Goal: Task Accomplishment & Management: Manage account settings

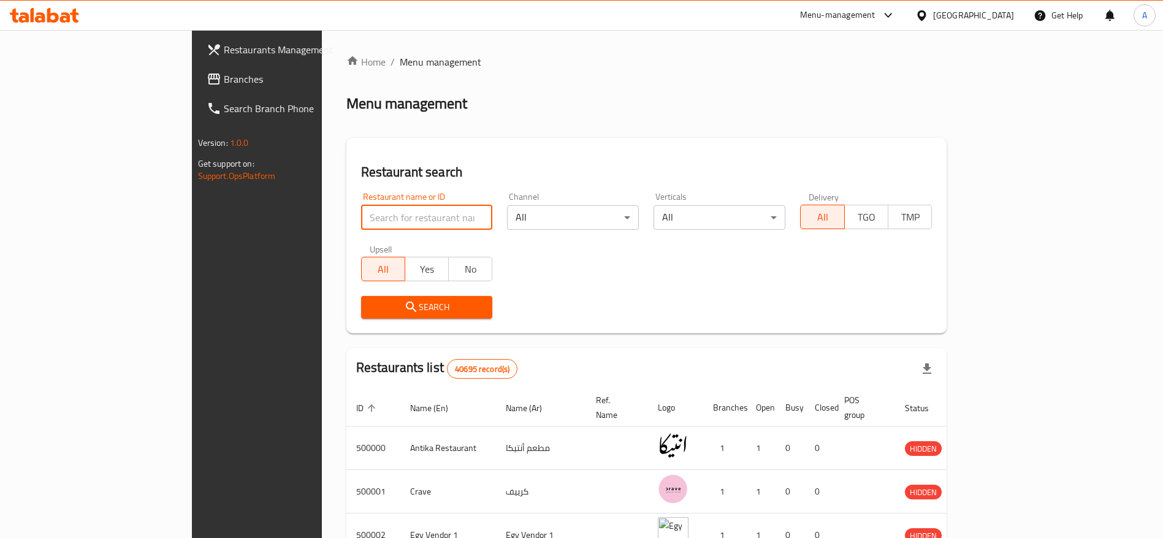
click at [386, 209] on input "search" at bounding box center [427, 217] width 132 height 25
click at [876, 20] on div "Menu-management" at bounding box center [837, 15] width 75 height 15
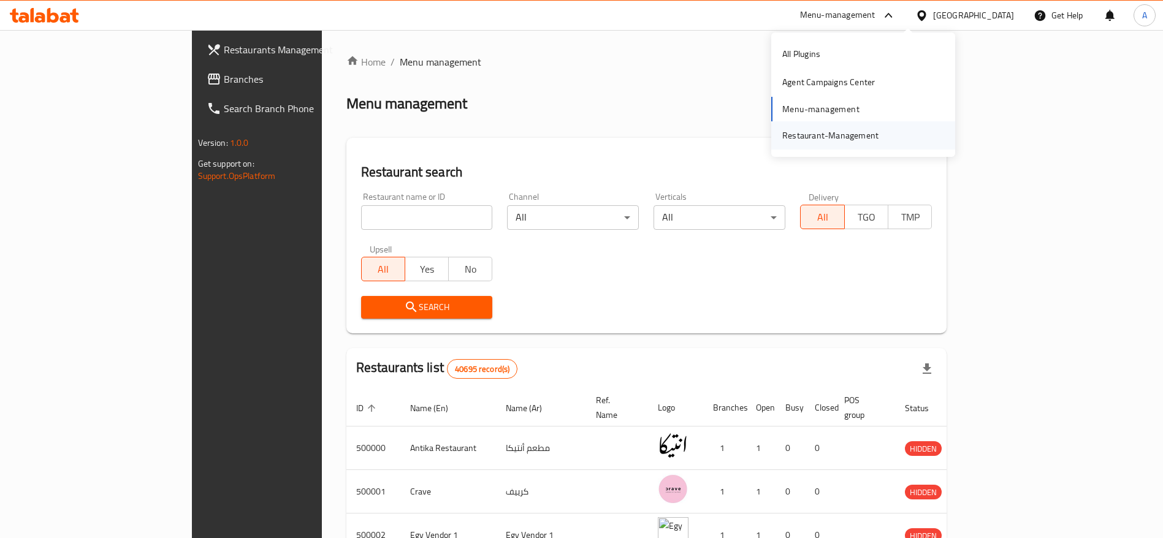
click at [826, 136] on div "Restaurant-Management" at bounding box center [830, 135] width 96 height 13
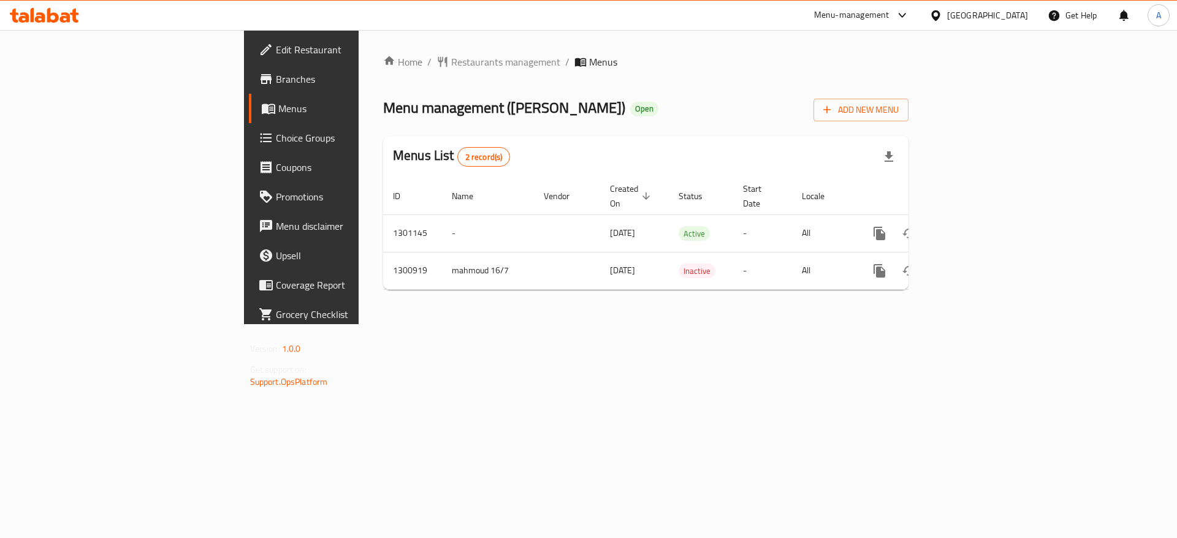
click at [910, 15] on icon at bounding box center [902, 15] width 15 height 15
click at [863, 77] on div "Agent Campaigns Center" at bounding box center [843, 81] width 93 height 13
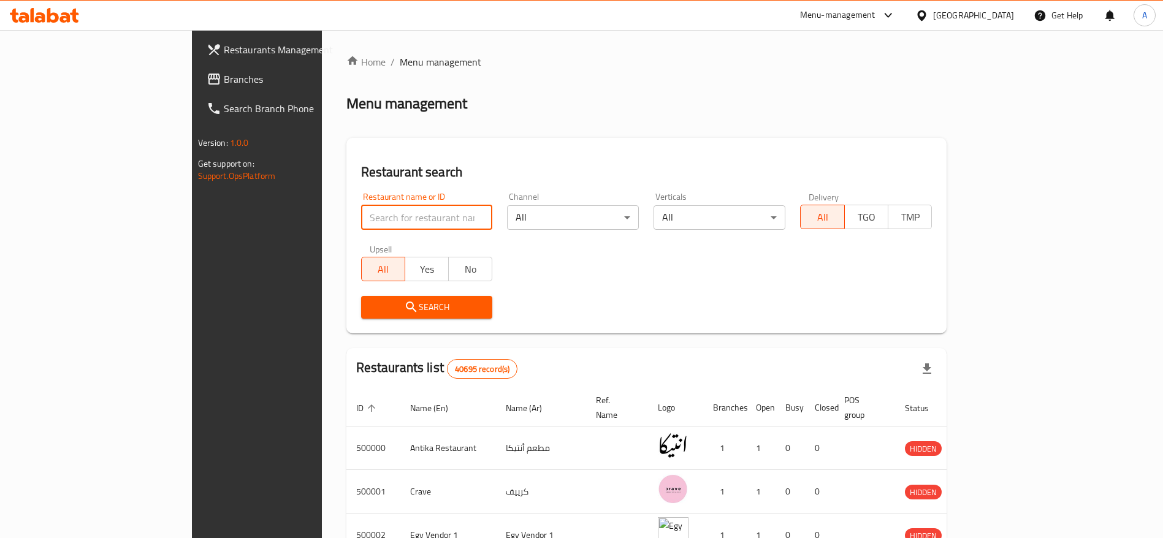
click at [408, 220] on input "search" at bounding box center [427, 217] width 132 height 25
type input "ح"
type input "Pizzaresso"
click button "Search" at bounding box center [427, 307] width 132 height 23
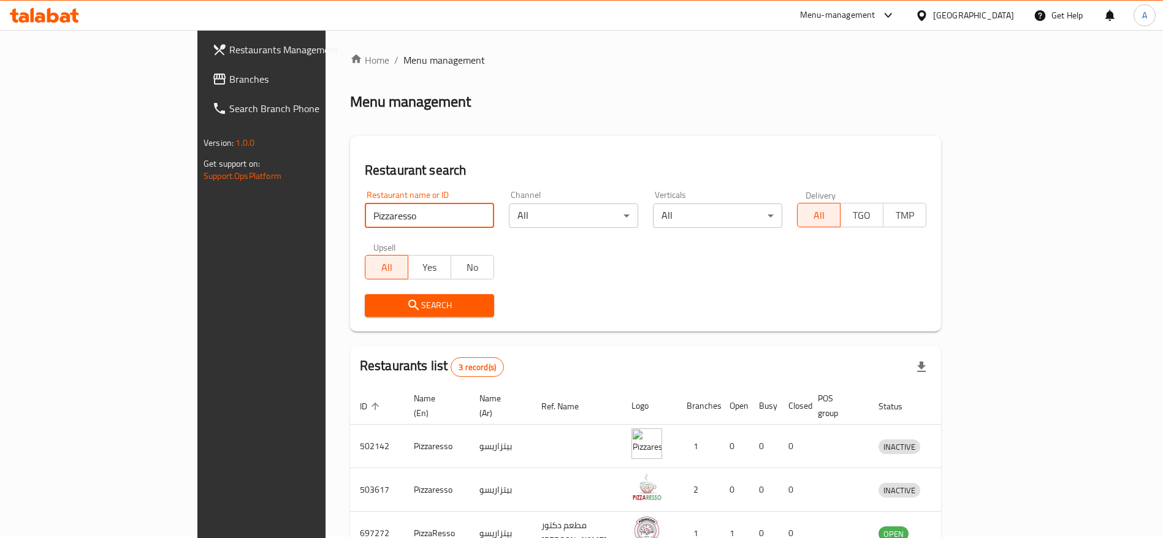
scroll to position [72, 0]
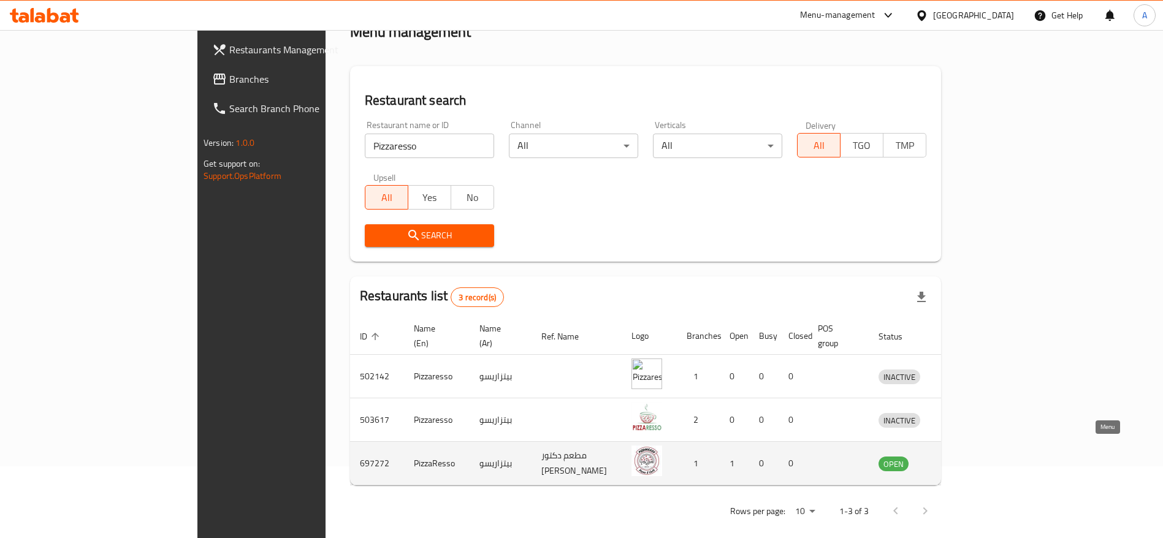
click at [957, 462] on icon "enhanced table" at bounding box center [955, 464] width 4 height 5
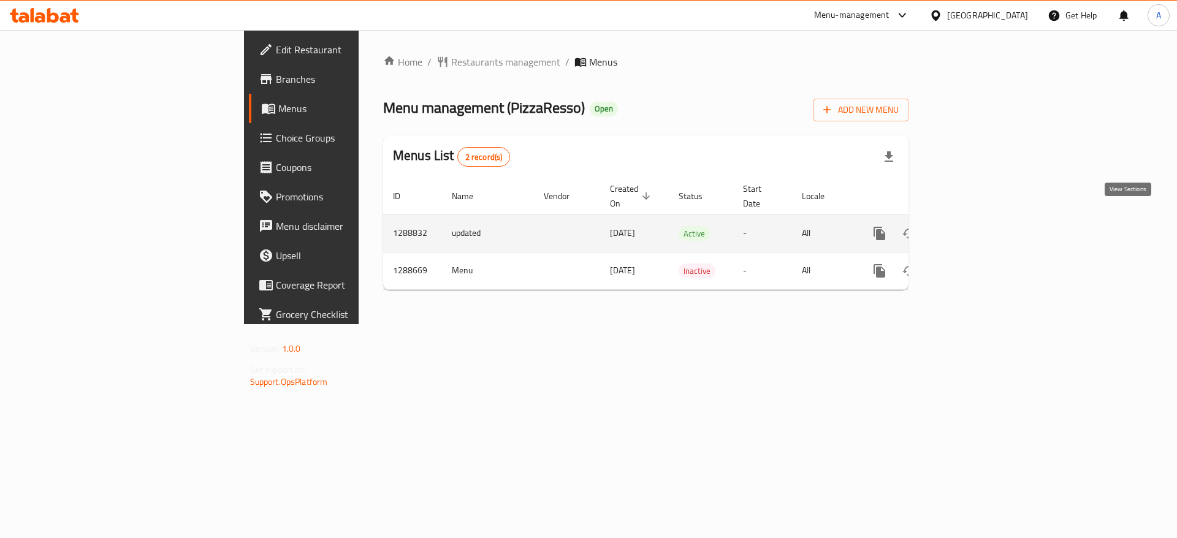
click at [976, 226] on icon "enhanced table" at bounding box center [968, 233] width 15 height 15
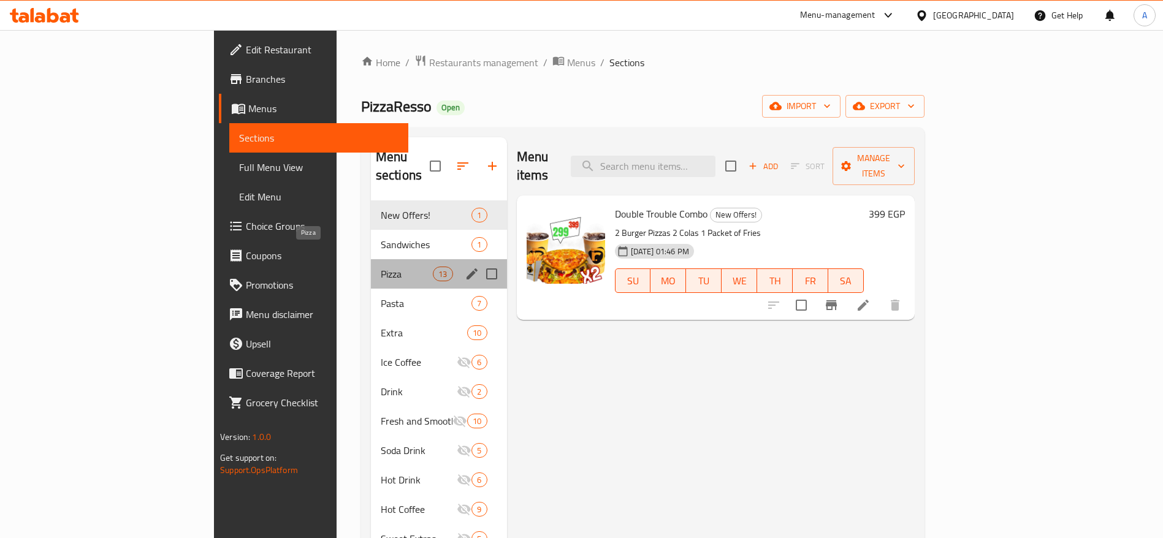
click at [381, 267] on span "Pizza" at bounding box center [407, 274] width 52 height 15
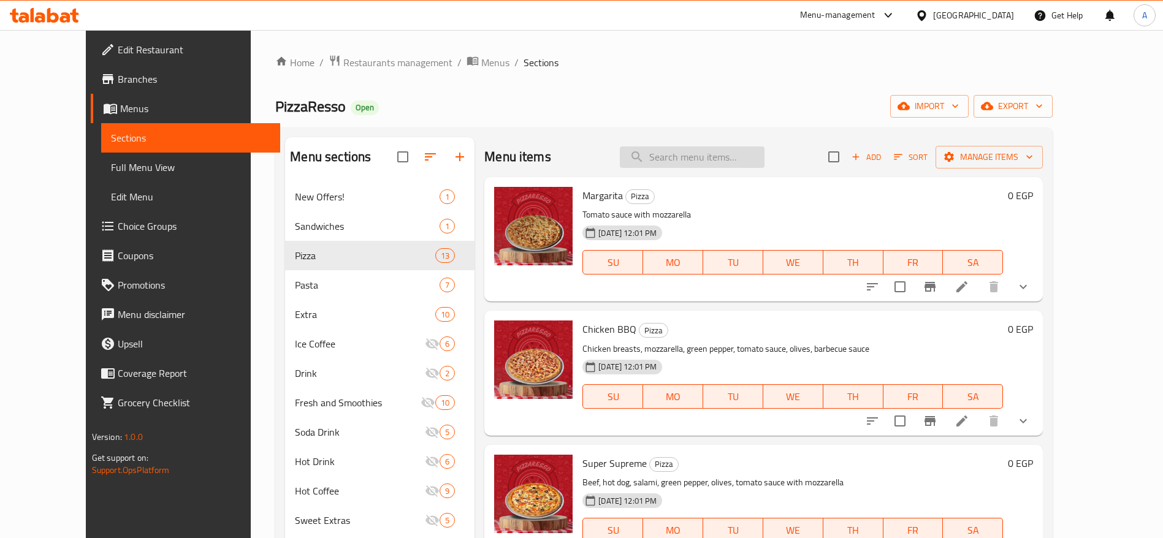
click at [757, 156] on input "search" at bounding box center [692, 157] width 145 height 21
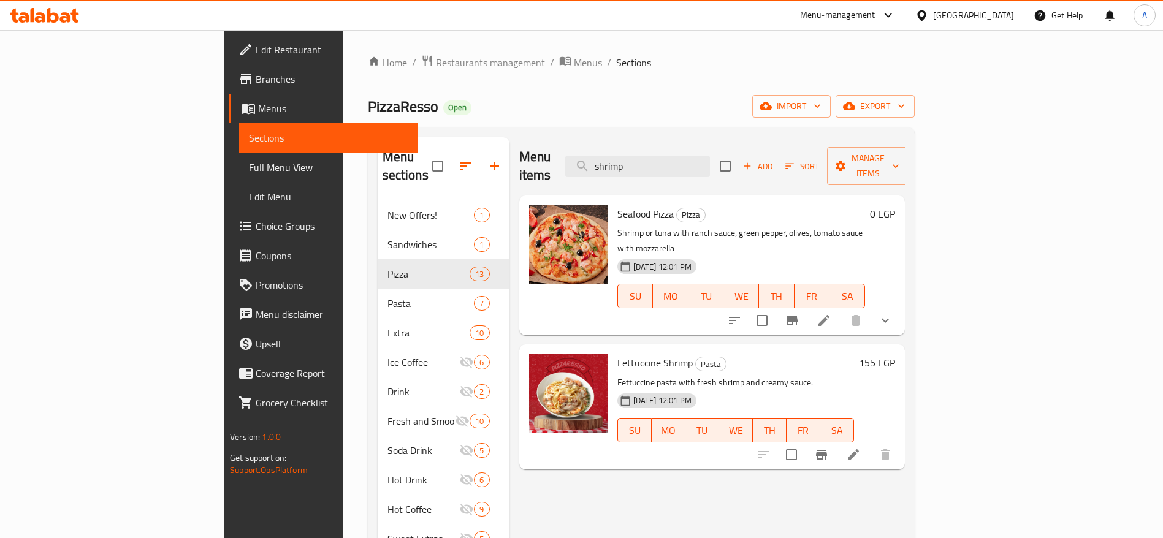
type input "shrimp"
click at [841, 310] on li at bounding box center [824, 321] width 34 height 22
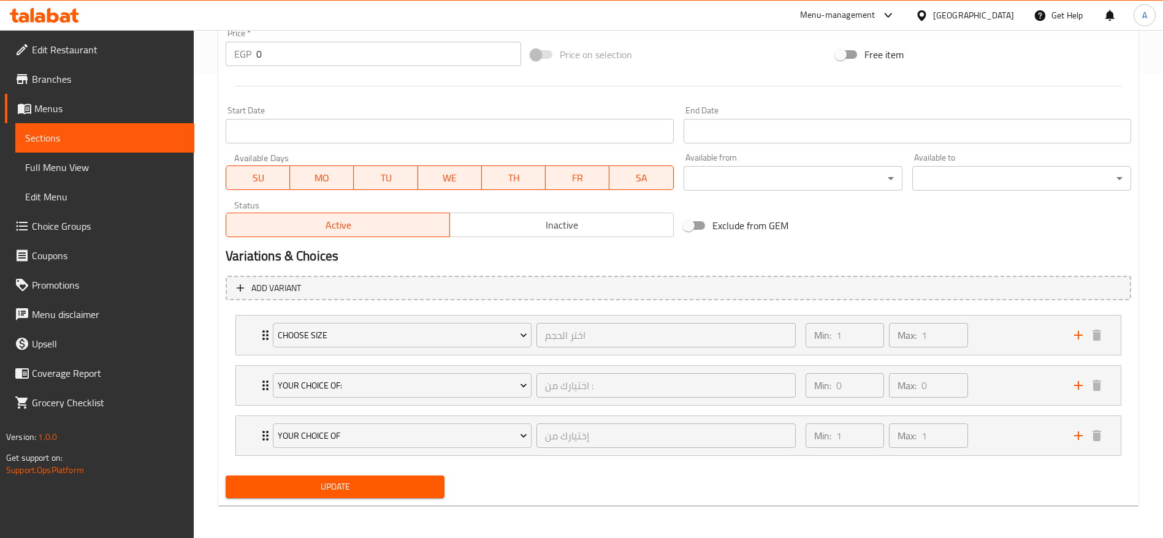
scroll to position [467, 0]
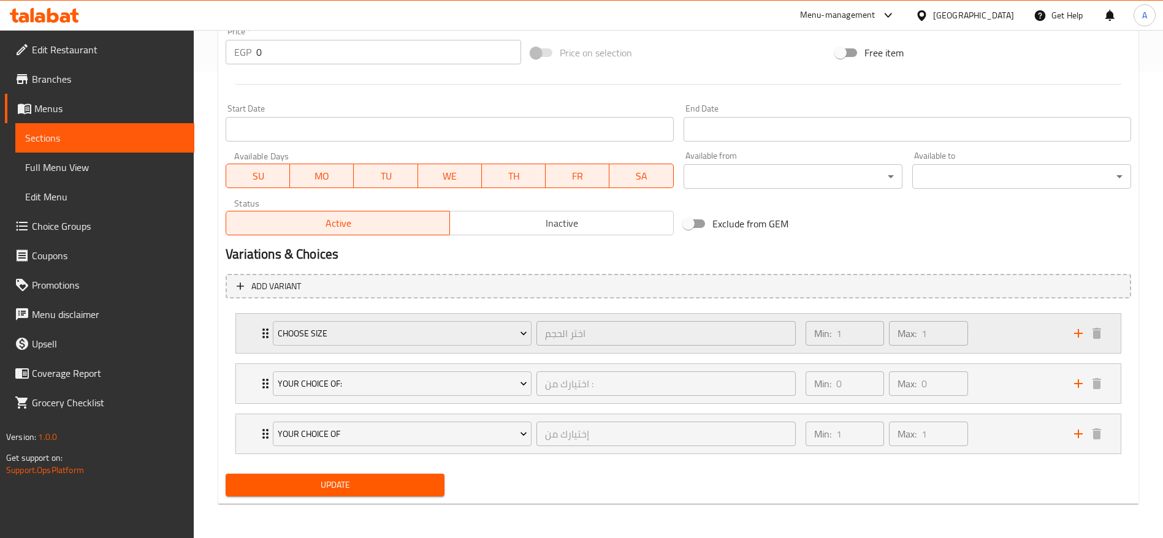
click at [255, 338] on div "Choose Size اختر الحجم ​ Min: 1 ​ Max: 1 ​" at bounding box center [678, 333] width 885 height 39
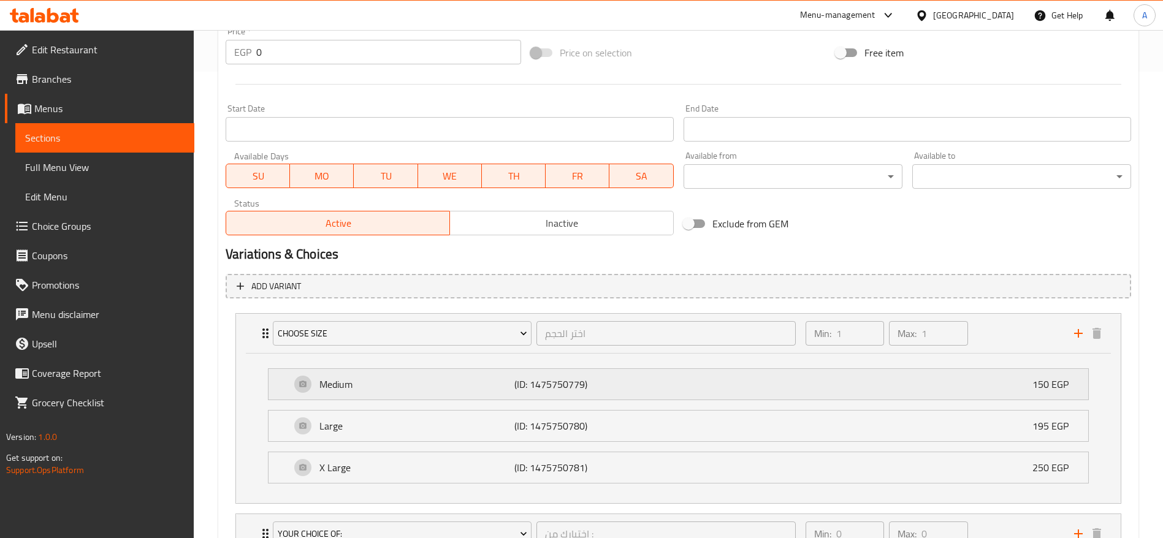
click at [392, 386] on p "Medium" at bounding box center [416, 384] width 195 height 15
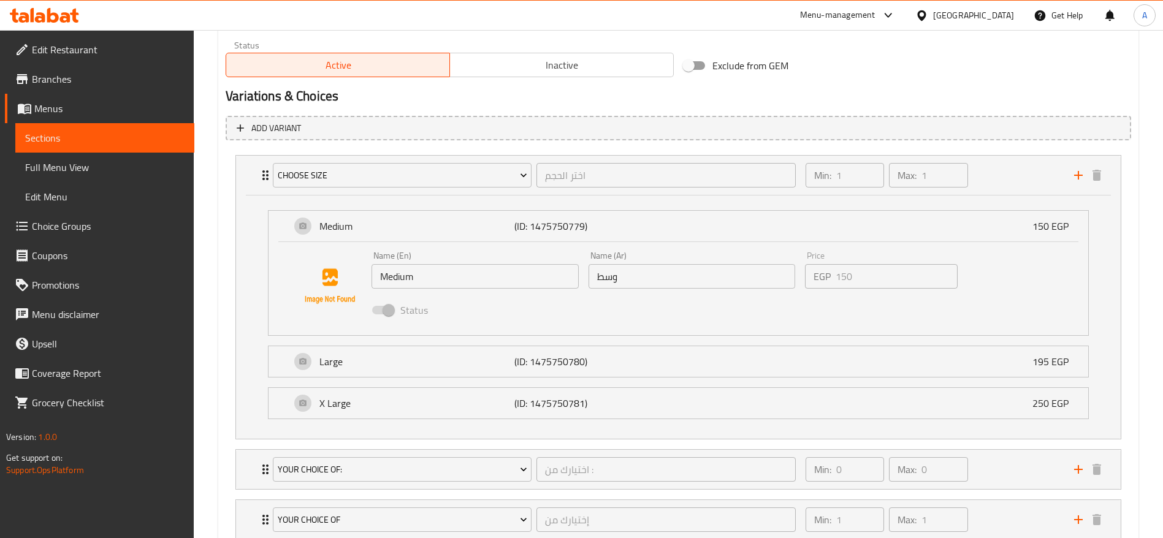
scroll to position [630, 0]
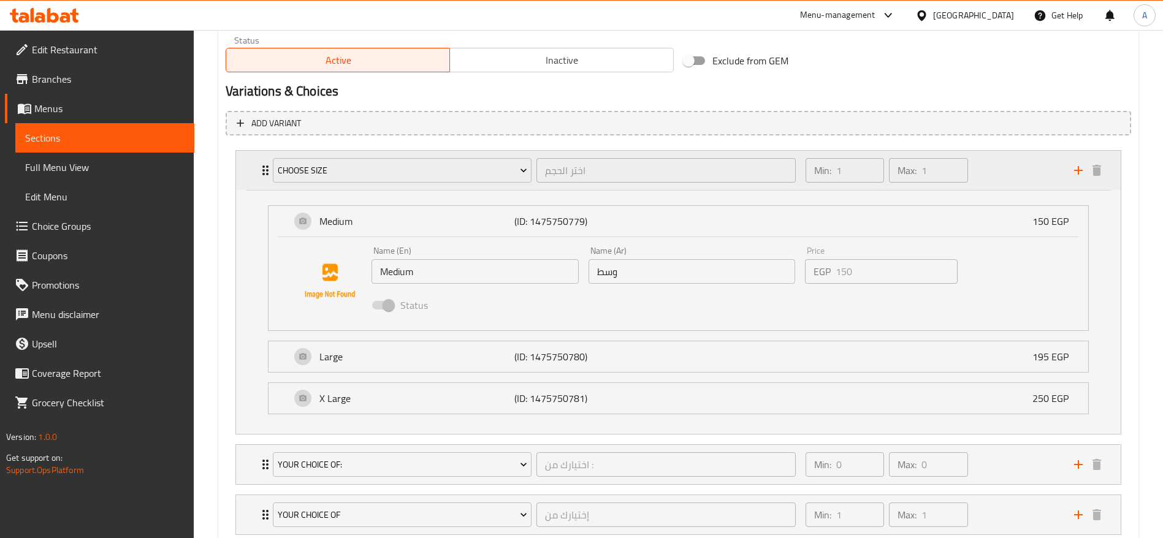
click at [267, 177] on div "Choose Size اختر الحجم ​" at bounding box center [535, 170] width 538 height 39
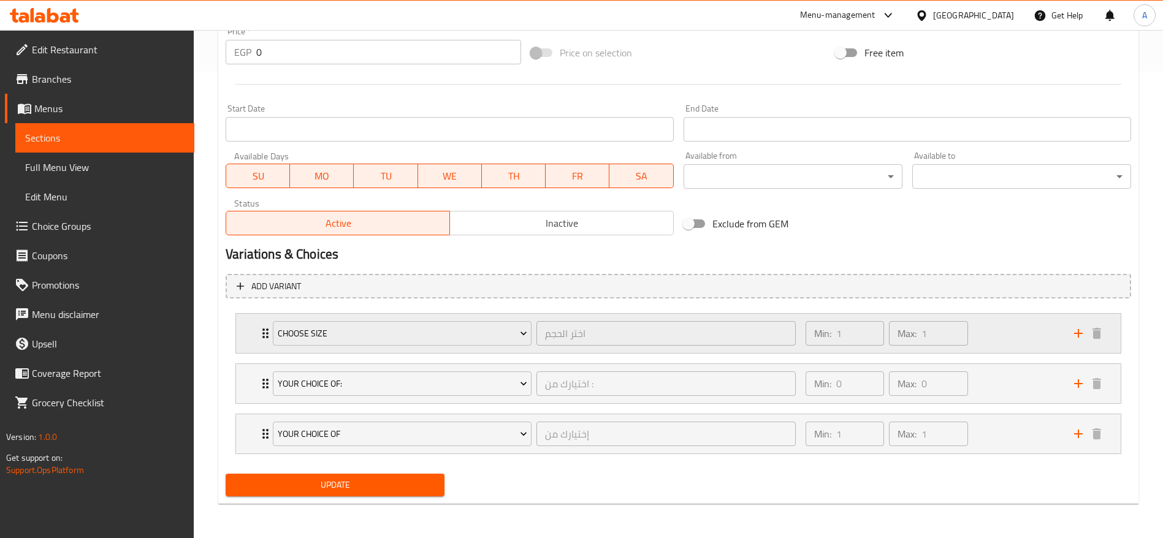
scroll to position [467, 0]
click at [259, 334] on icon "Expand" at bounding box center [265, 333] width 15 height 15
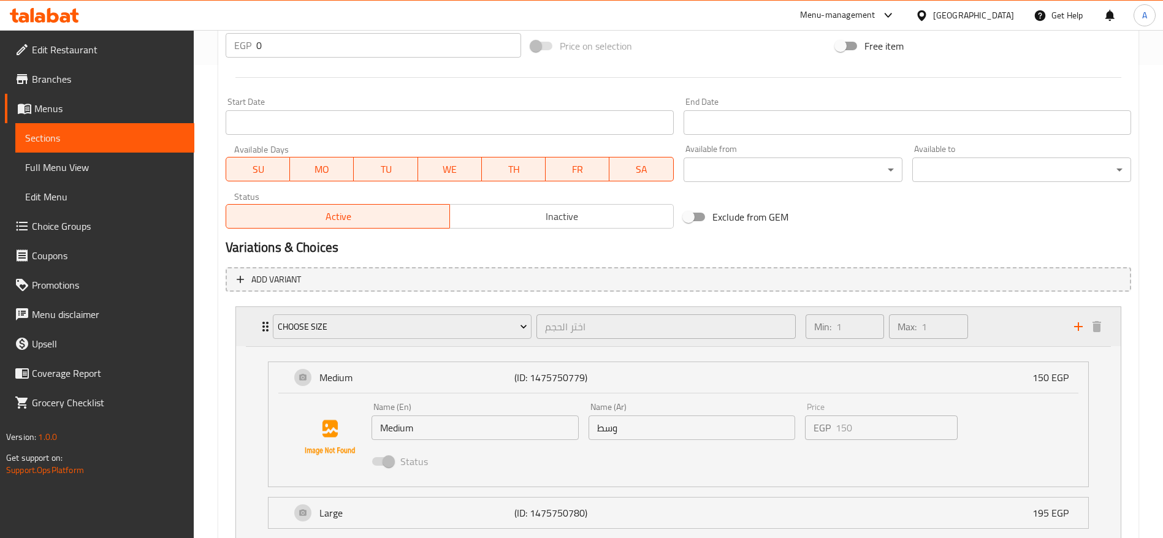
scroll to position [630, 0]
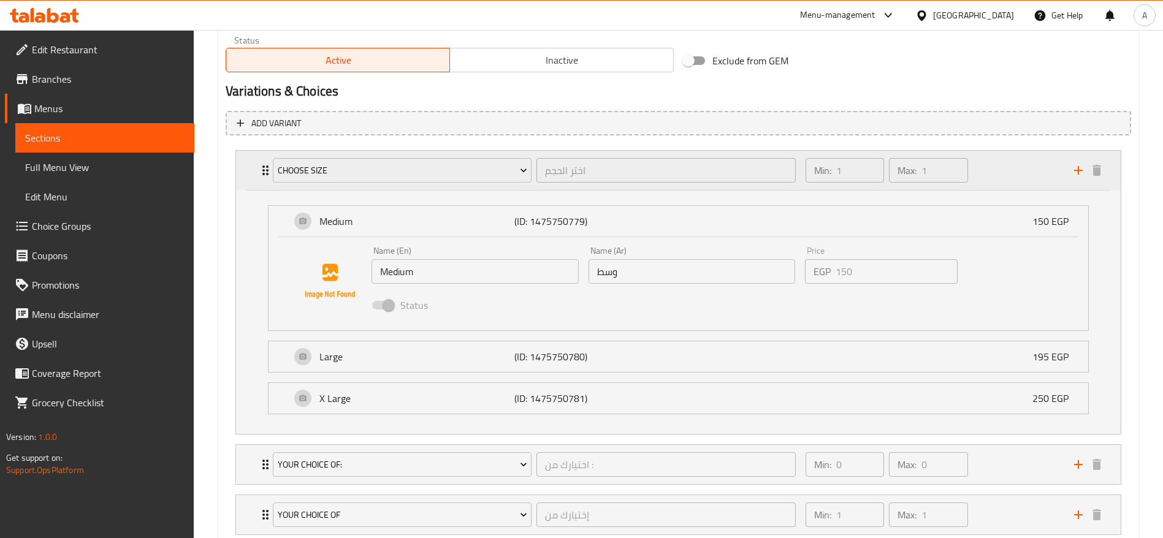
click at [262, 174] on icon "Expand" at bounding box center [265, 170] width 15 height 15
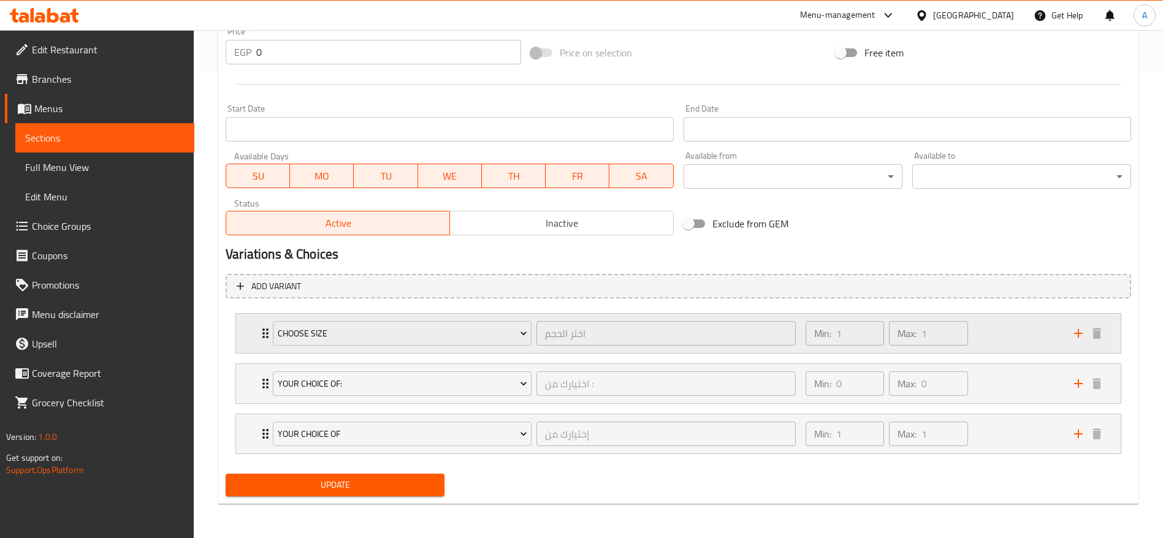
scroll to position [467, 0]
click at [257, 335] on div "Choose Size اختر الحجم ​ Min: 1 ​ Max: 1 ​" at bounding box center [678, 333] width 885 height 39
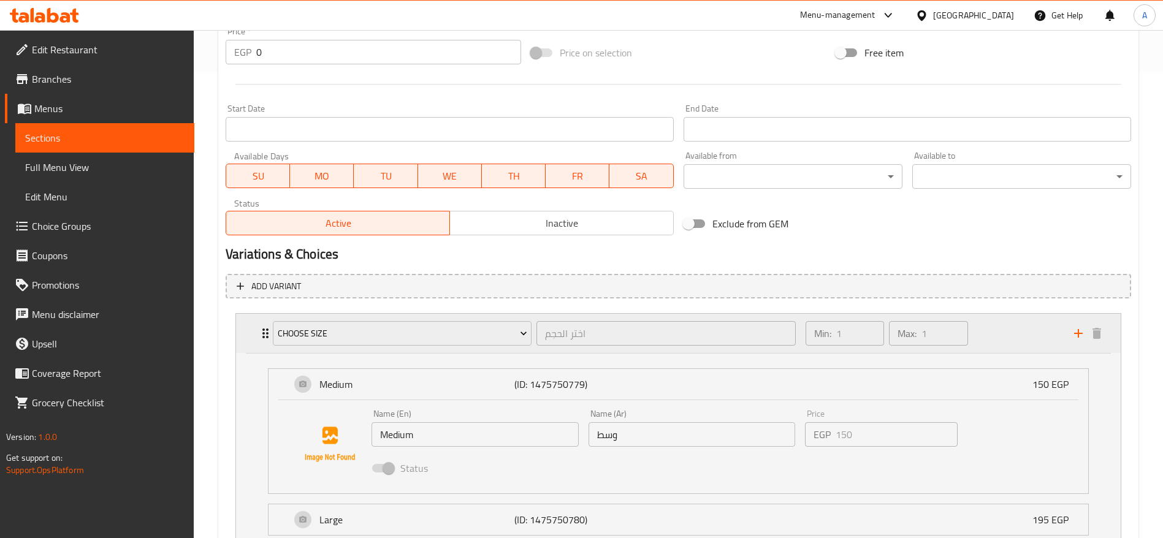
scroll to position [630, 0]
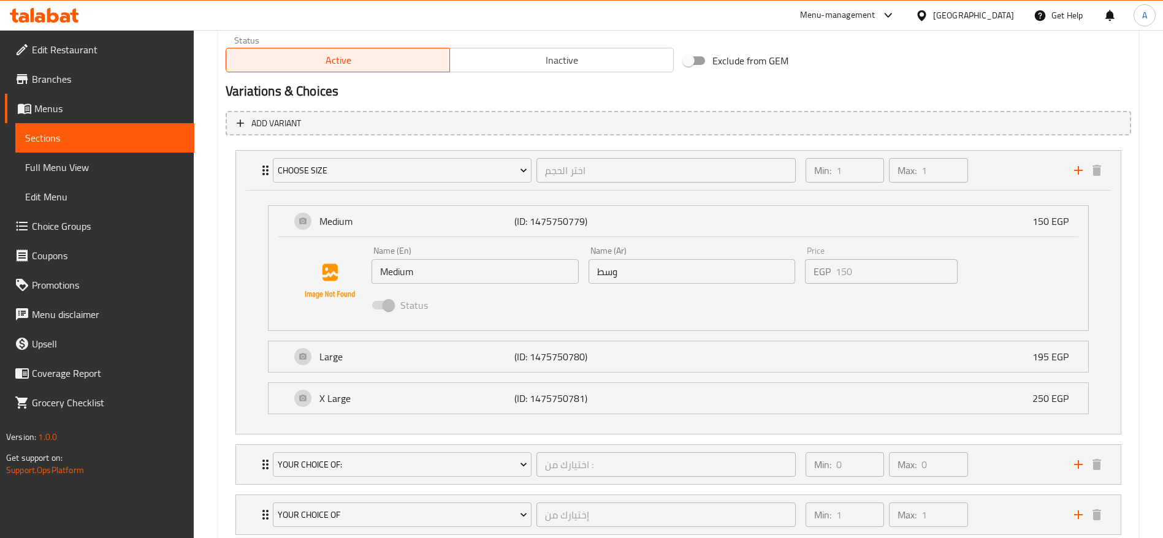
click at [67, 223] on span "Choice Groups" at bounding box center [108, 226] width 153 height 15
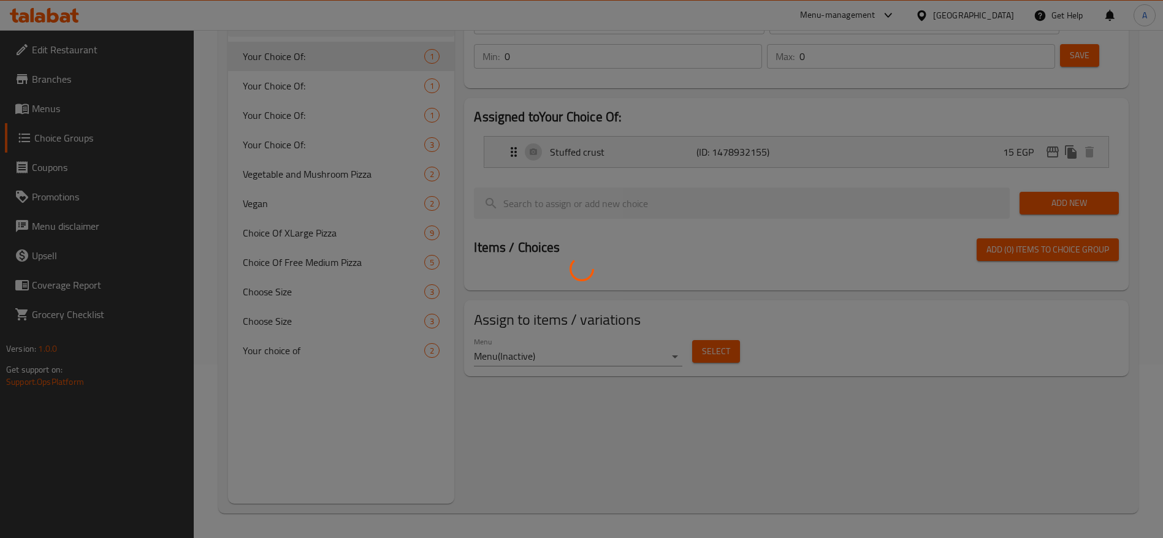
scroll to position [174, 0]
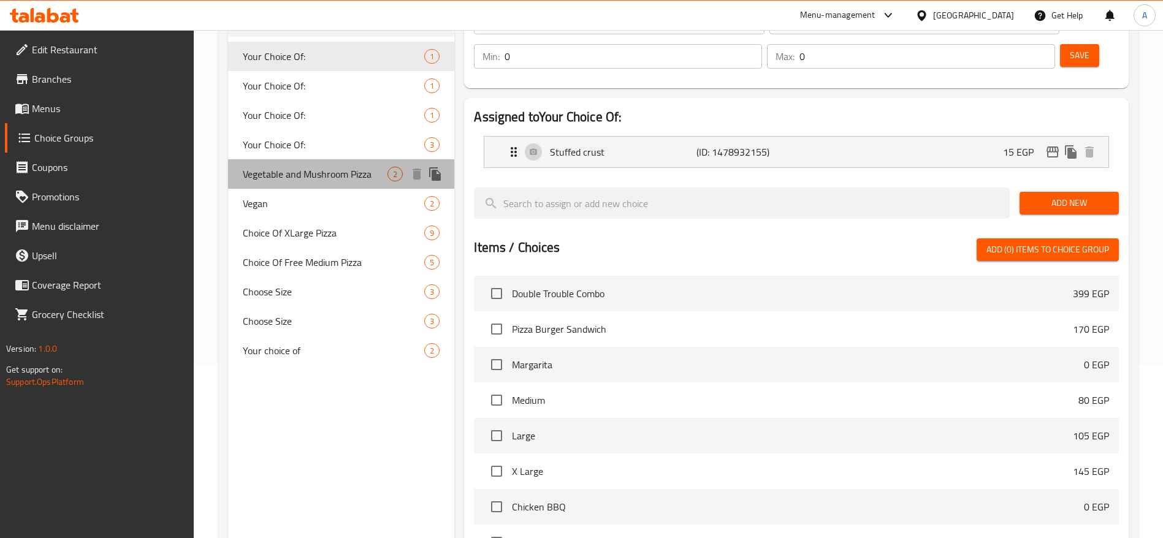
click at [349, 177] on span "Vegetable and Mushroom Pizza" at bounding box center [315, 174] width 145 height 15
type input "Vegetable and Mushroom Pizza"
type input "بيتزا خضار ومشروم"
type input "1"
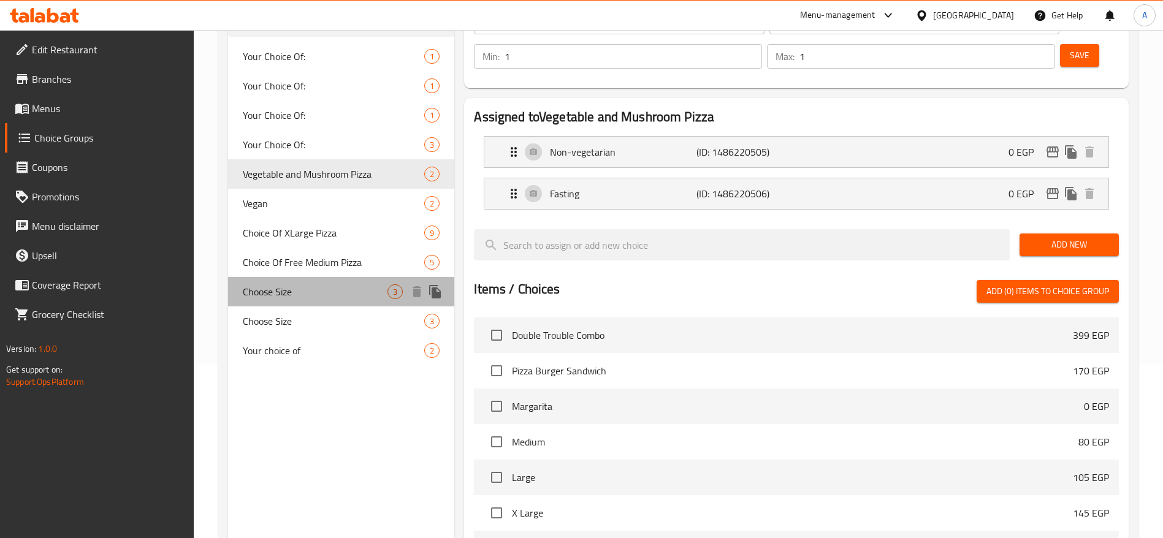
click at [292, 291] on span "Choose Size" at bounding box center [315, 292] width 145 height 15
type input "Choose Size"
type input "اختر الحجم"
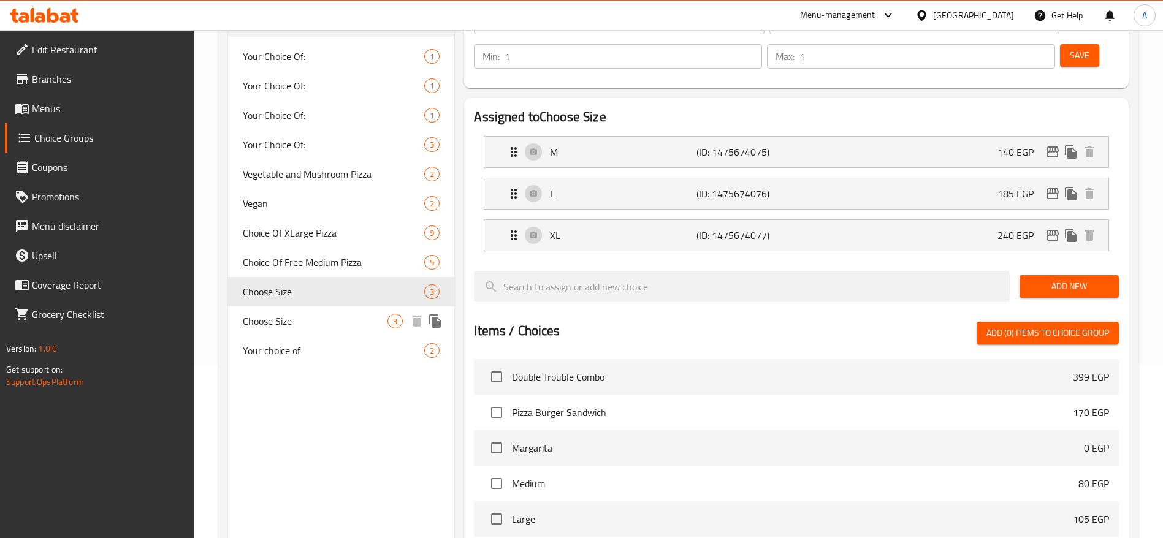
click at [293, 316] on span "Choose Size" at bounding box center [315, 321] width 145 height 15
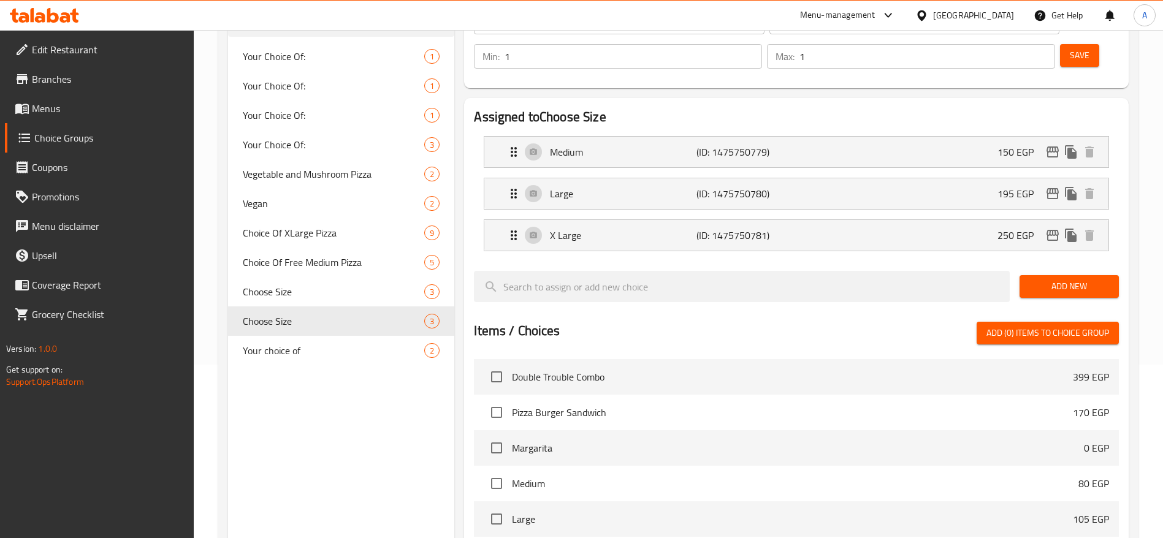
scroll to position [413, 0]
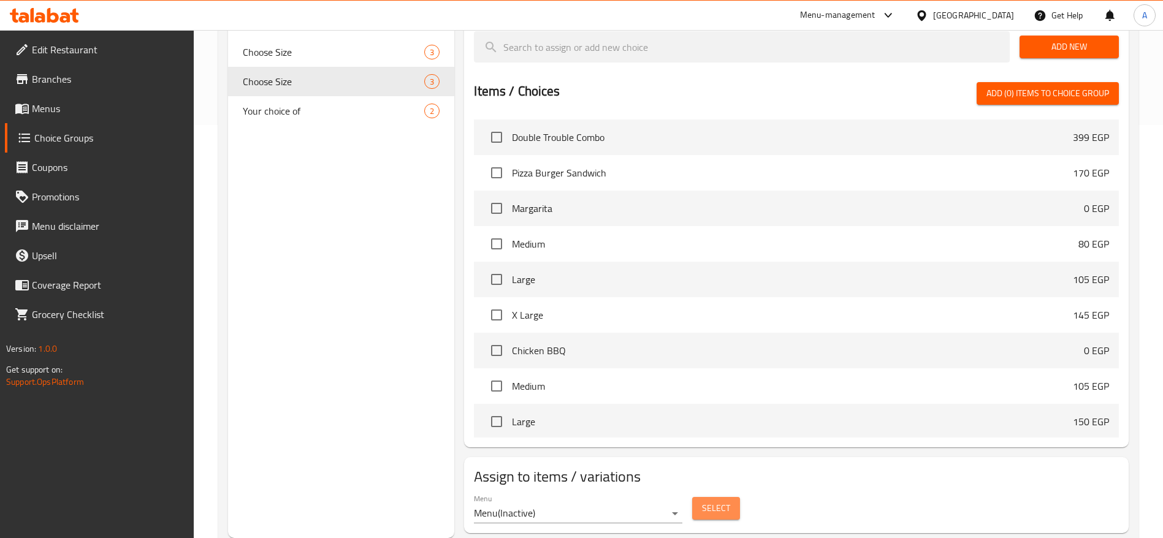
click at [716, 501] on span "Select" at bounding box center [716, 508] width 28 height 15
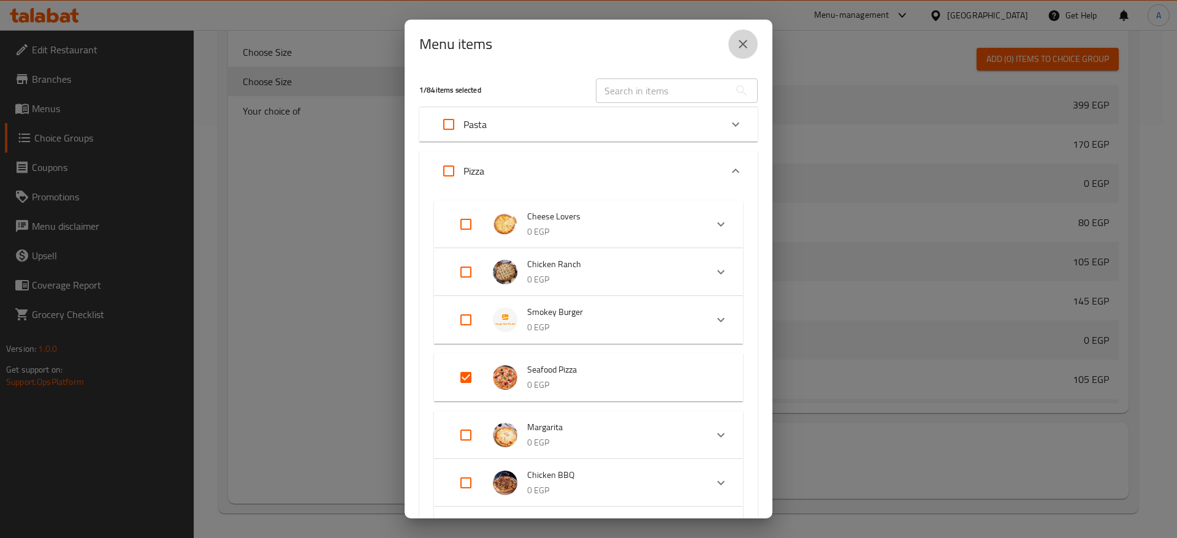
click at [744, 42] on icon "close" at bounding box center [743, 44] width 9 height 9
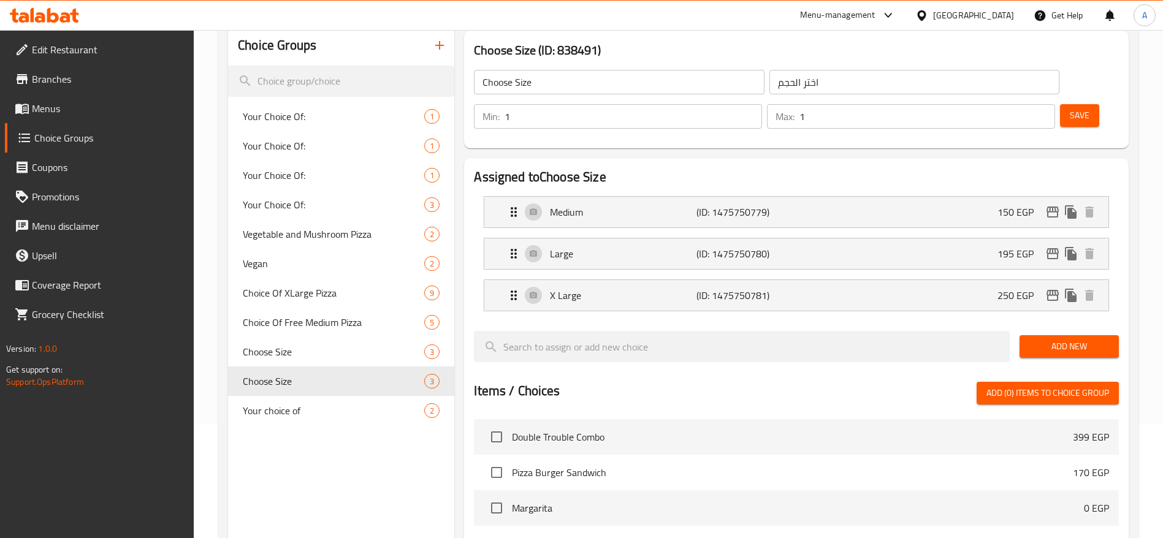
scroll to position [112, 0]
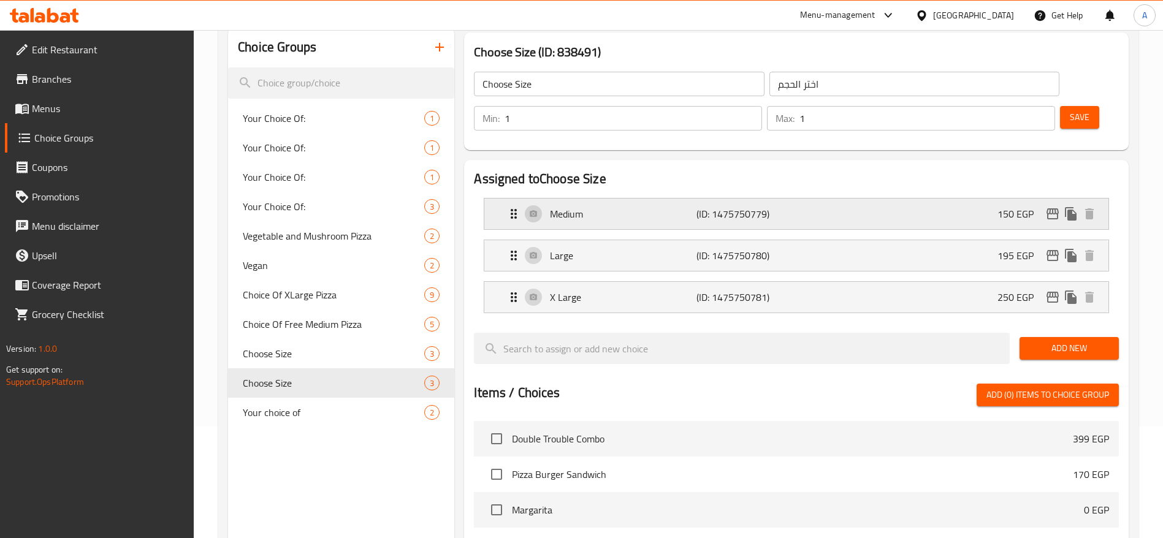
click at [1001, 199] on div "Medium (ID: 1475750779) 150 EGP" at bounding box center [800, 214] width 587 height 31
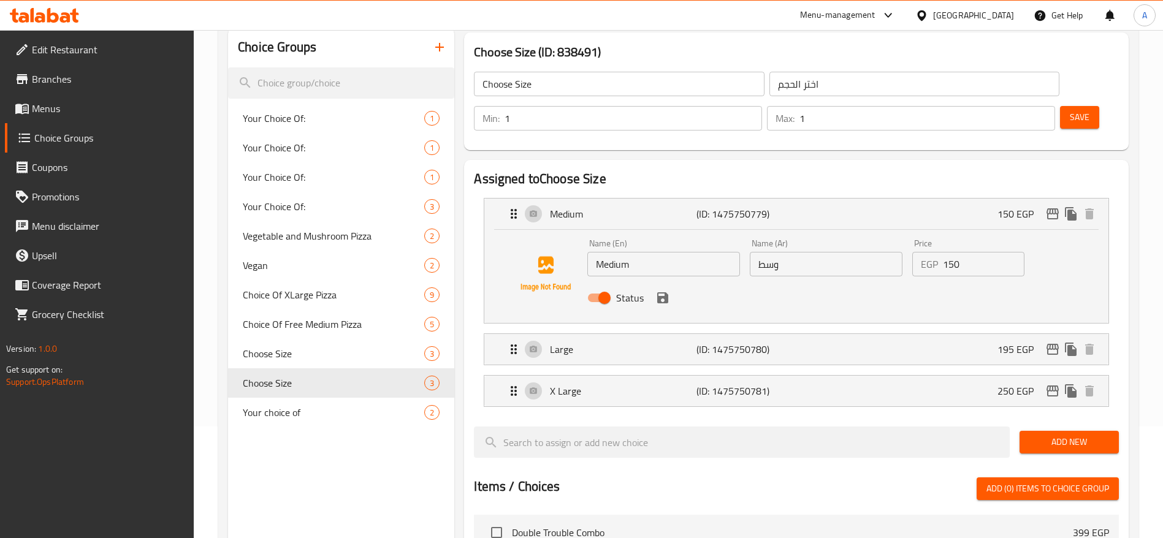
click at [972, 252] on input "150" at bounding box center [984, 264] width 82 height 25
click at [658, 292] on icon "save" at bounding box center [662, 297] width 11 height 11
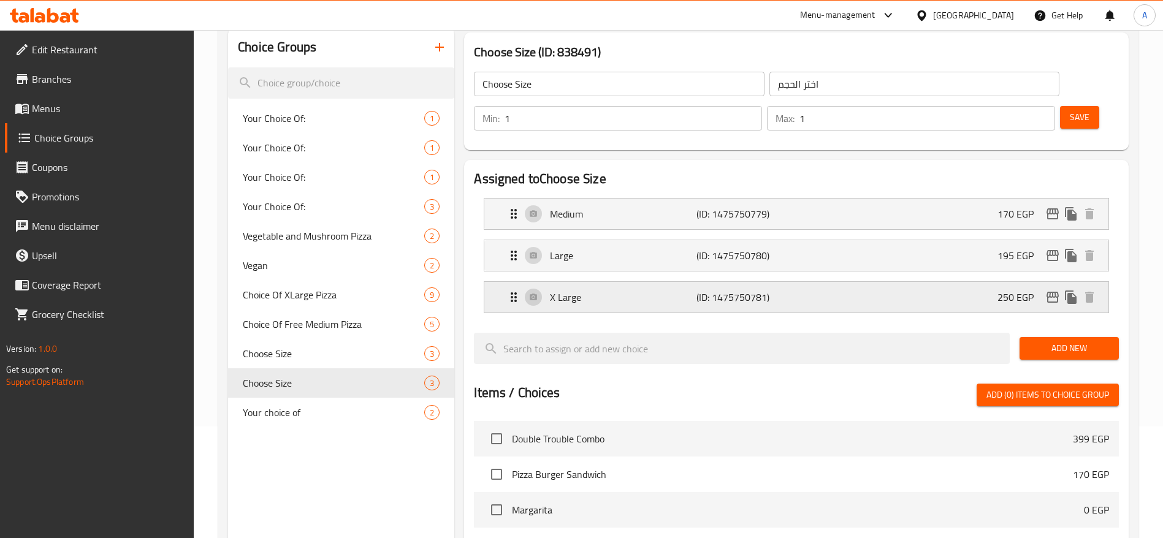
type input "170"
click at [780, 248] on p "(ID: 1475750780)" at bounding box center [745, 255] width 97 height 15
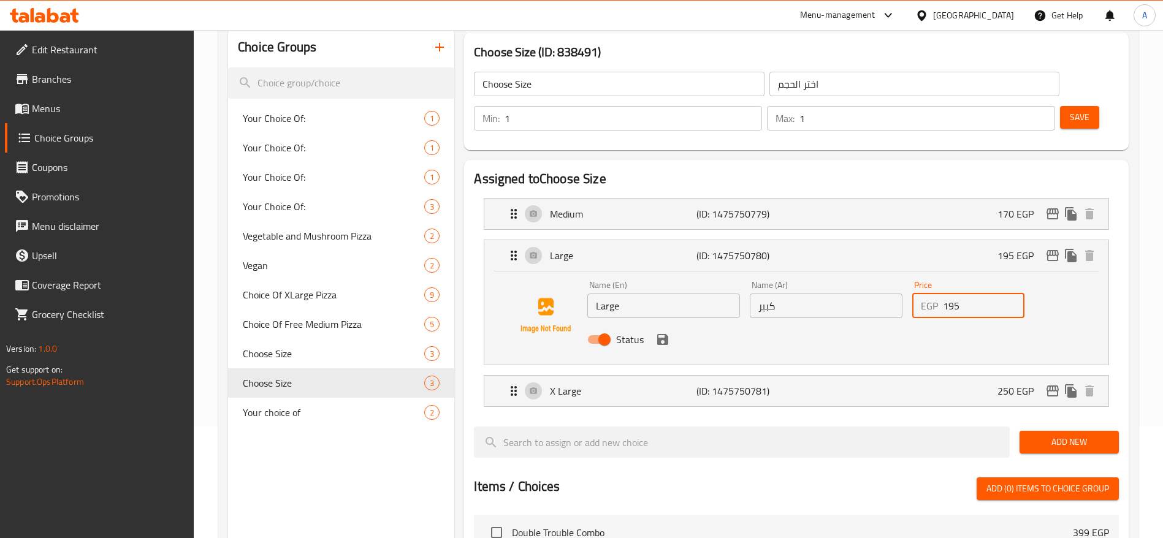
click at [978, 294] on input "195" at bounding box center [984, 306] width 82 height 25
click at [663, 334] on icon "save" at bounding box center [662, 339] width 11 height 11
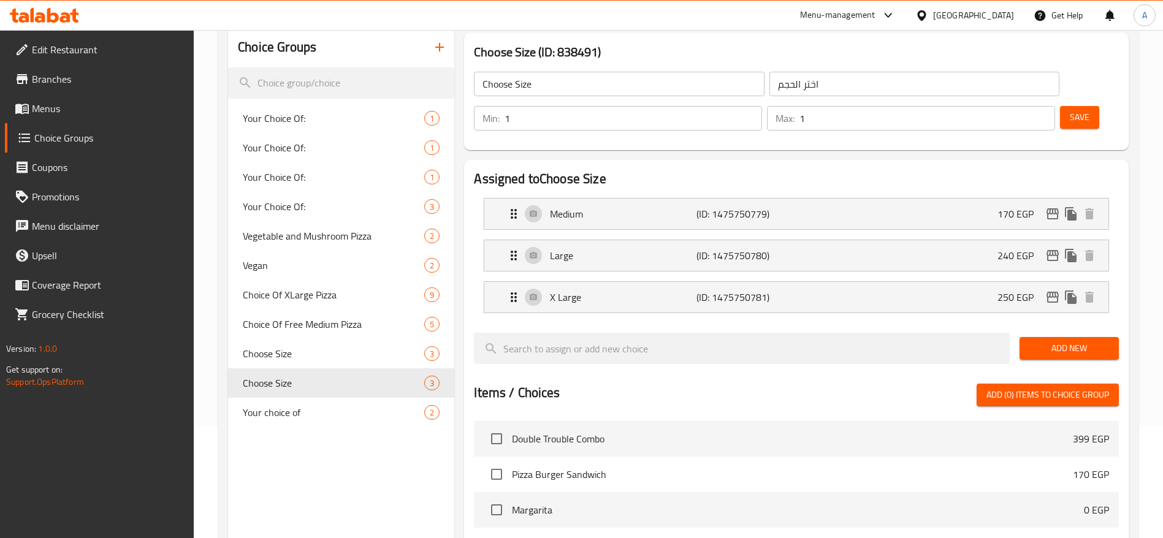
type input "240"
click at [800, 282] on div "X Large (ID: 1475750781) 250 EGP" at bounding box center [800, 297] width 587 height 31
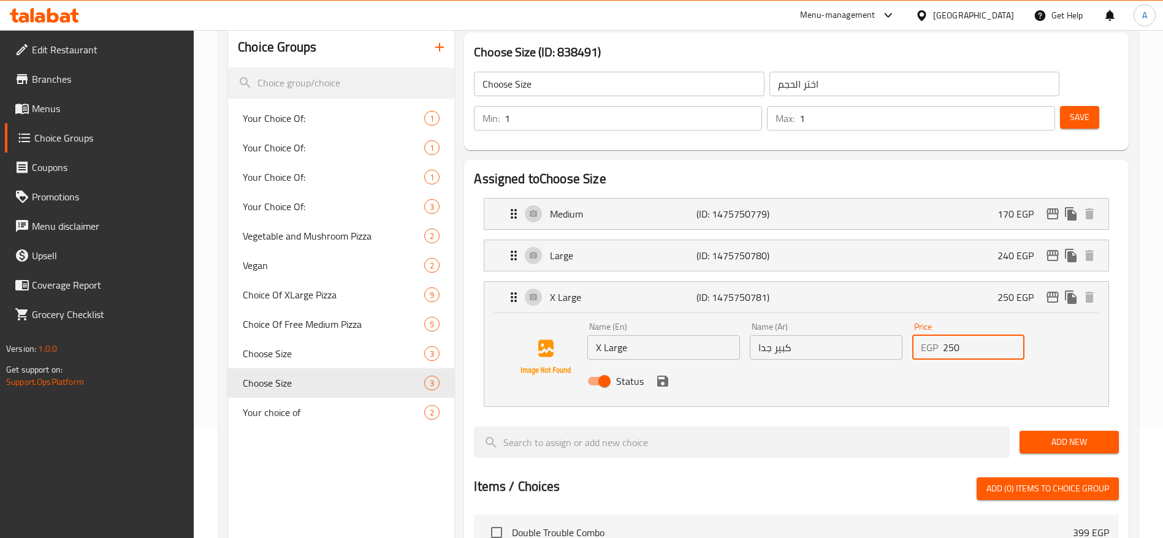
click at [976, 335] on input "250" at bounding box center [984, 347] width 82 height 25
click at [664, 376] on icon "save" at bounding box center [662, 381] width 11 height 11
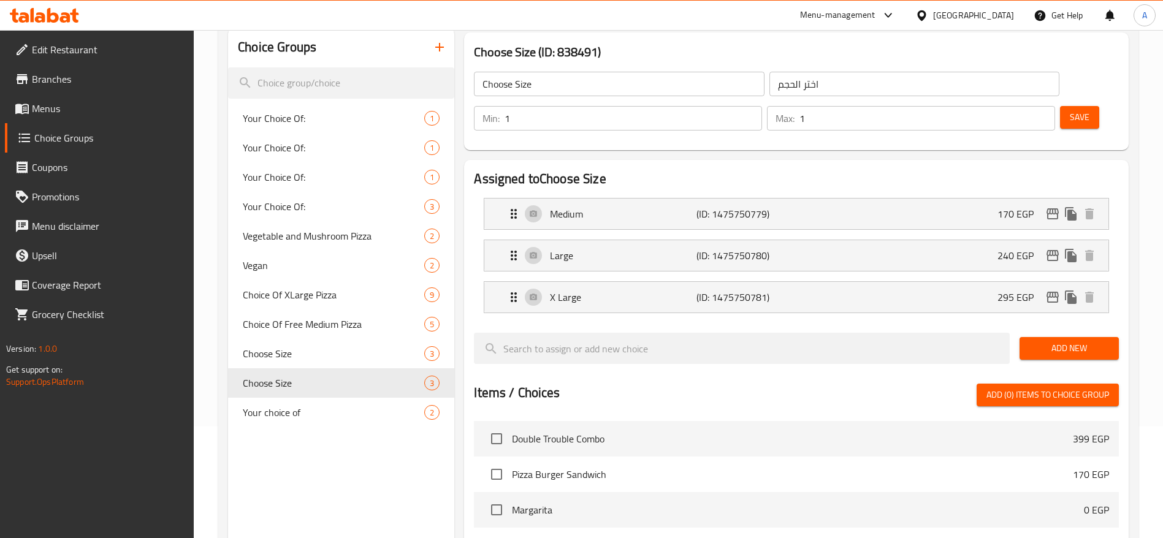
type input "295"
click at [1070, 110] on span "Save" at bounding box center [1080, 117] width 20 height 15
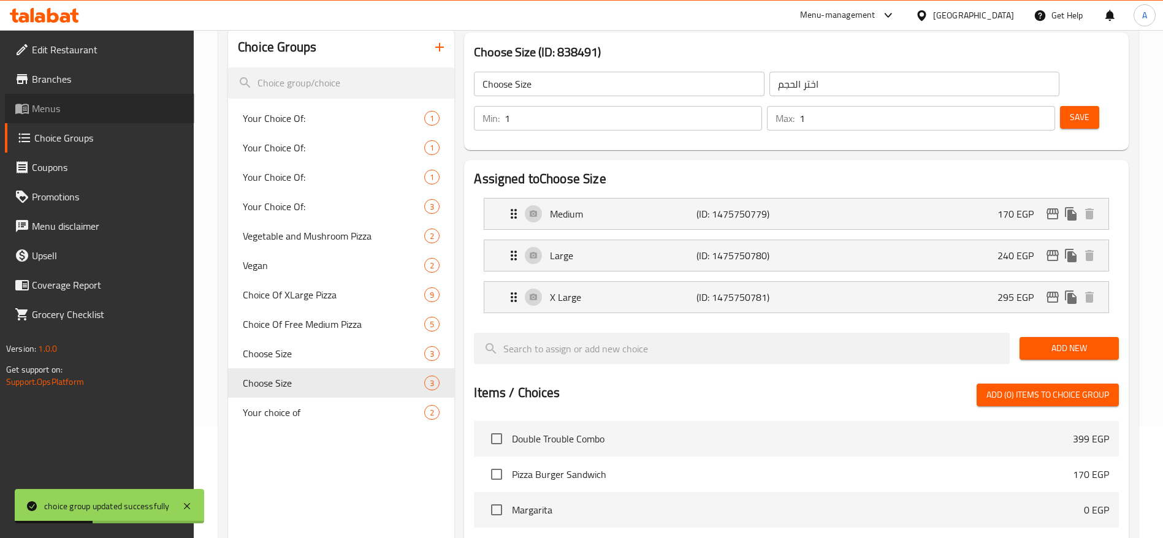
click at [66, 111] on span "Menus" at bounding box center [108, 108] width 153 height 15
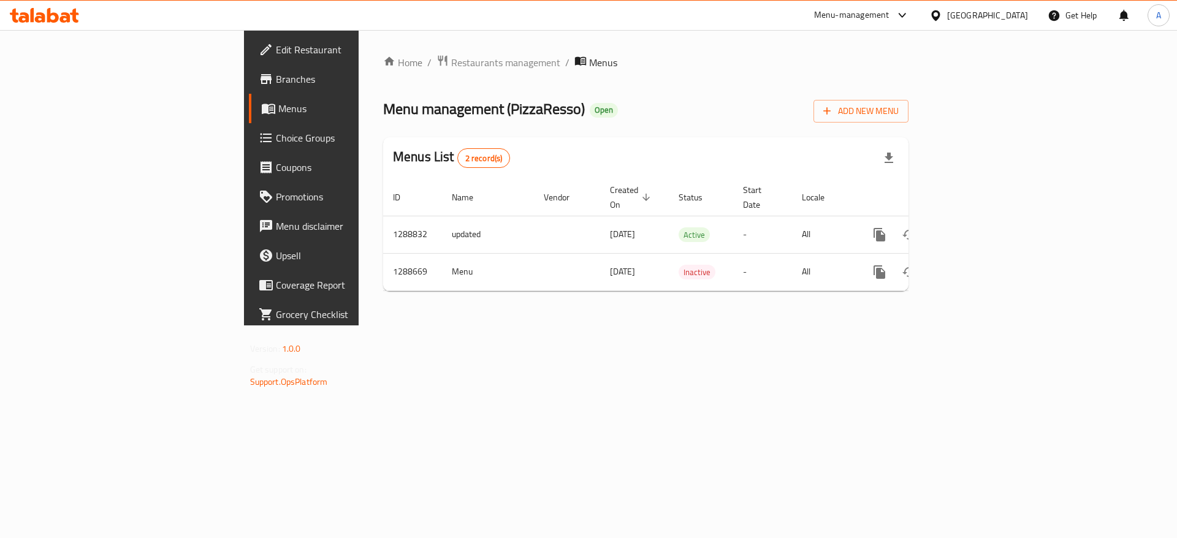
click at [72, 18] on icon at bounding box center [44, 15] width 69 height 15
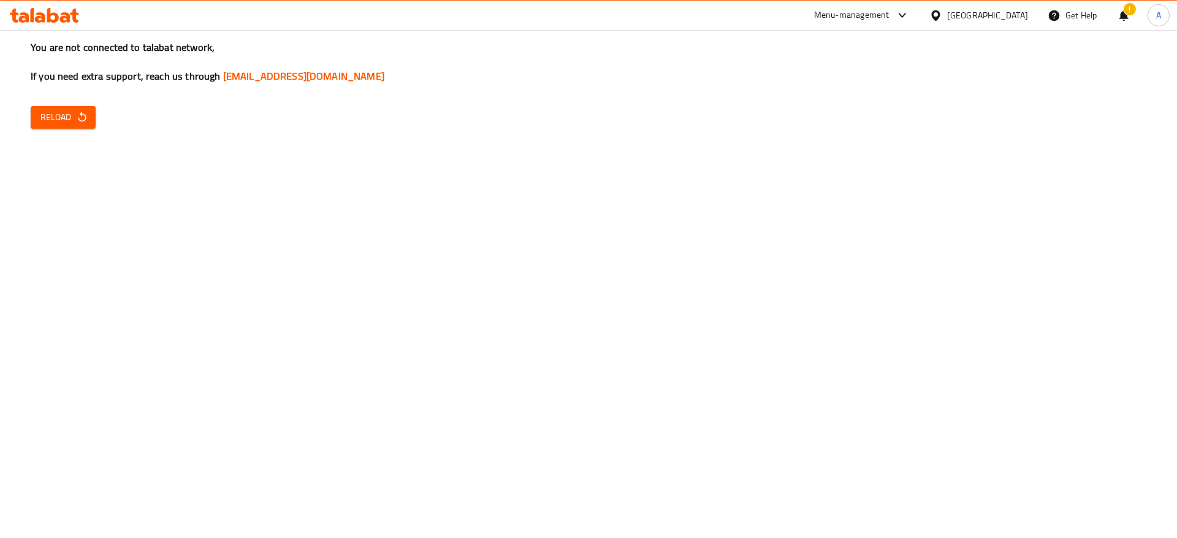
click at [84, 128] on div "You are not connected to talabat network, If you need extra support, reach us t…" at bounding box center [588, 269] width 1177 height 538
click at [91, 121] on button "Reload" at bounding box center [63, 117] width 65 height 23
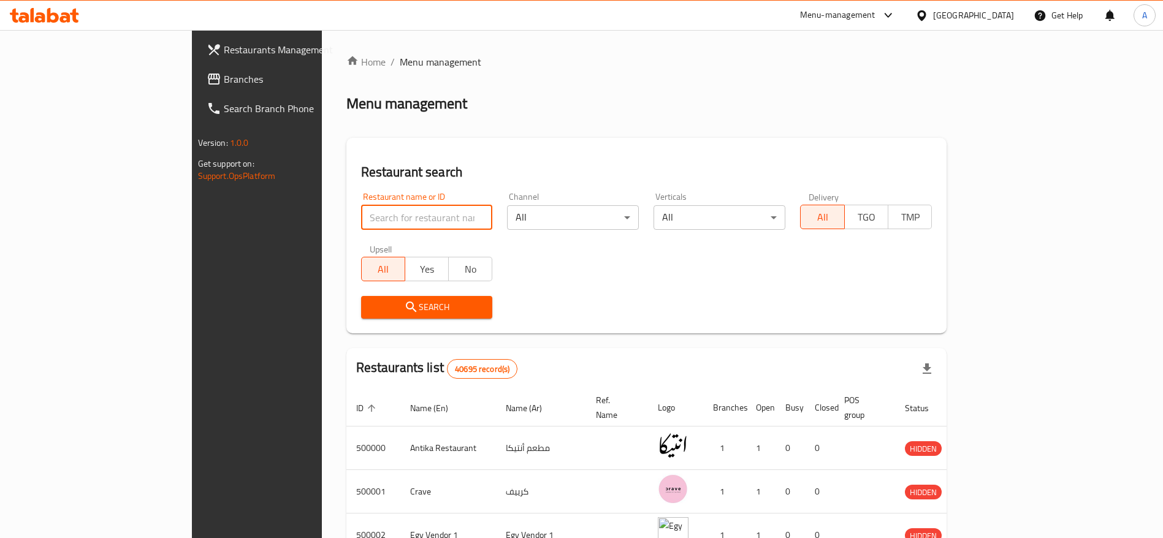
click at [430, 222] on input "search" at bounding box center [427, 217] width 132 height 25
click button "Search" at bounding box center [427, 307] width 132 height 23
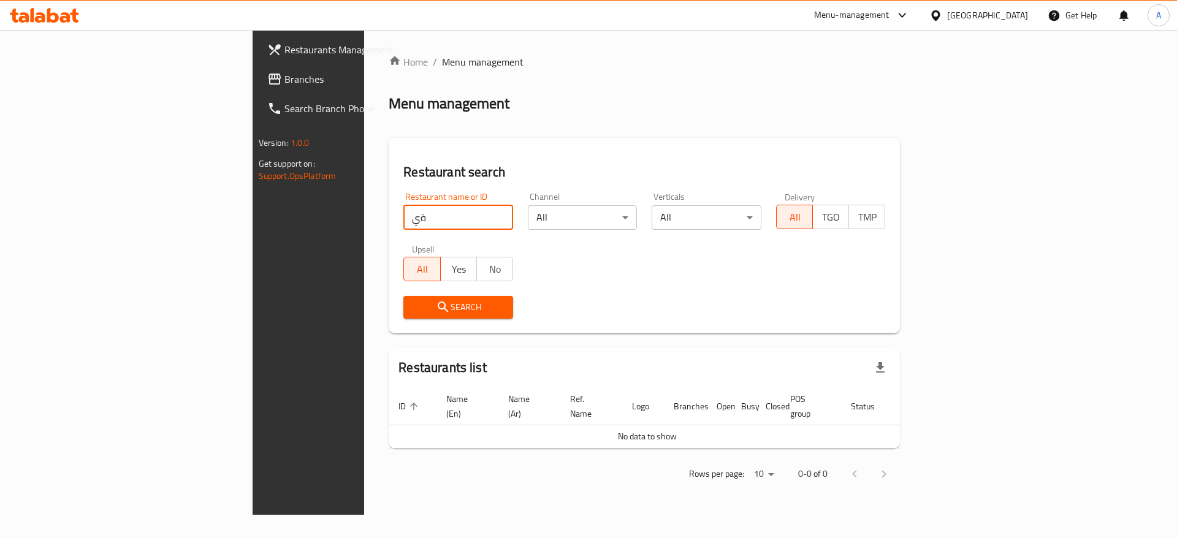
type input "ة"
type input "مدبس"
click button "Search" at bounding box center [458, 307] width 110 height 23
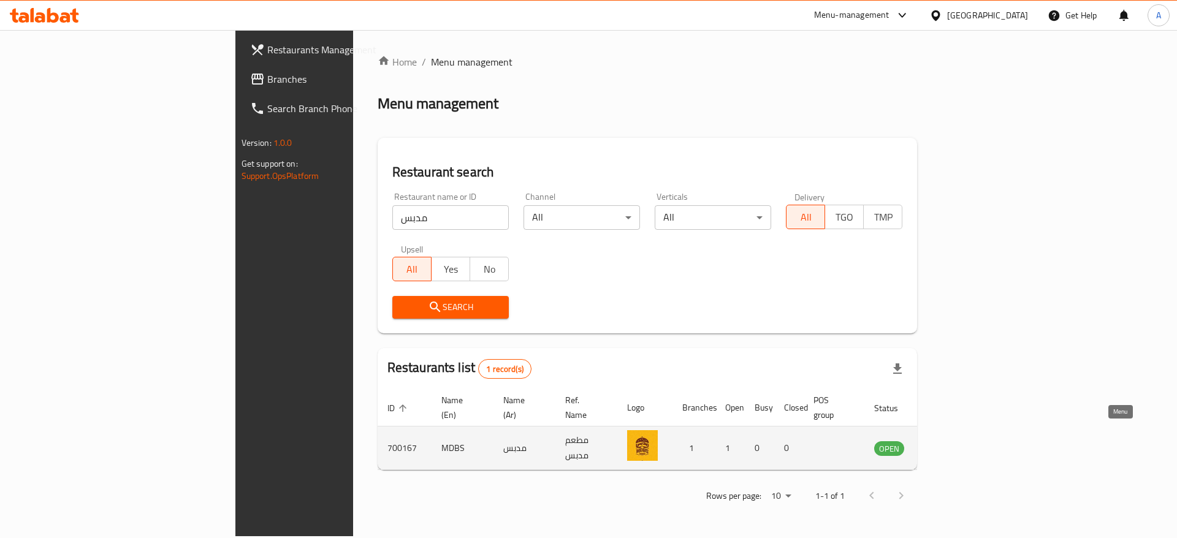
click at [953, 444] on icon "enhanced table" at bounding box center [945, 449] width 13 height 10
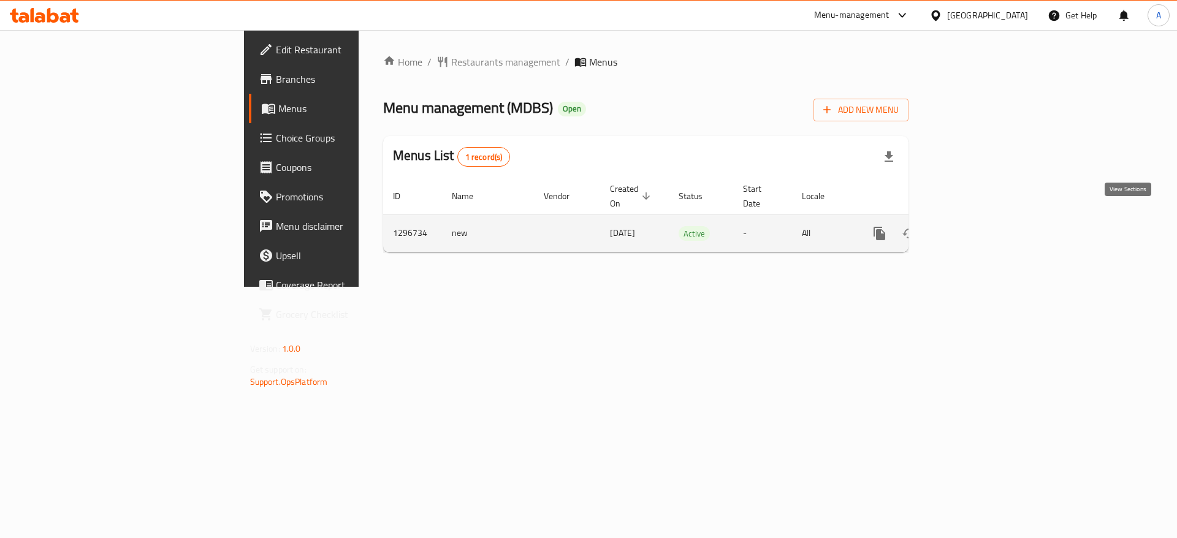
click at [983, 229] on link "enhanced table" at bounding box center [968, 233] width 29 height 29
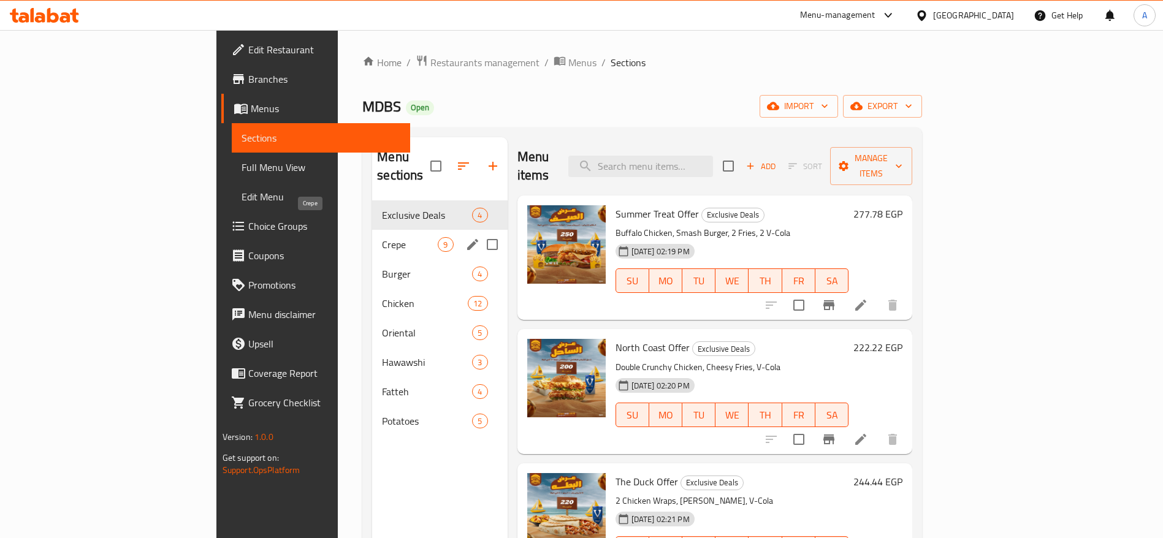
click at [382, 237] on span "Crepe" at bounding box center [410, 244] width 56 height 15
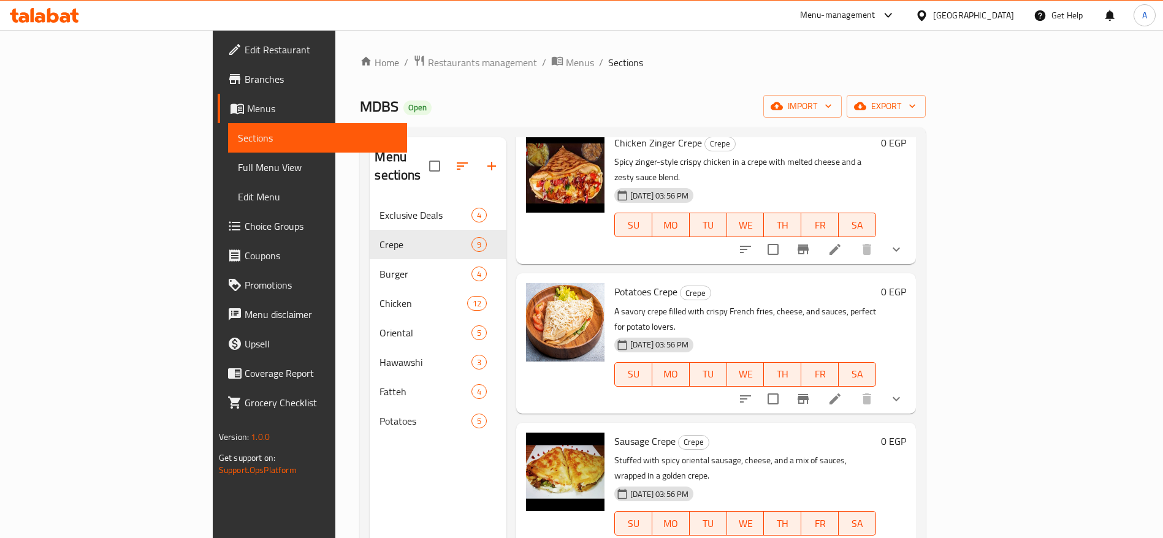
scroll to position [368, 0]
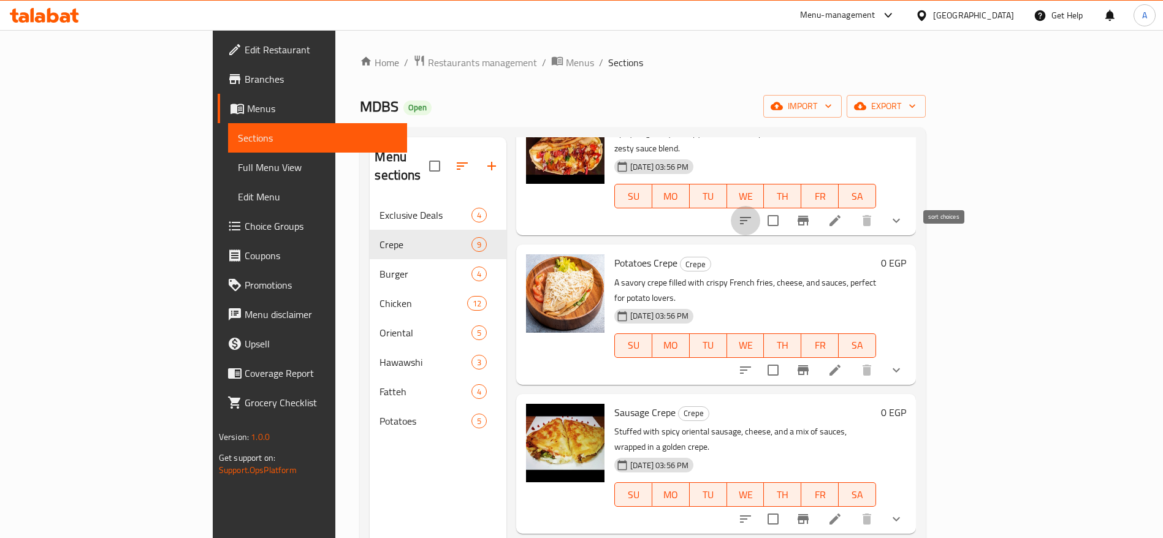
click at [751, 217] on icon "sort-choices" at bounding box center [745, 220] width 11 height 7
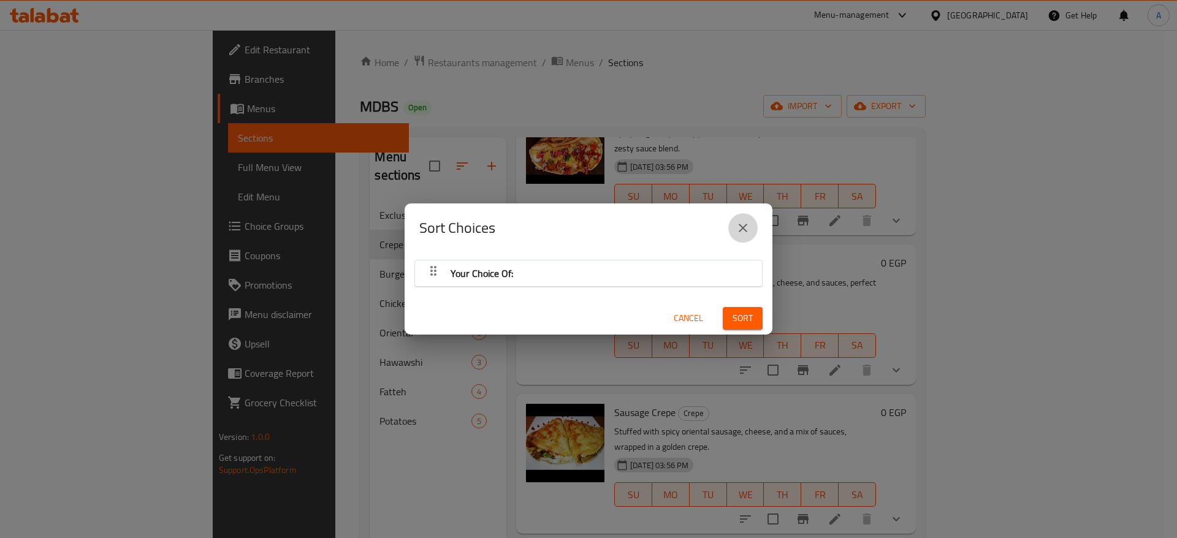
click at [743, 227] on icon "close" at bounding box center [743, 228] width 9 height 9
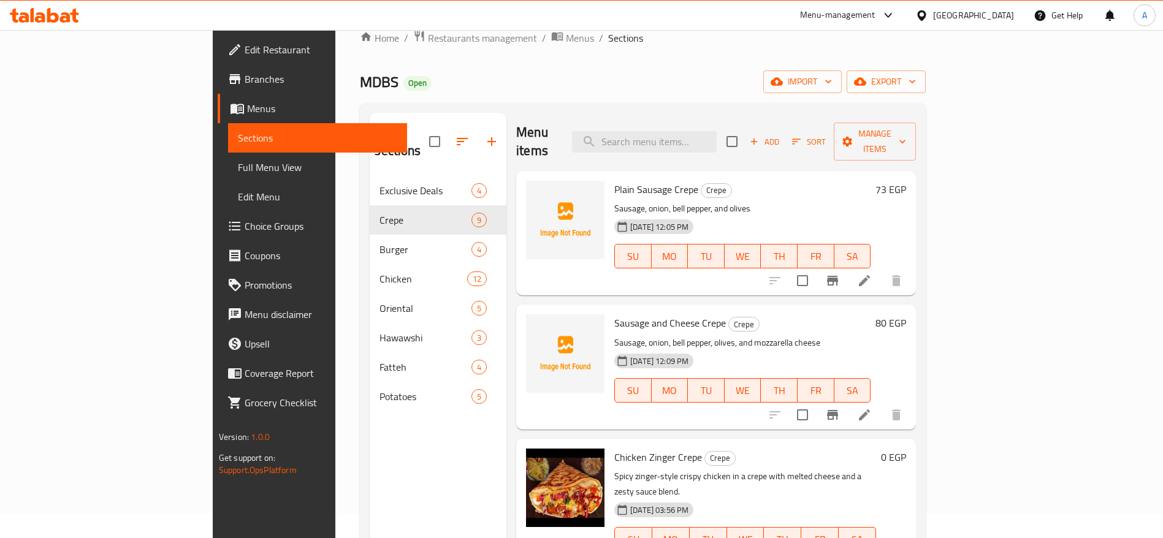
scroll to position [0, 0]
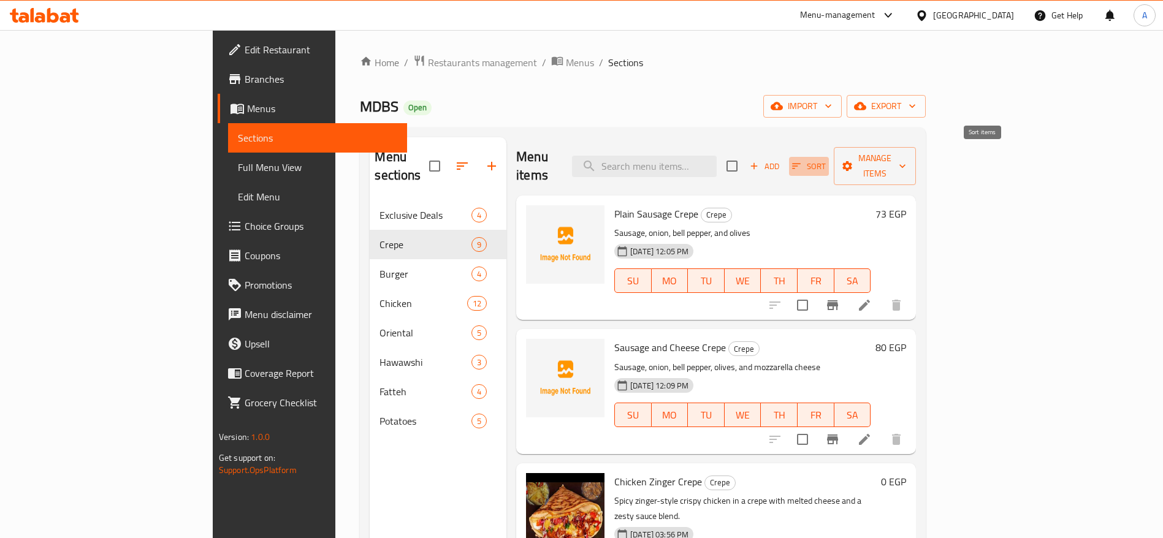
click at [826, 159] on span "Sort" at bounding box center [809, 166] width 34 height 14
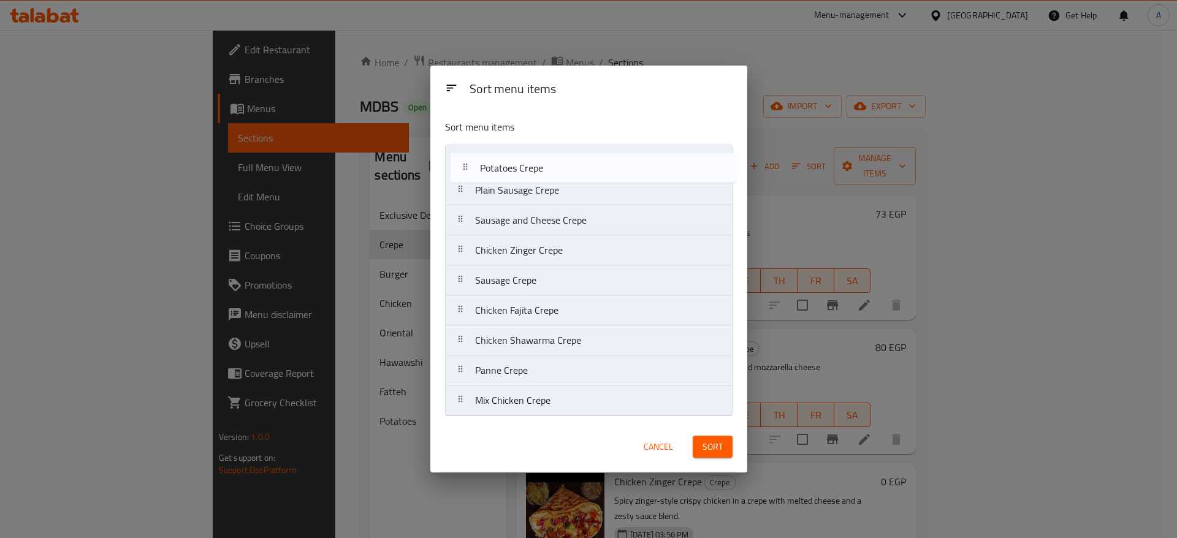
drag, startPoint x: 460, startPoint y: 240, endPoint x: 464, endPoint y: 167, distance: 72.5
click at [464, 167] on nav "Plain Sausage Crepe Sausage and Cheese Crepe Chicken Zinger Crepe Potatoes Crep…" at bounding box center [589, 281] width 288 height 272
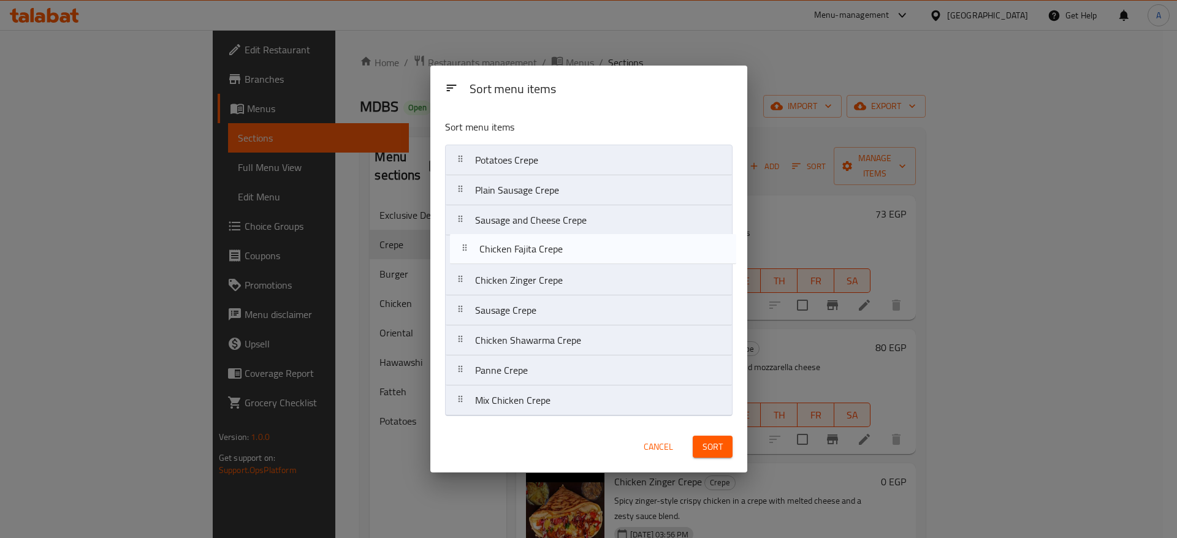
drag, startPoint x: 462, startPoint y: 316, endPoint x: 467, endPoint y: 251, distance: 64.6
click at [467, 251] on nav "Potatoes Crepe Plain Sausage Crepe Sausage and Cheese Crepe Chicken Zinger Crep…" at bounding box center [589, 281] width 288 height 272
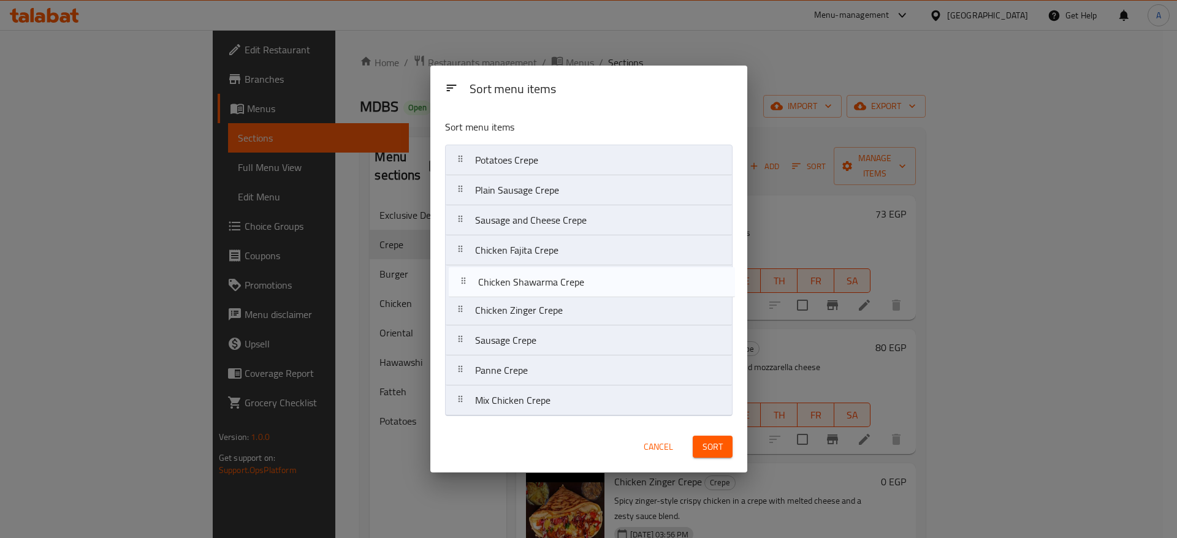
drag, startPoint x: 464, startPoint y: 342, endPoint x: 467, endPoint y: 280, distance: 62.6
click at [467, 280] on nav "Potatoes Crepe Plain Sausage Crepe Sausage and Cheese Crepe Chicken Fajita Crep…" at bounding box center [589, 281] width 288 height 272
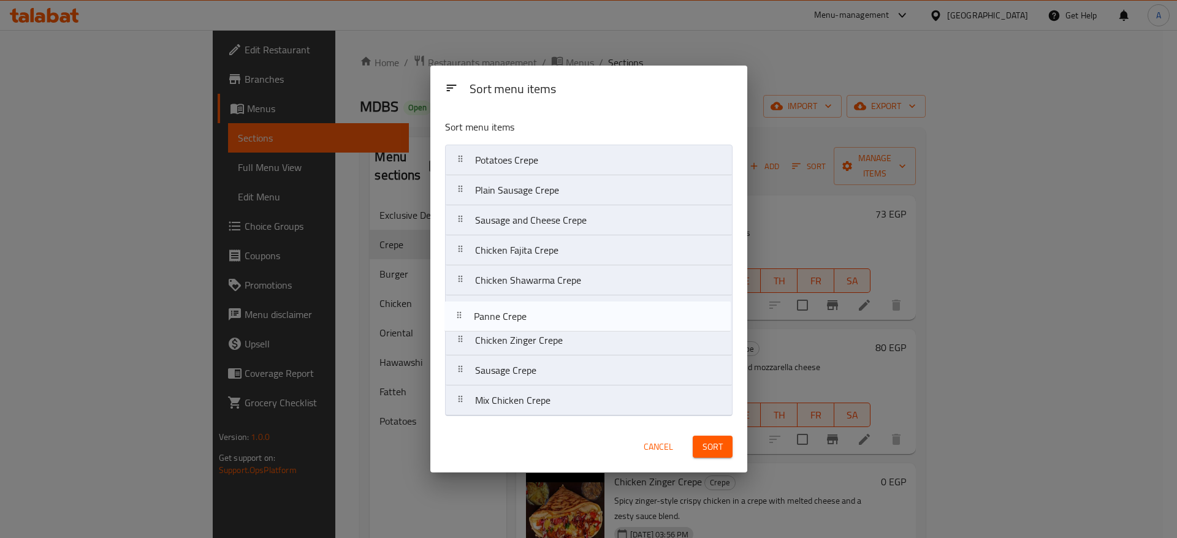
drag, startPoint x: 464, startPoint y: 373, endPoint x: 463, endPoint y: 314, distance: 59.5
click at [463, 314] on nav "Potatoes Crepe Plain Sausage Crepe Sausage and Cheese Crepe Chicken Fajita Crep…" at bounding box center [589, 281] width 288 height 272
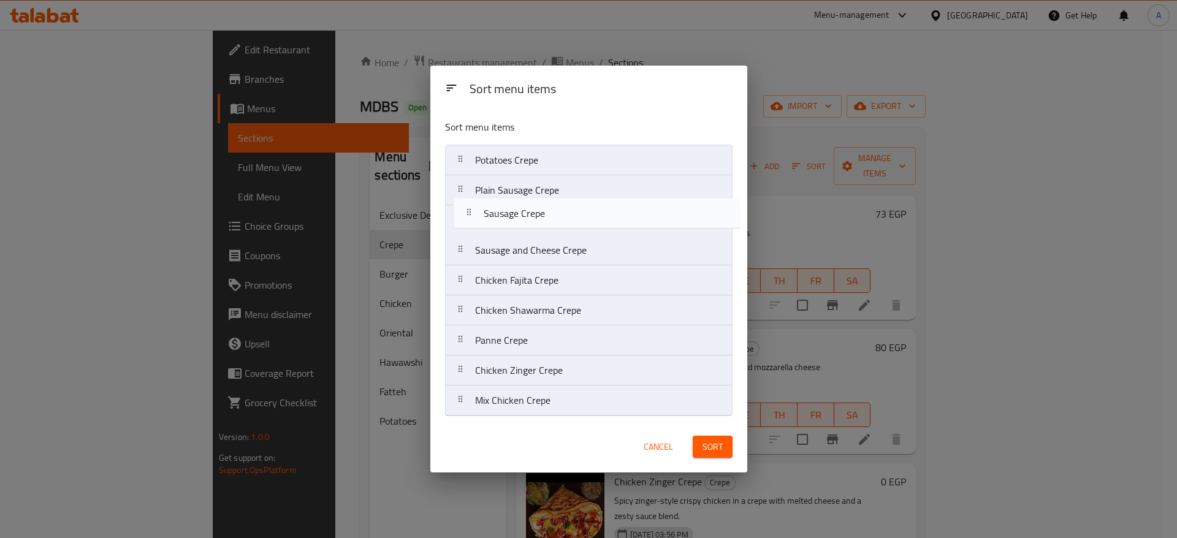
drag, startPoint x: 465, startPoint y: 380, endPoint x: 474, endPoint y: 219, distance: 161.5
click at [474, 219] on nav "Potatoes Crepe Plain Sausage Crepe Sausage and Cheese Crepe Chicken Fajita Crep…" at bounding box center [589, 281] width 288 height 272
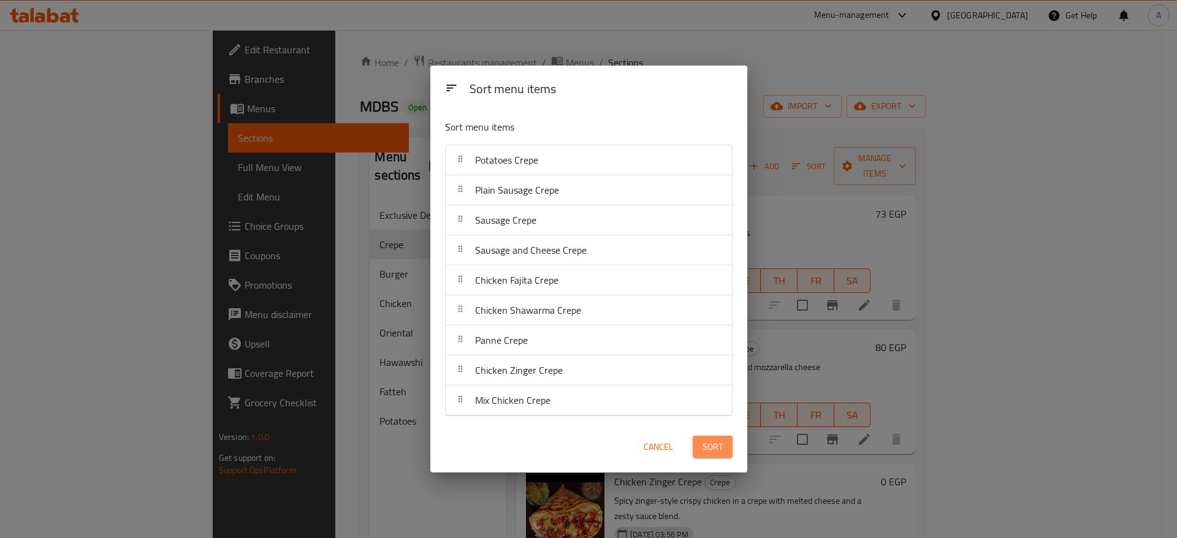
click at [702, 449] on button "Sort" at bounding box center [713, 447] width 40 height 23
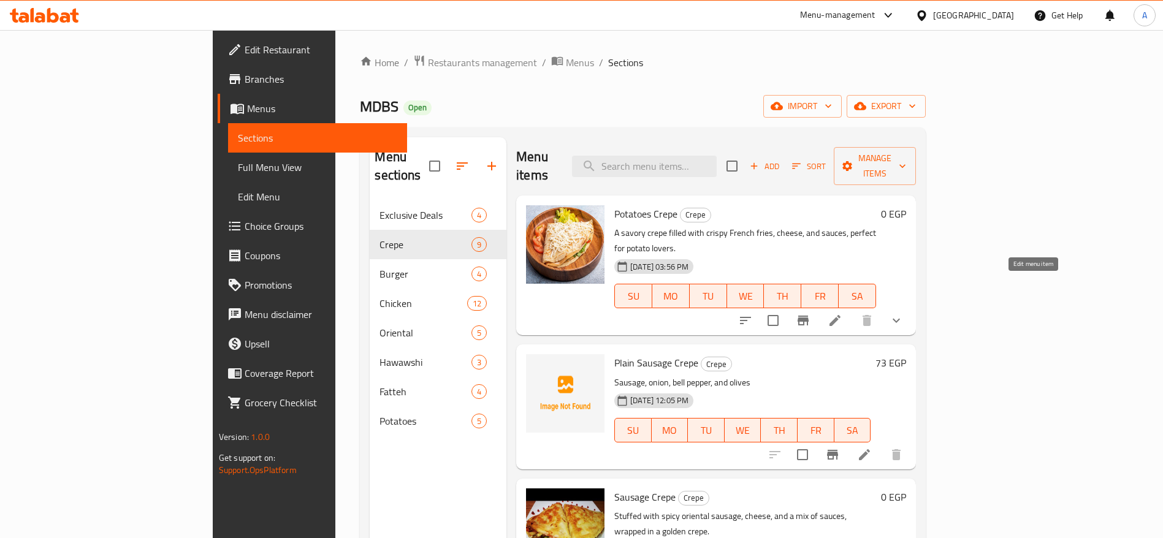
click at [843, 313] on icon at bounding box center [835, 320] width 15 height 15
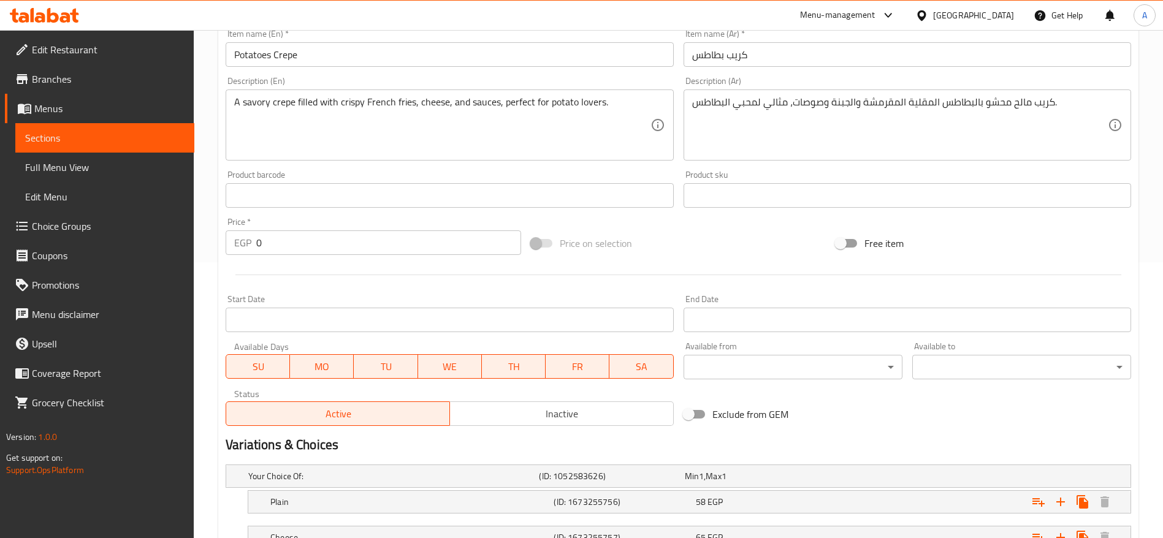
scroll to position [373, 0]
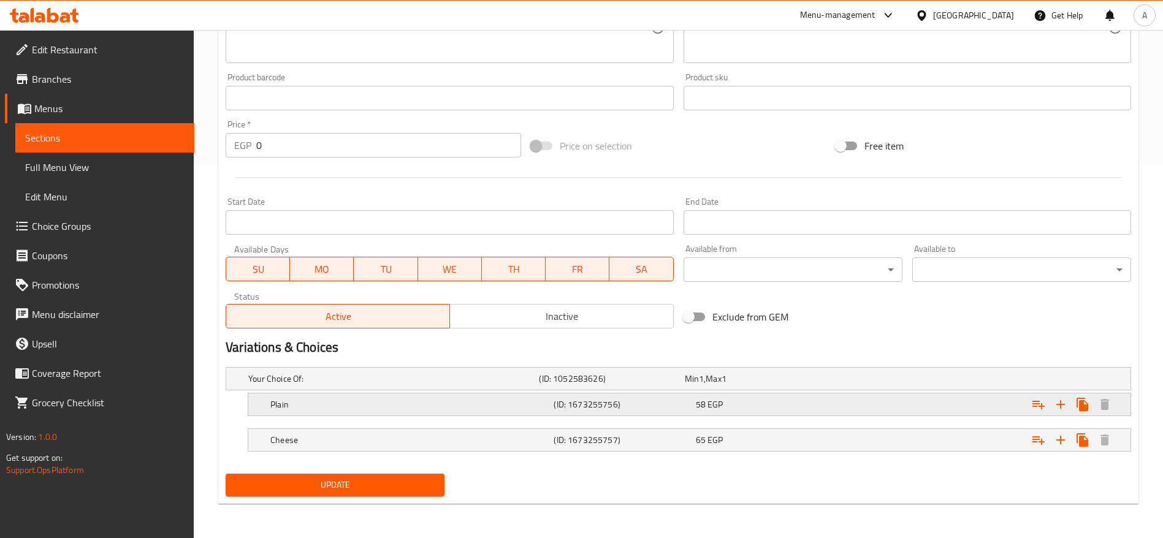
click at [882, 381] on div "Expand" at bounding box center [973, 379] width 291 height 5
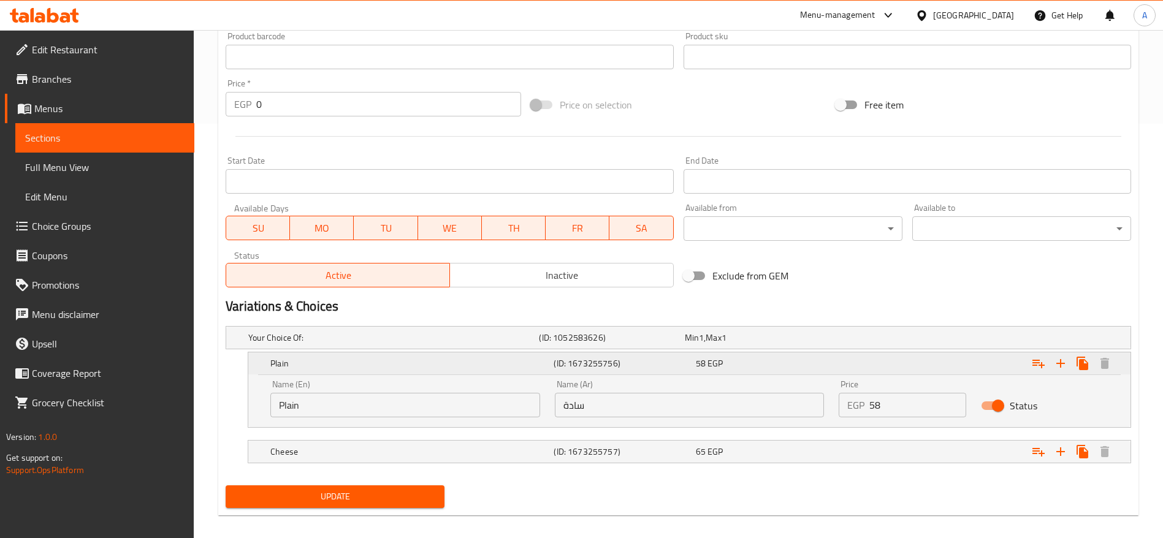
scroll to position [426, 0]
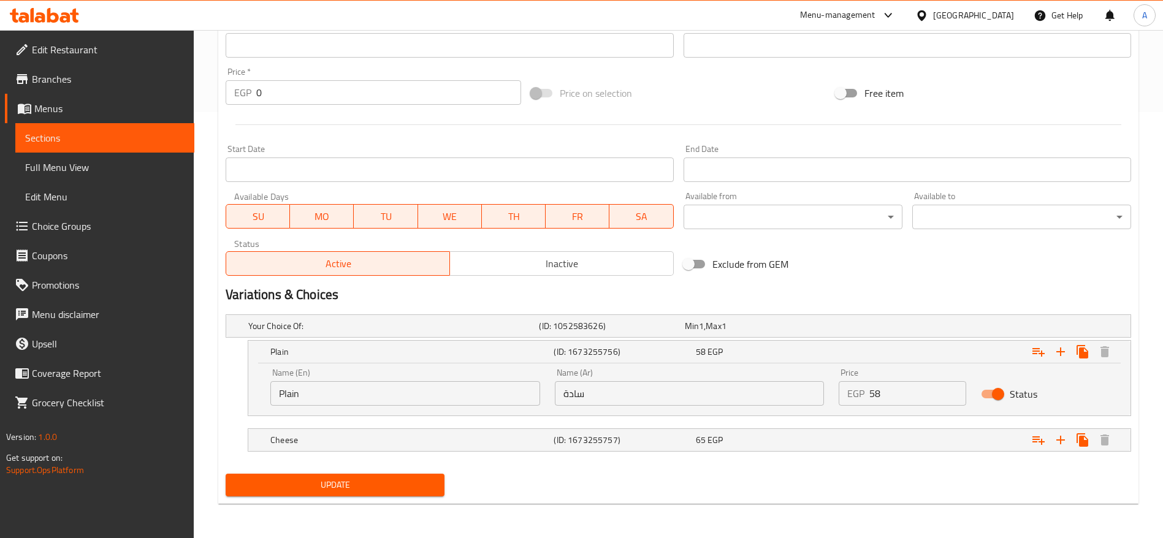
click at [915, 400] on input "58" at bounding box center [918, 393] width 97 height 25
type input "65"
click at [889, 329] on div "Expand" at bounding box center [973, 326] width 291 height 5
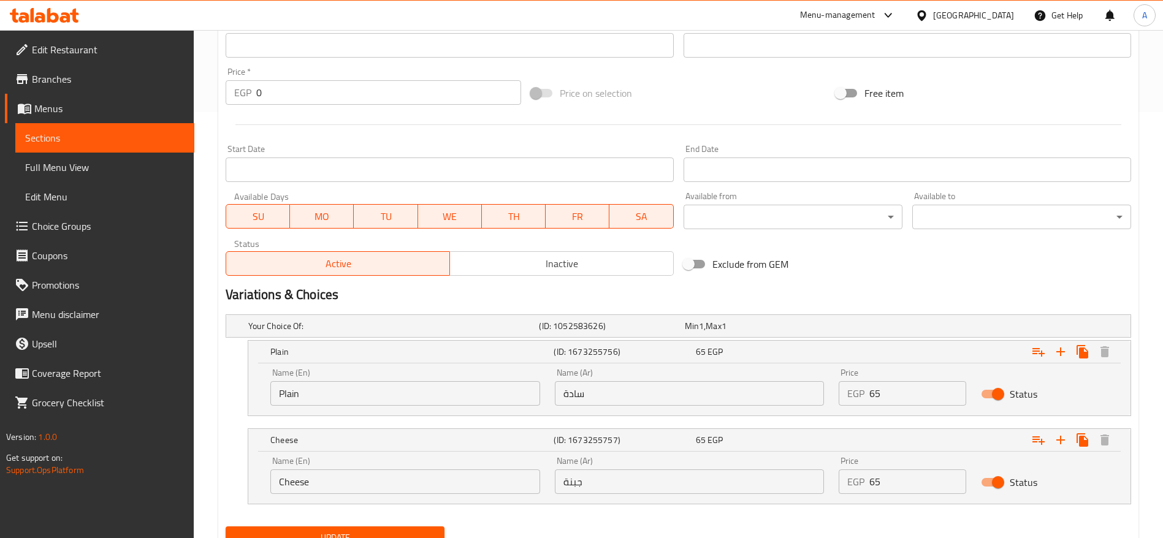
click at [917, 484] on input "65" at bounding box center [918, 482] width 97 height 25
type input "70"
click at [226, 527] on button "Update" at bounding box center [335, 538] width 219 height 23
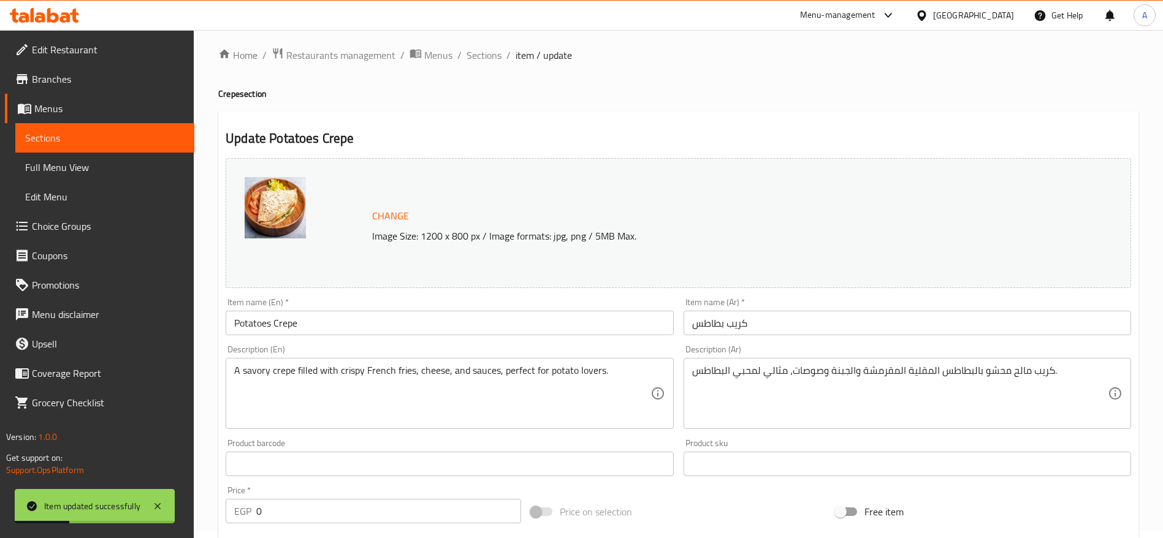
scroll to position [0, 0]
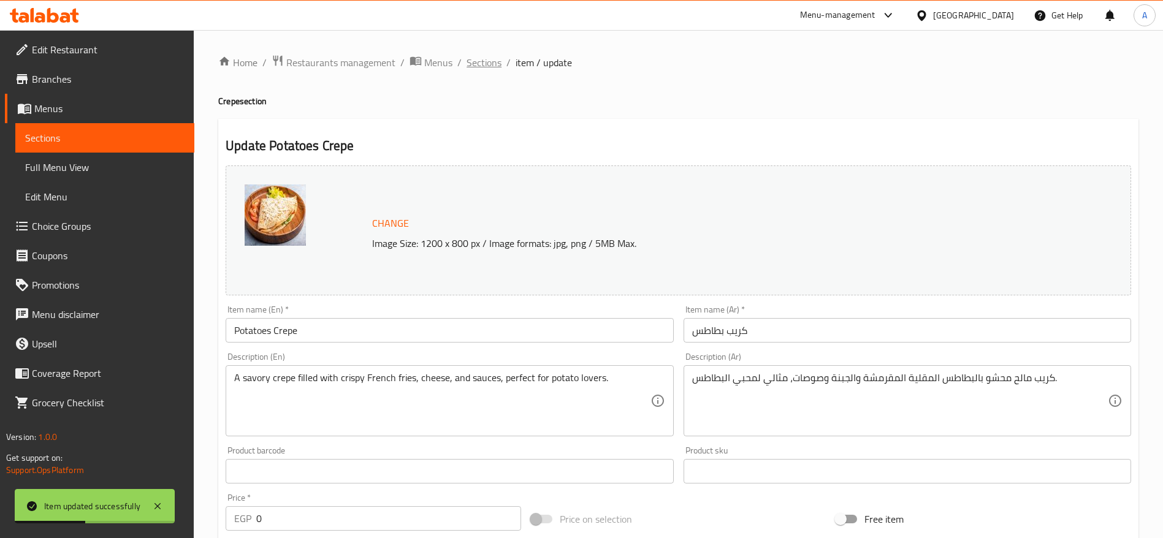
click at [479, 63] on span "Sections" at bounding box center [484, 62] width 35 height 15
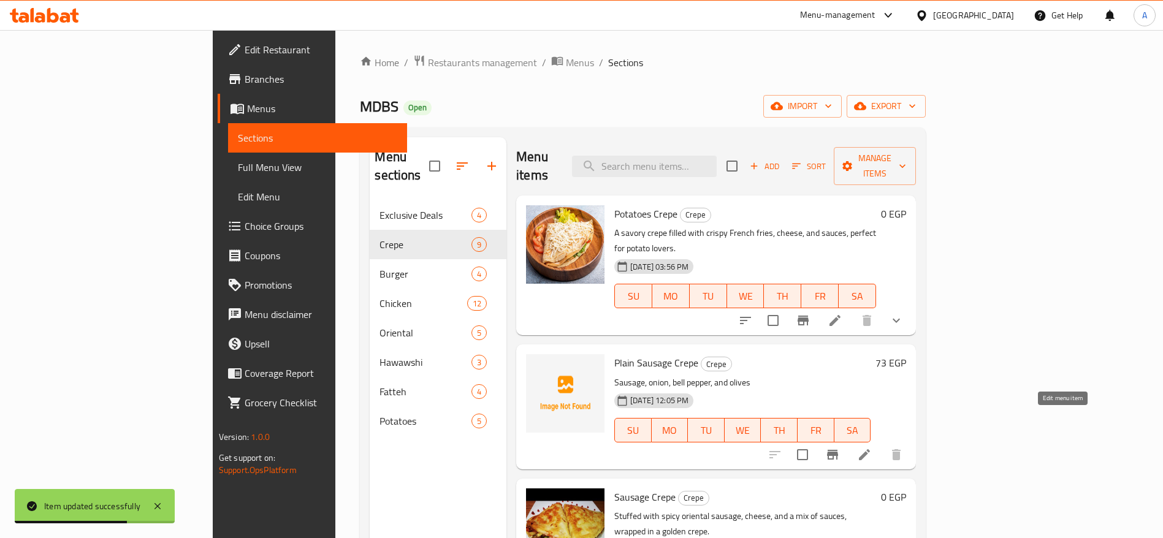
click at [872, 448] on icon at bounding box center [864, 455] width 15 height 15
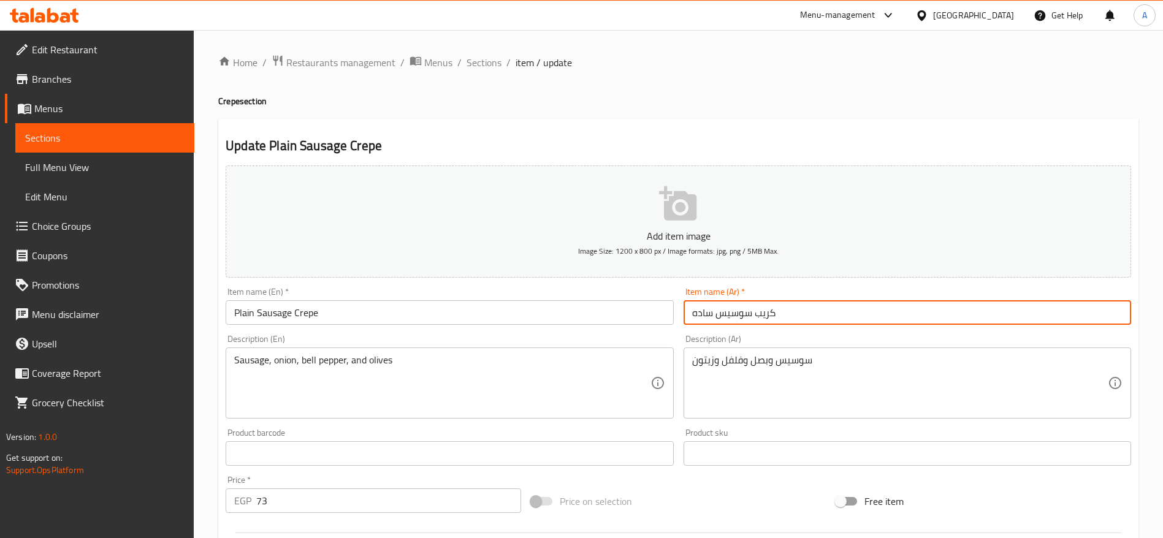
click at [736, 312] on input "كريب سوسيس ساده" at bounding box center [908, 312] width 448 height 25
type input "كريب سجق ساده"
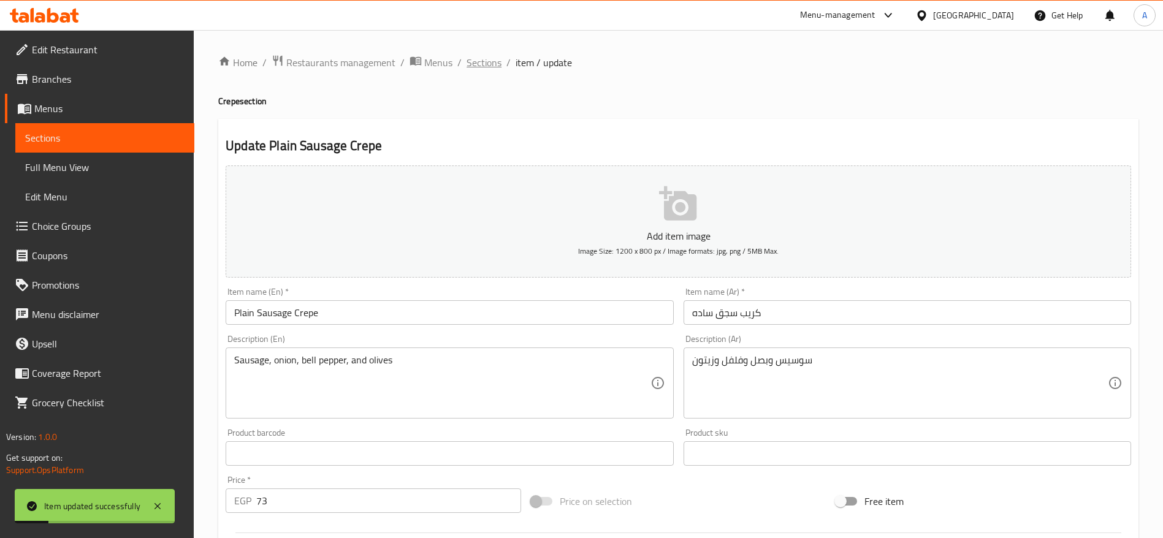
click at [485, 64] on span "Sections" at bounding box center [484, 62] width 35 height 15
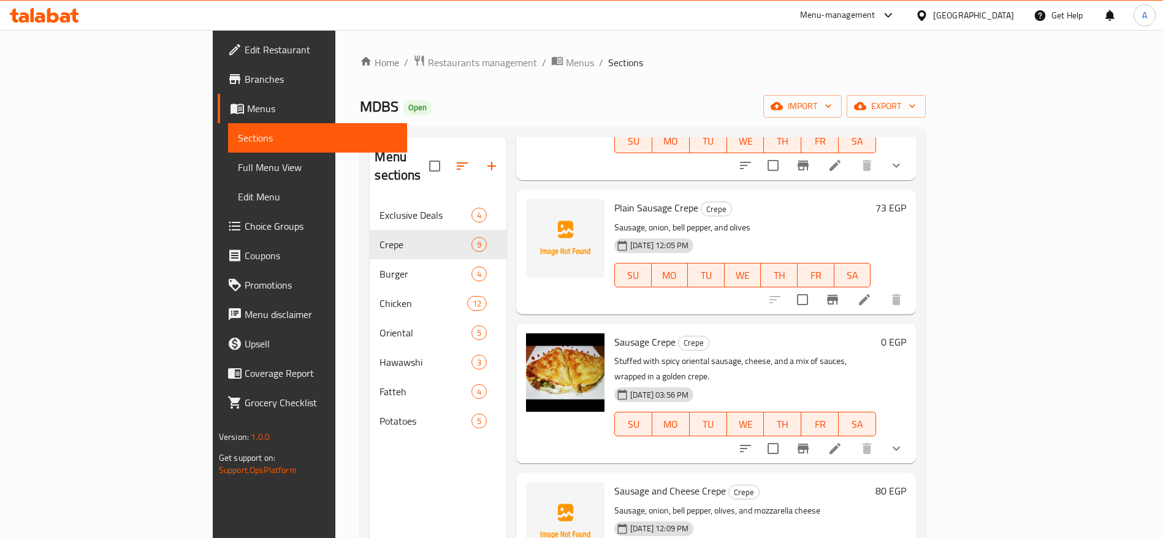
scroll to position [184, 0]
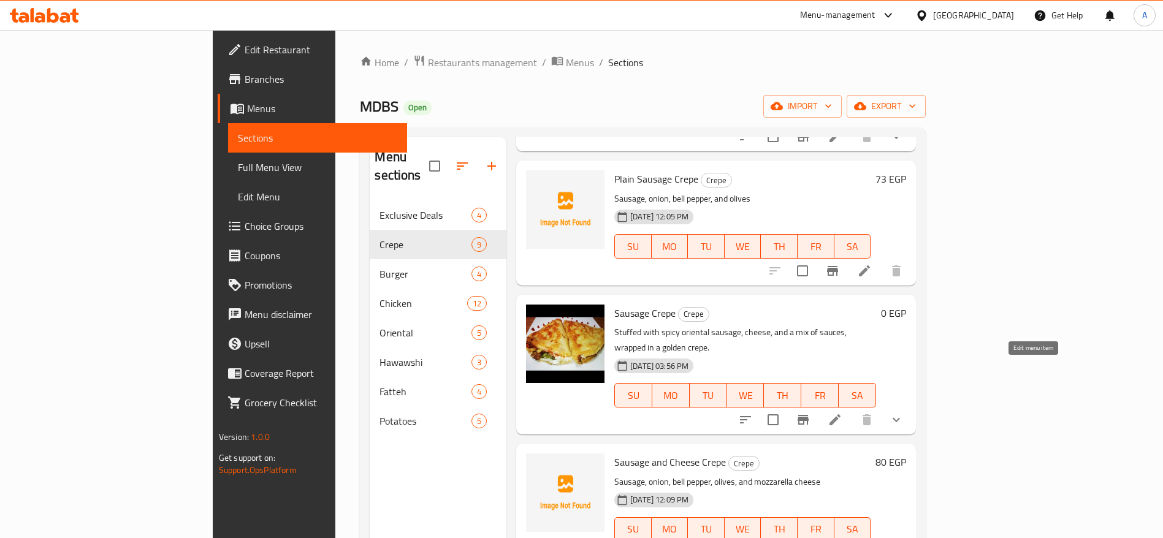
click at [843, 413] on icon at bounding box center [835, 420] width 15 height 15
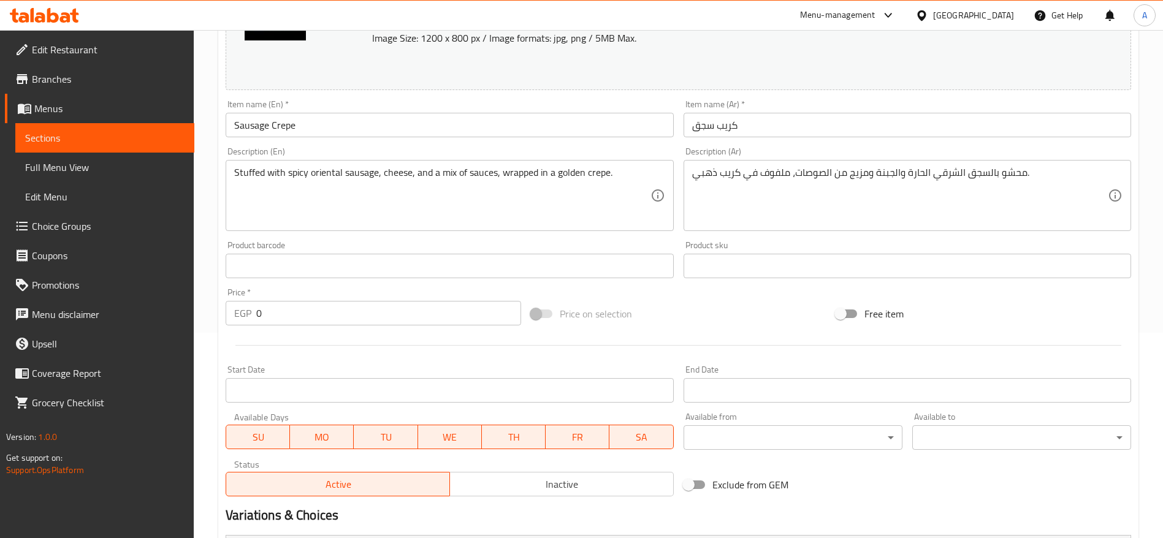
scroll to position [373, 0]
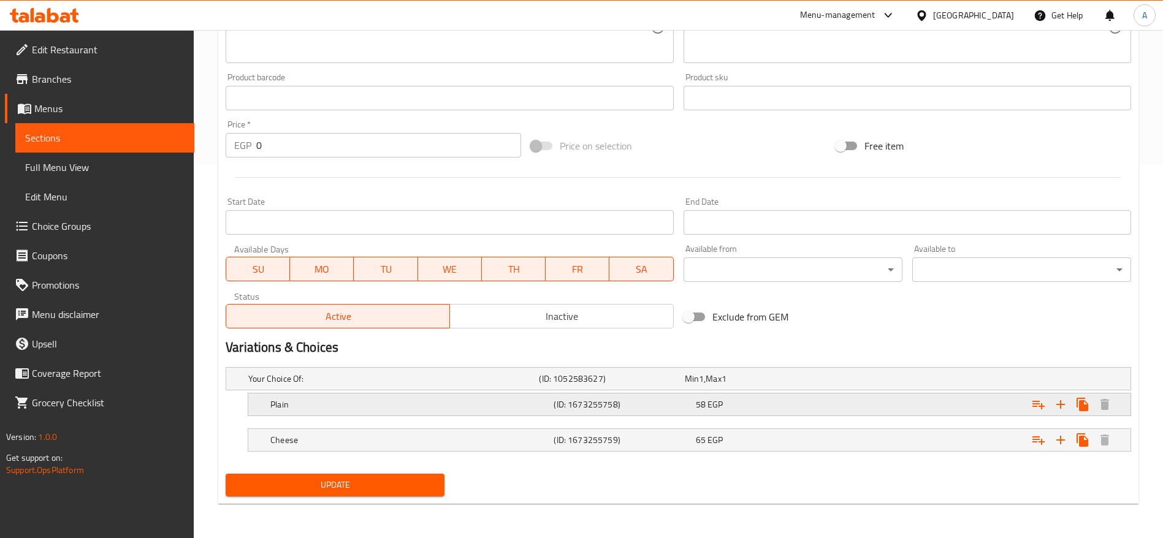
click at [749, 385] on div "58 EGP" at bounding box center [755, 379] width 140 height 12
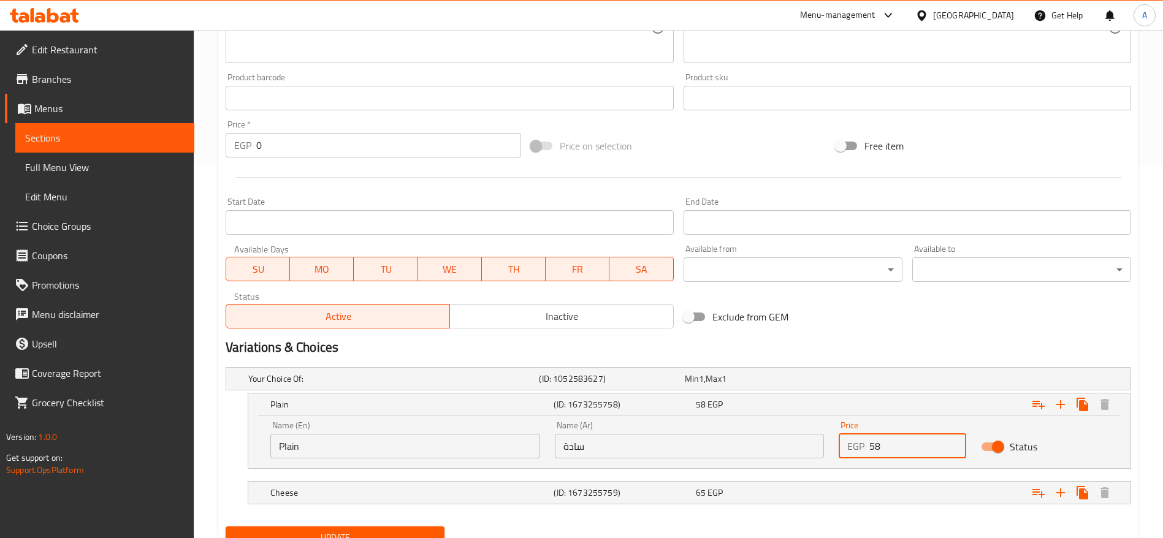
click at [890, 442] on input "58" at bounding box center [918, 446] width 97 height 25
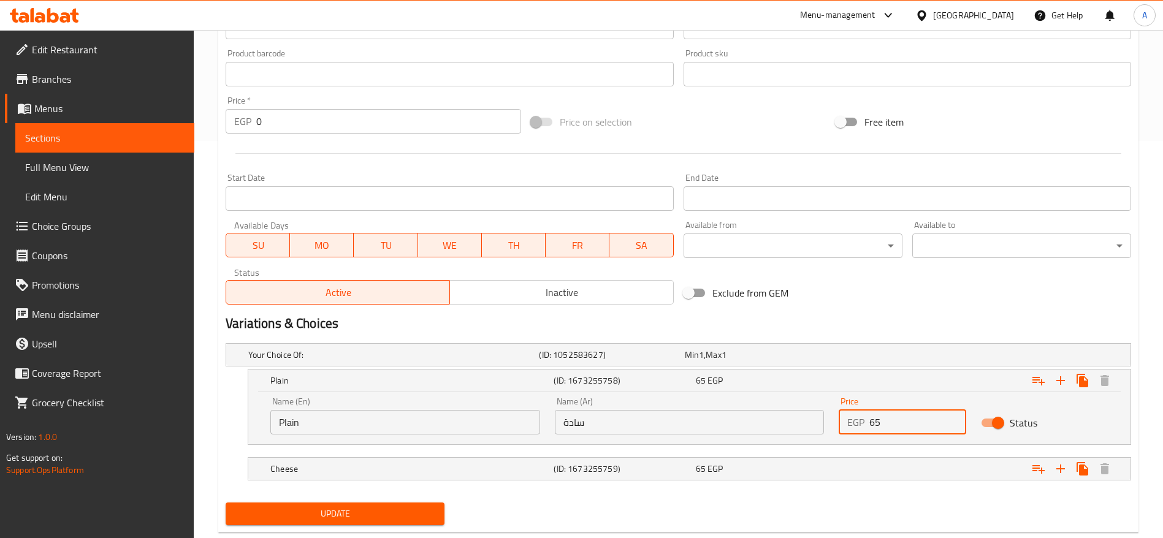
scroll to position [426, 0]
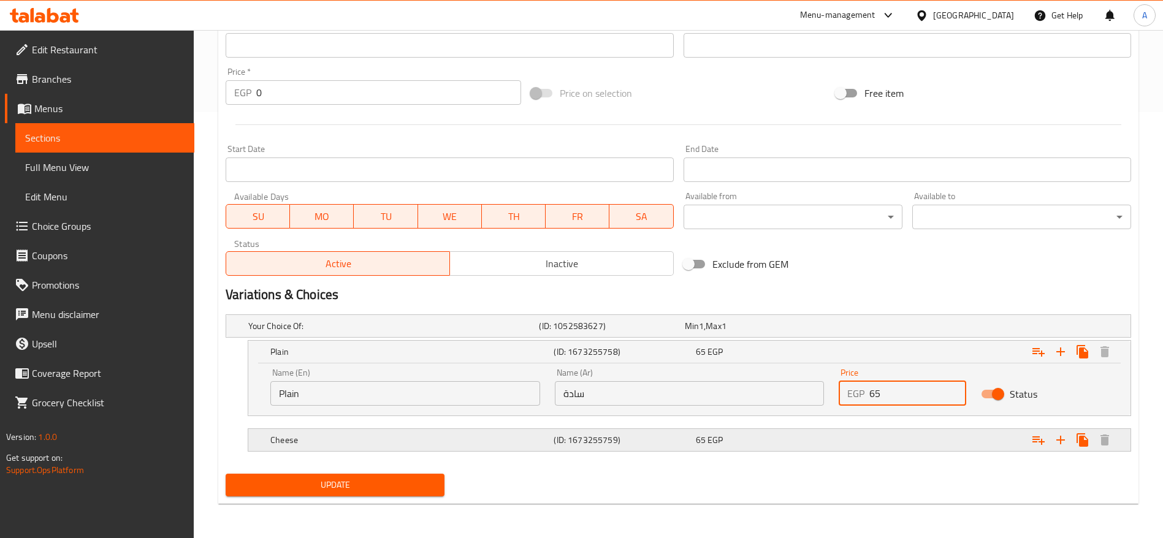
type input "65"
click at [745, 332] on div "65 EGP" at bounding box center [755, 326] width 140 height 12
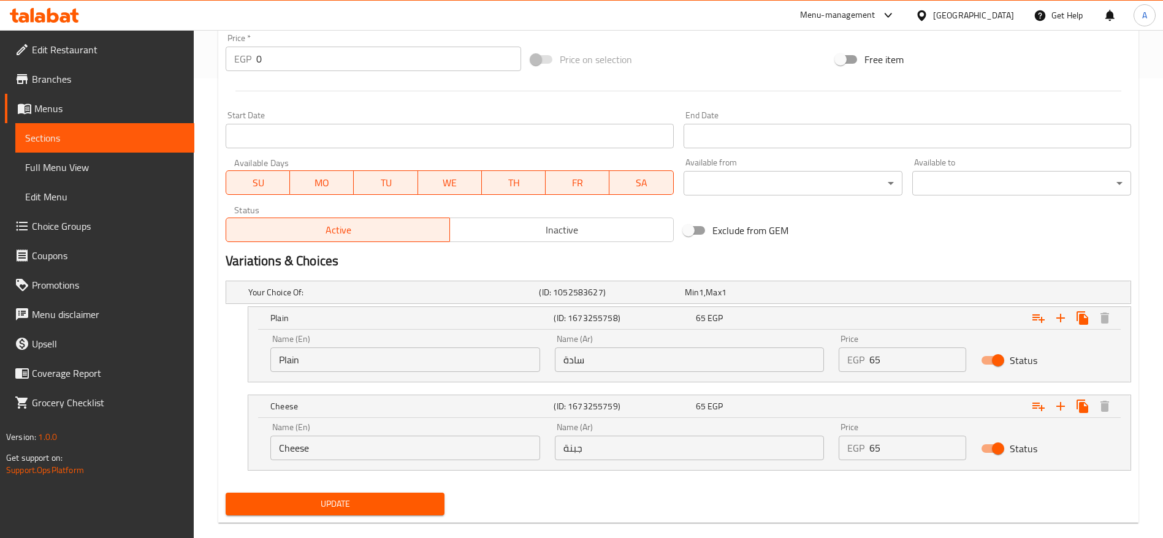
scroll to position [479, 0]
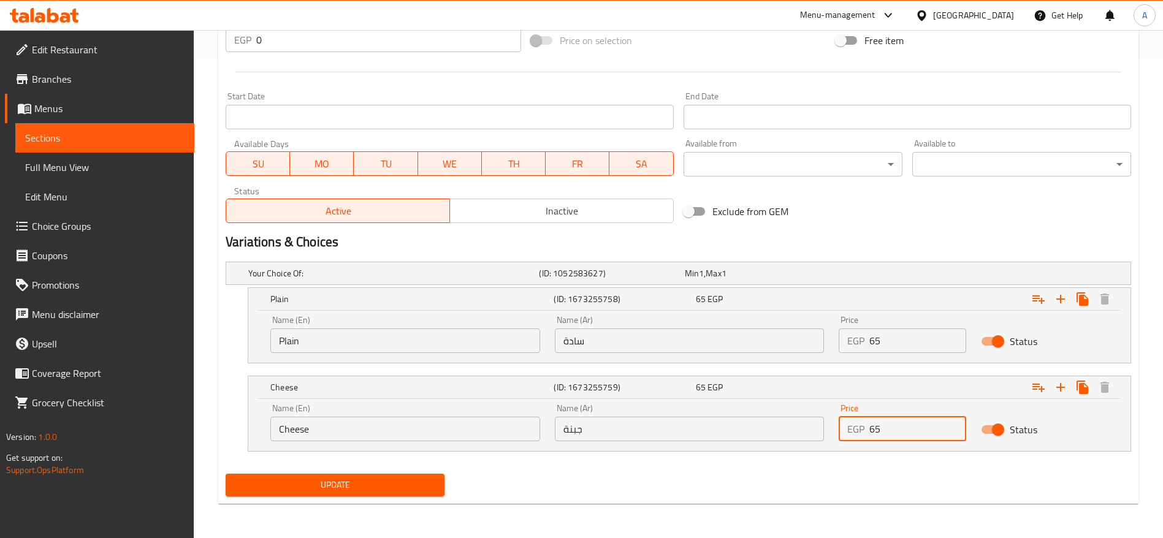
click at [892, 424] on input "65" at bounding box center [918, 429] width 97 height 25
type input "70"
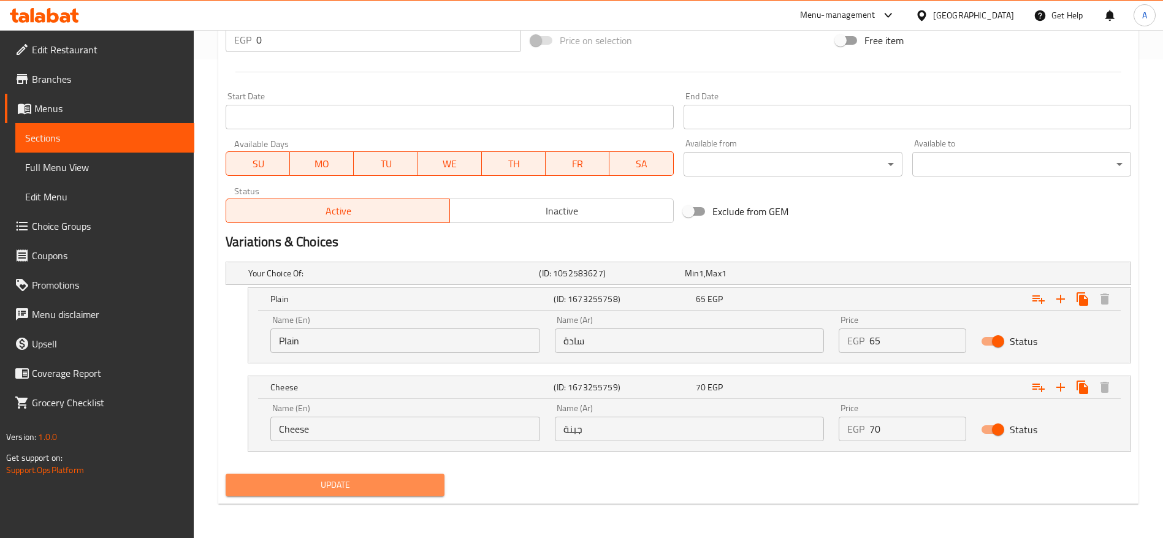
click at [332, 491] on span "Update" at bounding box center [334, 485] width 199 height 15
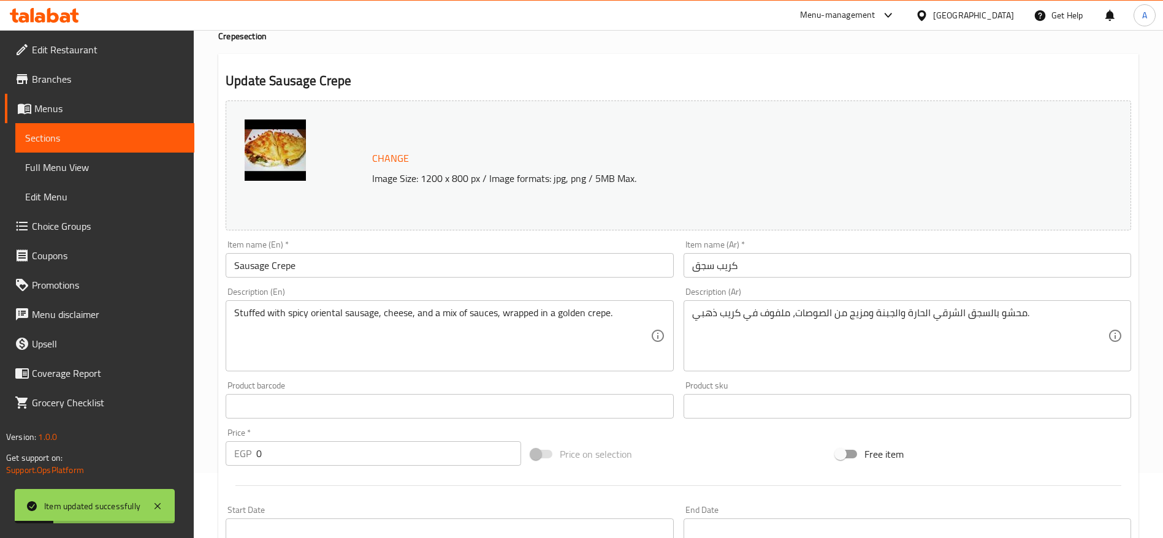
scroll to position [0, 0]
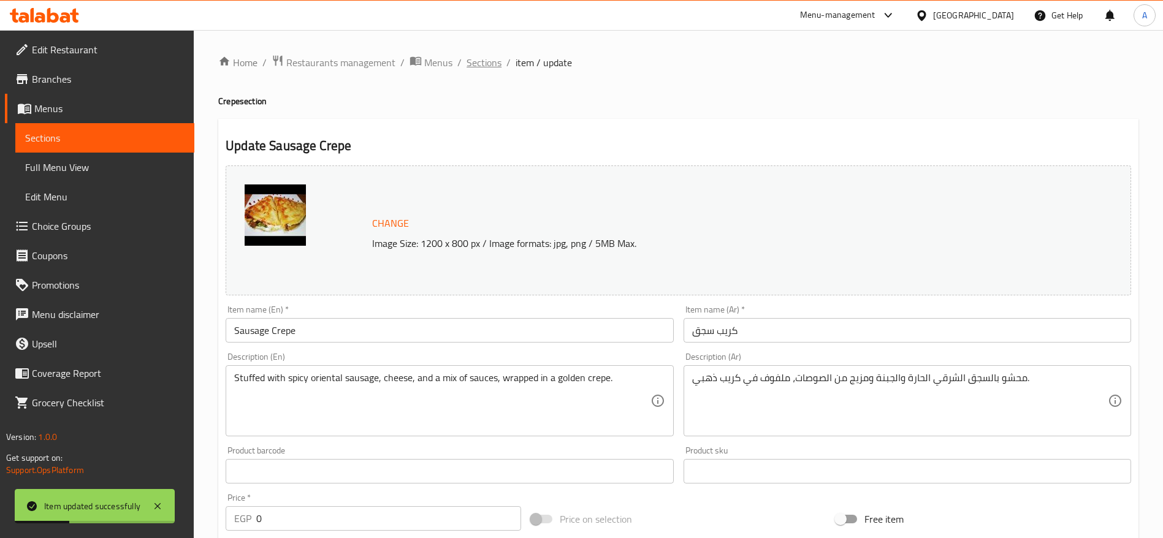
click at [475, 60] on span "Sections" at bounding box center [484, 62] width 35 height 15
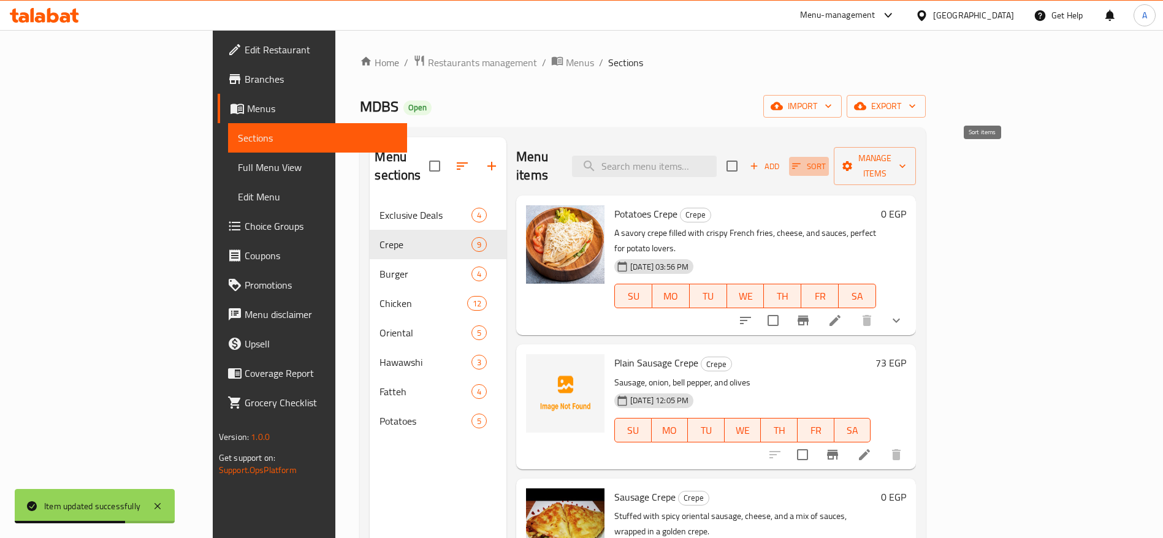
click at [802, 161] on icon "button" at bounding box center [796, 166] width 11 height 11
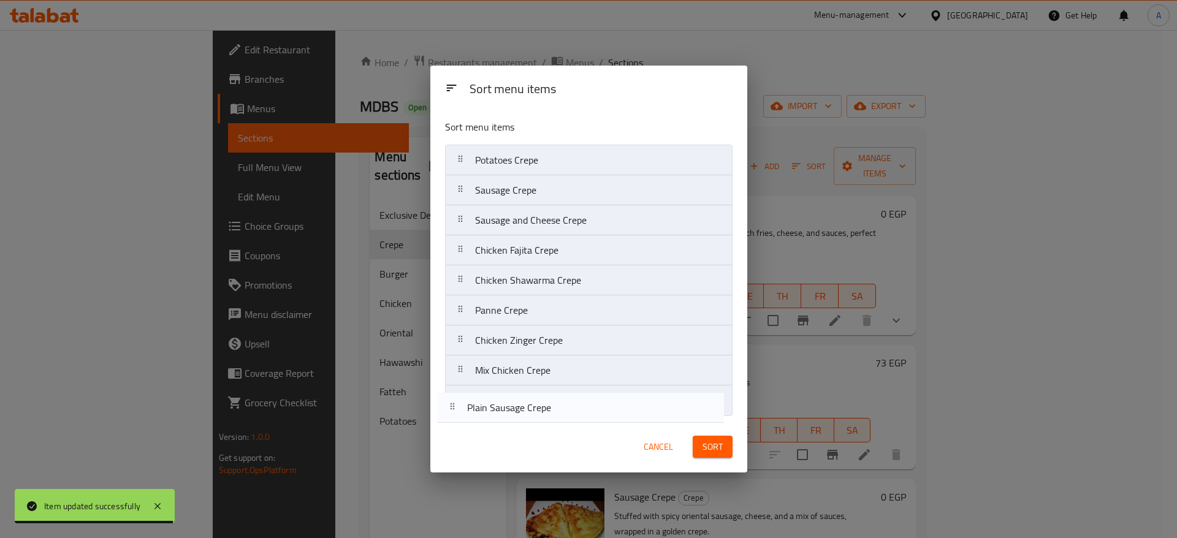
drag, startPoint x: 462, startPoint y: 191, endPoint x: 543, endPoint y: 434, distance: 255.4
click at [454, 410] on nav "Potatoes Crepe Plain Sausage Crepe Sausage Crepe Sausage and Cheese Crepe Chick…" at bounding box center [589, 281] width 288 height 272
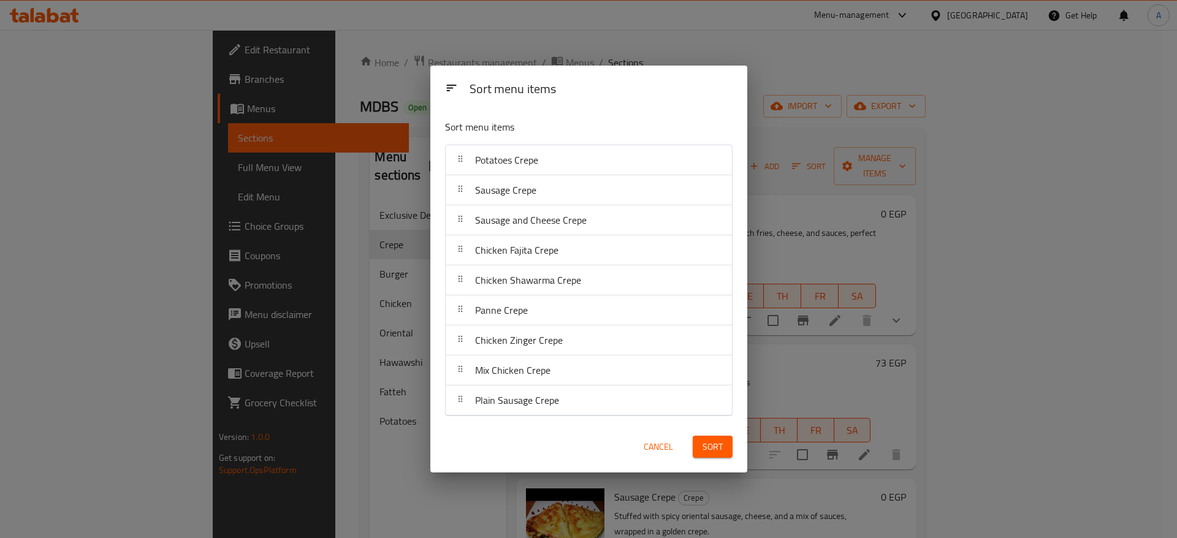
click at [705, 440] on span "Sort" at bounding box center [713, 447] width 20 height 15
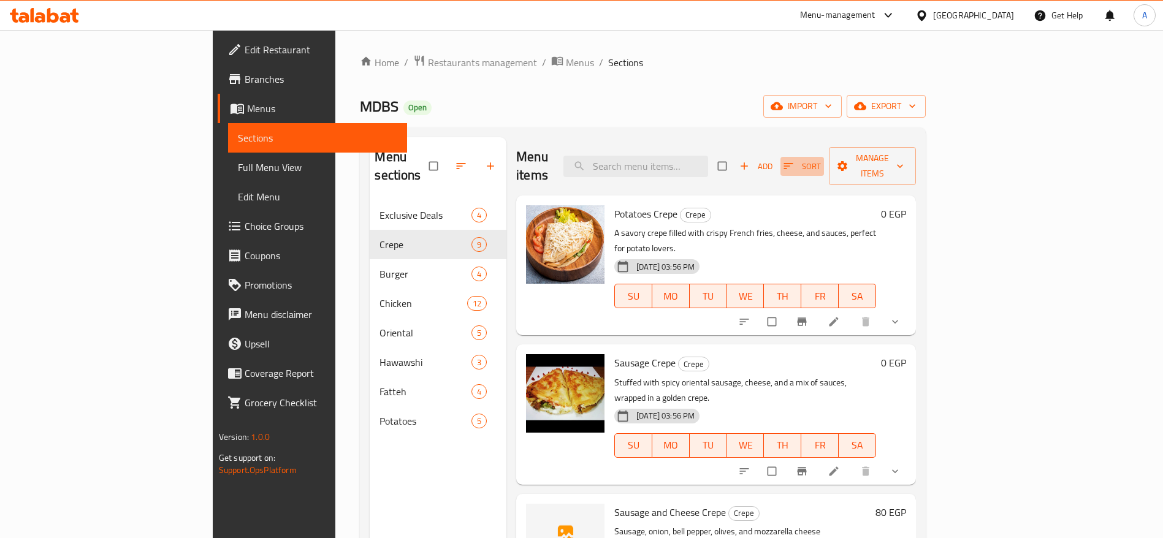
click at [795, 160] on icon "button" at bounding box center [788, 166] width 12 height 12
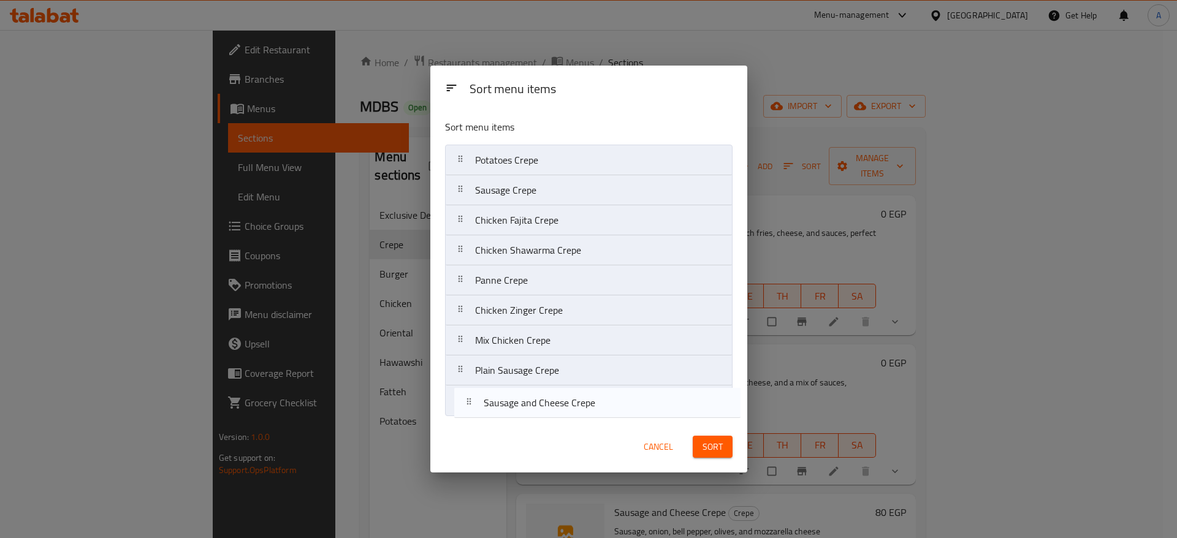
drag, startPoint x: 458, startPoint y: 221, endPoint x: 469, endPoint y: 405, distance: 184.3
click at [469, 406] on nav "Potatoes Crepe Sausage Crepe Sausage and Cheese Crepe Chicken Fajita Crepe Chic…" at bounding box center [589, 281] width 288 height 272
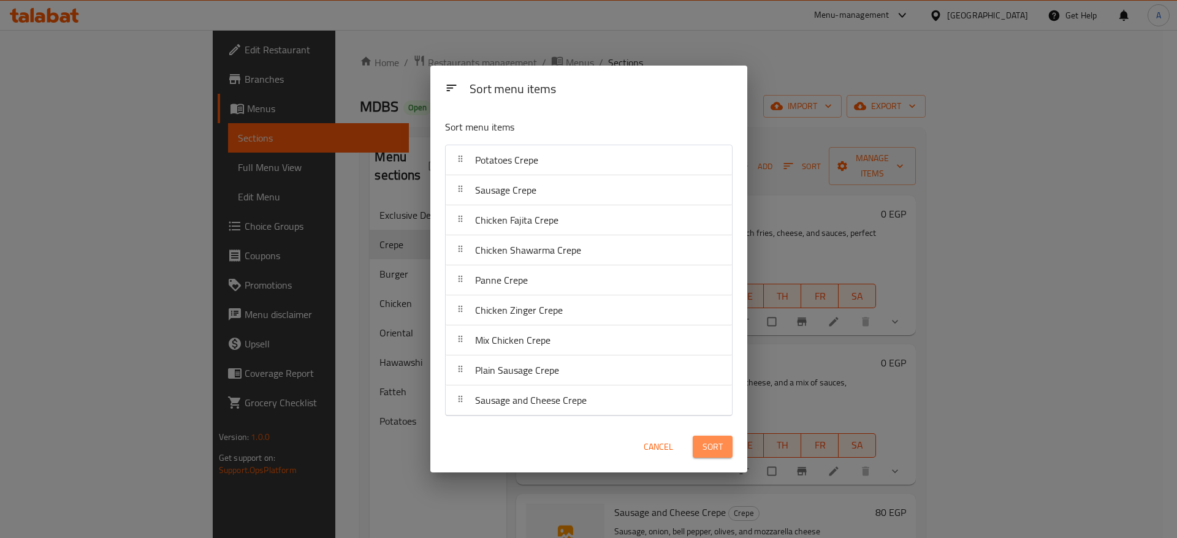
click at [717, 449] on span "Sort" at bounding box center [713, 447] width 20 height 15
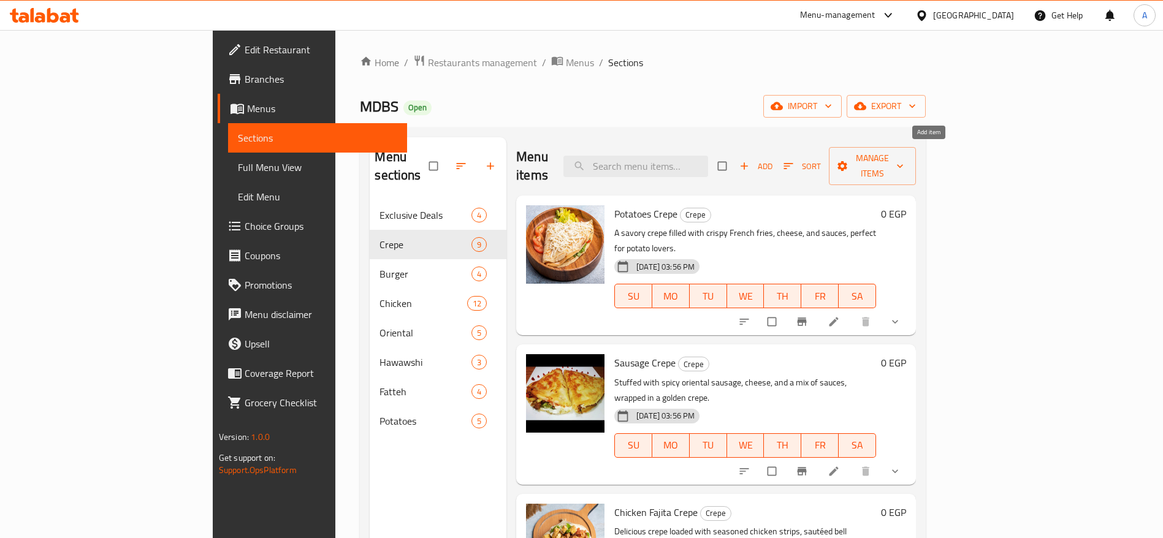
scroll to position [184, 0]
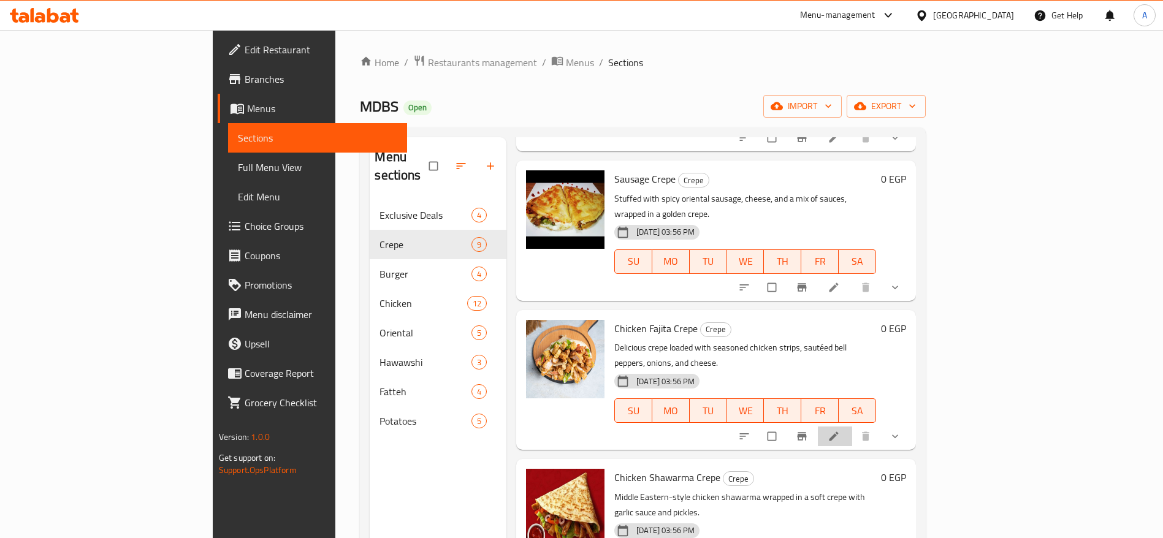
click at [852, 427] on li at bounding box center [835, 437] width 34 height 20
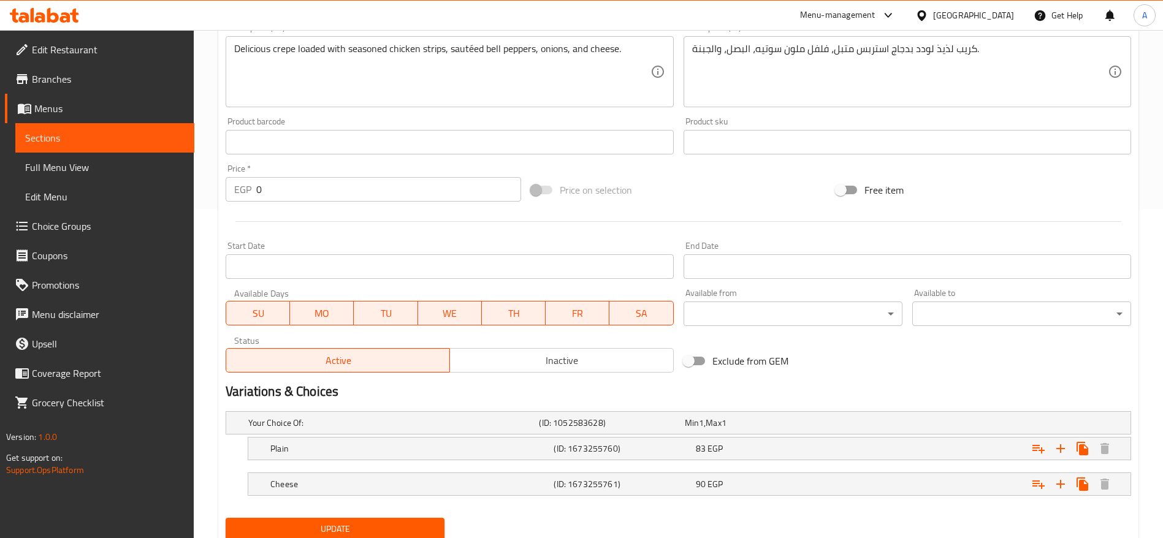
scroll to position [373, 0]
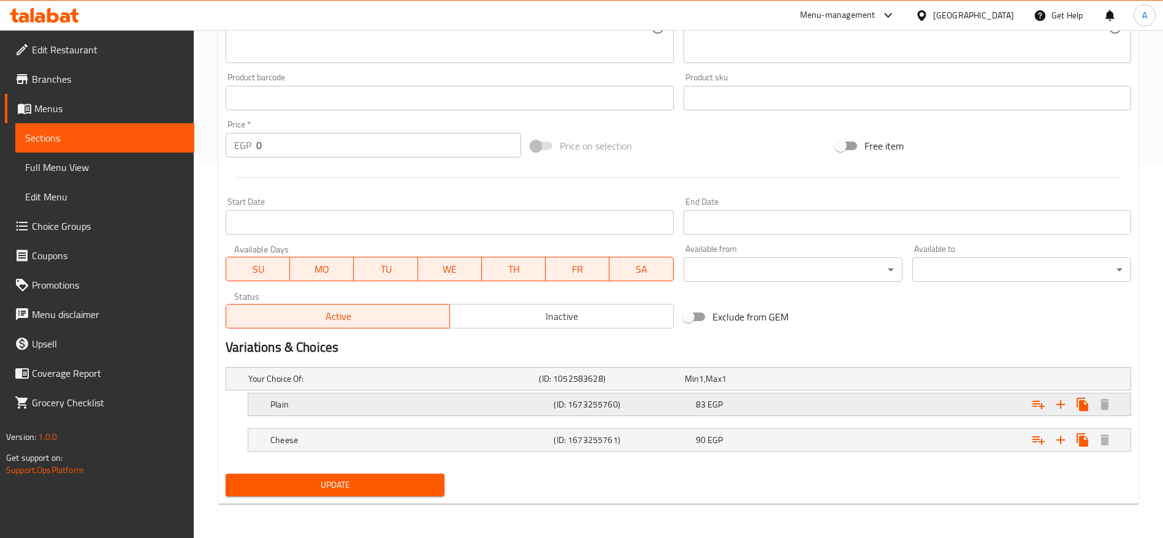
click at [730, 385] on div "83 EGP" at bounding box center [755, 379] width 140 height 12
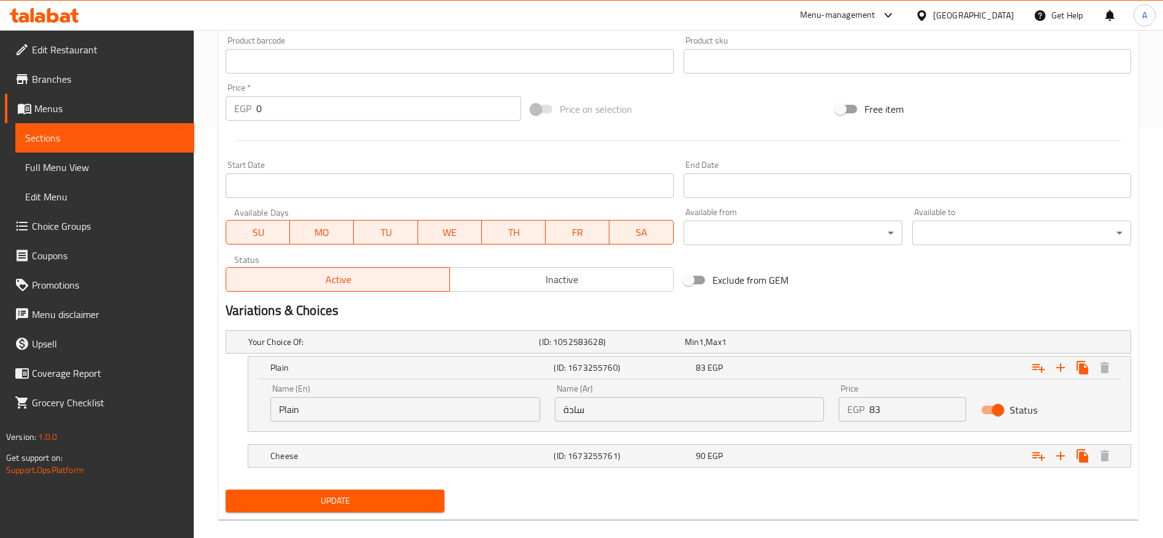
scroll to position [426, 0]
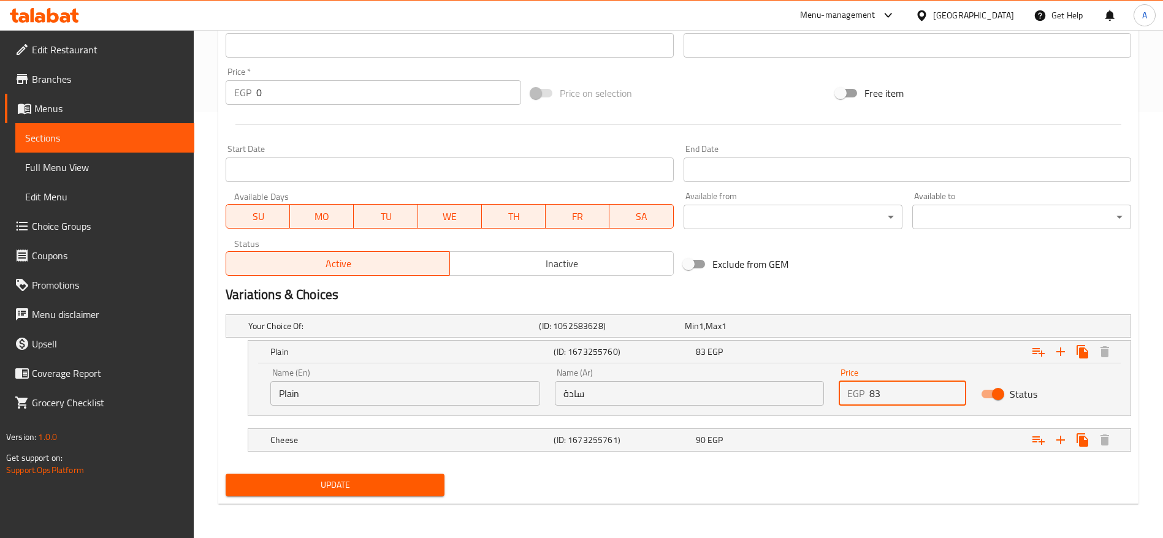
click at [892, 392] on input "83" at bounding box center [918, 393] width 97 height 25
type input "90"
click at [762, 332] on div "90 EGP" at bounding box center [755, 326] width 140 height 12
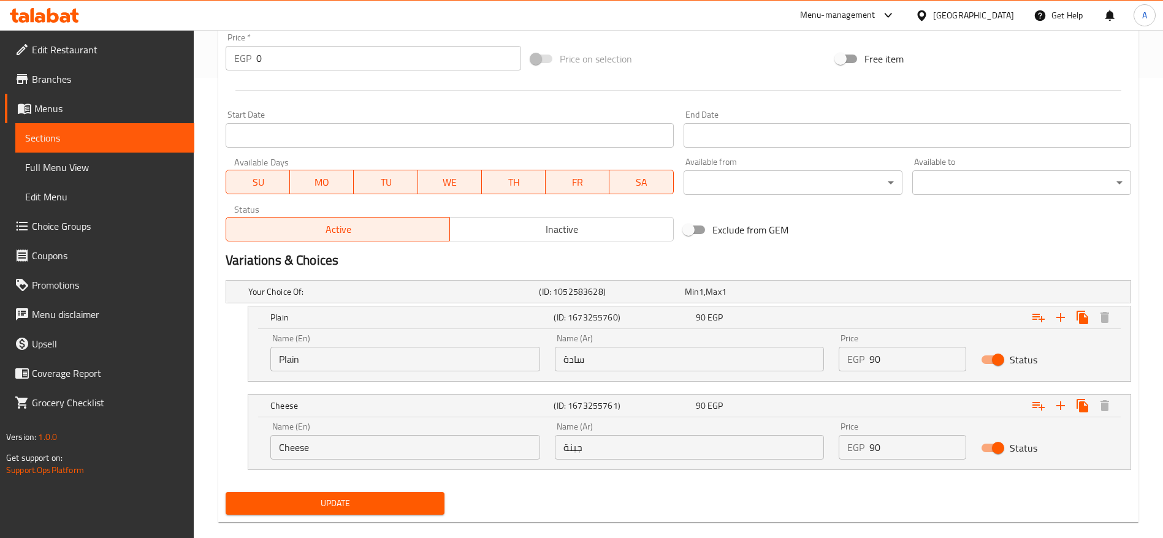
scroll to position [479, 0]
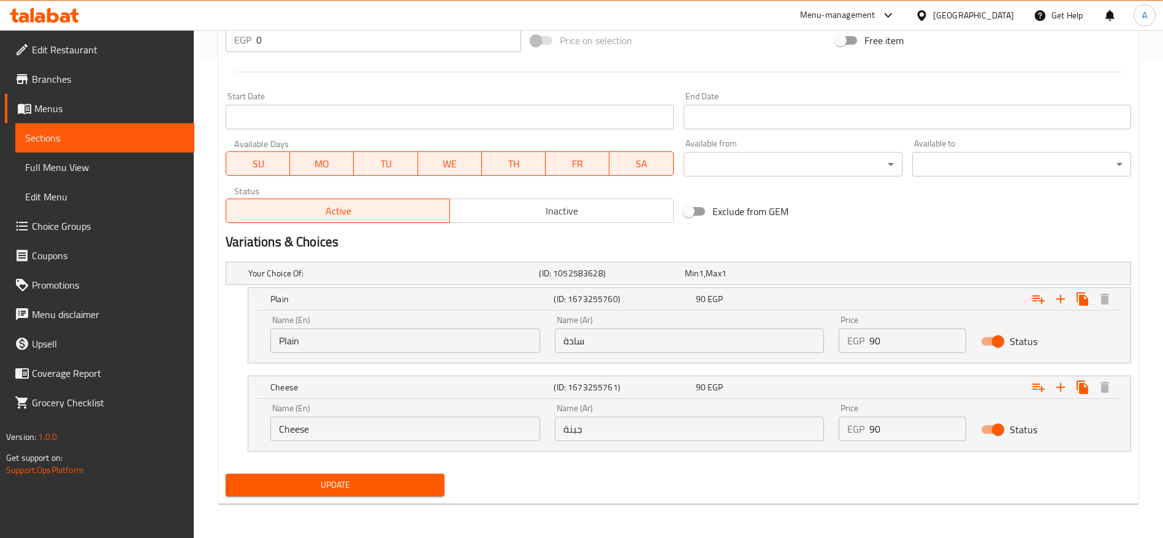
click at [903, 438] on input "90" at bounding box center [918, 429] width 97 height 25
click at [903, 437] on input "90" at bounding box center [918, 429] width 97 height 25
type input "100"
click at [226, 474] on button "Update" at bounding box center [335, 485] width 219 height 23
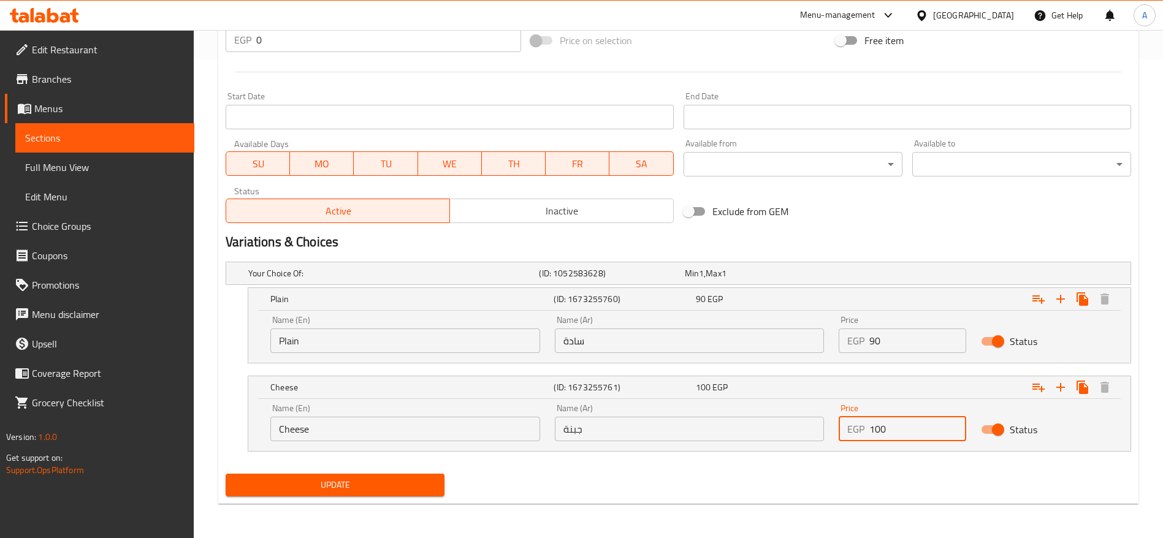
scroll to position [110, 0]
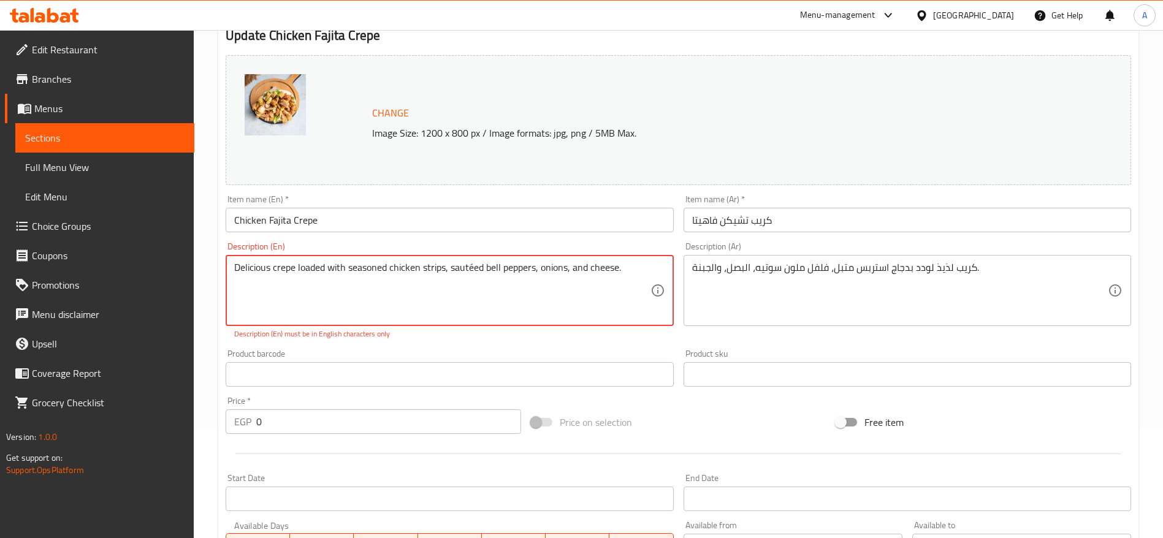
click at [472, 266] on textarea "Delicious crepe loaded with seasoned chicken strips, sautéed bell peppers, onio…" at bounding box center [442, 291] width 416 height 58
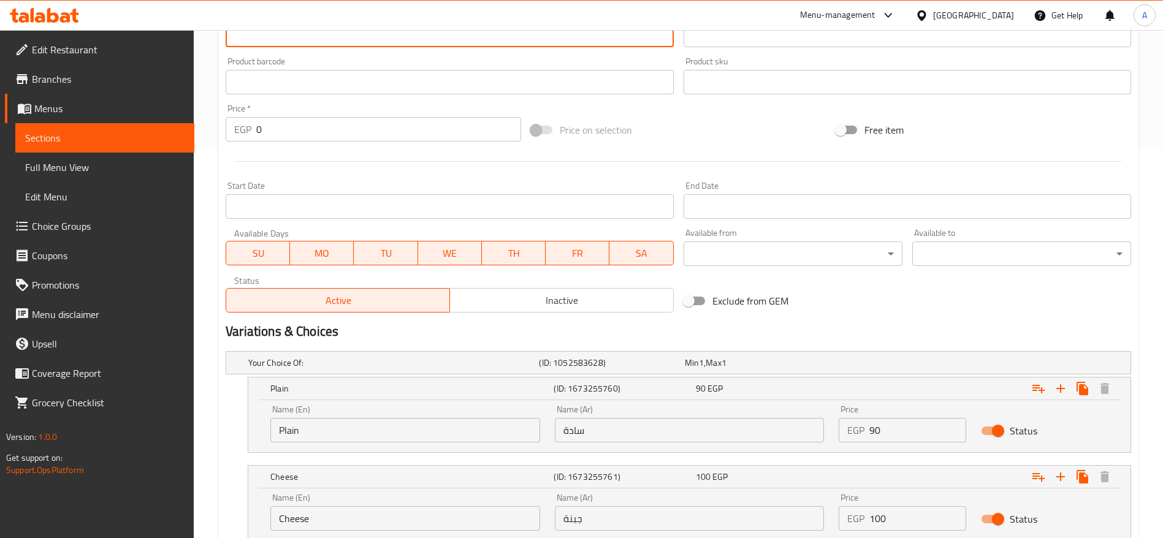
scroll to position [478, 0]
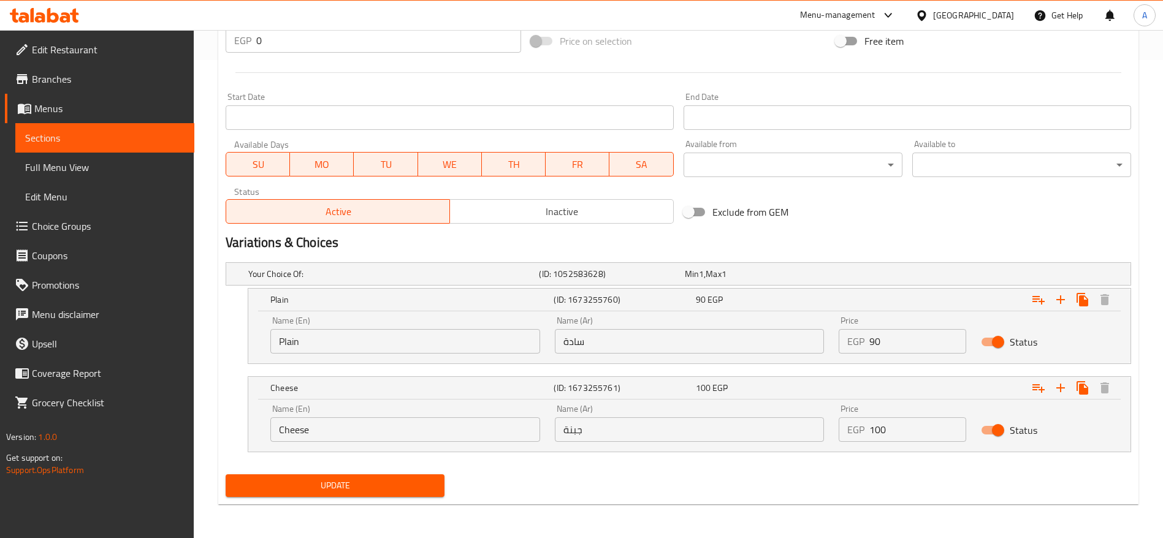
type textarea "Delicious crepe loaded with seasoned chicken strips, sauteed bell peppers, onio…"
click at [920, 429] on input "100" at bounding box center [918, 430] width 97 height 25
click at [226, 475] on button "Update" at bounding box center [335, 486] width 219 height 23
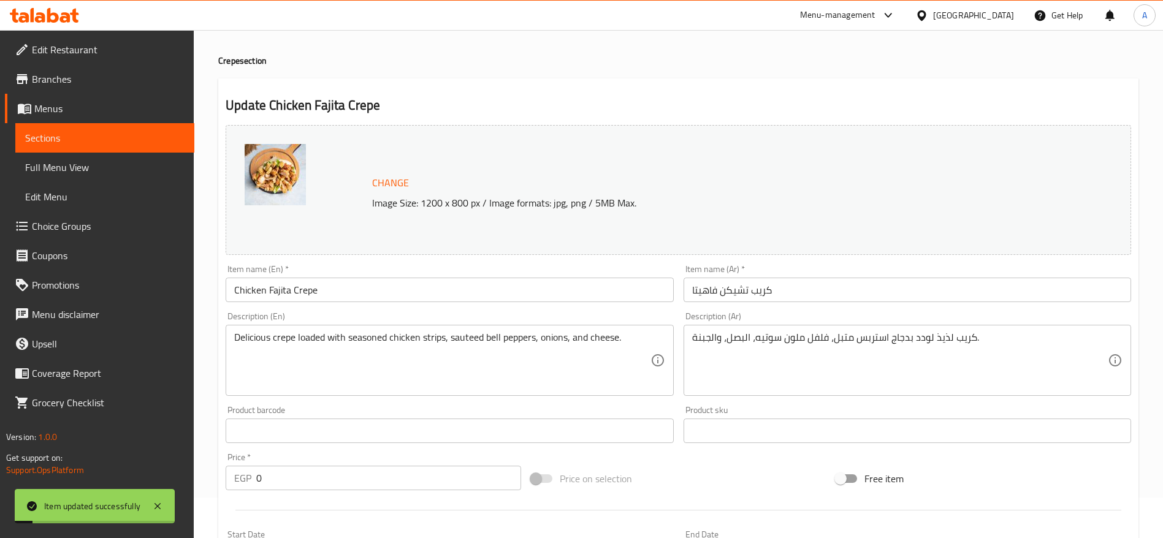
scroll to position [0, 0]
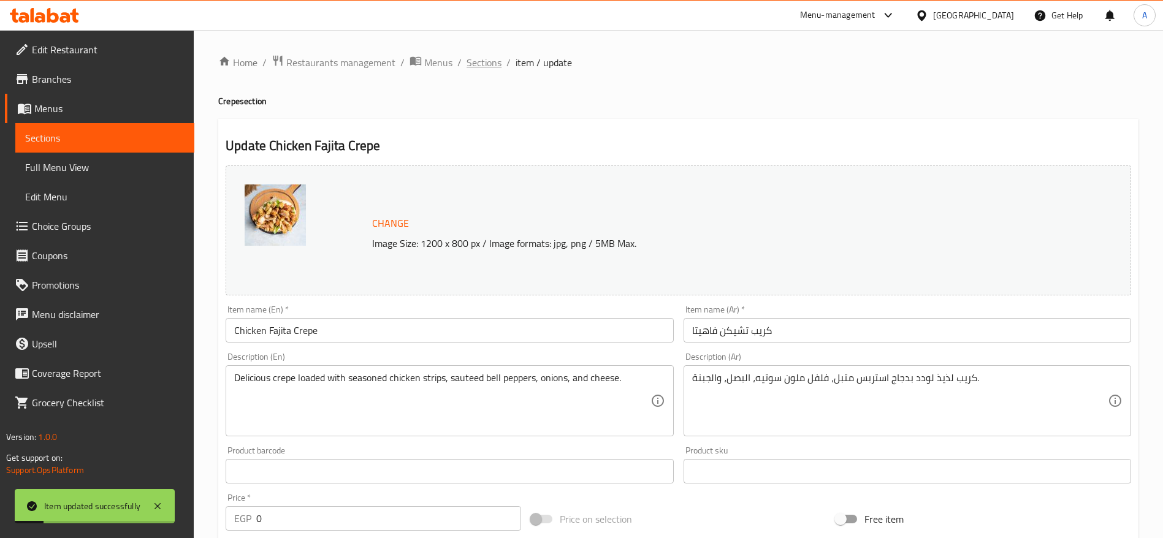
click at [475, 63] on span "Sections" at bounding box center [484, 62] width 35 height 15
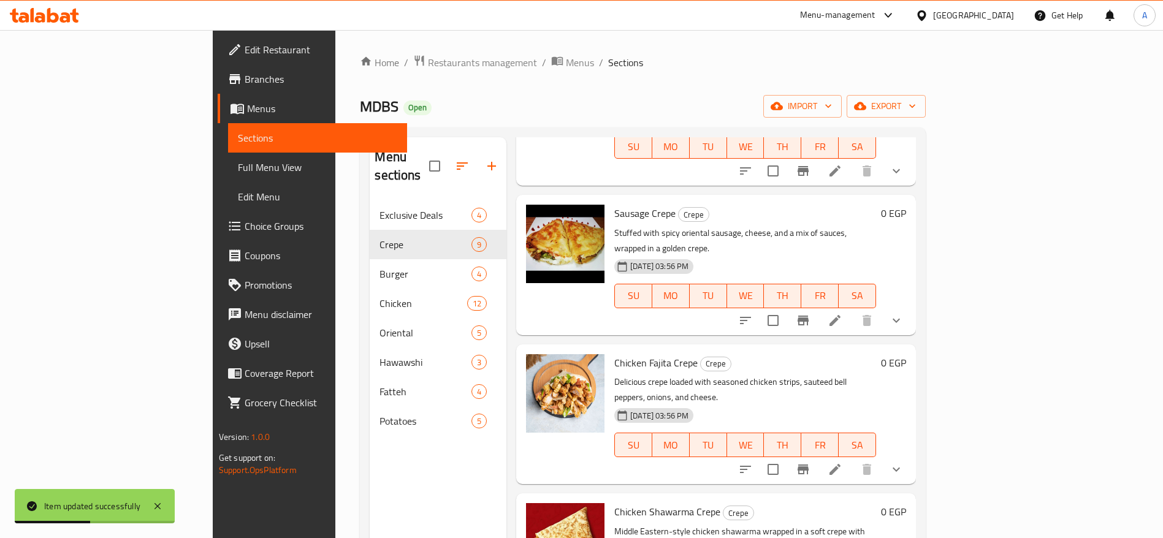
scroll to position [276, 0]
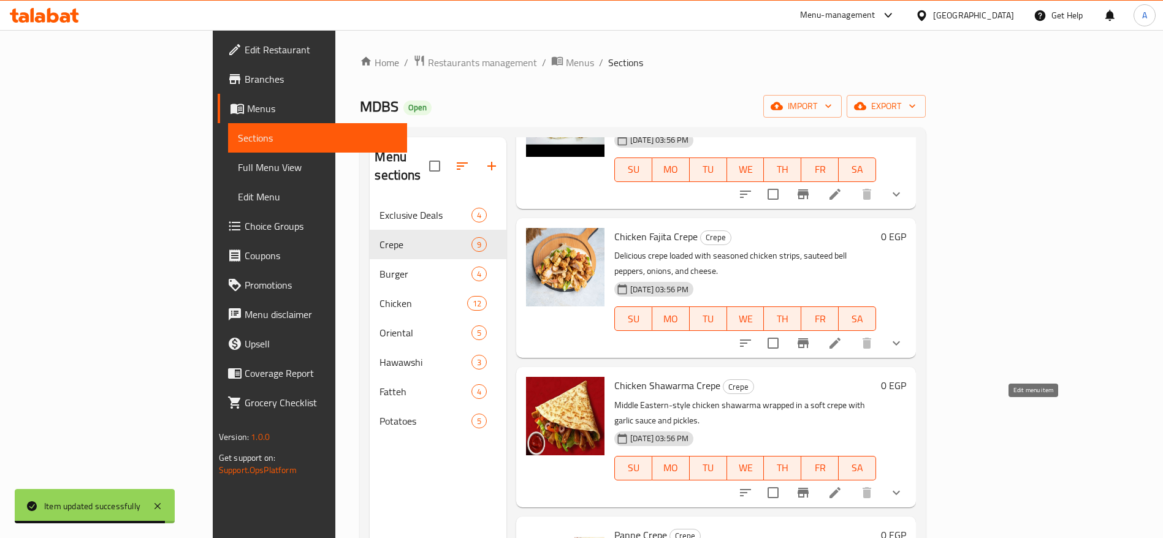
click at [843, 486] on icon at bounding box center [835, 493] width 15 height 15
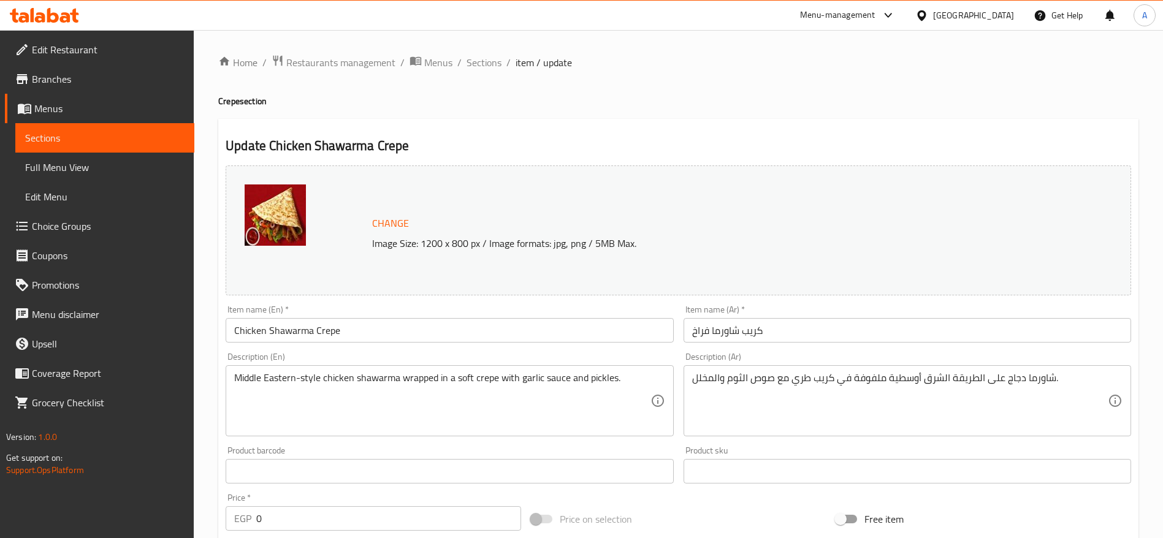
scroll to position [373, 0]
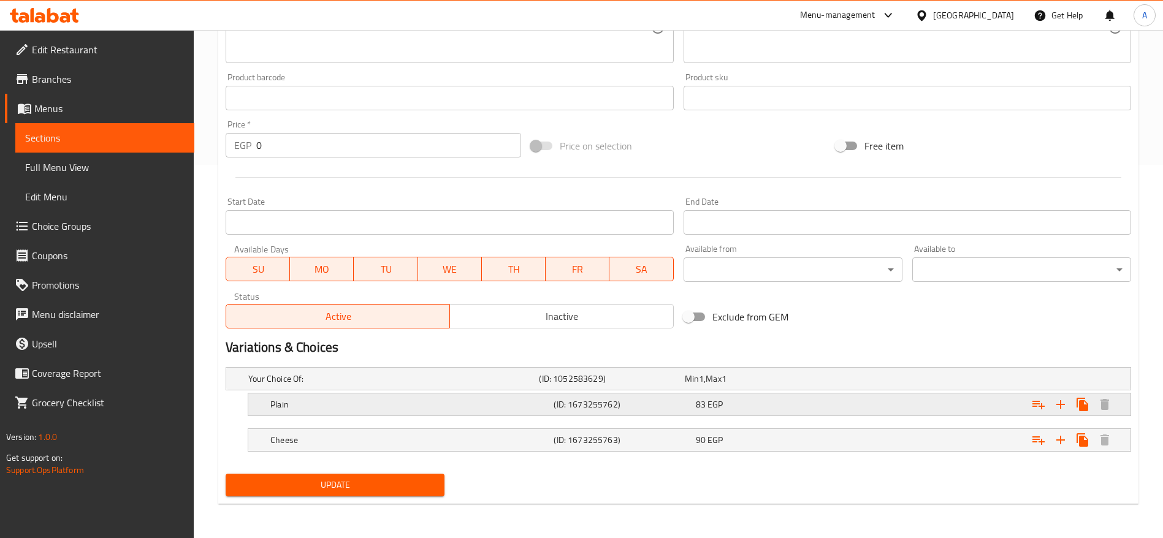
click at [753, 385] on div "83 EGP" at bounding box center [755, 379] width 140 height 12
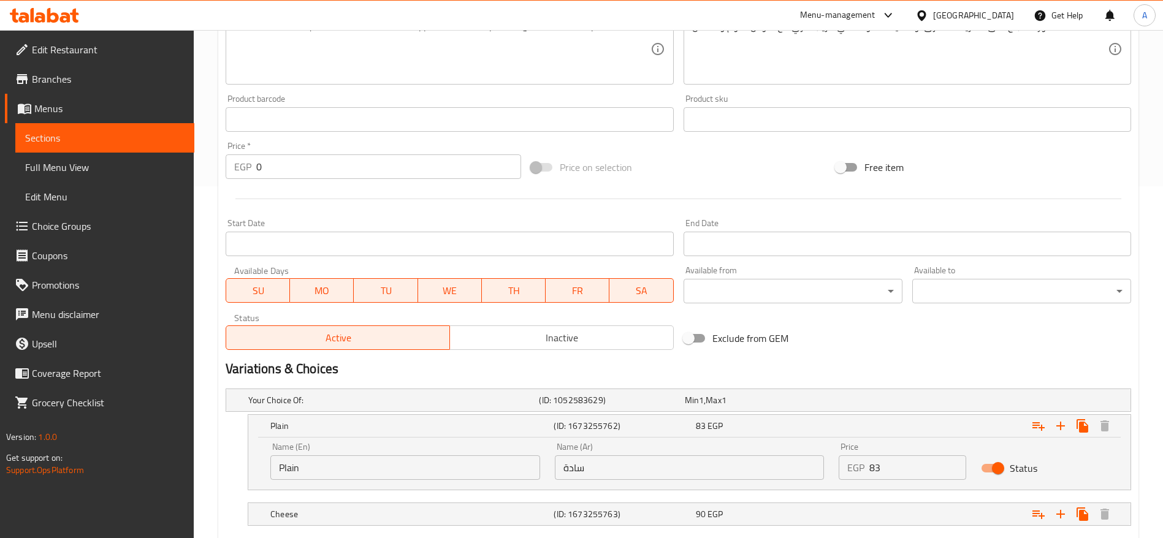
scroll to position [334, 0]
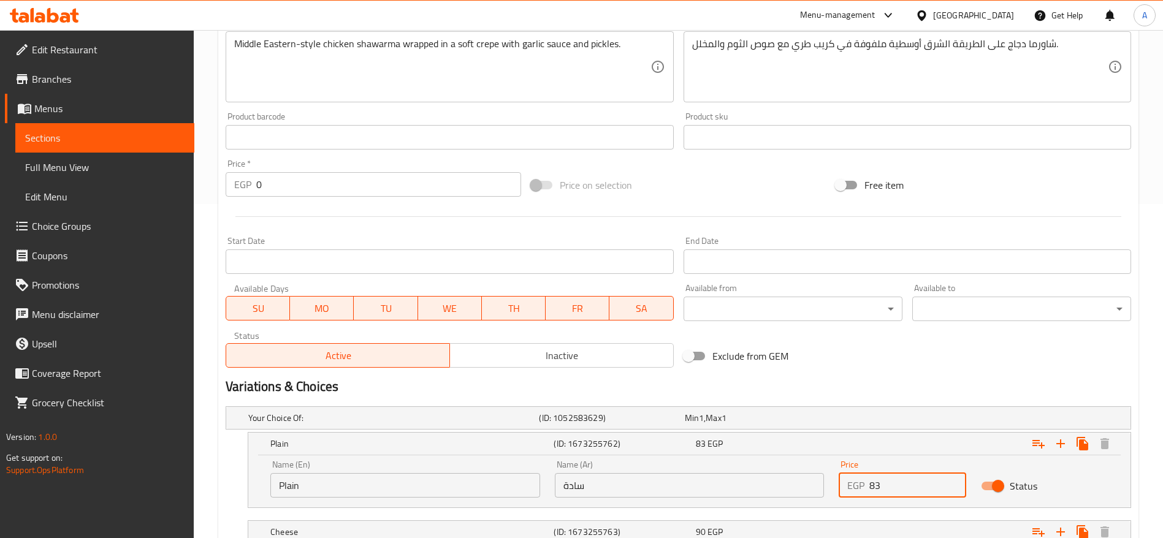
click at [889, 479] on input "83" at bounding box center [918, 485] width 97 height 25
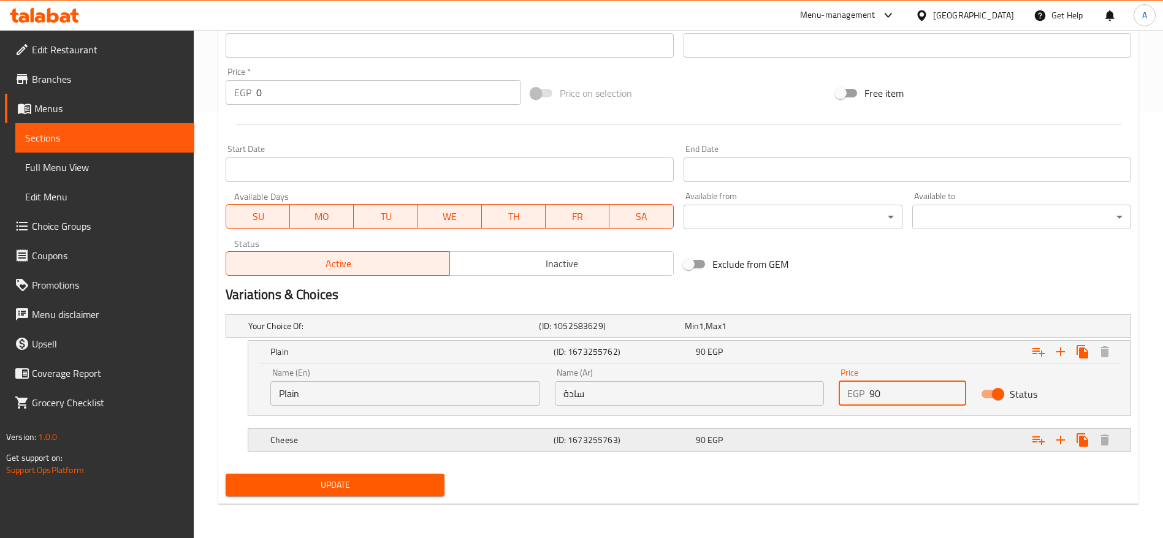
type input "90"
click at [823, 340] on div "Cheese (ID: 1673255763) 90 EGP" at bounding box center [682, 326] width 873 height 27
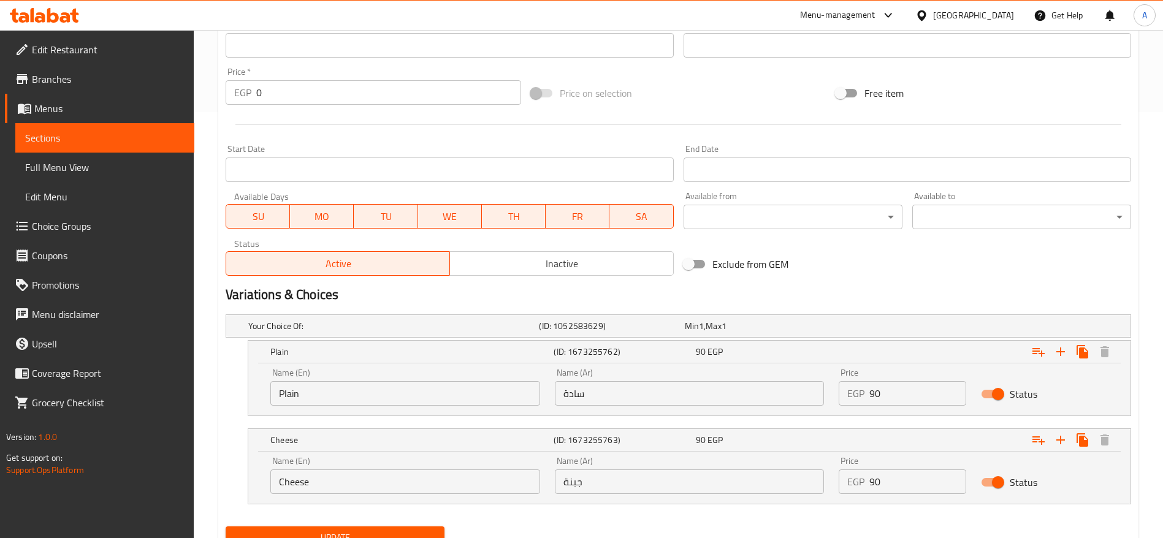
click at [898, 478] on input "90" at bounding box center [918, 482] width 97 height 25
type input "100"
click at [226, 527] on button "Update" at bounding box center [335, 538] width 219 height 23
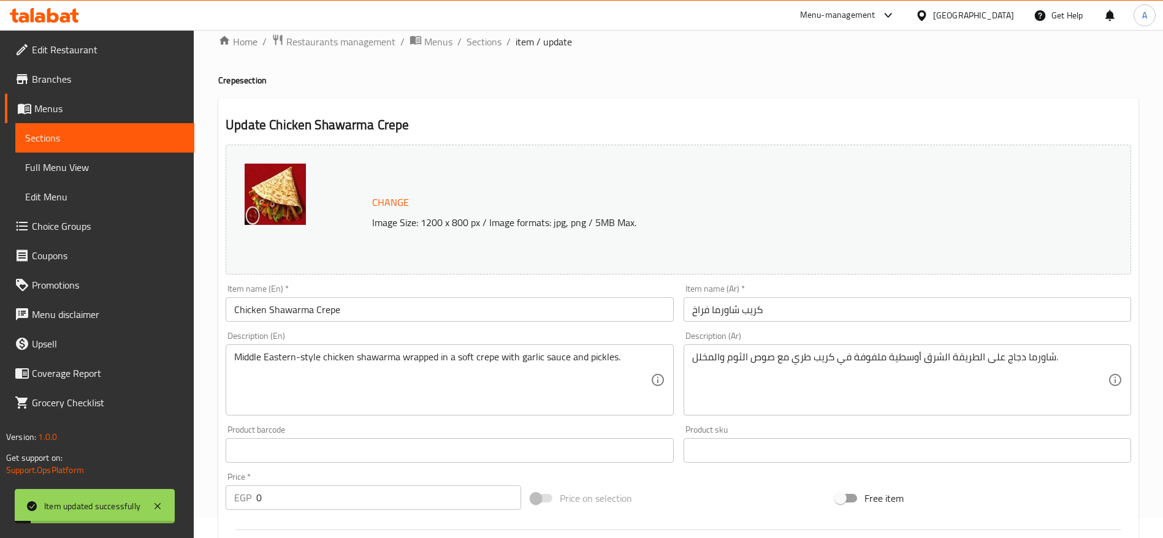
scroll to position [0, 0]
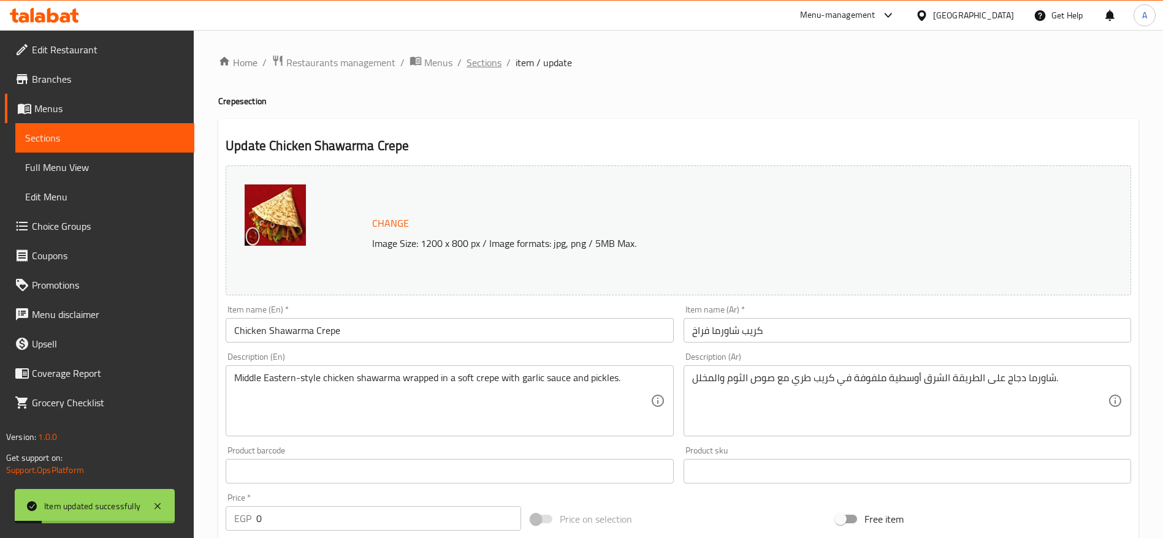
click at [497, 64] on span "Sections" at bounding box center [484, 62] width 35 height 15
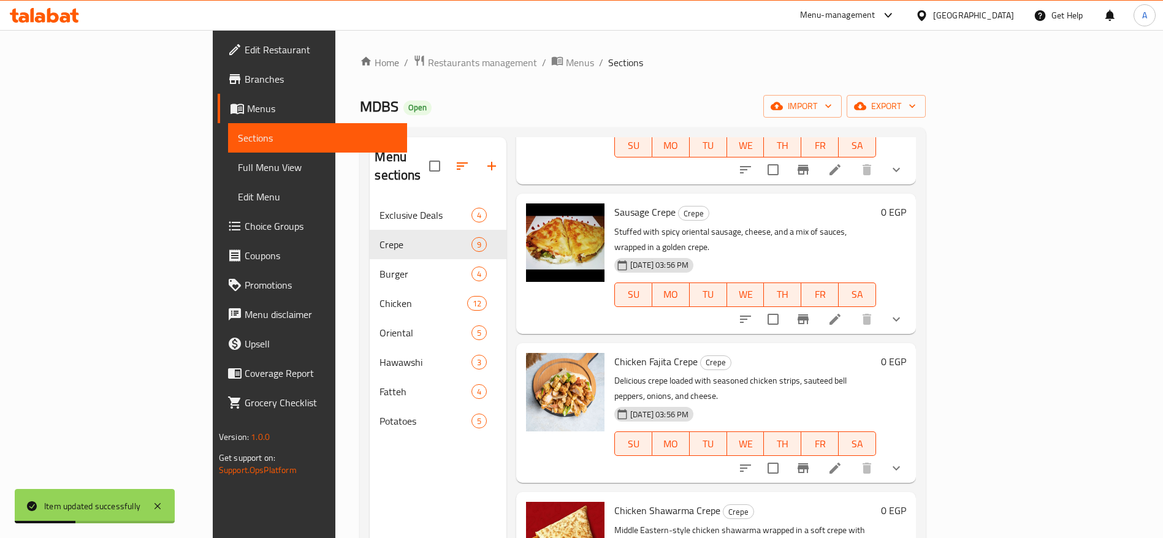
scroll to position [368, 0]
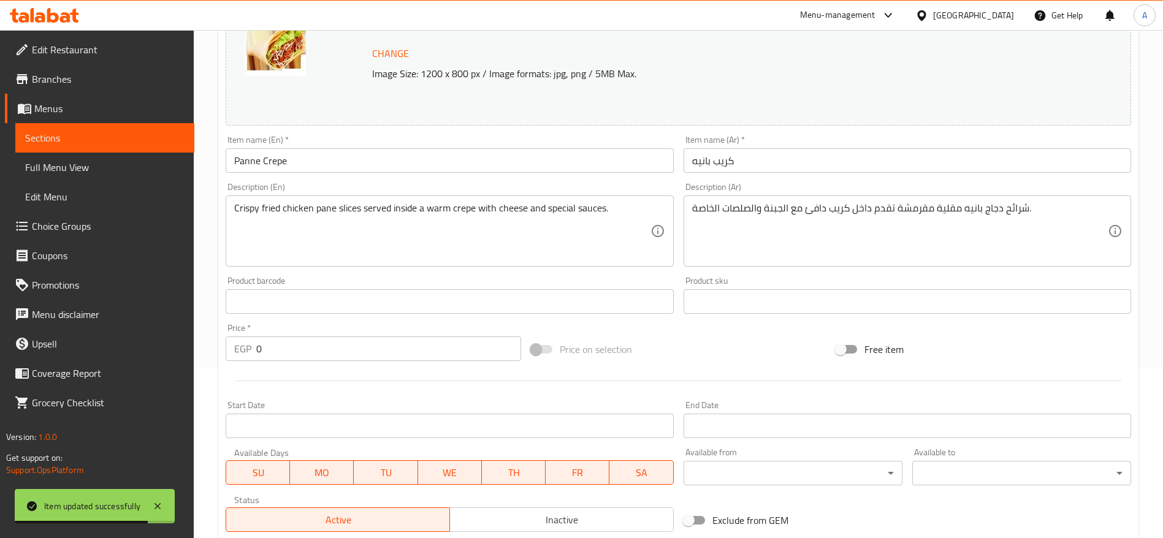
scroll to position [373, 0]
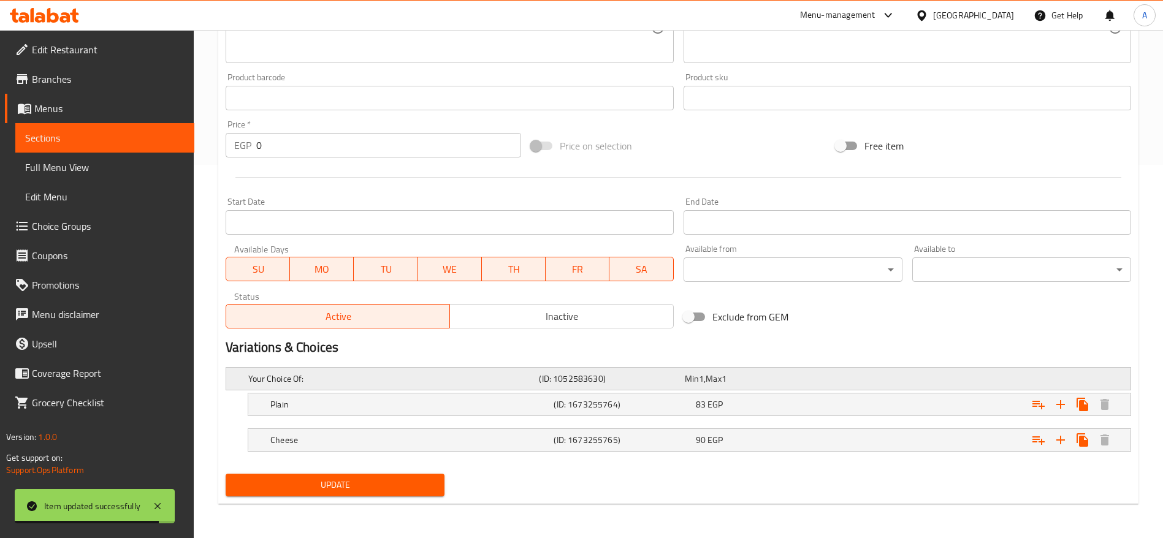
click at [868, 388] on div "Your Choice Of: (ID: 1052583630) Min 1 , Max 1" at bounding box center [682, 378] width 873 height 27
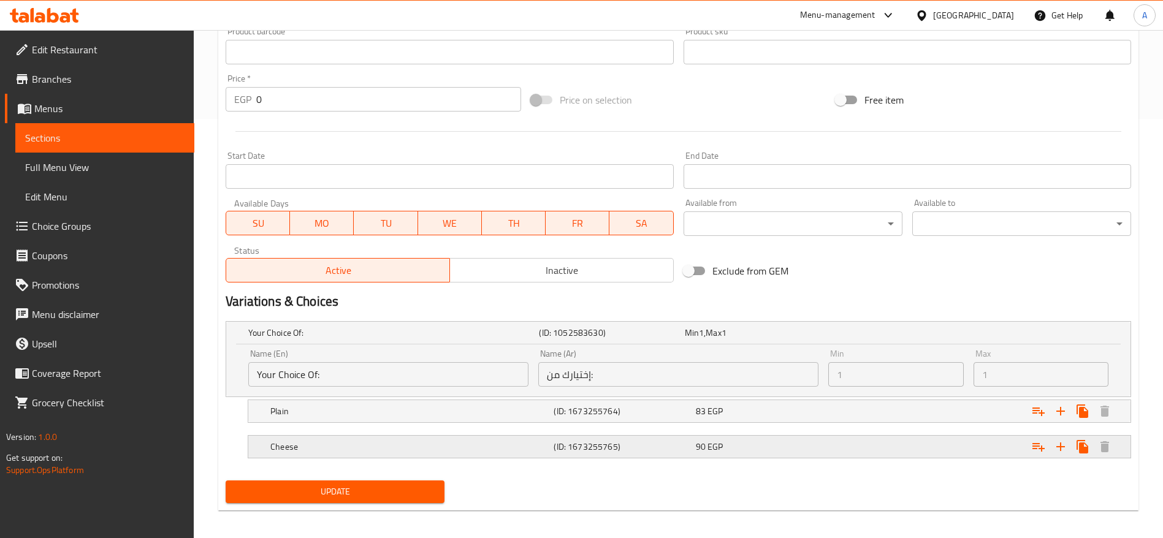
scroll to position [426, 0]
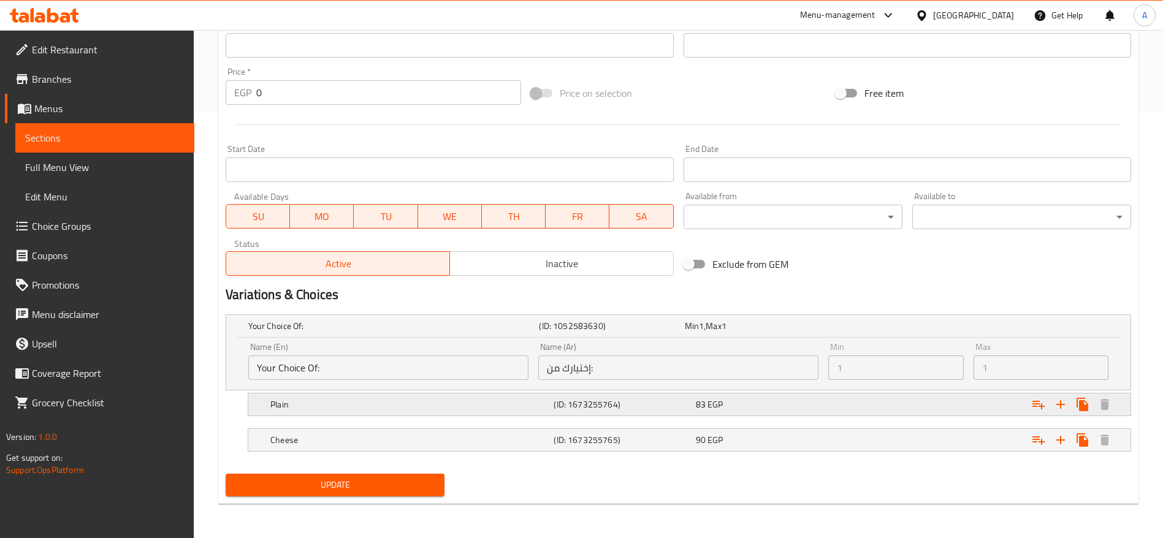
click at [879, 329] on div "Expand" at bounding box center [973, 326] width 291 height 5
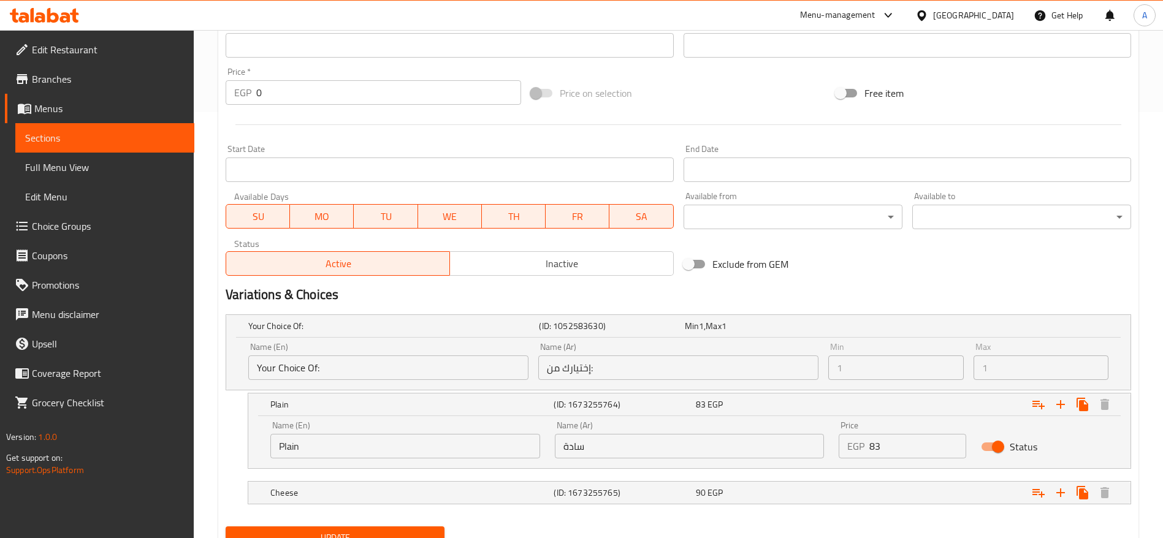
click at [925, 445] on input "83" at bounding box center [918, 446] width 97 height 25
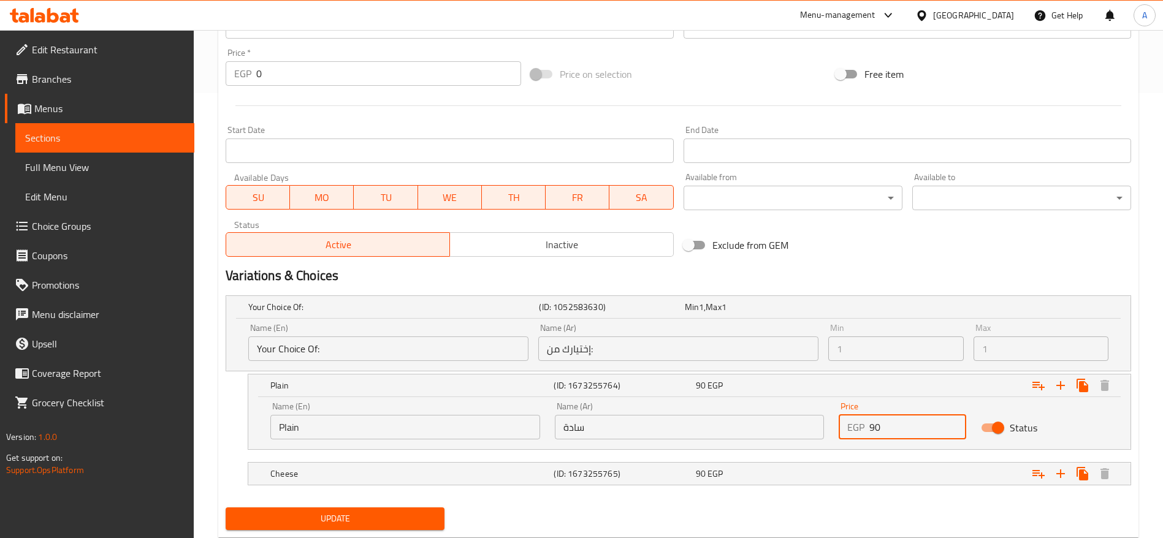
scroll to position [479, 0]
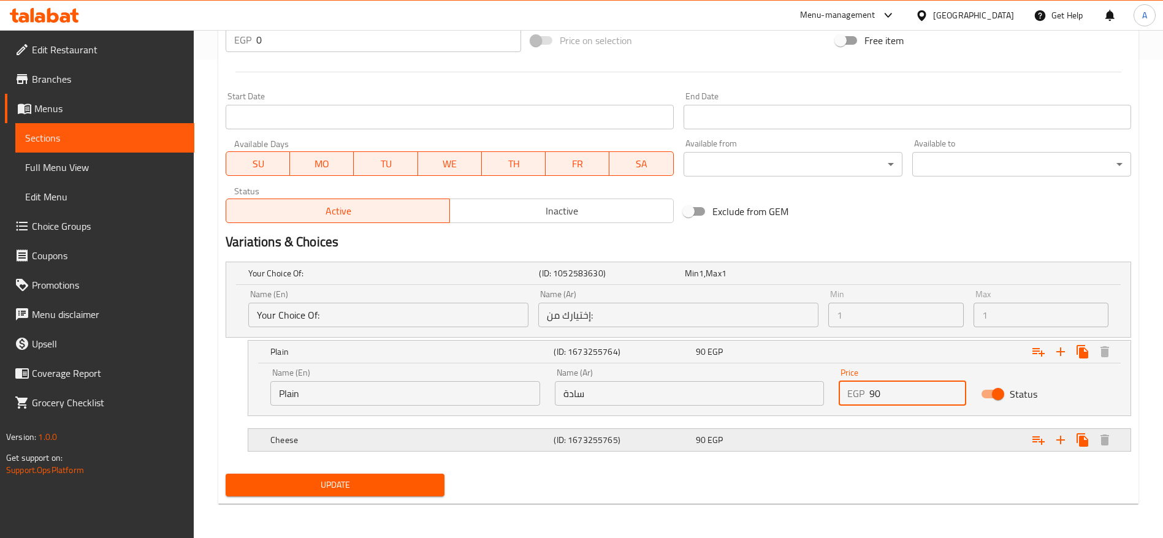
type input "90"
click at [866, 276] on div "Expand" at bounding box center [973, 273] width 291 height 5
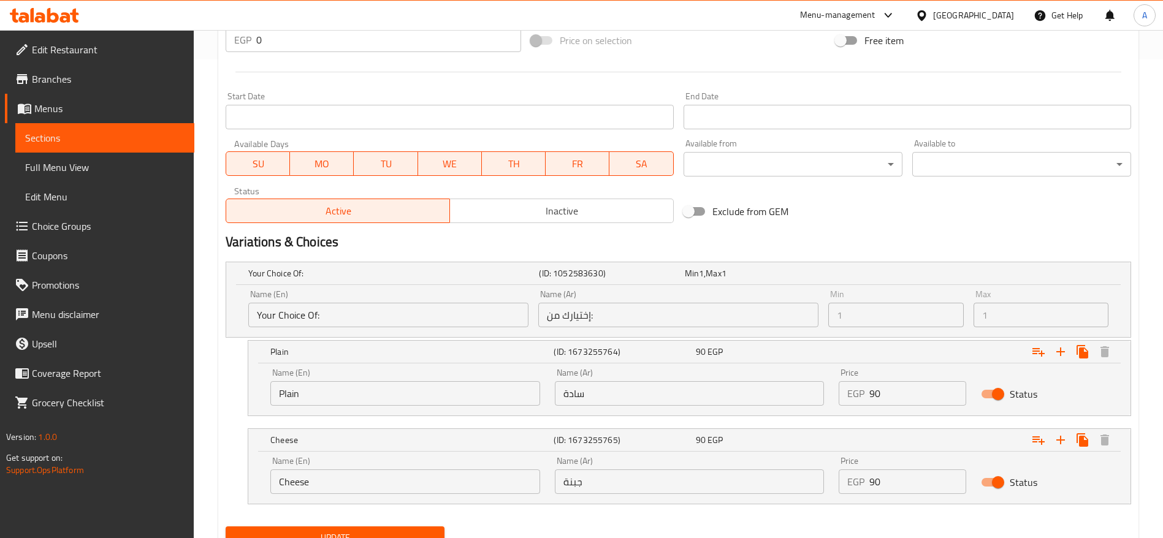
click at [916, 486] on input "90" at bounding box center [918, 482] width 97 height 25
type input "100"
click at [226, 527] on button "Update" at bounding box center [335, 538] width 219 height 23
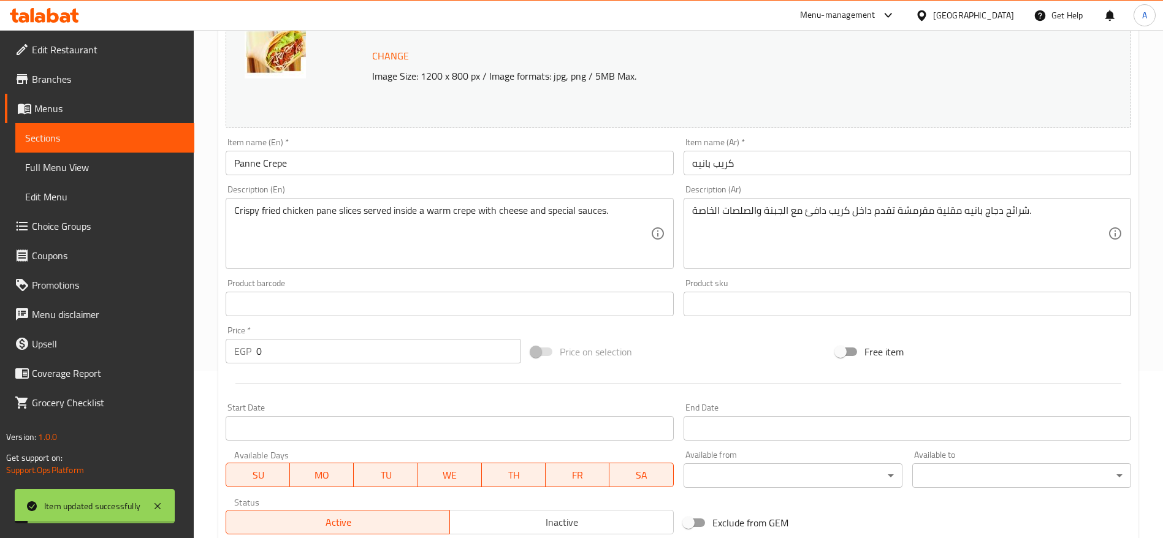
scroll to position [0, 0]
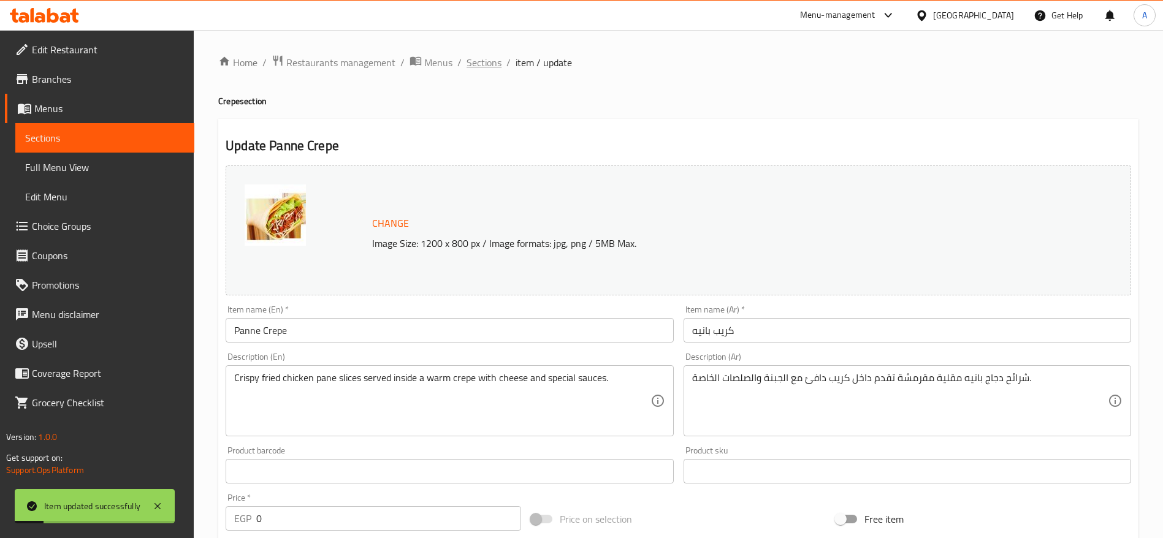
click at [487, 66] on span "Sections" at bounding box center [484, 62] width 35 height 15
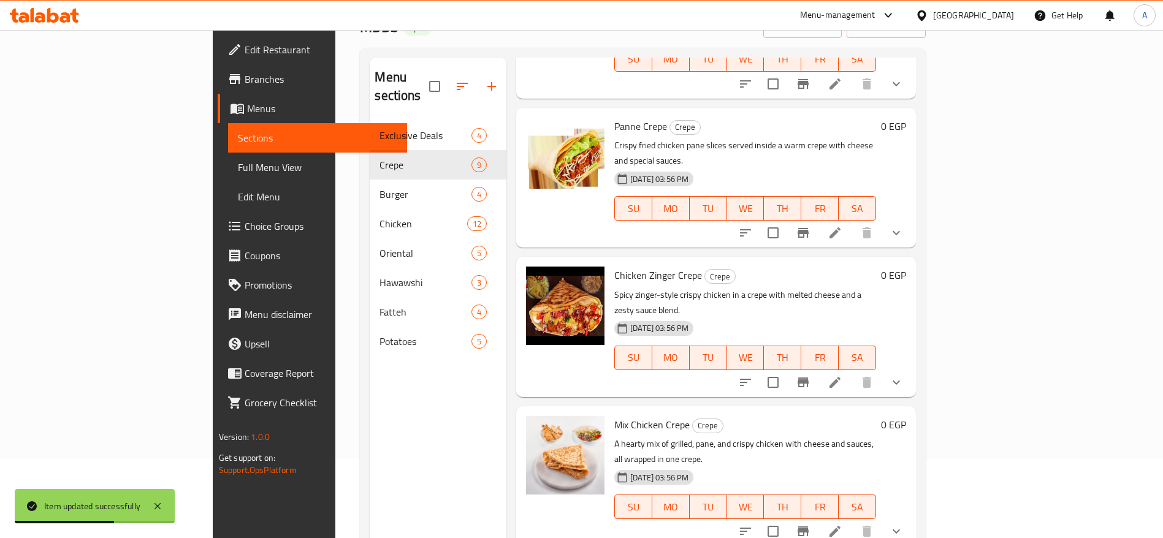
scroll to position [698, 0]
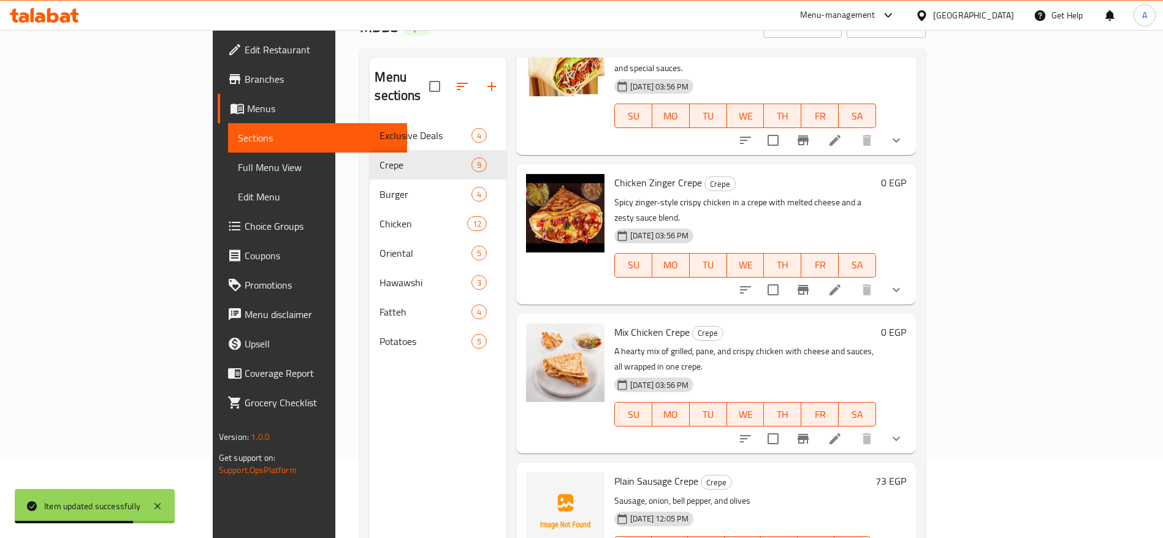
click at [911, 275] on div at bounding box center [821, 289] width 180 height 29
click at [852, 279] on li at bounding box center [835, 290] width 34 height 22
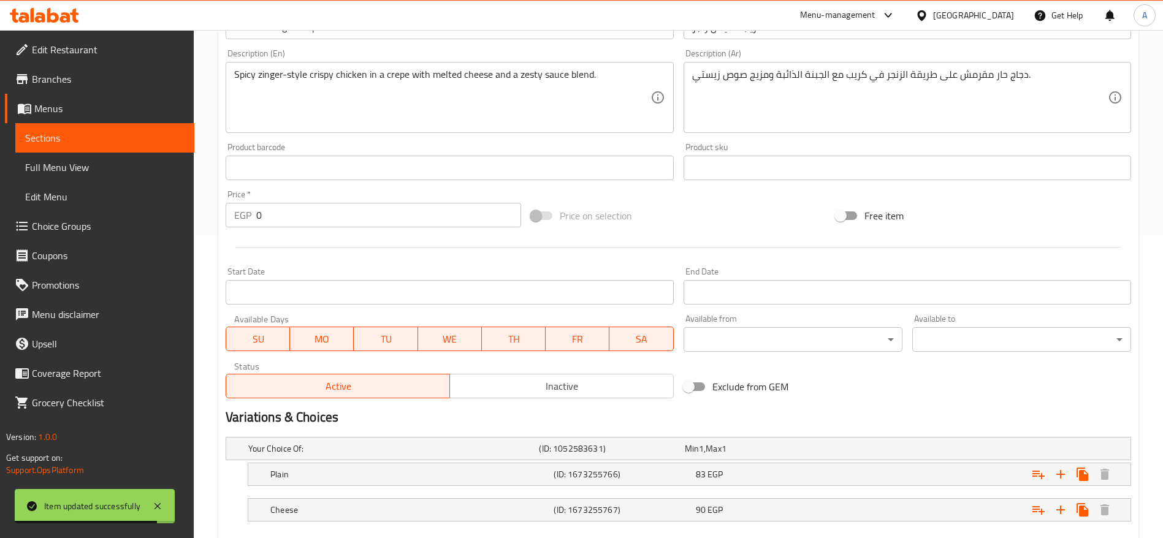
scroll to position [368, 0]
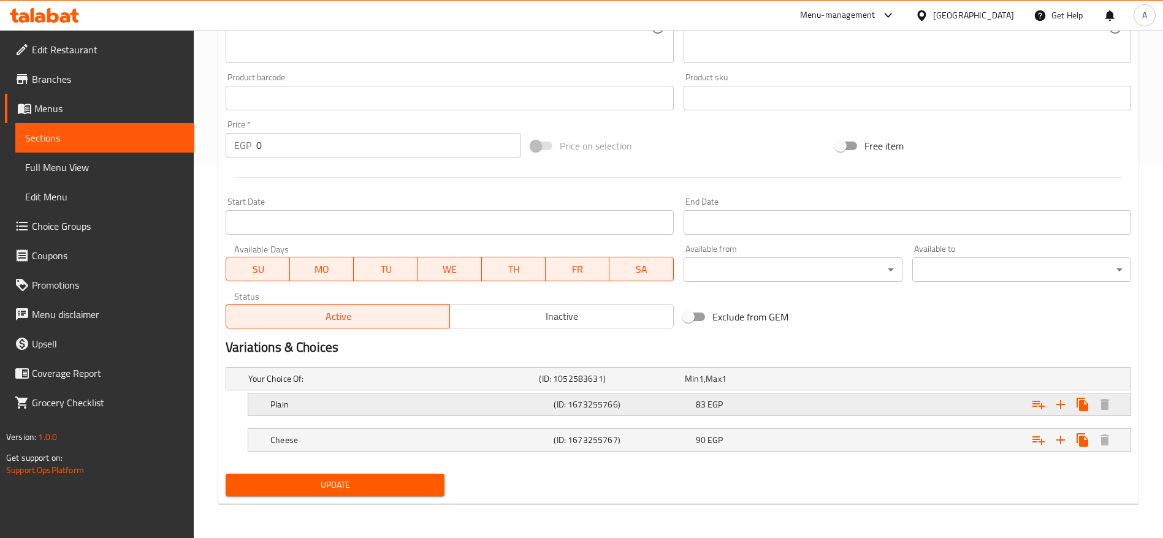
click at [795, 392] on div "Plain (ID: 1673255766) 83 EGP" at bounding box center [682, 378] width 873 height 27
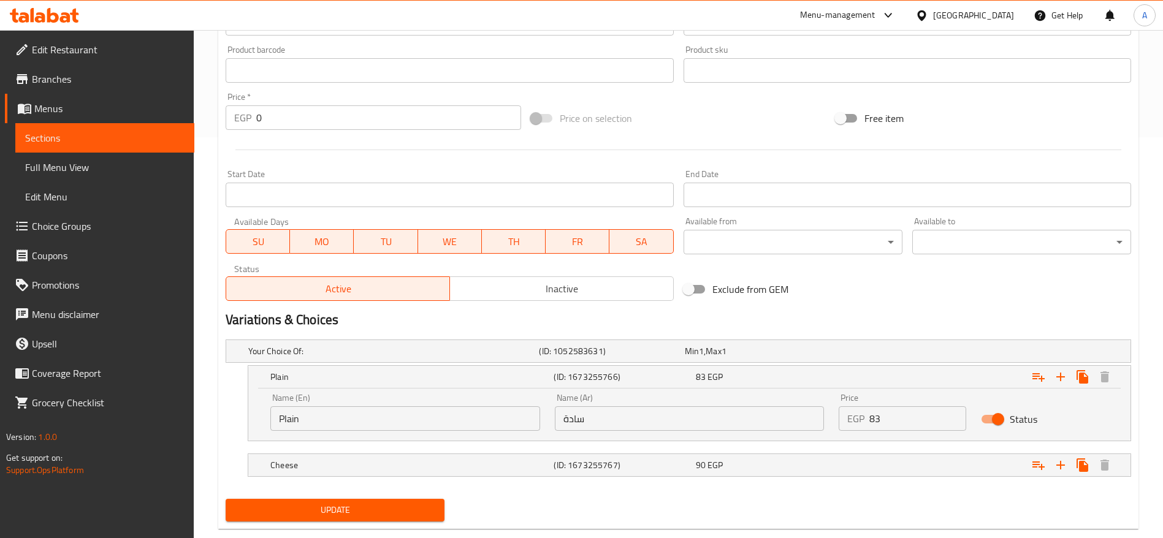
scroll to position [426, 0]
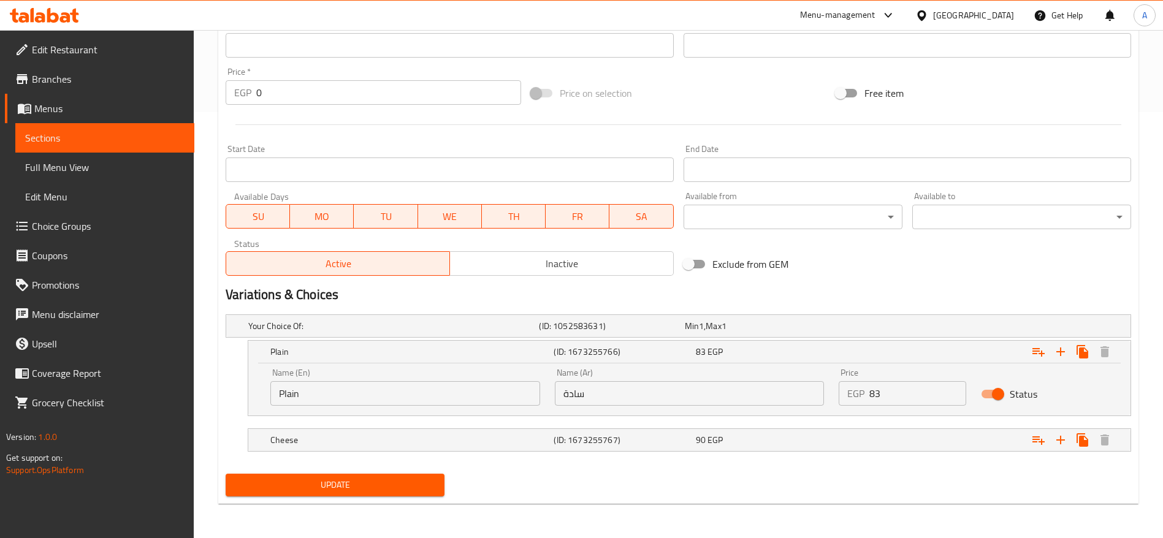
click at [916, 399] on input "83" at bounding box center [918, 393] width 97 height 25
type input "90"
click at [859, 329] on div "Expand" at bounding box center [973, 326] width 291 height 5
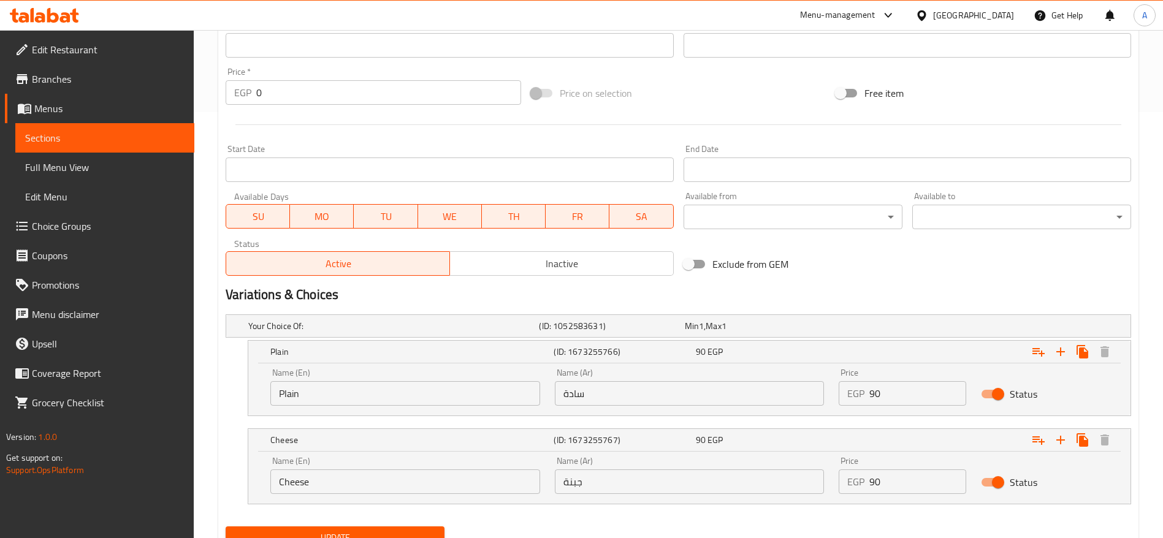
click at [901, 481] on input "90" at bounding box center [918, 482] width 97 height 25
type input "100"
click at [226, 527] on button "Update" at bounding box center [335, 538] width 219 height 23
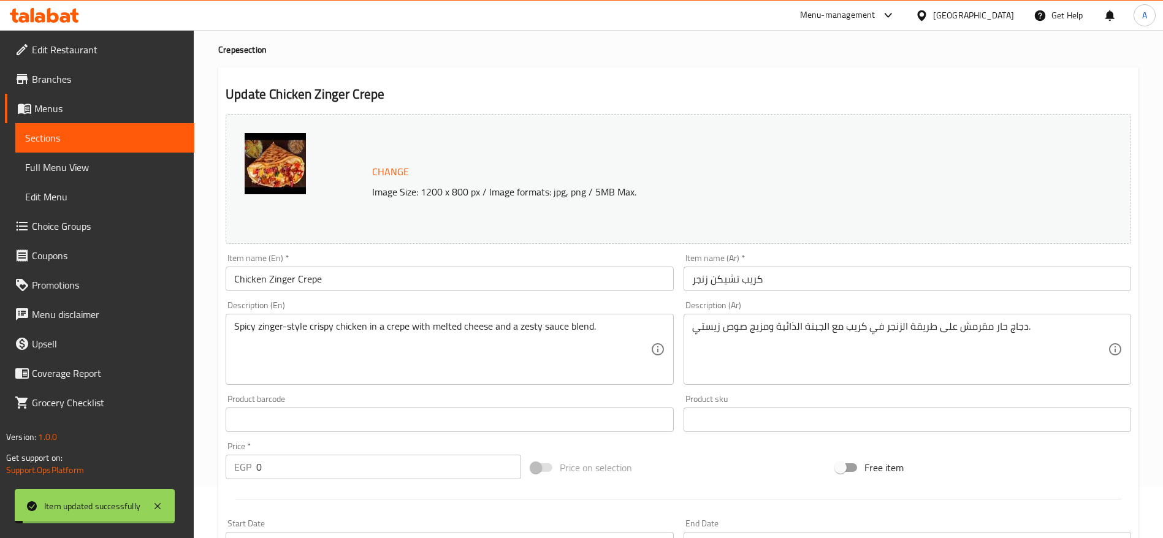
scroll to position [0, 0]
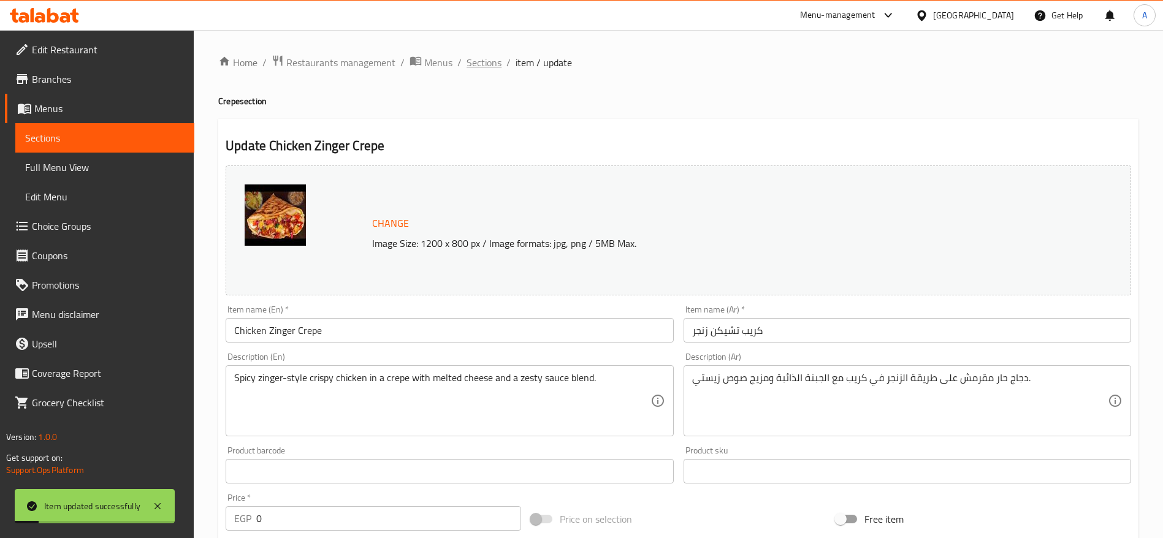
click at [491, 56] on span "Sections" at bounding box center [484, 62] width 35 height 15
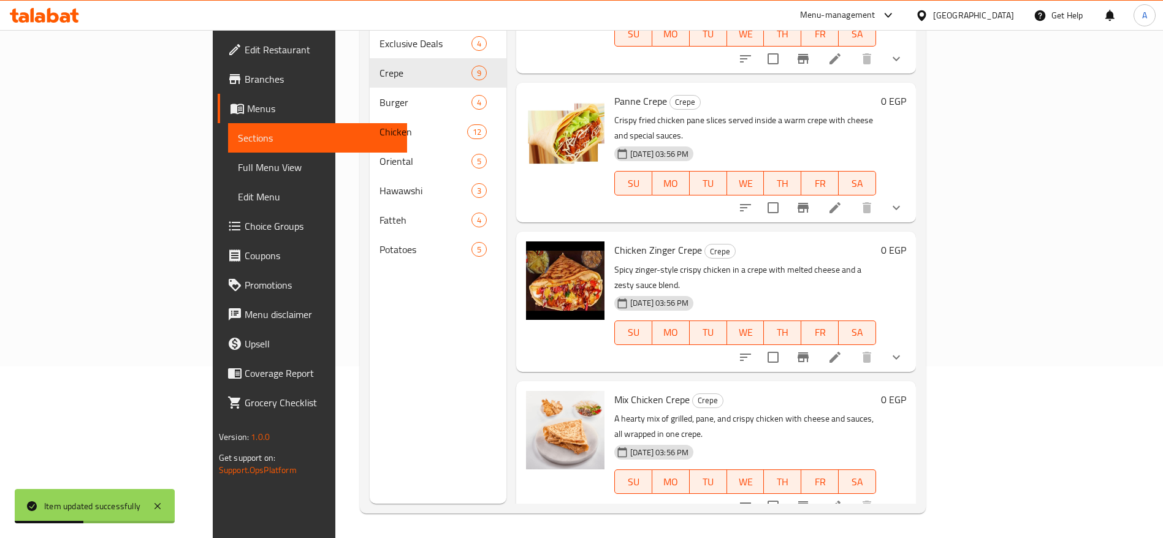
scroll to position [698, 0]
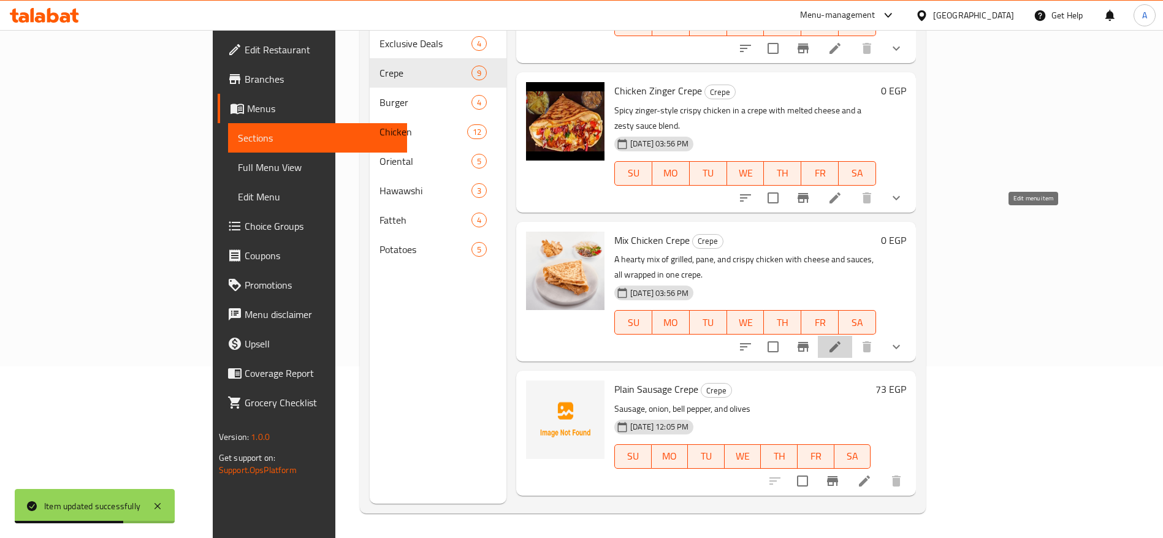
click at [843, 340] on icon at bounding box center [835, 347] width 15 height 15
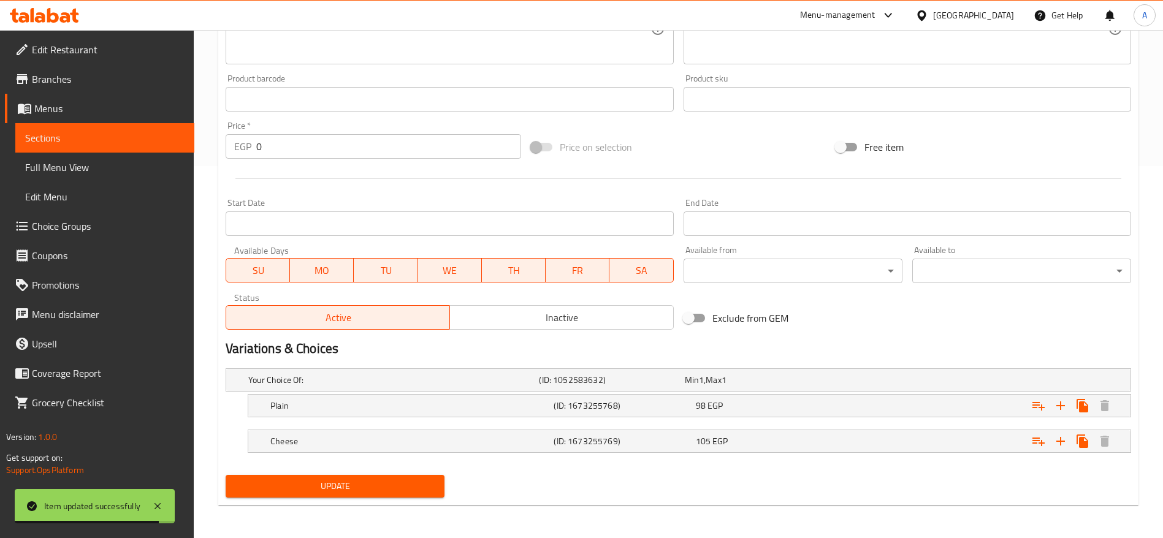
scroll to position [373, 0]
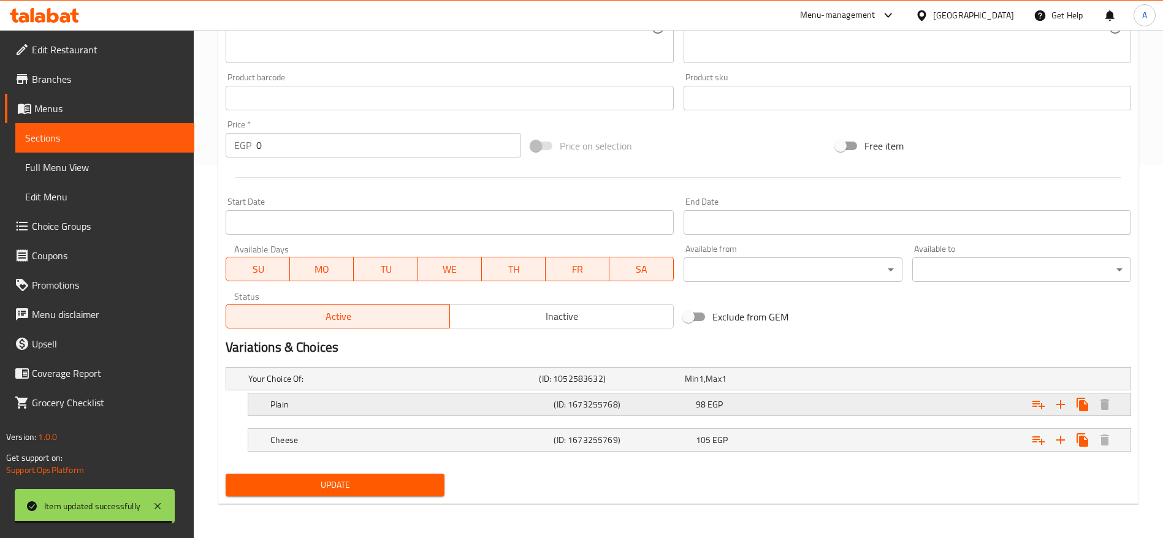
click at [839, 381] on div "Expand" at bounding box center [973, 379] width 291 height 5
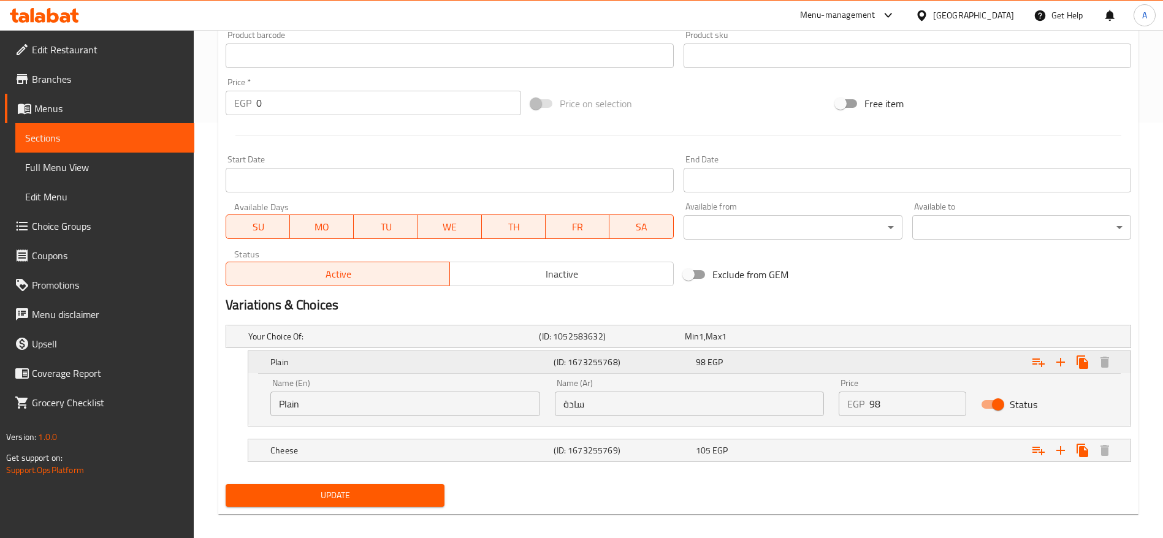
scroll to position [426, 0]
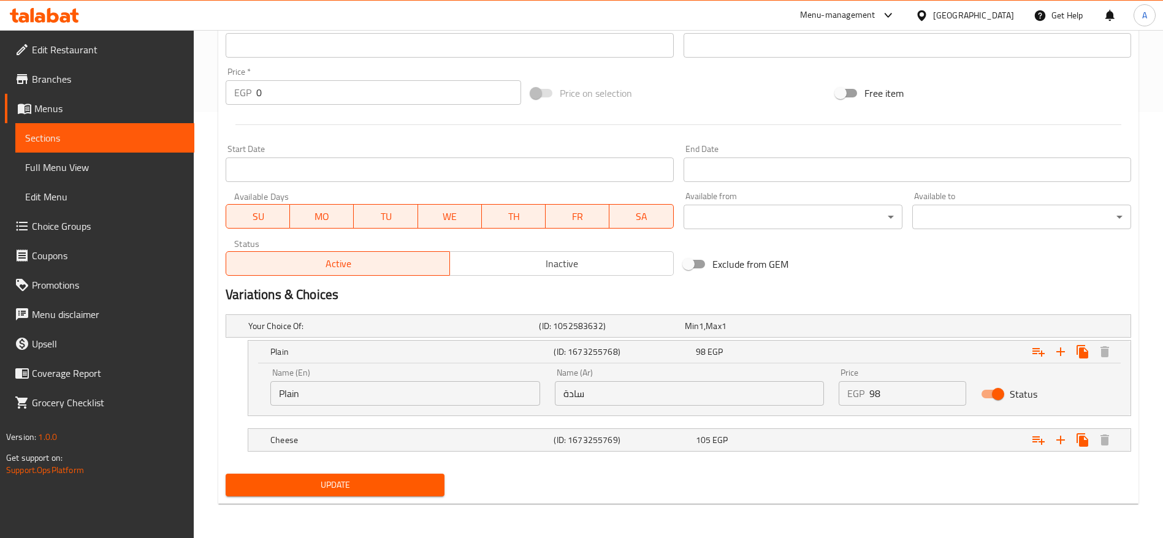
click at [889, 392] on input "98" at bounding box center [918, 393] width 97 height 25
type input "105"
click at [862, 329] on div "Expand" at bounding box center [973, 326] width 291 height 5
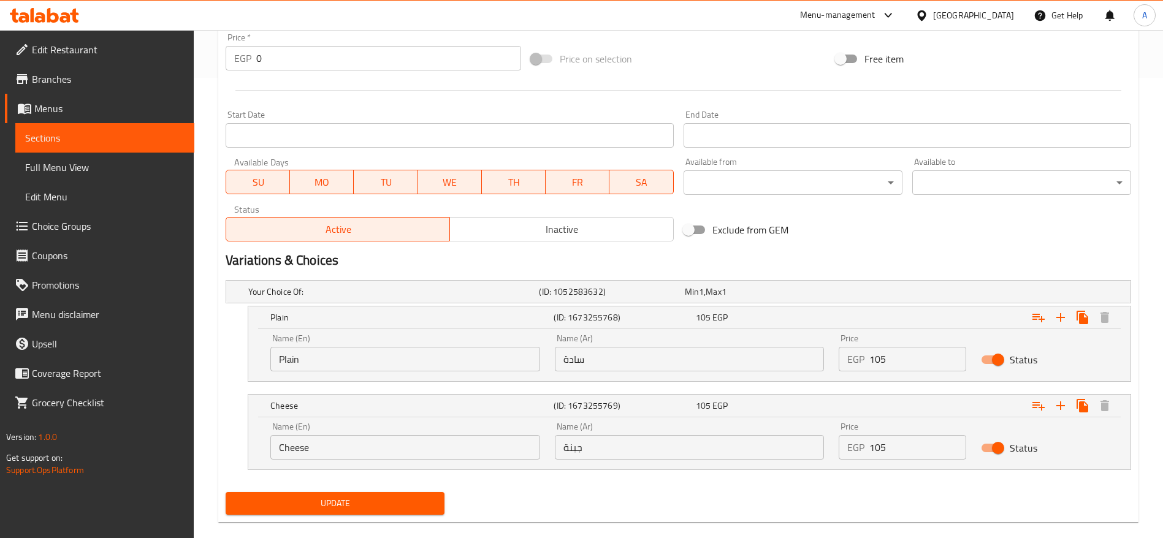
scroll to position [479, 0]
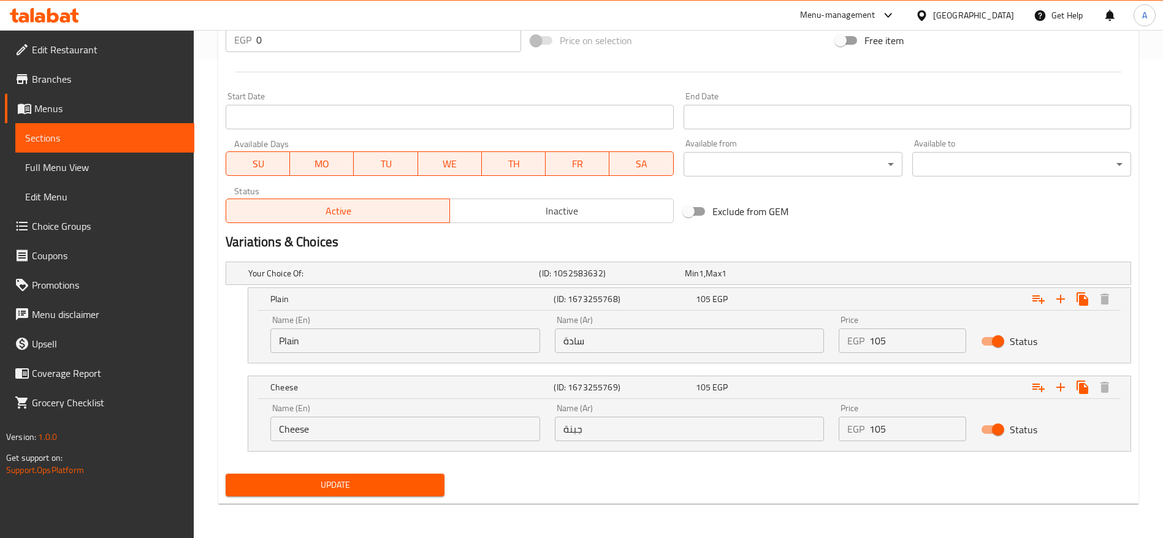
click at [897, 435] on input "105" at bounding box center [918, 429] width 97 height 25
type input "120"
click at [226, 474] on button "Update" at bounding box center [335, 485] width 219 height 23
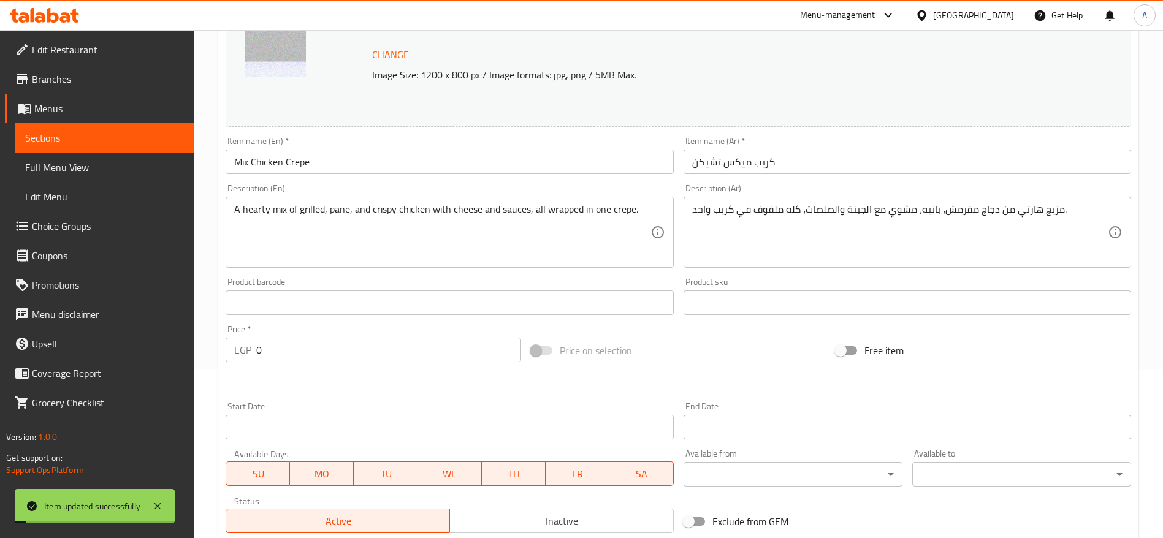
scroll to position [0, 0]
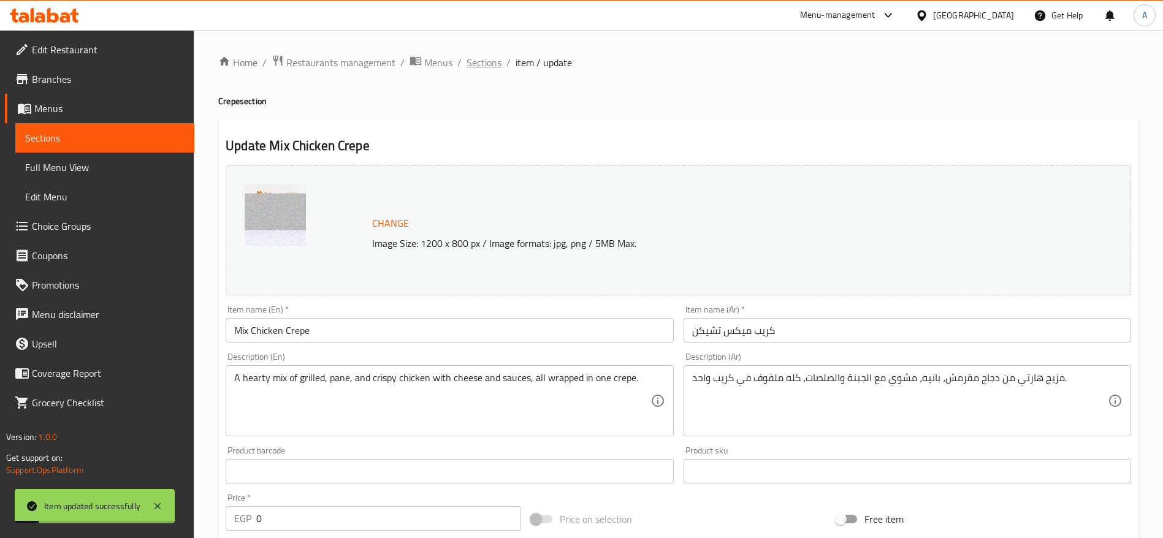
click at [484, 67] on span "Sections" at bounding box center [484, 62] width 35 height 15
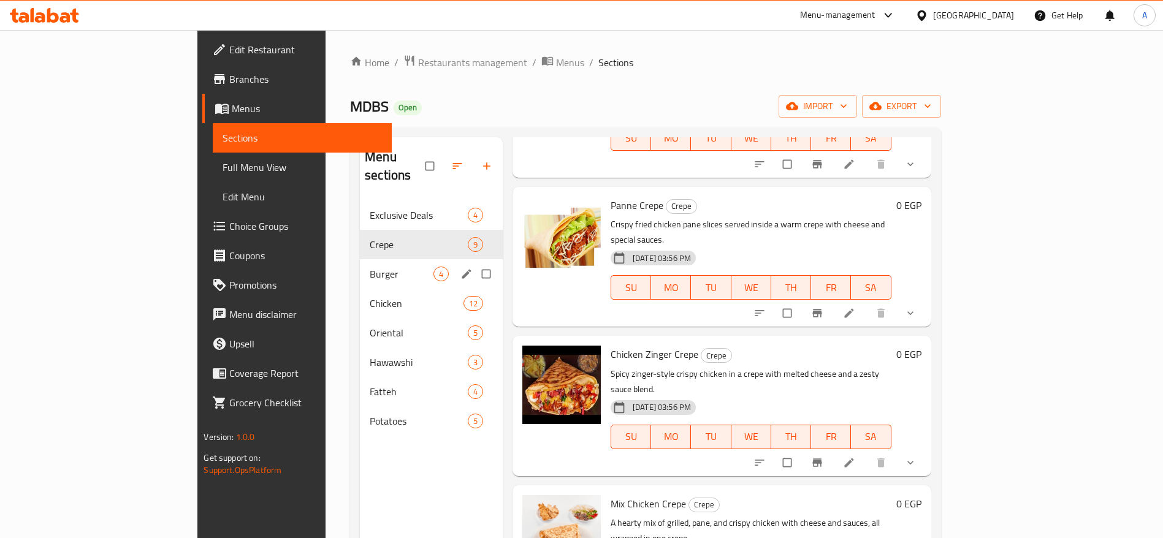
click at [360, 259] on div "Burger 4" at bounding box center [431, 273] width 143 height 29
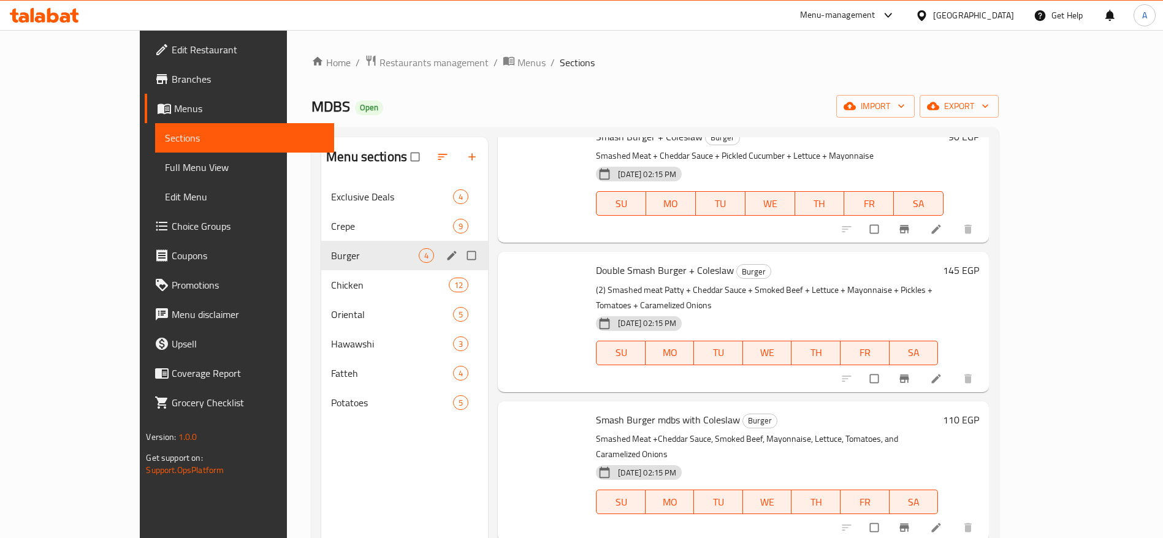
scroll to position [28, 0]
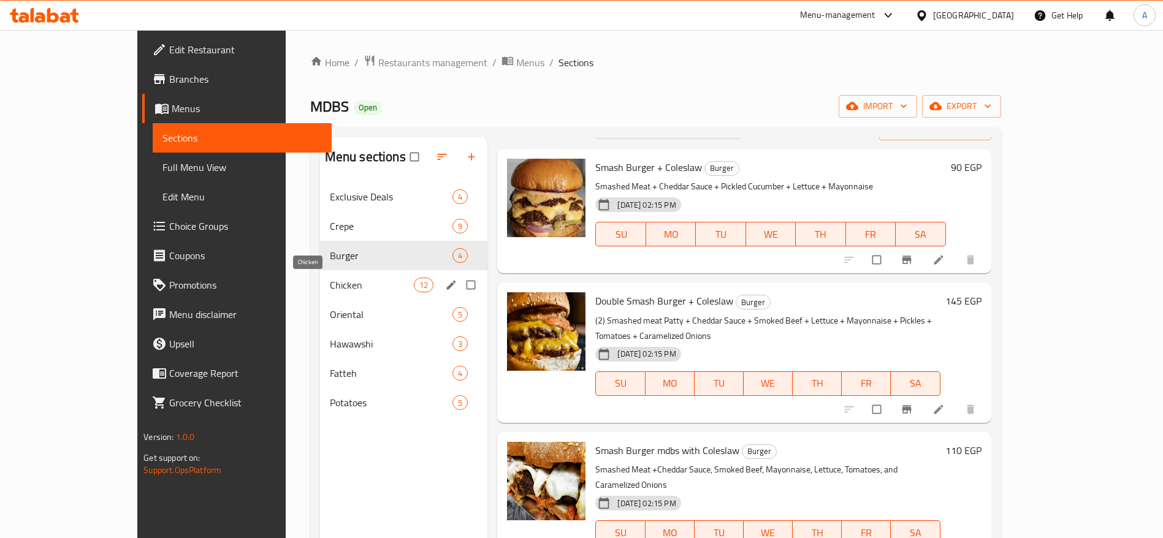
click at [330, 282] on span "Chicken" at bounding box center [372, 285] width 84 height 15
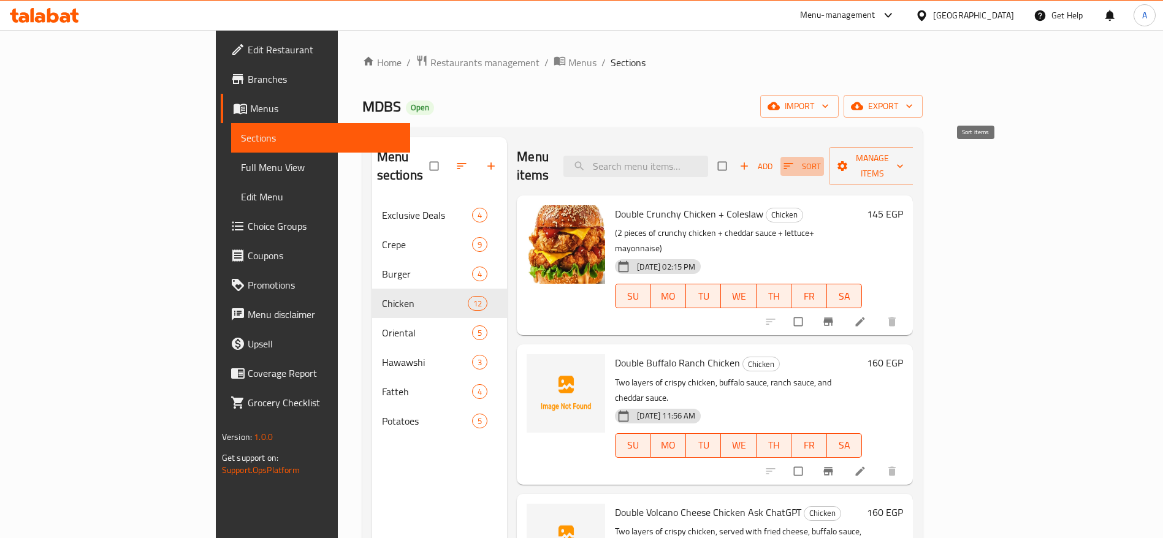
click at [795, 160] on icon "button" at bounding box center [788, 166] width 12 height 12
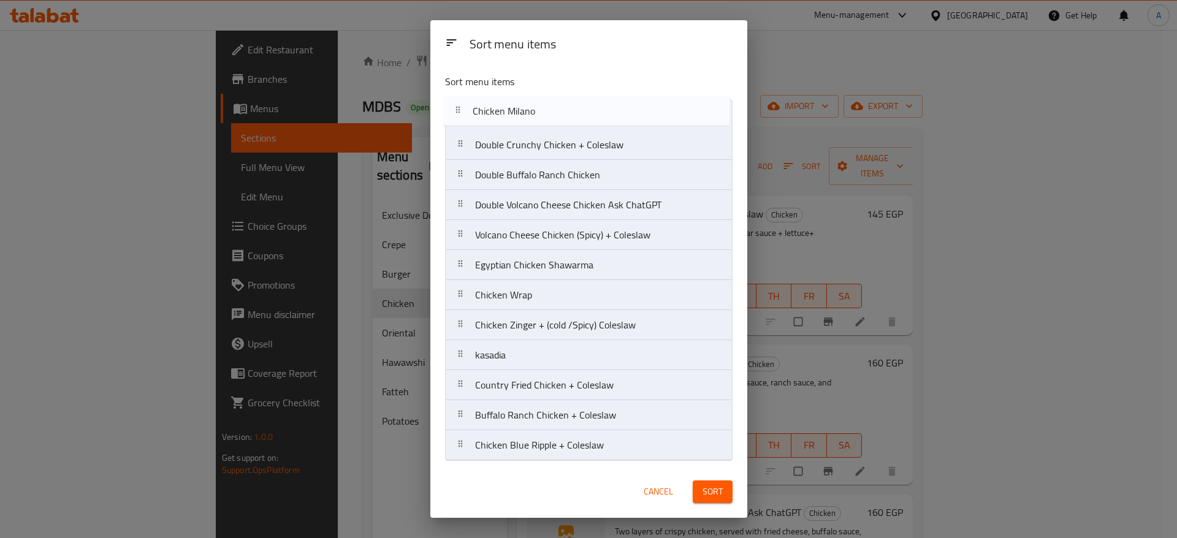
drag, startPoint x: 464, startPoint y: 239, endPoint x: 463, endPoint y: 112, distance: 126.9
click at [463, 112] on nav "Double Crunchy Chicken + Coleslaw Double Buffalo Ranch Chicken Double Volcano C…" at bounding box center [589, 280] width 288 height 362
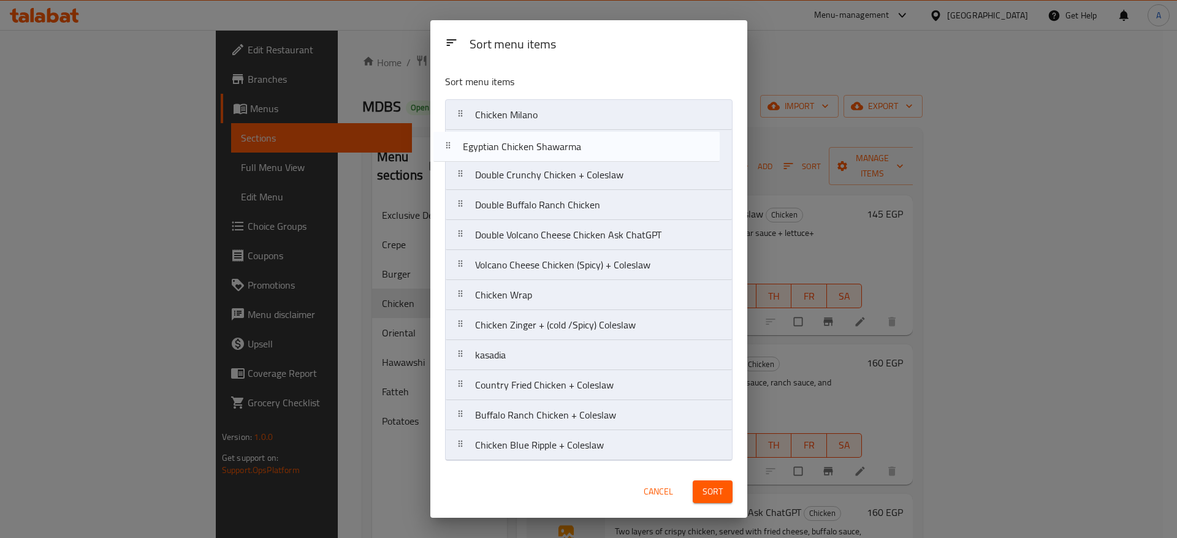
drag, startPoint x: 464, startPoint y: 272, endPoint x: 452, endPoint y: 150, distance: 122.0
click at [452, 150] on nav "Chicken Milano Double Crunchy Chicken + Coleslaw Double Buffalo Ranch Chicken D…" at bounding box center [589, 280] width 288 height 362
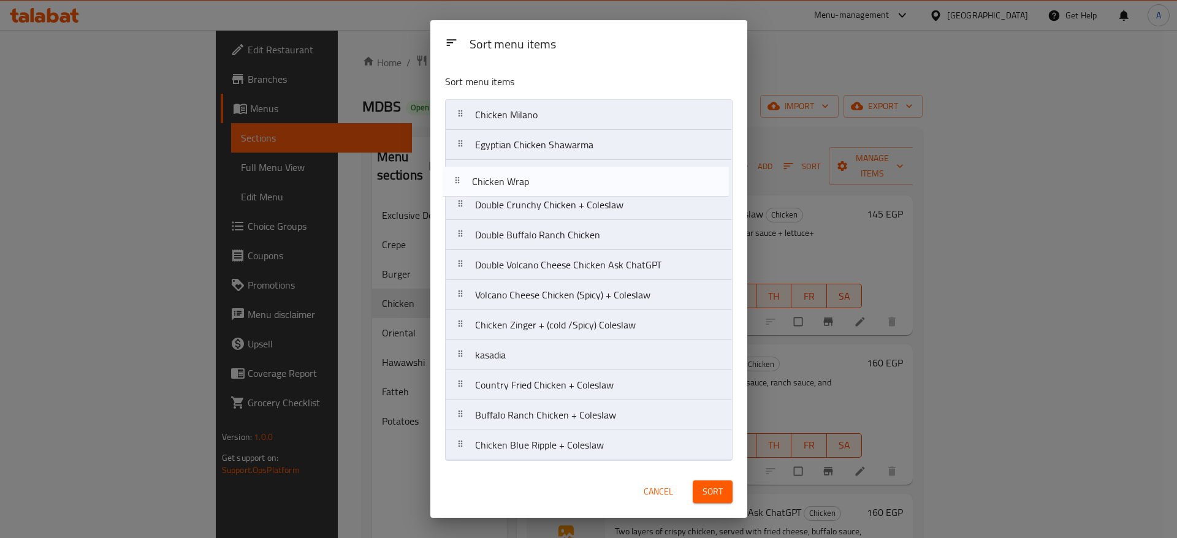
drag, startPoint x: 468, startPoint y: 300, endPoint x: 465, endPoint y: 183, distance: 116.5
click at [465, 183] on nav "Chicken Milano Egyptian Chicken Shawarma Double Crunchy Chicken + Coleslaw Doub…" at bounding box center [589, 280] width 288 height 362
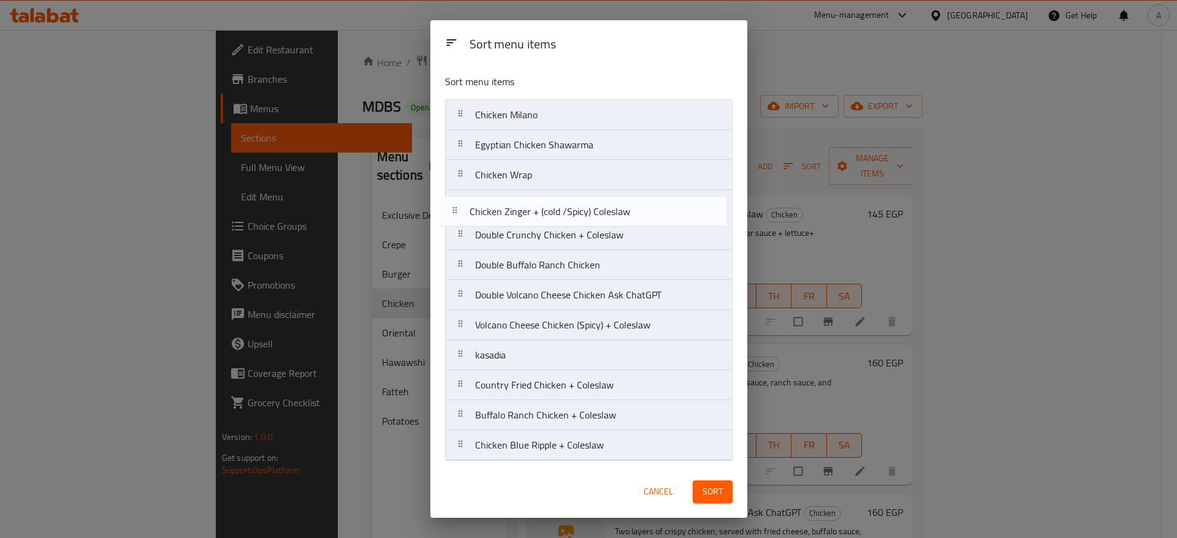
drag, startPoint x: 470, startPoint y: 332, endPoint x: 463, endPoint y: 215, distance: 117.4
click at [463, 215] on nav "Chicken Milano Egyptian Chicken Shawarma Chicken Wrap Double Crunchy Chicken + …" at bounding box center [589, 280] width 288 height 362
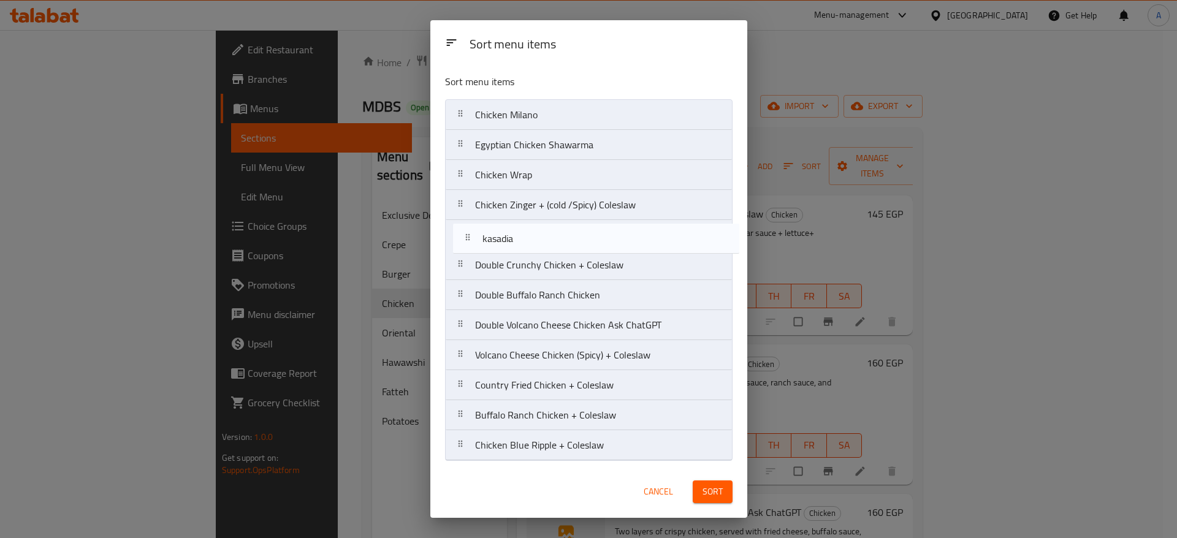
drag, startPoint x: 464, startPoint y: 359, endPoint x: 469, endPoint y: 240, distance: 119.7
click at [469, 240] on nav "Chicken Milano Egyptian Chicken Shawarma Chicken Wrap Chicken Zinger + (cold /S…" at bounding box center [589, 280] width 288 height 362
drag, startPoint x: 468, startPoint y: 366, endPoint x: 456, endPoint y: 278, distance: 89.2
click at [456, 278] on nav "Chicken Milano Egyptian Chicken Shawarma Chicken Wrap Chicken Zinger + (cold /S…" at bounding box center [589, 280] width 288 height 362
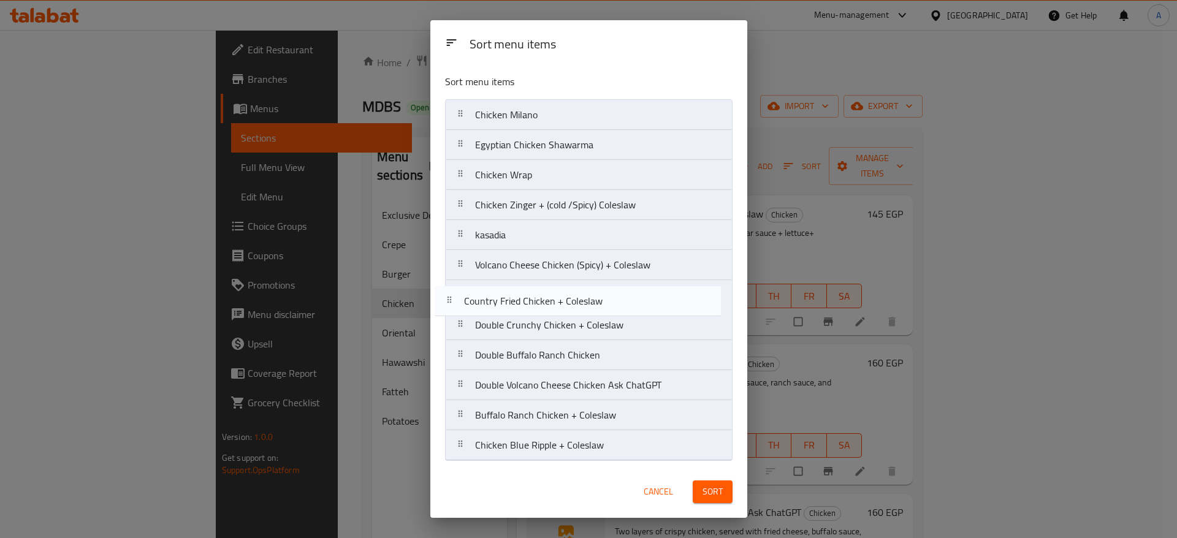
drag, startPoint x: 467, startPoint y: 390, endPoint x: 452, endPoint y: 301, distance: 90.1
click at [452, 301] on nav "Chicken Milano Egyptian Chicken Shawarma Chicken Wrap Chicken Zinger + (cold /S…" at bounding box center [589, 280] width 288 height 362
drag, startPoint x: 464, startPoint y: 367, endPoint x: 513, endPoint y: 367, distance: 49.7
click at [464, 332] on nav "Chicken Milano Egyptian Chicken Shawarma Chicken Wrap Chicken Zinger + (cold /S…" at bounding box center [589, 280] width 288 height 362
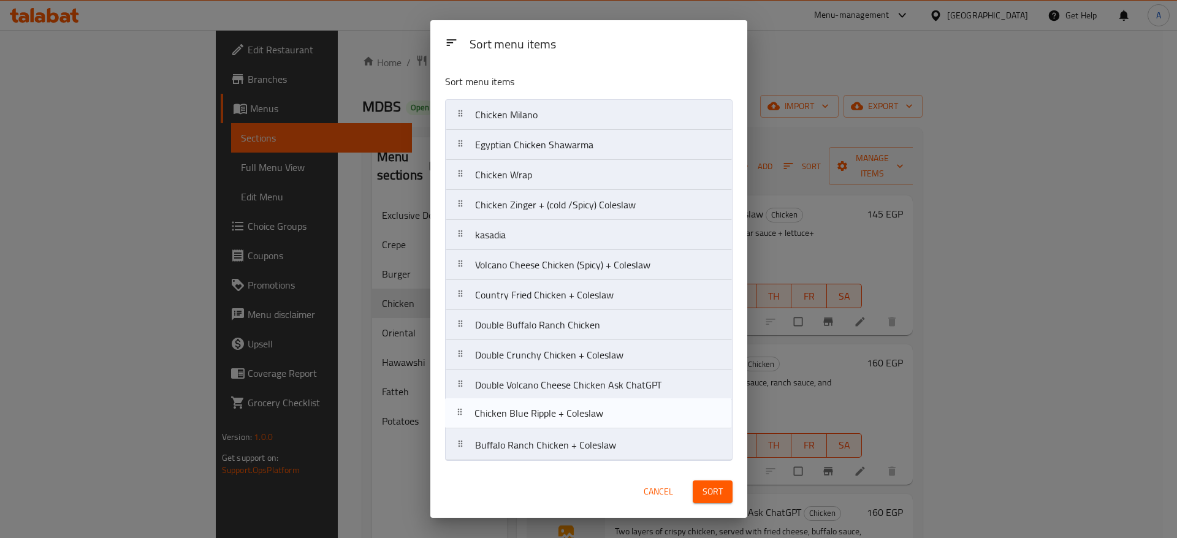
drag, startPoint x: 468, startPoint y: 447, endPoint x: 468, endPoint y: 410, distance: 36.8
click at [468, 411] on nav "Chicken Milano Egyptian Chicken Shawarma Chicken Wrap Chicken Zinger + (cold /S…" at bounding box center [589, 280] width 288 height 362
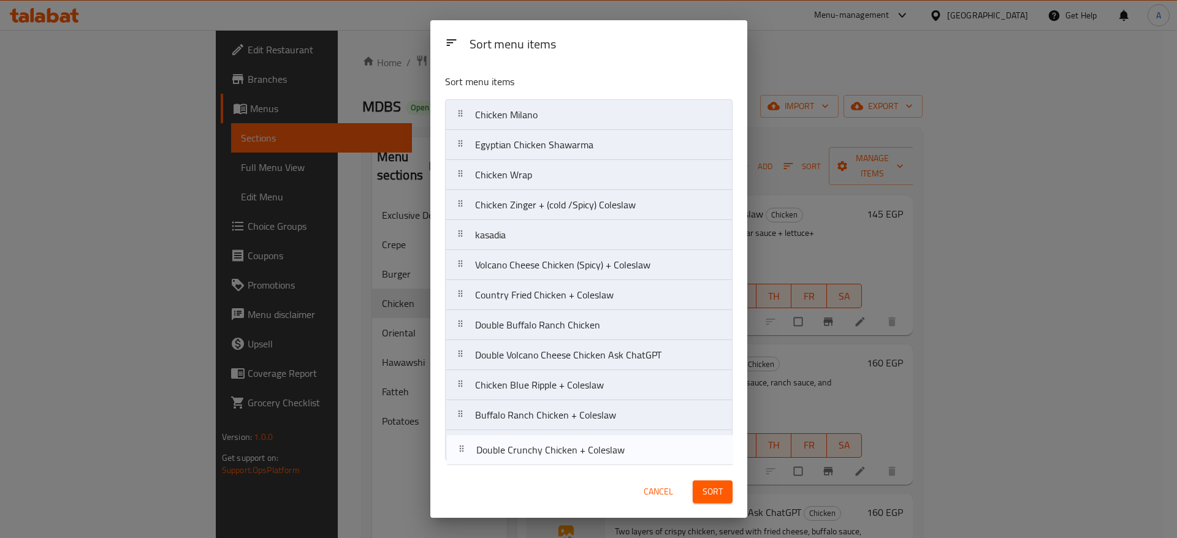
drag, startPoint x: 467, startPoint y: 364, endPoint x: 473, endPoint y: 459, distance: 95.2
click at [472, 461] on div "Sort menu items Chicken Milano Egyptian Chicken Shawarma Chicken Wrap Chicken Z…" at bounding box center [588, 265] width 317 height 402
drag, startPoint x: 466, startPoint y: 389, endPoint x: 462, endPoint y: 430, distance: 40.6
click at [462, 432] on nav "Chicken Milano Egyptian Chicken Shawarma Chicken Wrap Chicken Zinger + (cold /S…" at bounding box center [589, 280] width 288 height 362
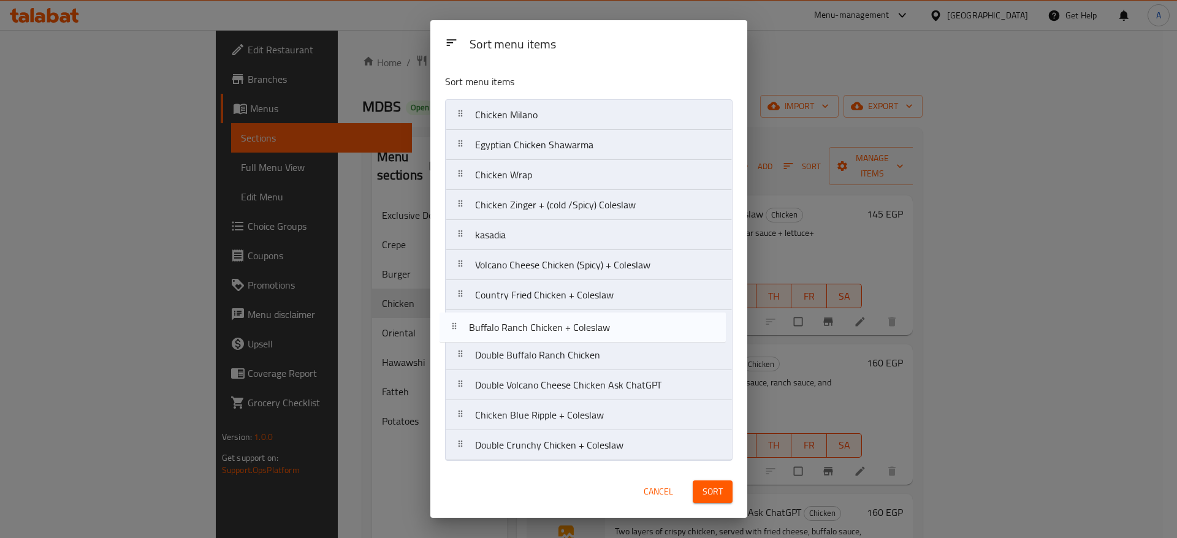
drag, startPoint x: 467, startPoint y: 392, endPoint x: 461, endPoint y: 326, distance: 65.8
click at [461, 326] on nav "Chicken Milano Egyptian Chicken Shawarma Chicken Wrap Chicken Zinger + (cold /S…" at bounding box center [589, 280] width 288 height 362
drag, startPoint x: 467, startPoint y: 393, endPoint x: 462, endPoint y: 304, distance: 89.7
click at [462, 304] on nav "Chicken Milano Egyptian Chicken Shawarma Chicken Wrap Chicken Zinger + (cold /S…" at bounding box center [589, 280] width 288 height 362
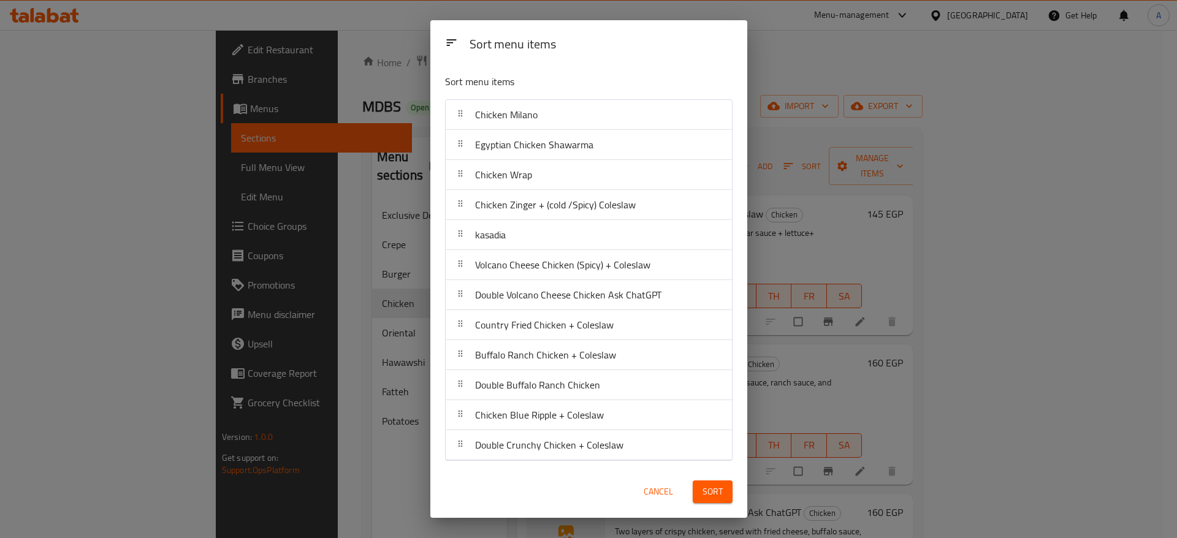
click at [719, 495] on span "Sort" at bounding box center [713, 491] width 20 height 15
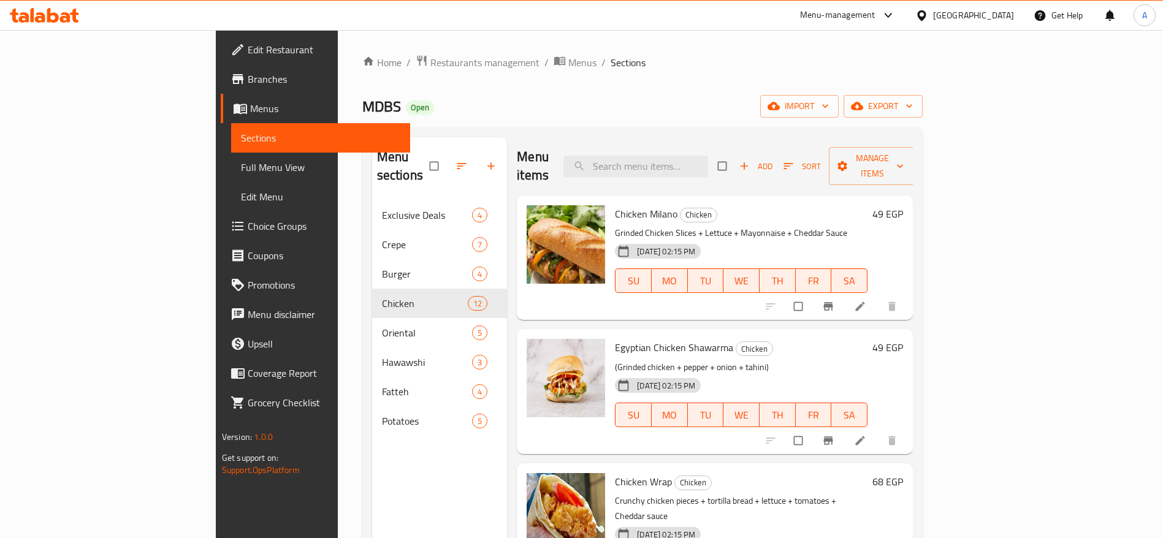
click at [869, 300] on link at bounding box center [861, 306] width 15 height 12
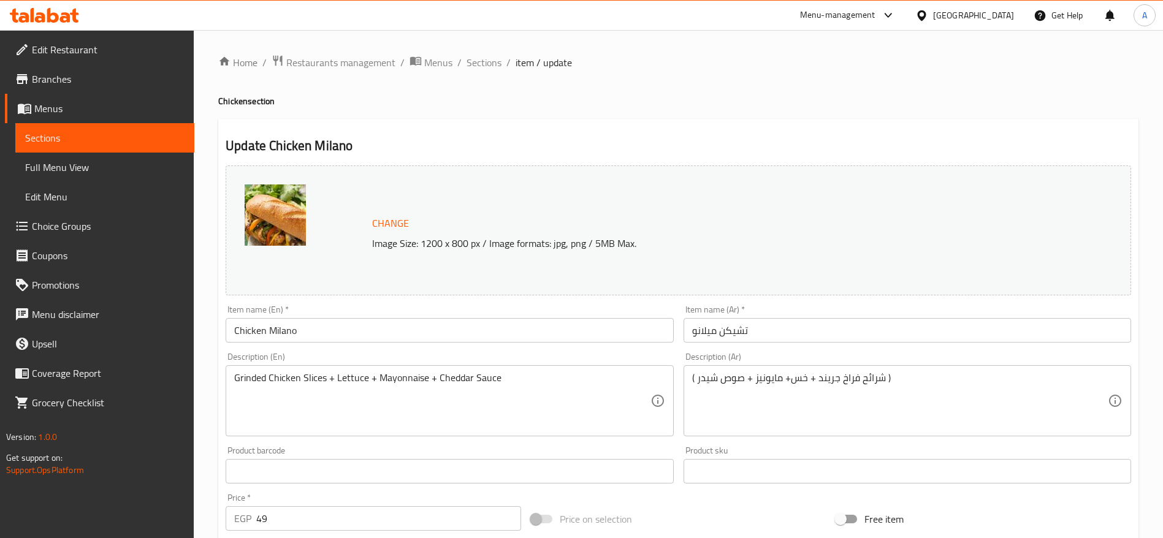
click at [460, 51] on div "Home / Restaurants management / Menus / Sections / item / update Chicken sectio…" at bounding box center [678, 457] width 969 height 854
click at [484, 67] on span "Sections" at bounding box center [484, 62] width 35 height 15
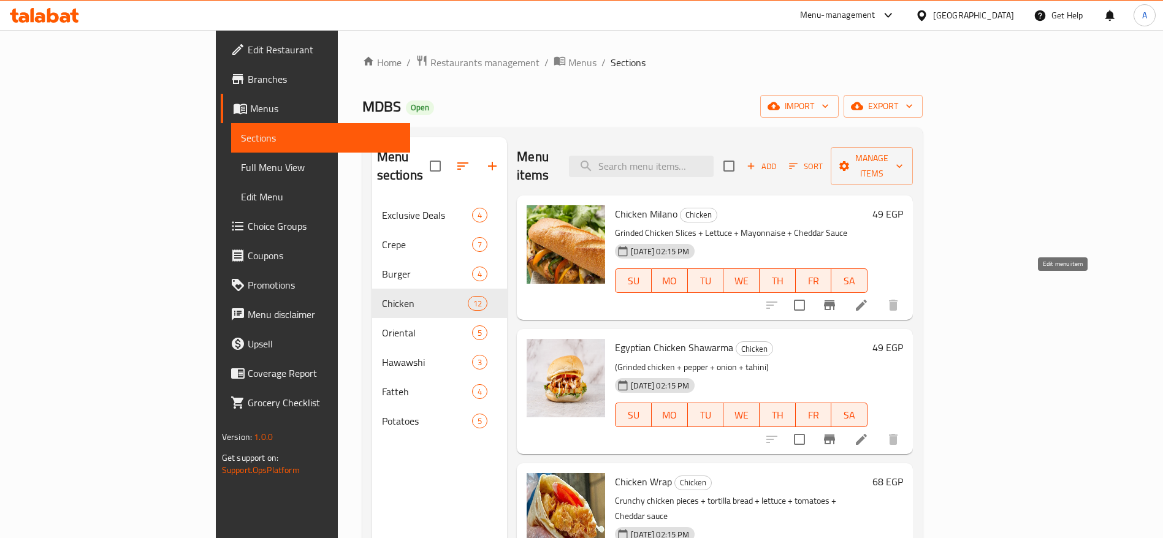
click at [869, 298] on icon at bounding box center [861, 305] width 15 height 15
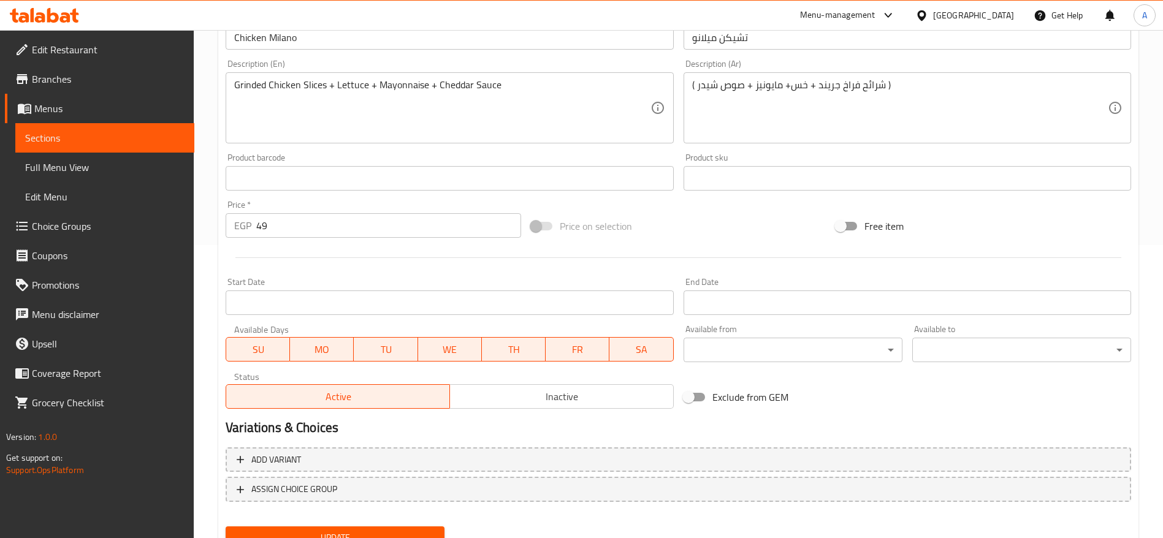
scroll to position [346, 0]
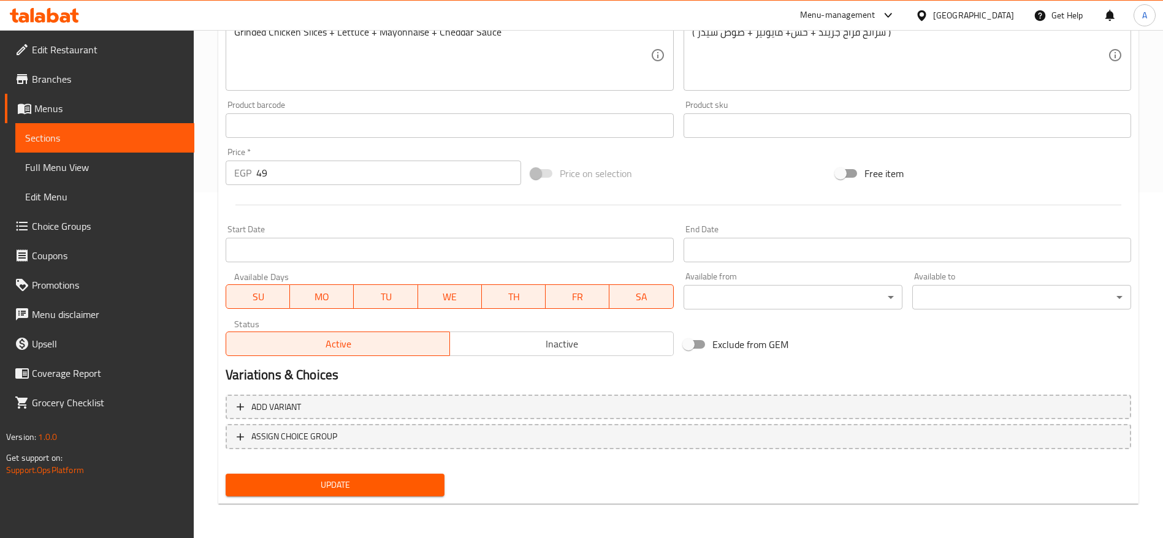
click at [316, 170] on input "49" at bounding box center [388, 173] width 265 height 25
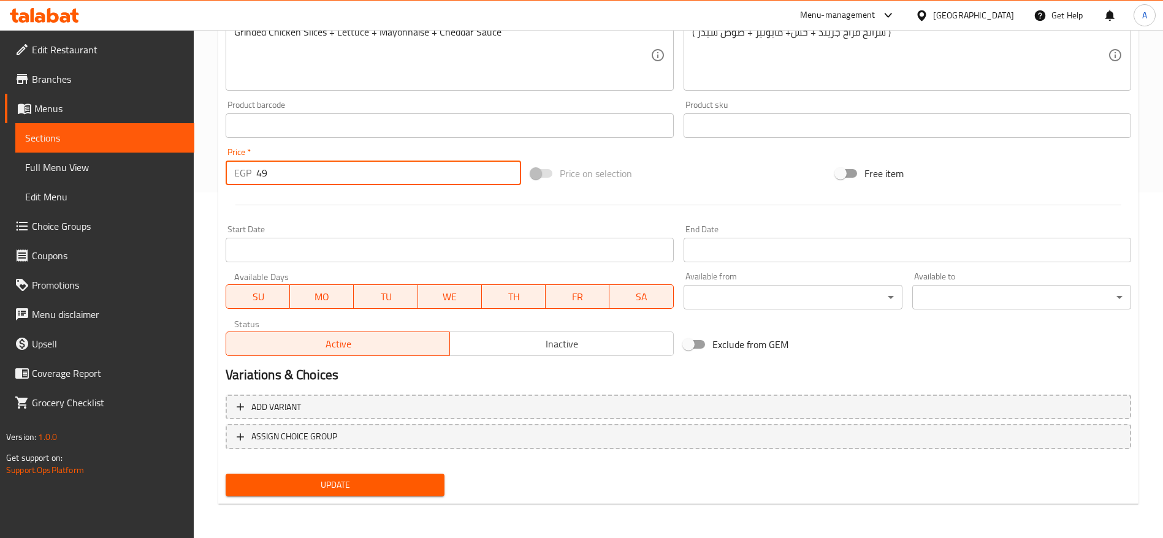
click at [316, 170] on input "49" at bounding box center [388, 173] width 265 height 25
type input "59"
click at [226, 474] on button "Update" at bounding box center [335, 485] width 219 height 23
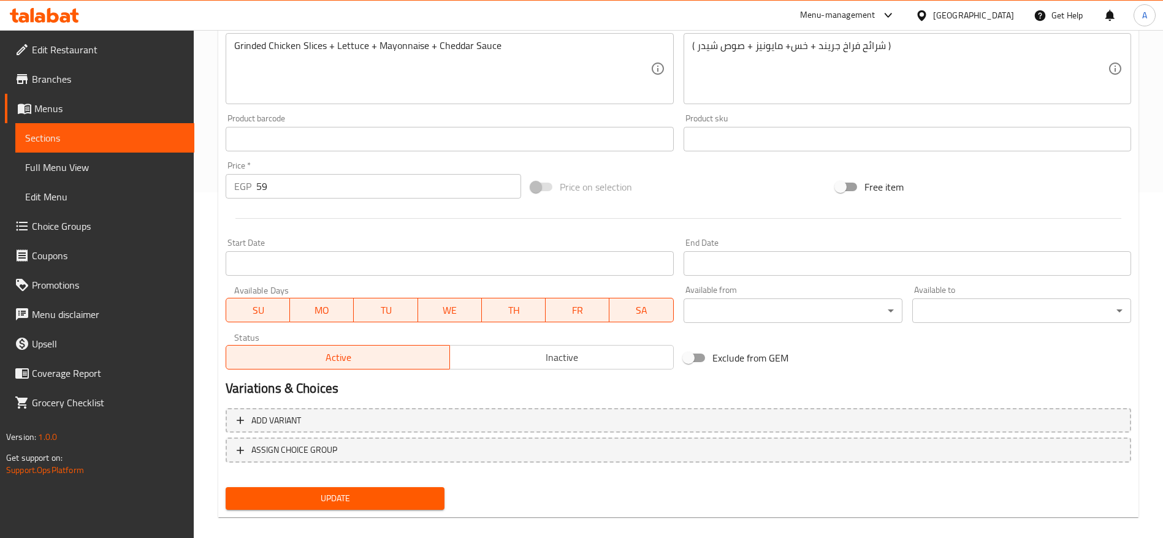
scroll to position [61, 0]
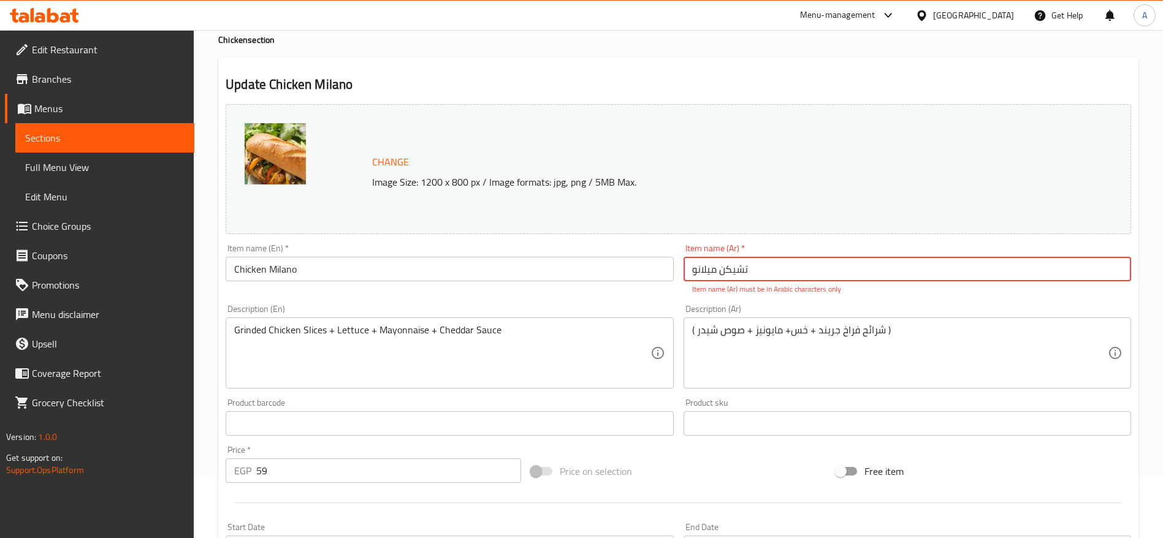
click at [755, 270] on input "تشیکن میلانو" at bounding box center [908, 269] width 448 height 25
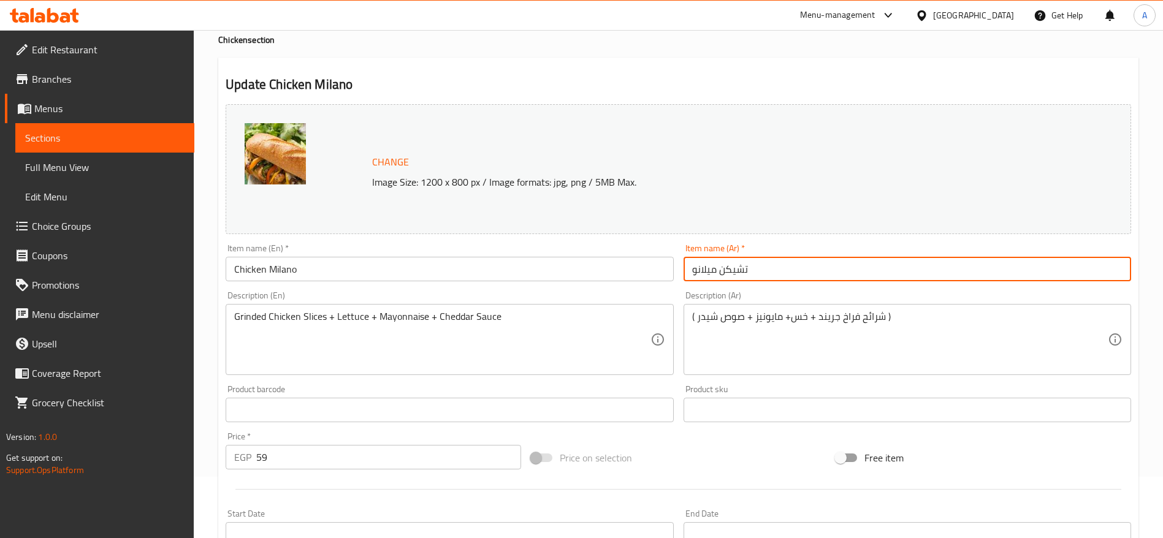
type input "تشيكن ميلانو"
click at [438, 452] on input "59" at bounding box center [388, 457] width 265 height 25
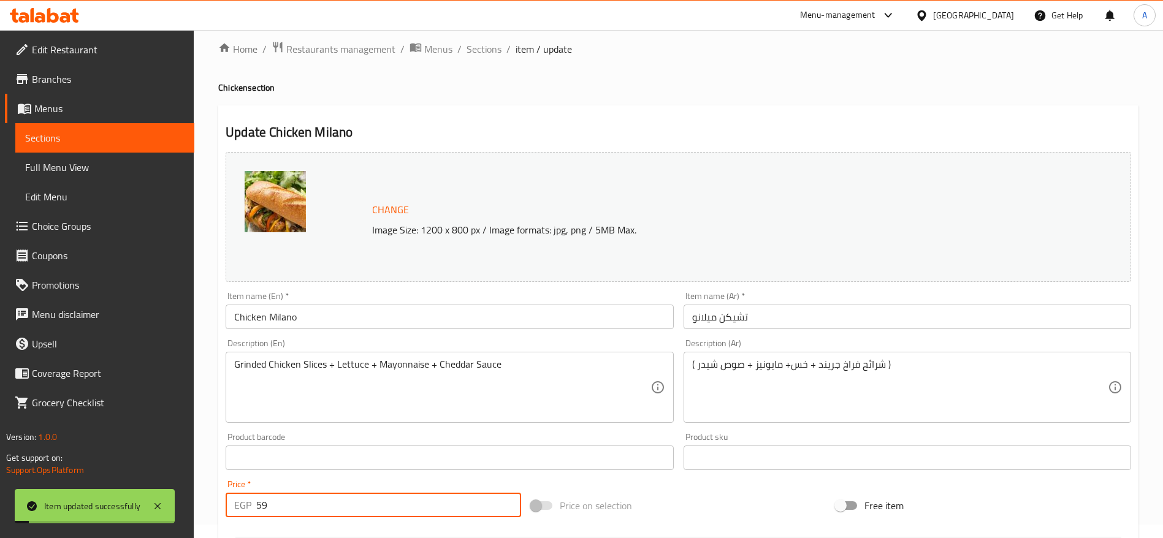
scroll to position [0, 0]
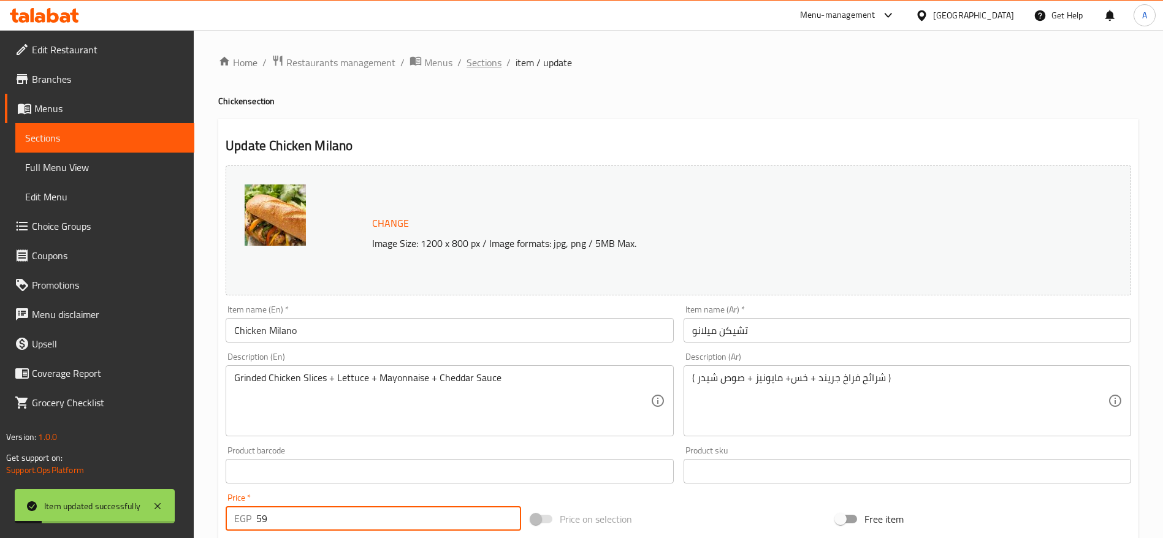
click at [481, 63] on span "Sections" at bounding box center [484, 62] width 35 height 15
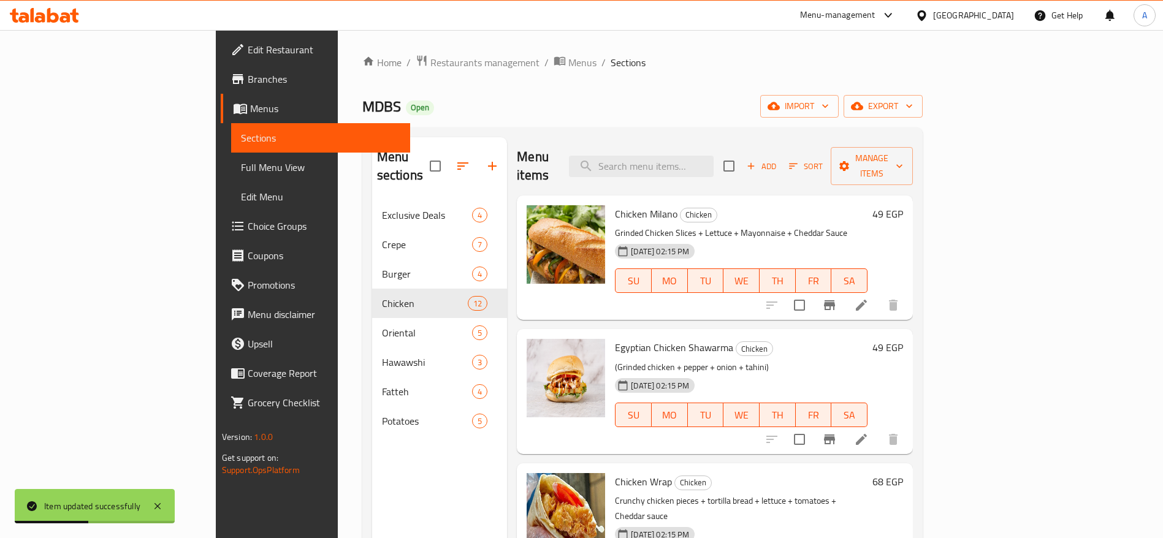
click at [908, 432] on div at bounding box center [832, 439] width 151 height 29
click at [869, 432] on icon at bounding box center [861, 439] width 15 height 15
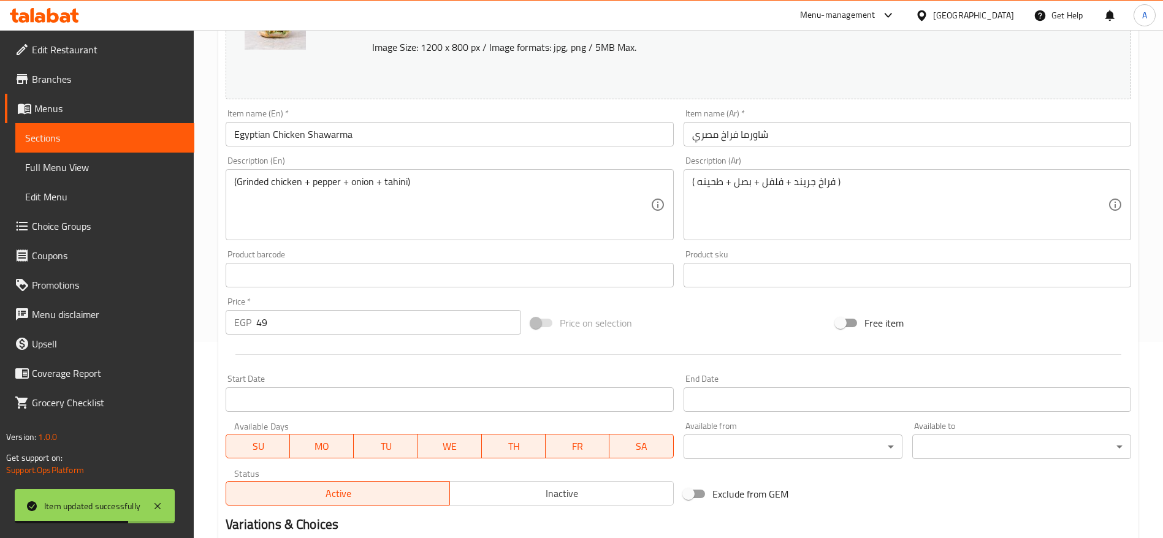
scroll to position [276, 0]
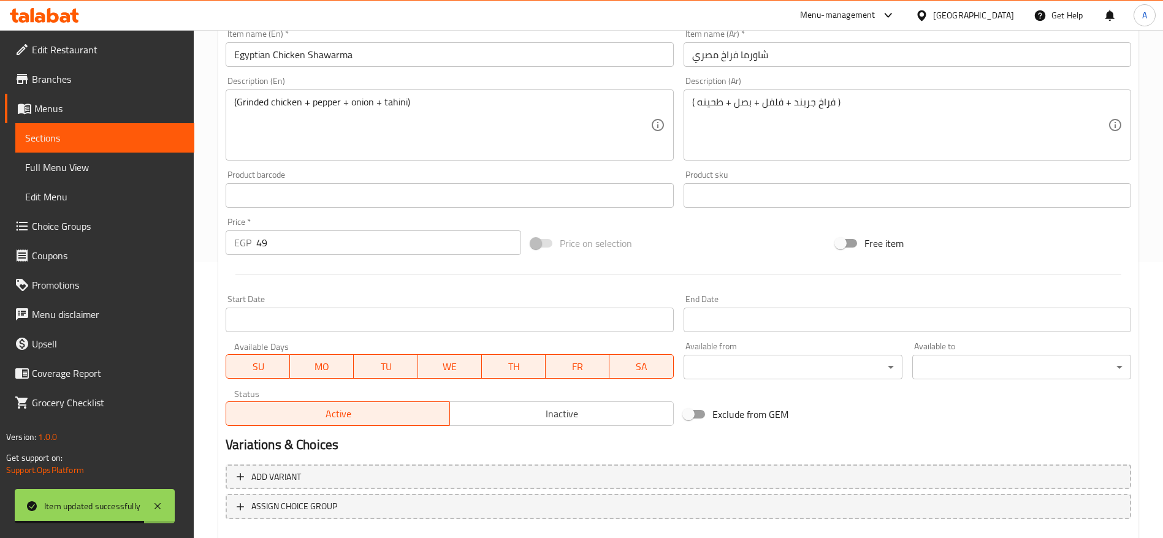
click at [339, 245] on input "49" at bounding box center [388, 243] width 265 height 25
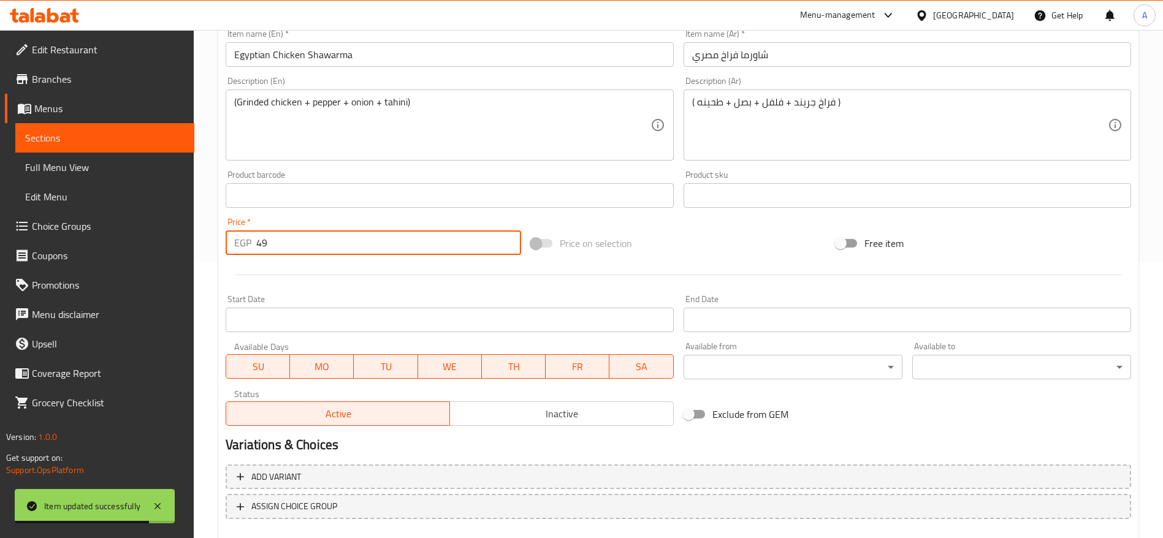
click at [339, 245] on input "49" at bounding box center [388, 243] width 265 height 25
type input "59"
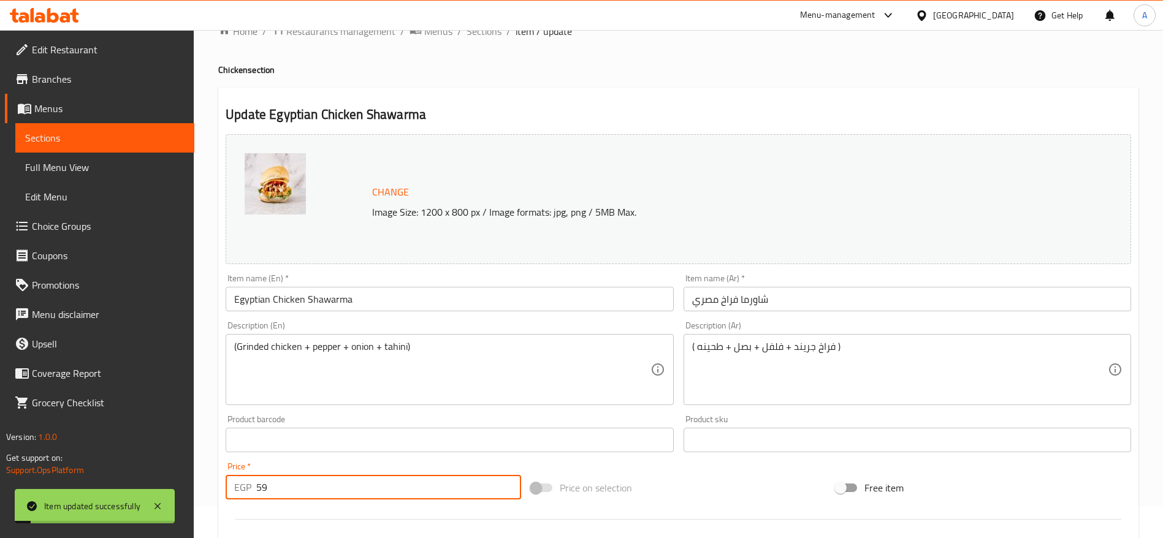
scroll to position [0, 0]
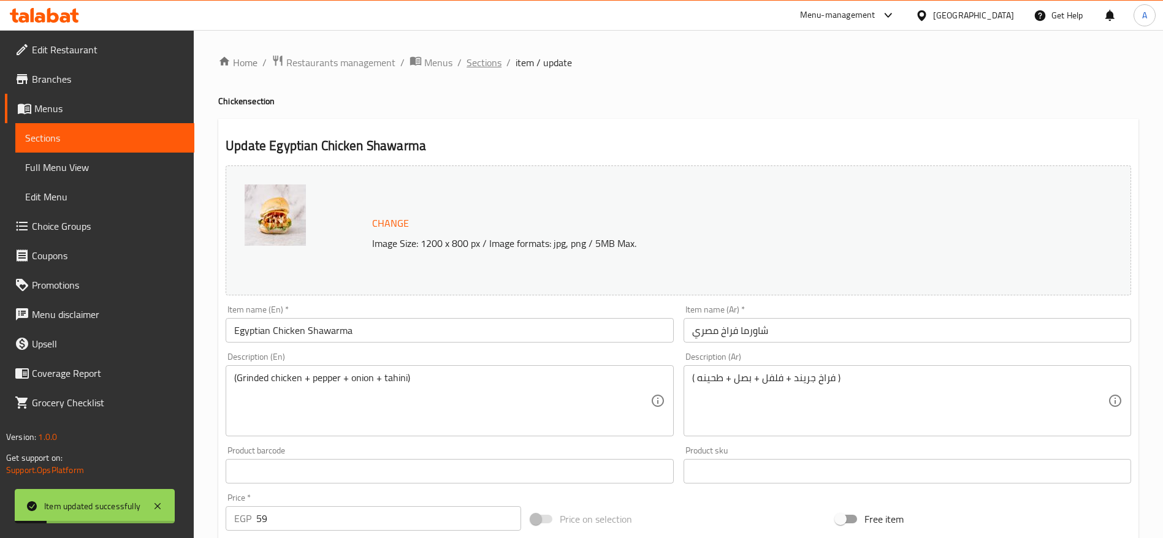
click at [476, 66] on span "Sections" at bounding box center [484, 62] width 35 height 15
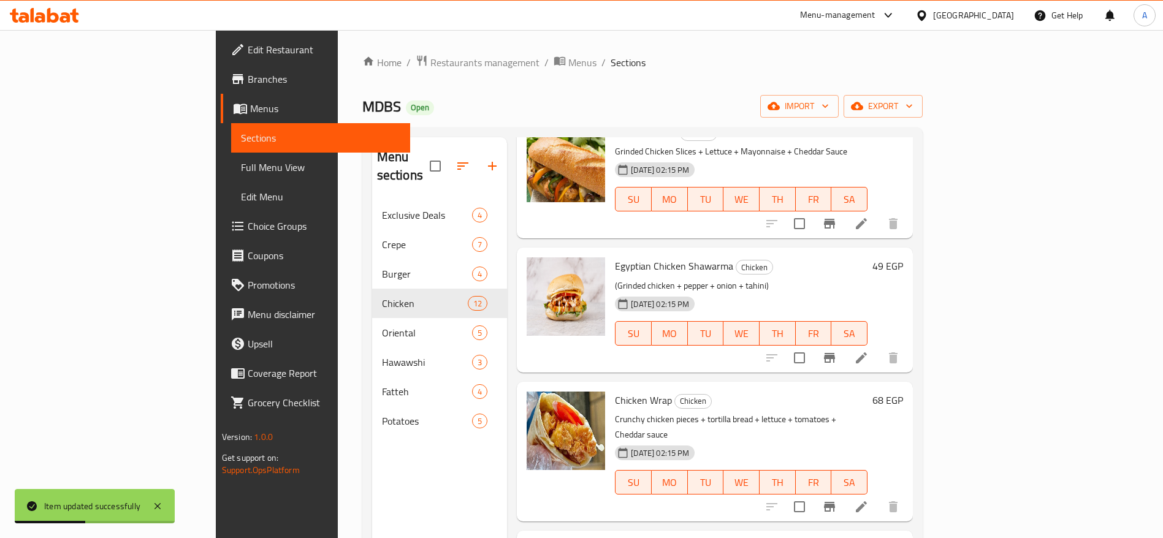
scroll to position [184, 0]
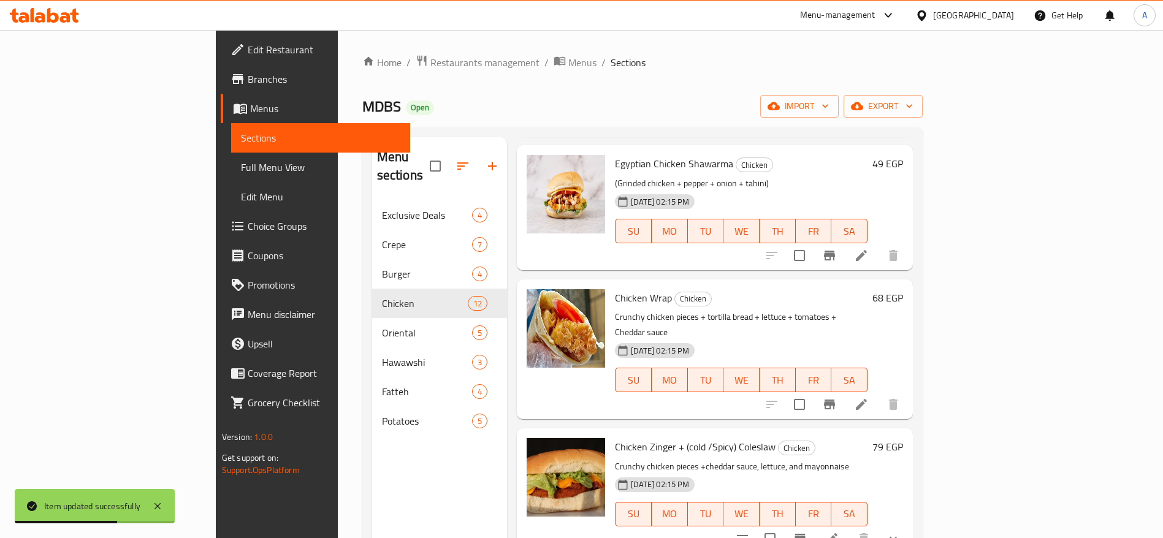
click at [869, 397] on icon at bounding box center [861, 404] width 15 height 15
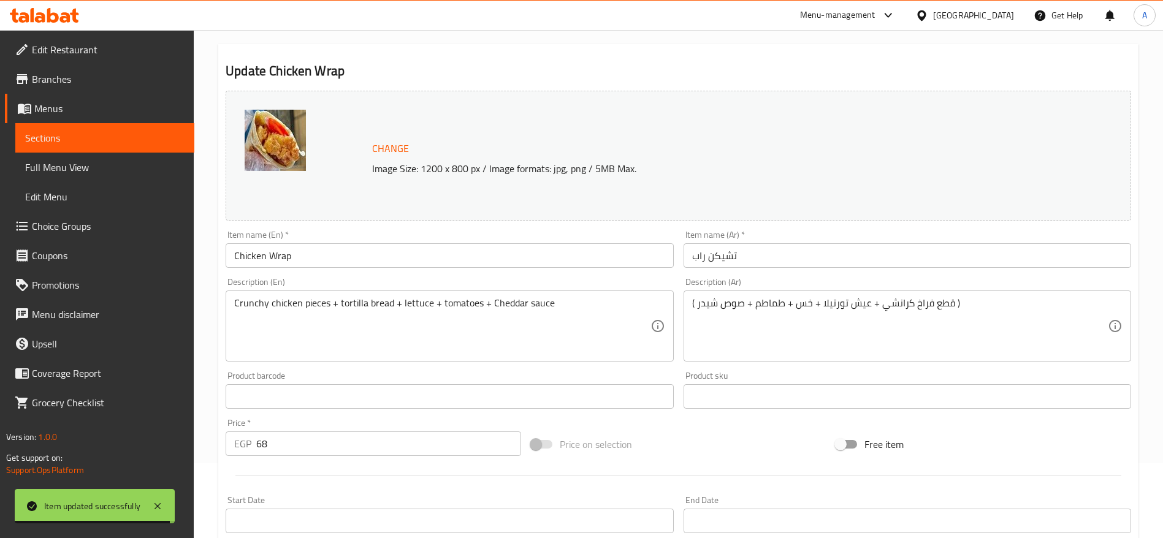
scroll to position [92, 0]
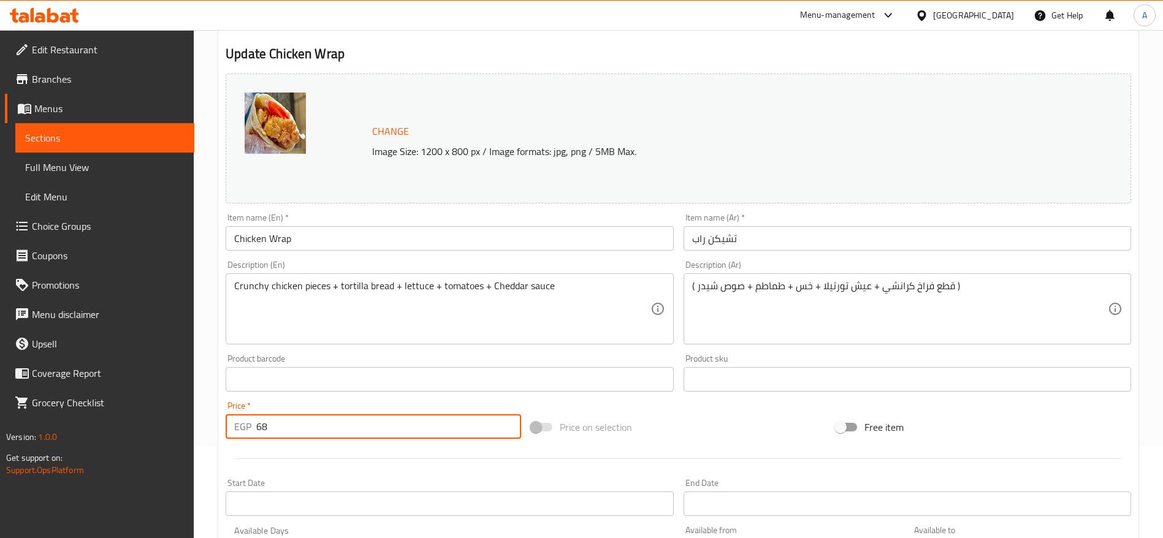
click at [422, 427] on input "68" at bounding box center [388, 427] width 265 height 25
click at [405, 435] on input "89" at bounding box center [388, 427] width 265 height 25
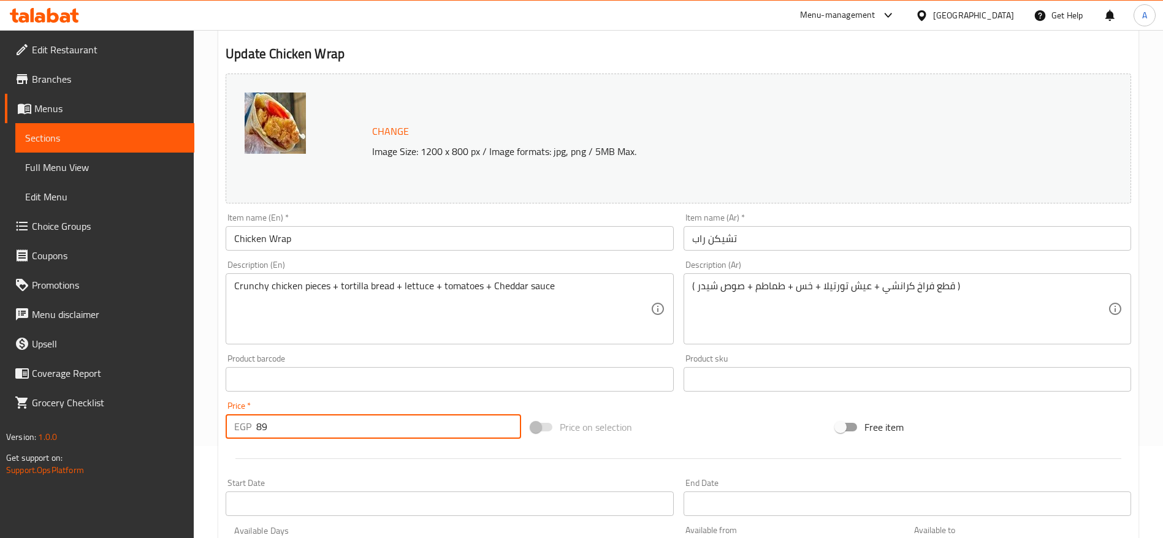
click at [405, 435] on input "89" at bounding box center [388, 427] width 265 height 25
type input "79"
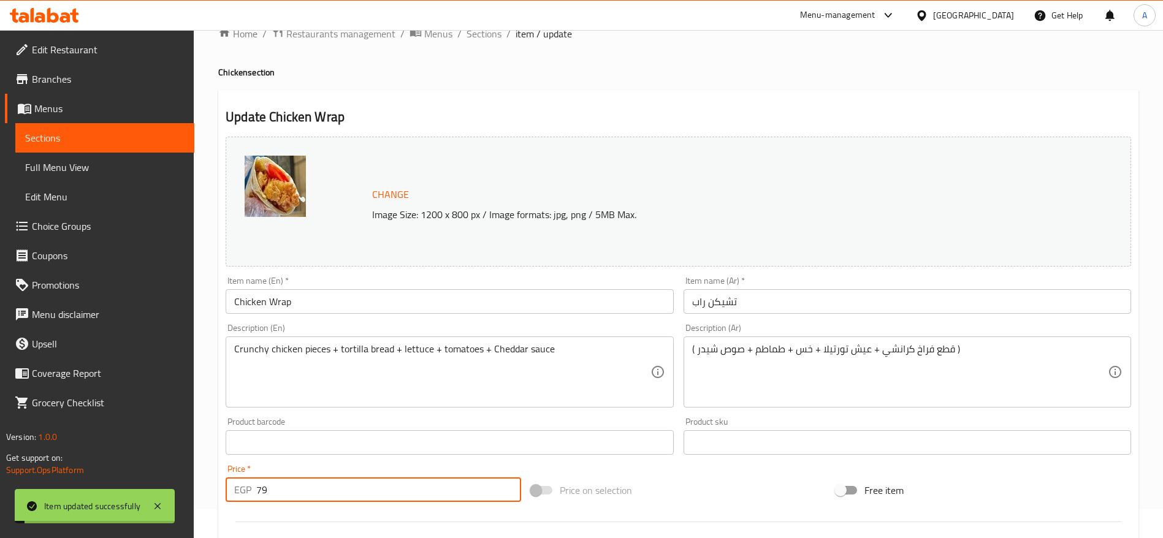
scroll to position [0, 0]
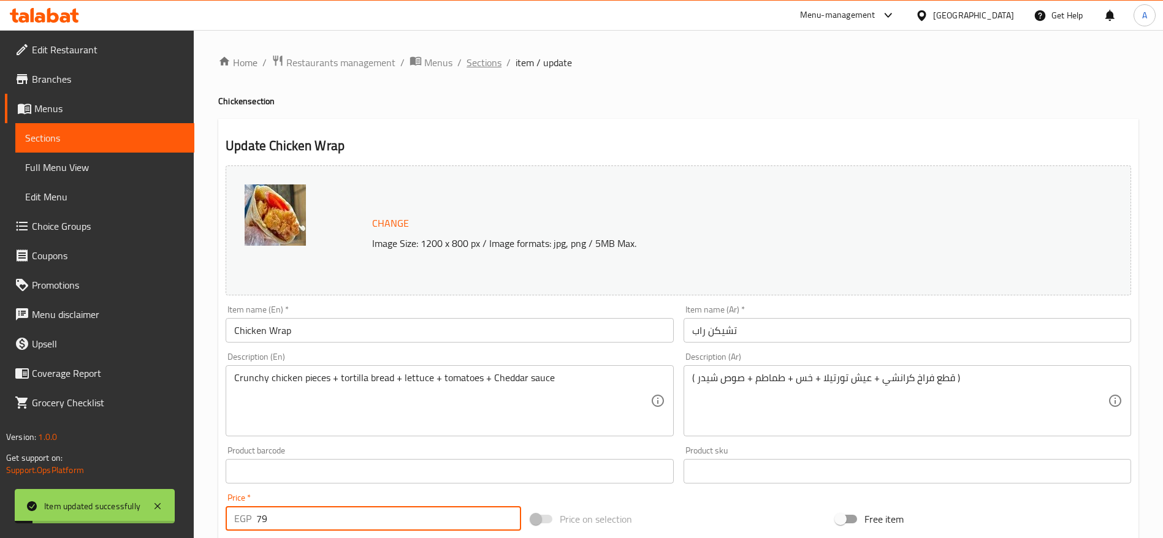
click at [486, 70] on span "Sections" at bounding box center [484, 62] width 35 height 15
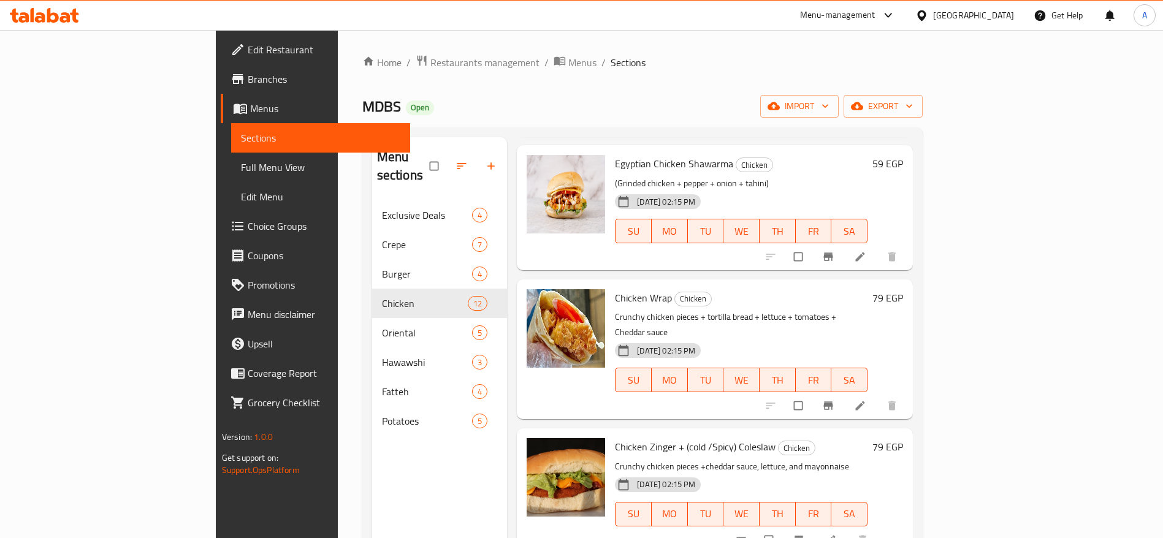
scroll to position [276, 0]
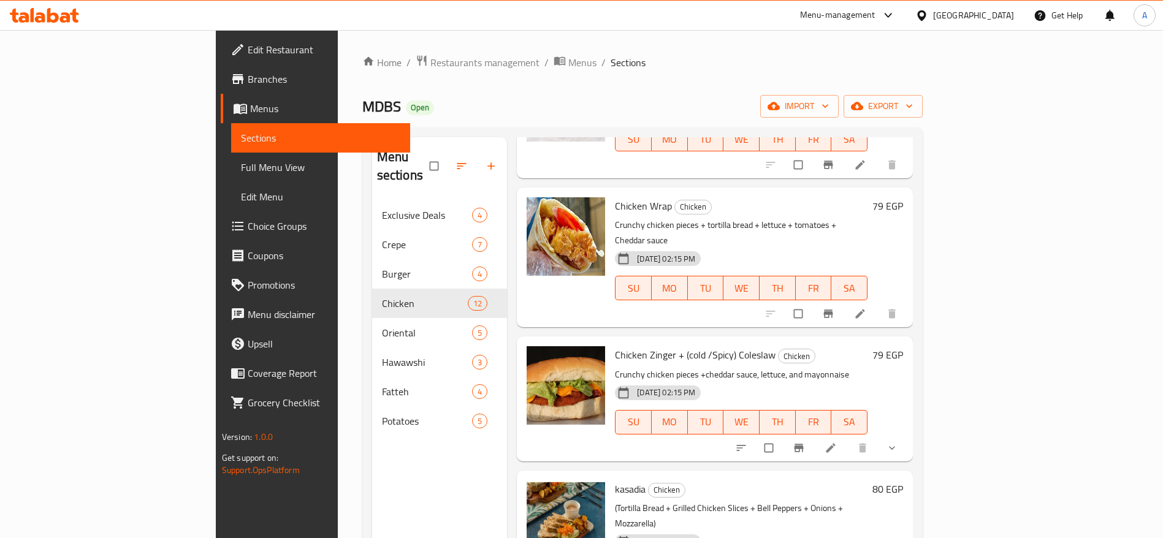
click at [837, 442] on icon at bounding box center [831, 448] width 12 height 12
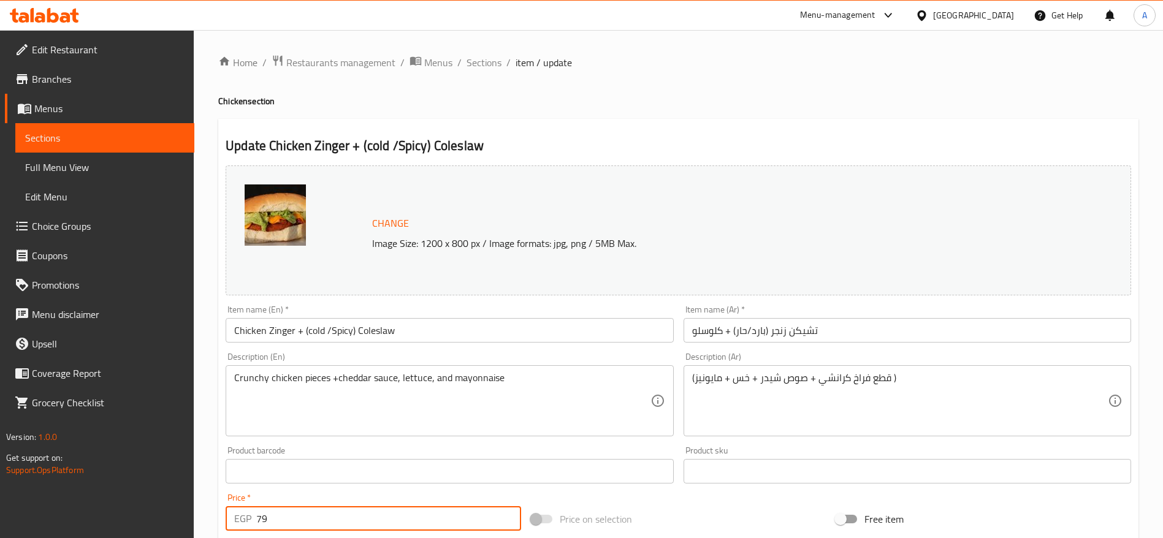
click at [365, 522] on input "79" at bounding box center [388, 519] width 265 height 25
type input "89"
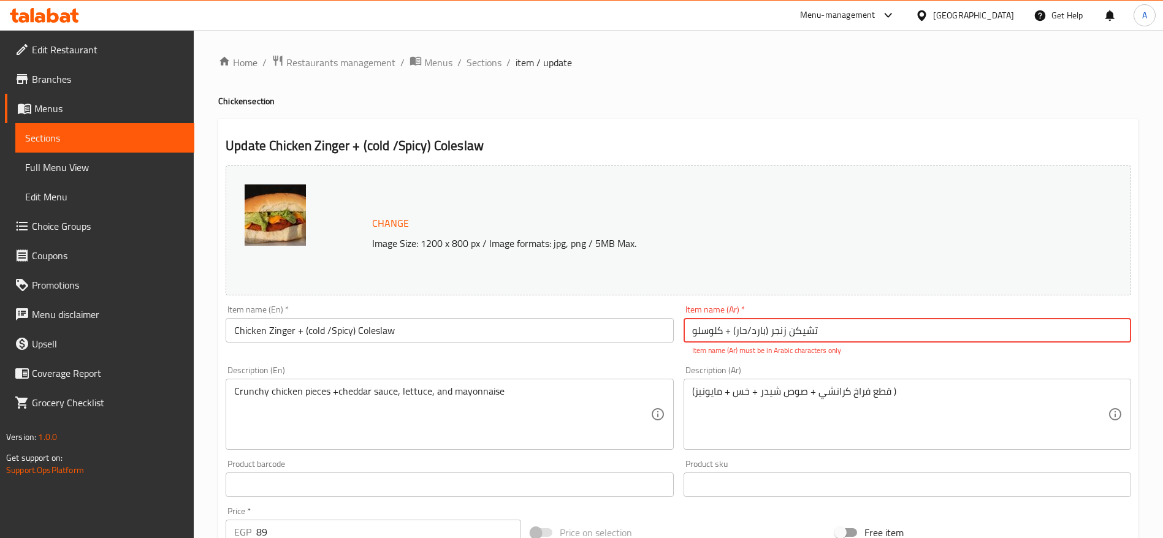
click at [822, 331] on input "تشیکن زنجر (بارد/حار) + کلوسلو" at bounding box center [908, 330] width 448 height 25
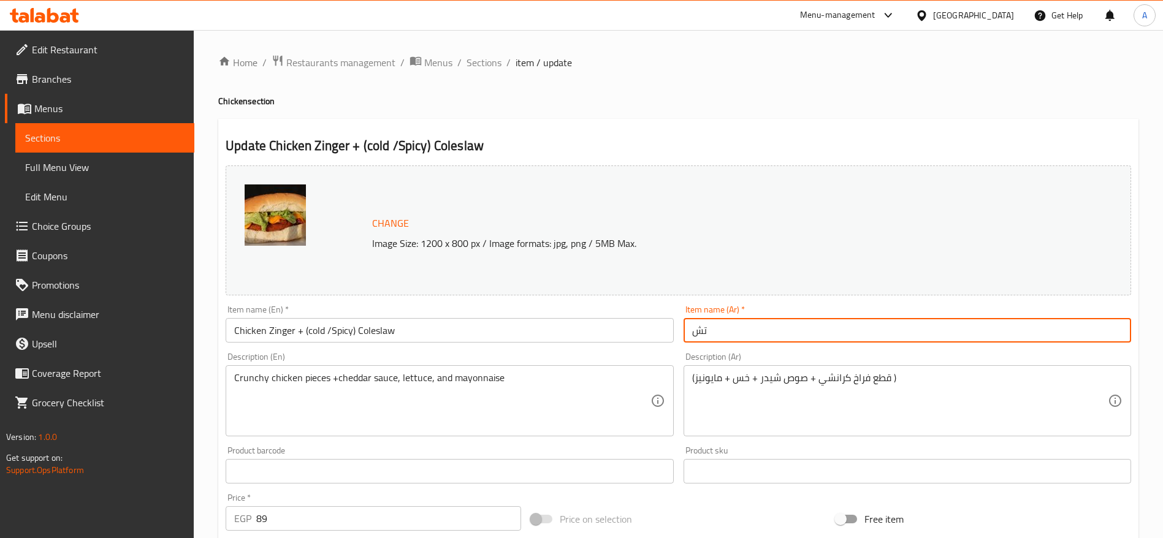
type input "ت"
click at [691, 329] on input "تشيكن زنجر (حار/بارد)" at bounding box center [908, 330] width 448 height 25
type input "+ كولسلو تشيكن زنجر (حار/بارد)"
click at [862, 331] on input "+ كولسلو تشيكن زنجر (حار/بارد)" at bounding box center [908, 330] width 448 height 25
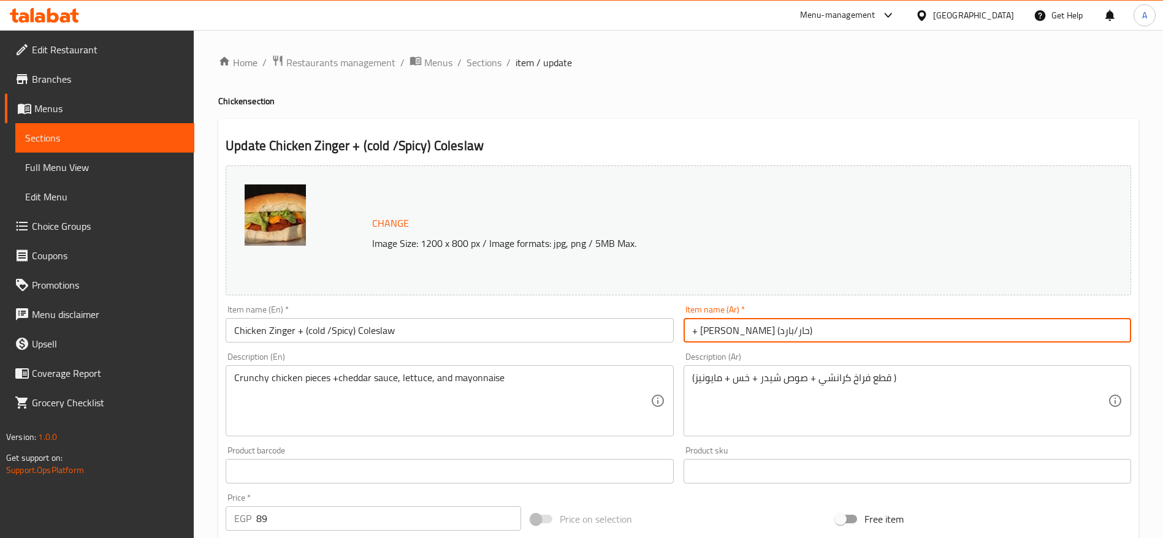
click at [862, 331] on input "+ كولسلو تشيكن زنجر (حار/بارد)" at bounding box center [908, 330] width 448 height 25
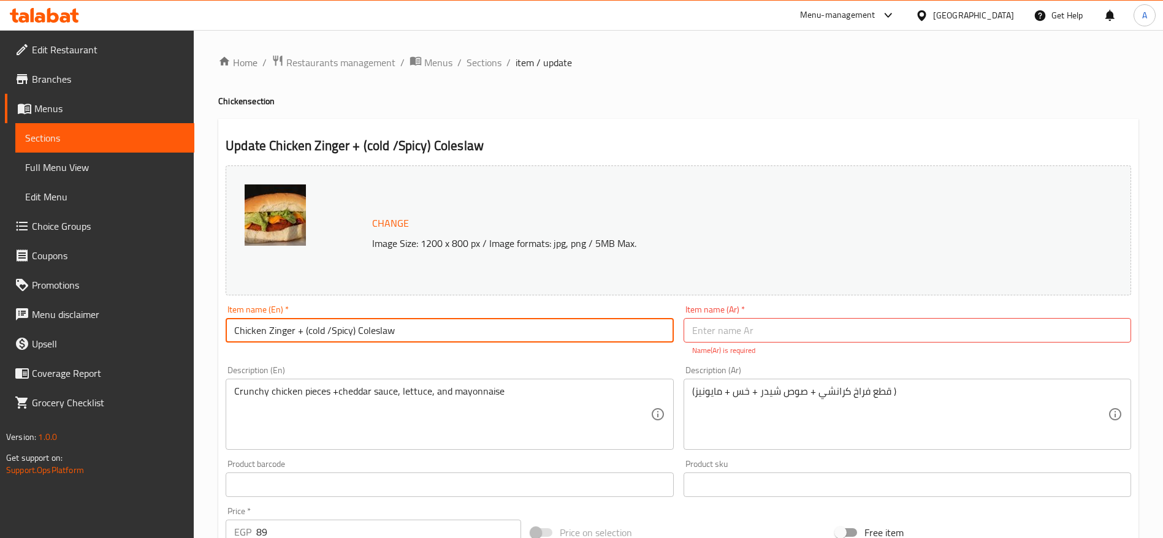
drag, startPoint x: 234, startPoint y: 329, endPoint x: 401, endPoint y: 342, distance: 167.3
click at [401, 342] on input "Chicken Zinger + (cold /Spicy) Coleslaw" at bounding box center [450, 330] width 448 height 25
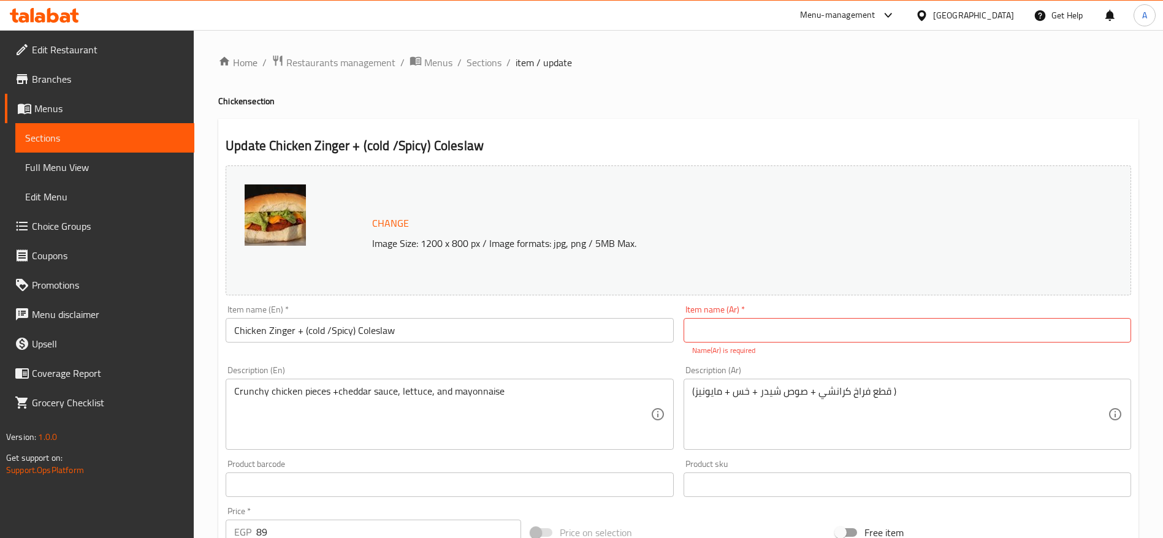
click at [792, 351] on p "Name(Ar) is required" at bounding box center [907, 350] width 430 height 11
click at [792, 335] on input "text" at bounding box center [908, 330] width 448 height 25
paste input "تشكن زنجر (بارد / حار) + كول سلو"
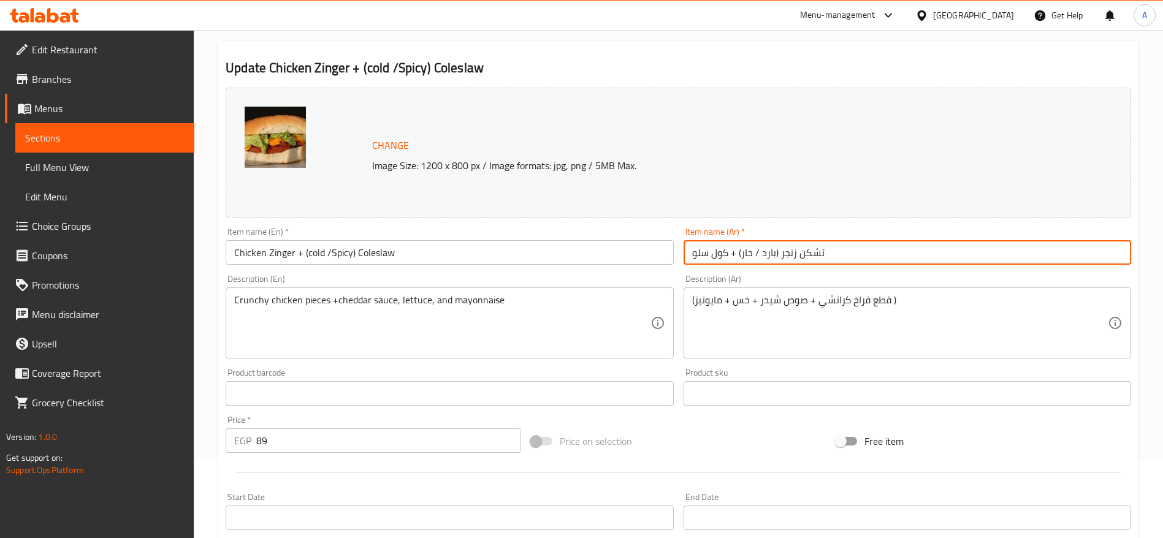
scroll to position [184, 0]
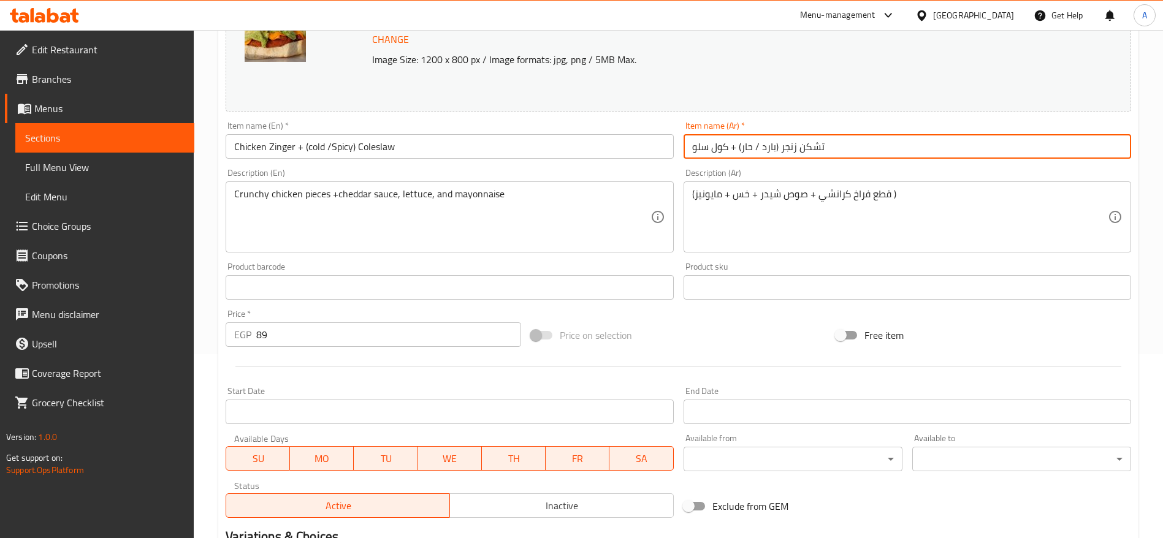
type input "تشكن زنجر (بارد / حار) + كول سلو"
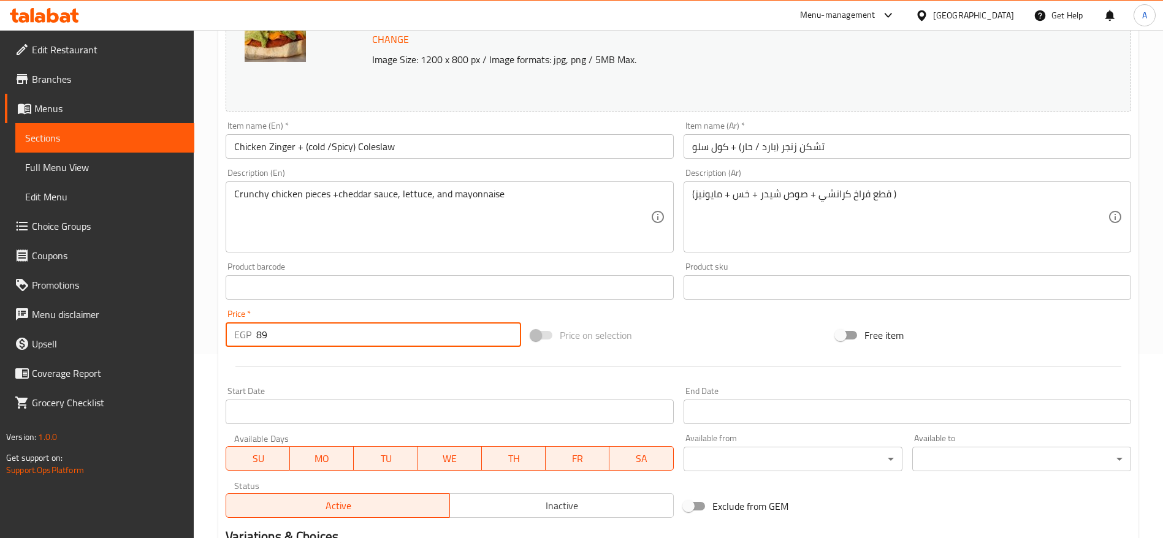
click at [356, 336] on input "89" at bounding box center [388, 335] width 265 height 25
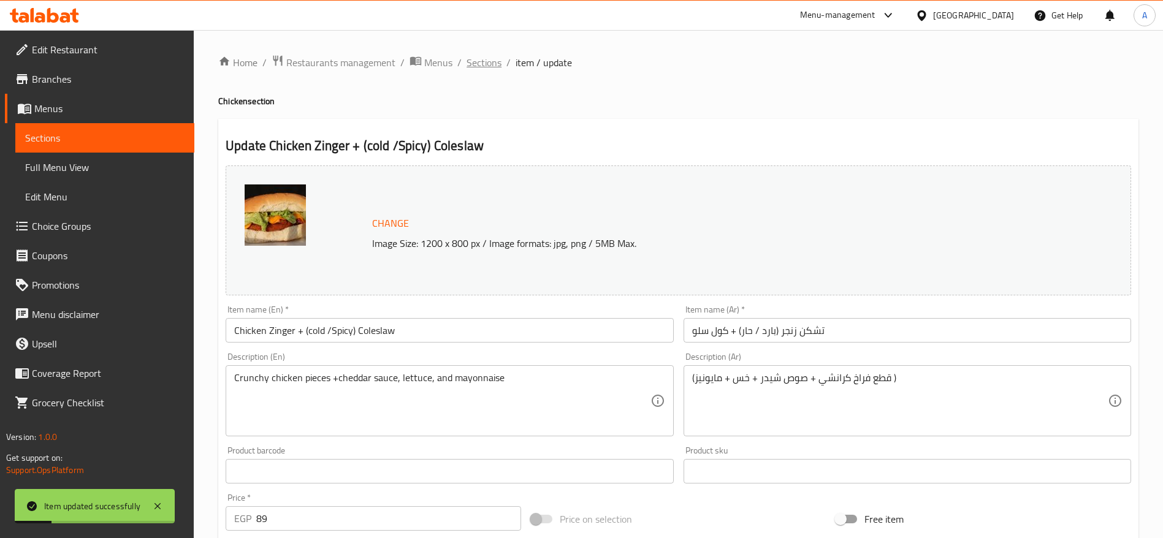
click at [470, 66] on span "Sections" at bounding box center [484, 62] width 35 height 15
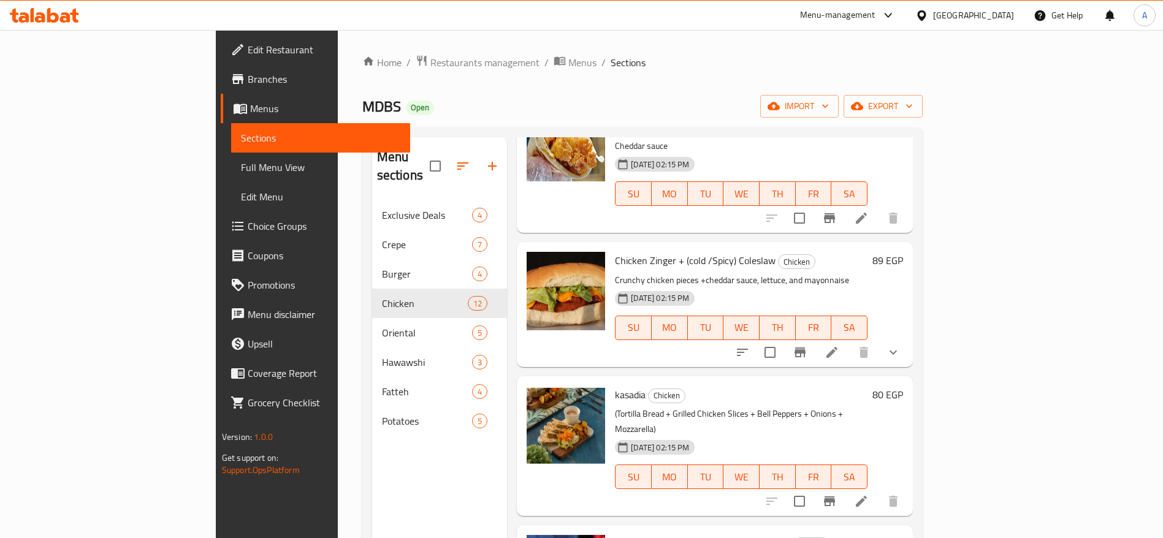
scroll to position [368, 0]
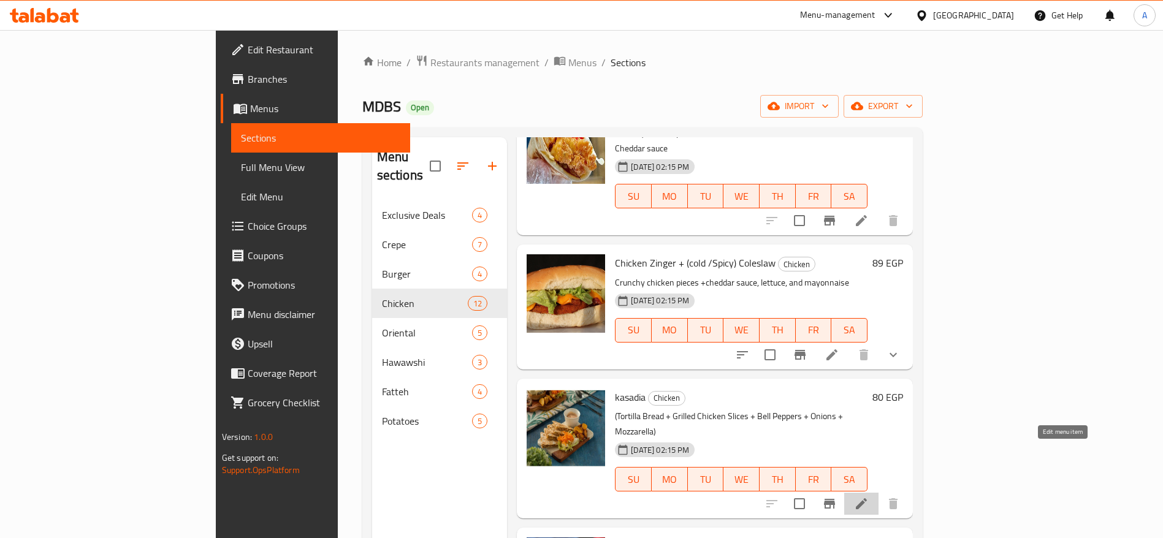
click at [869, 497] on icon at bounding box center [861, 504] width 15 height 15
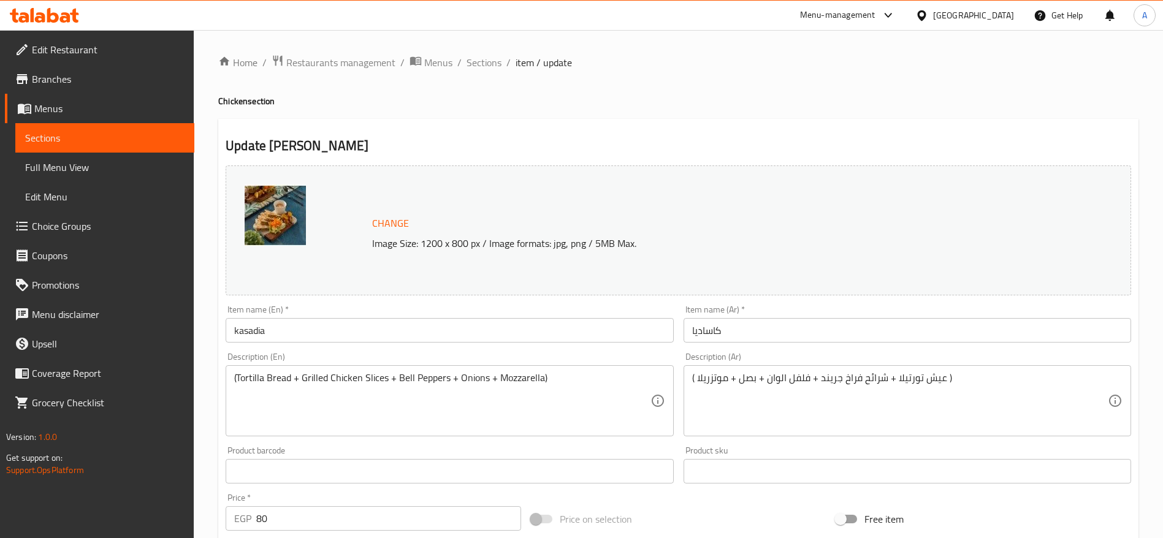
click at [340, 334] on input "kasadia" at bounding box center [450, 330] width 448 height 25
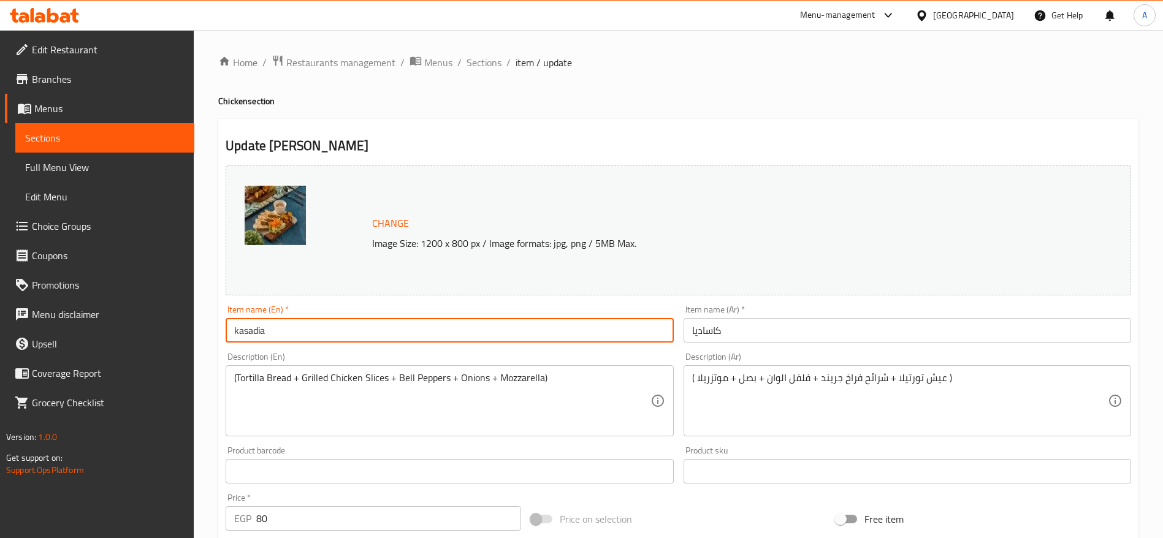
click at [340, 334] on input "kasadia" at bounding box center [450, 330] width 448 height 25
paste input "Quesadill"
type input "Quesadilla"
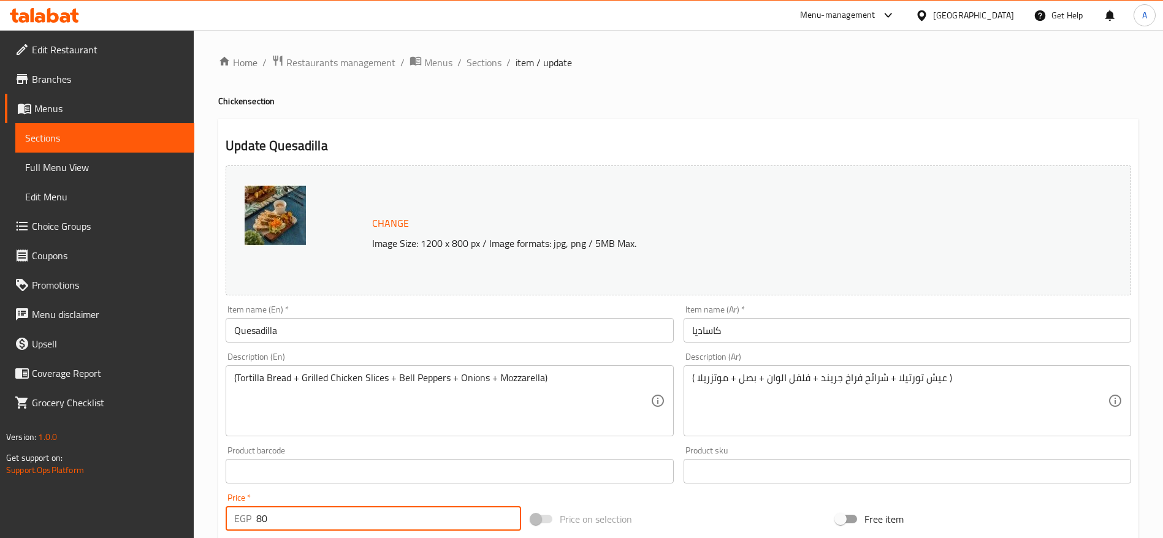
click at [291, 523] on input "80" at bounding box center [388, 519] width 265 height 25
click at [481, 59] on span "Sections" at bounding box center [484, 62] width 35 height 15
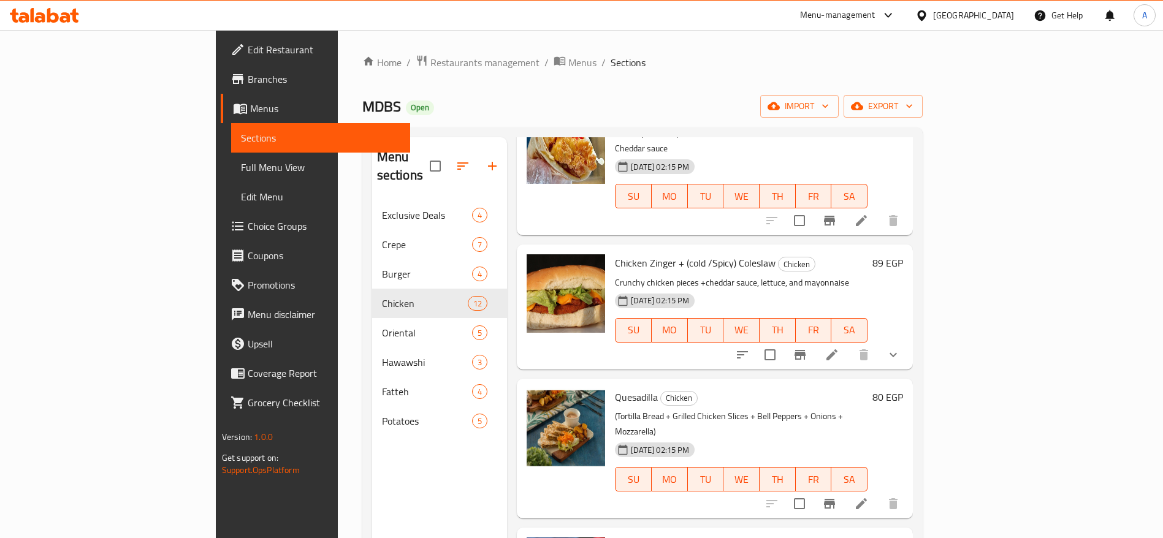
scroll to position [552, 0]
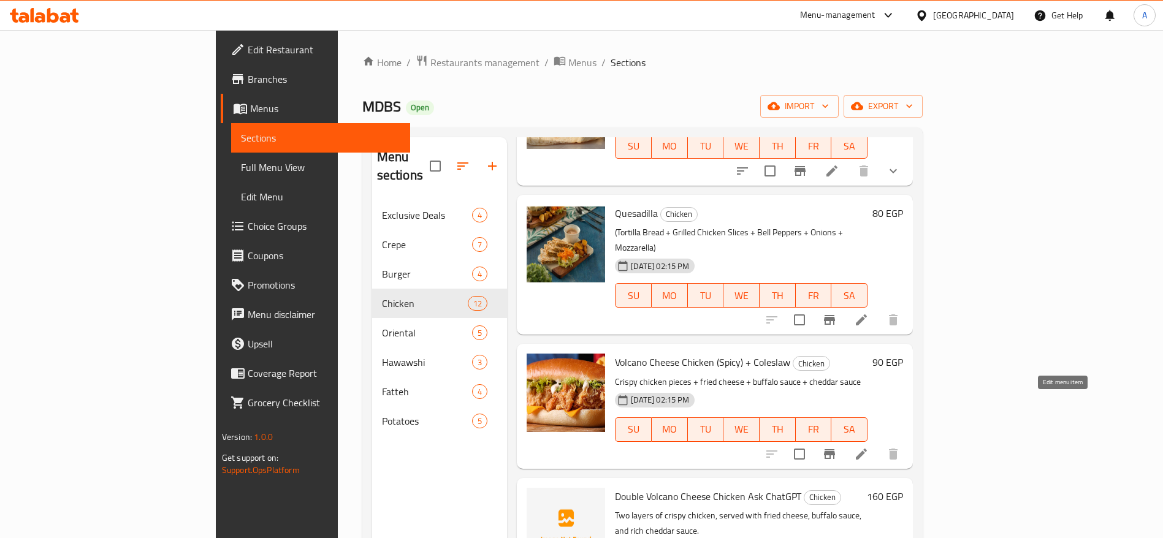
click at [869, 447] on icon at bounding box center [861, 454] width 15 height 15
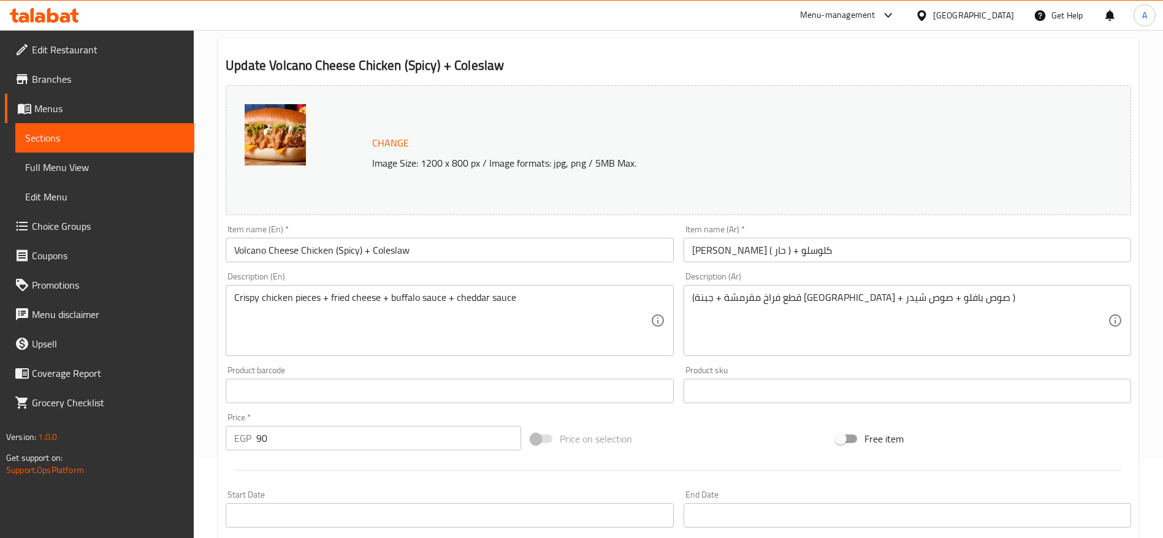
scroll to position [184, 0]
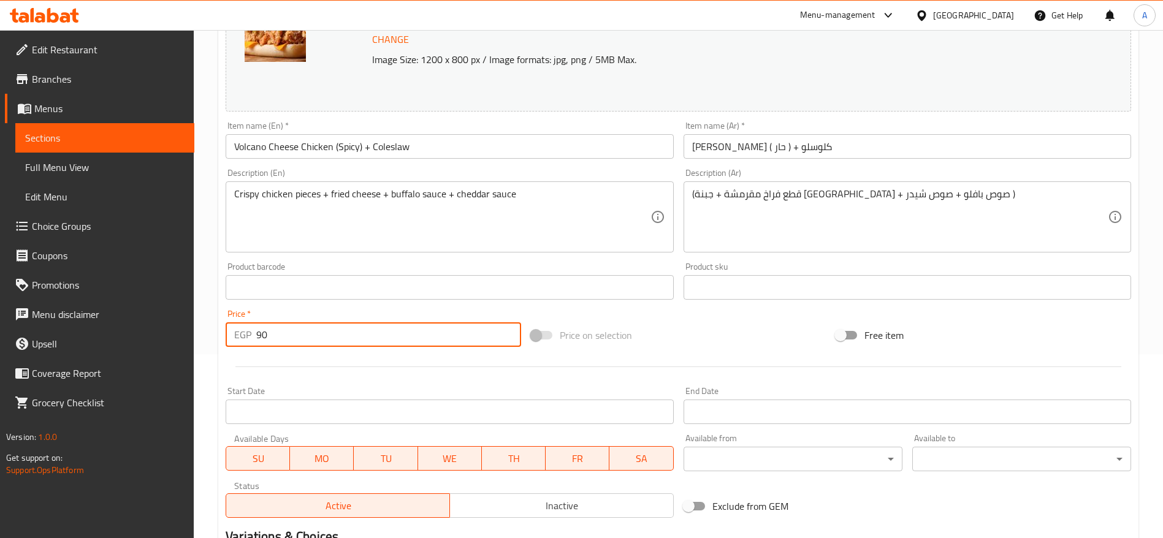
click at [396, 332] on input "90" at bounding box center [388, 335] width 265 height 25
type input "110"
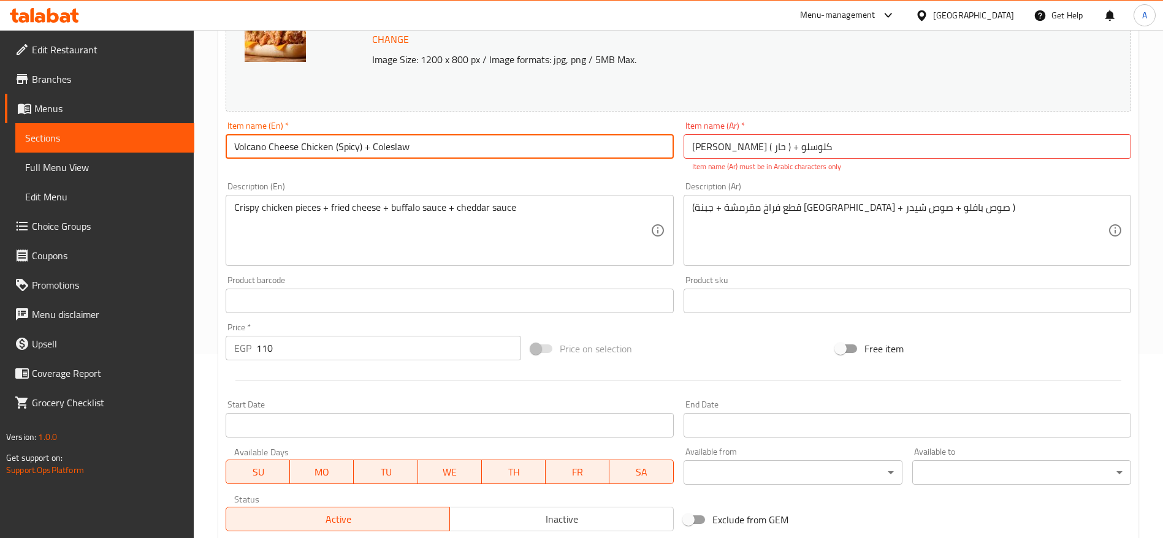
click at [465, 153] on input "Volcano Cheese Chicken (Spicy) + Coleslaw" at bounding box center [450, 146] width 448 height 25
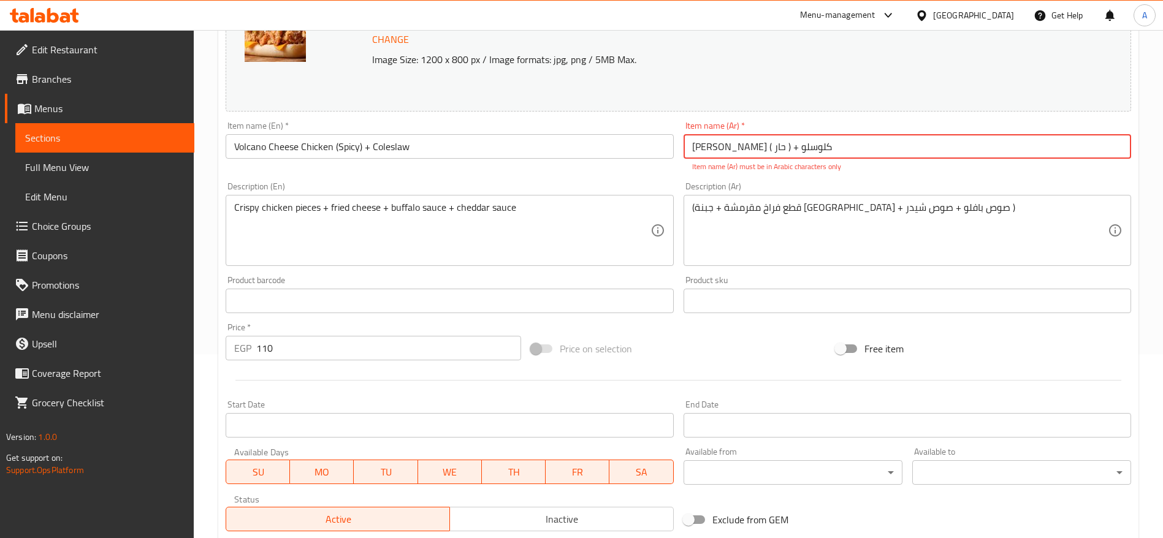
click at [866, 151] on input "فولكانو تشيز تشيكن ( حار ) + کلوسلو" at bounding box center [908, 146] width 448 height 25
paste input "يز تشيكن (سبايسي) + كول"
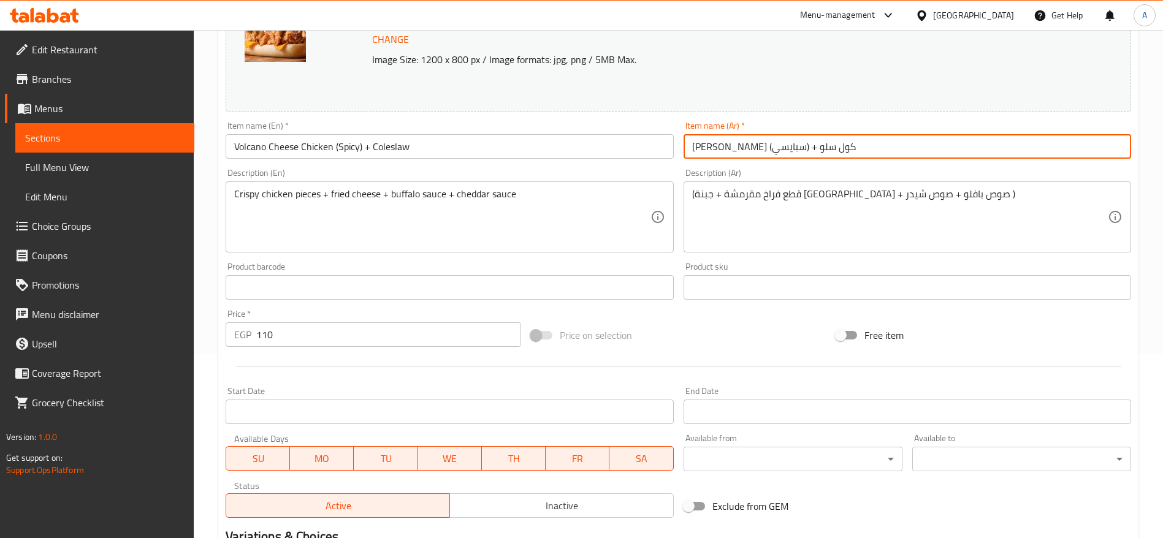
type input "فولكانو تشييز تشيكن (سبايسي) + كول سلو"
click at [405, 340] on input "110" at bounding box center [388, 335] width 265 height 25
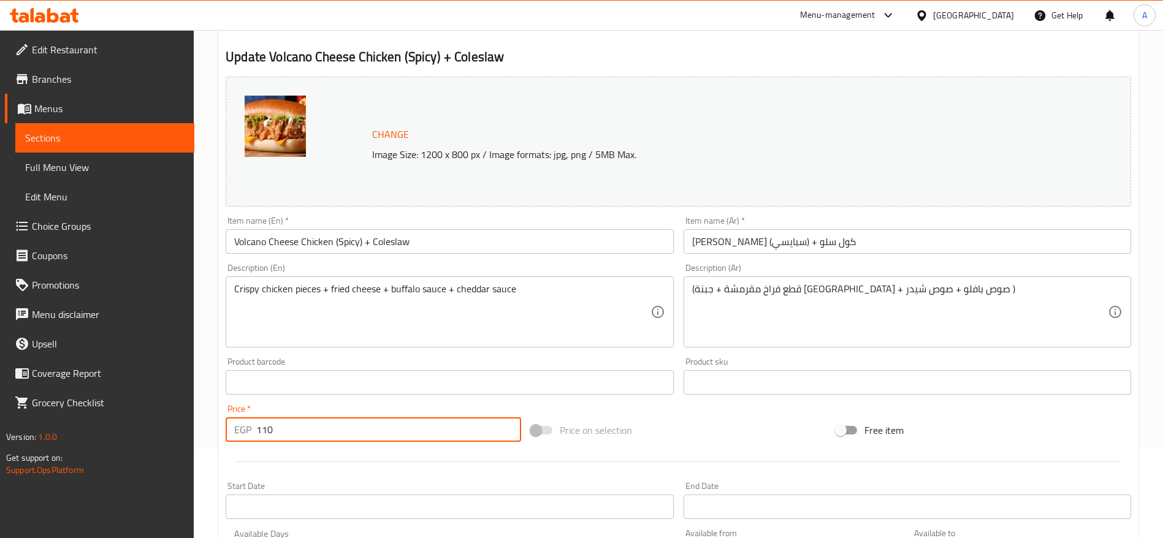
scroll to position [0, 0]
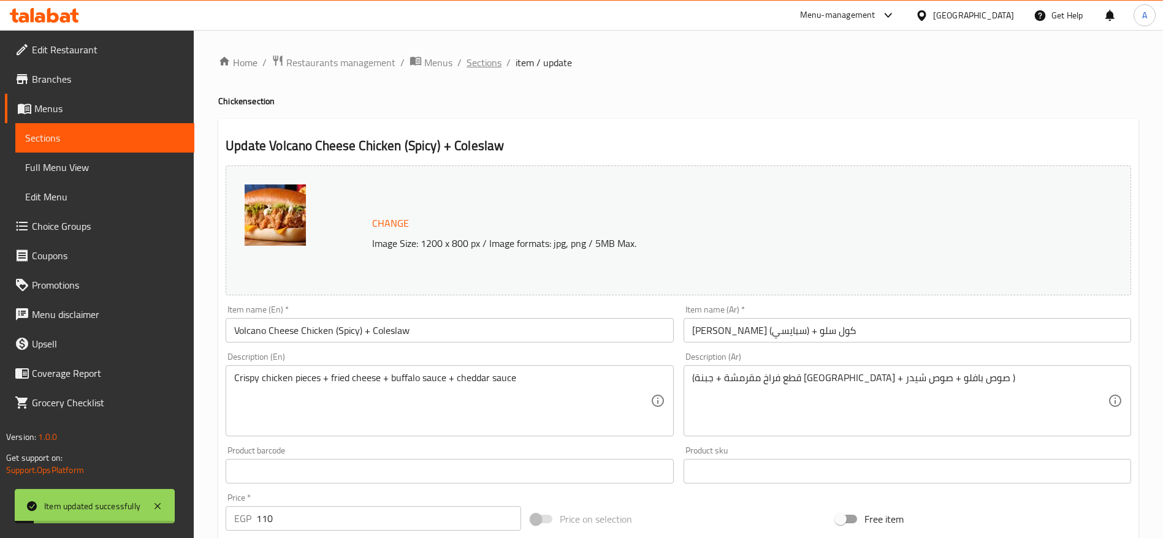
click at [477, 67] on span "Sections" at bounding box center [484, 62] width 35 height 15
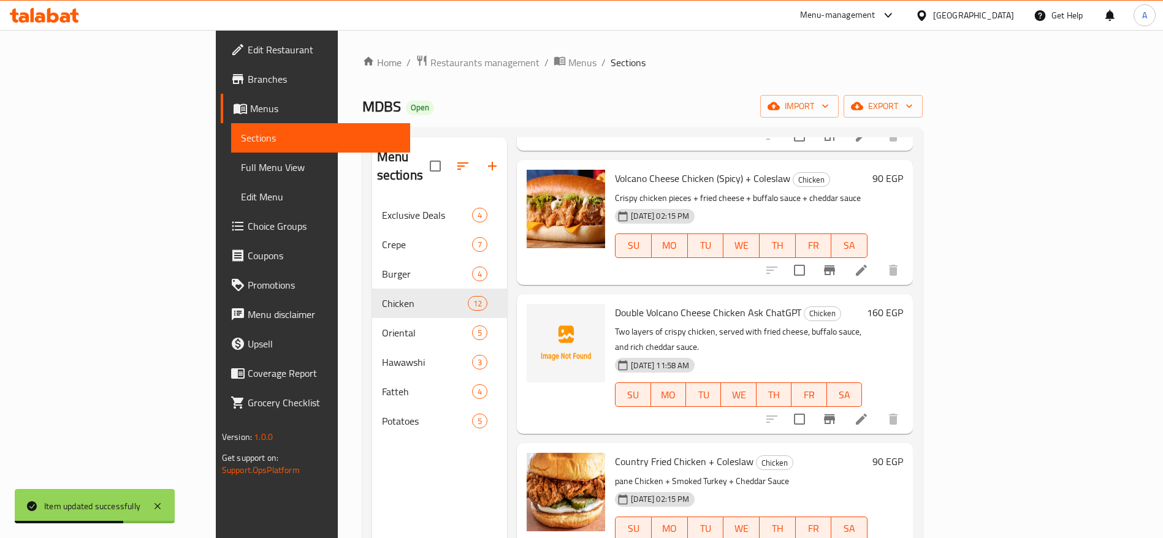
scroll to position [828, 0]
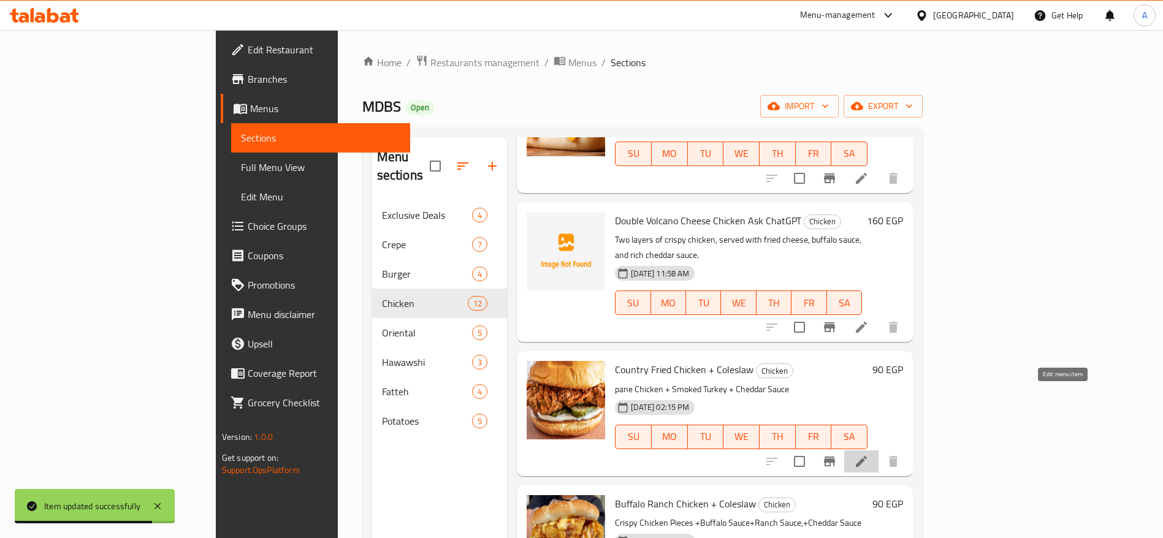
click at [869, 454] on icon at bounding box center [861, 461] width 15 height 15
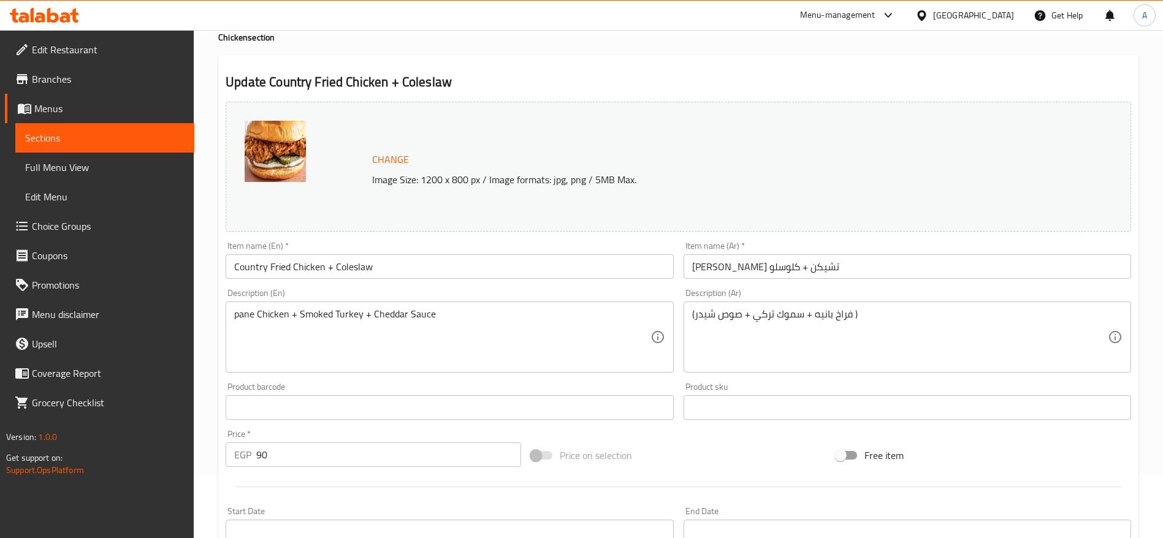
scroll to position [92, 0]
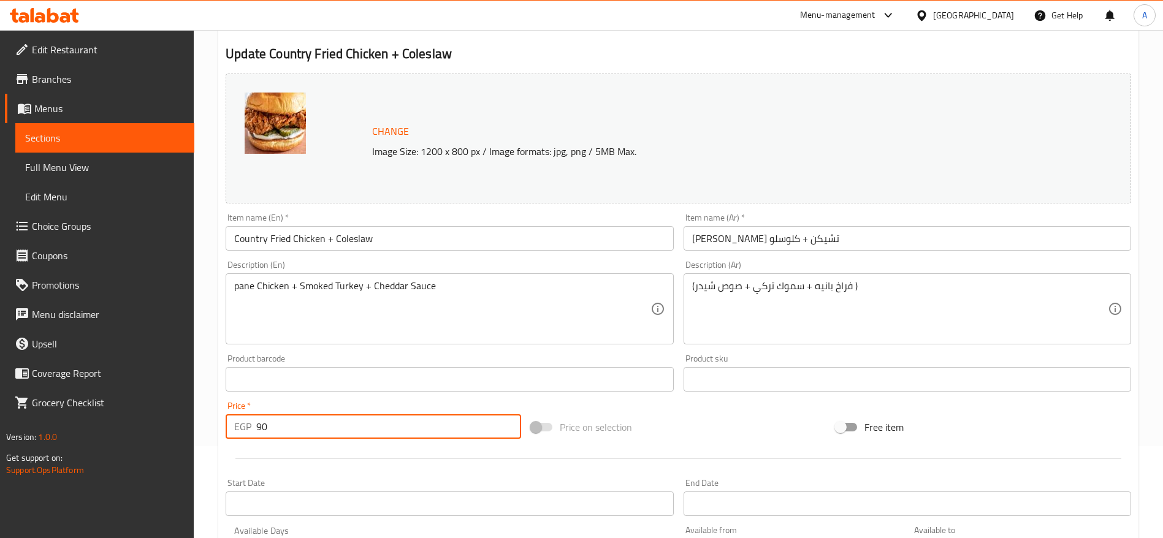
click at [424, 418] on input "90" at bounding box center [388, 427] width 265 height 25
type input "105"
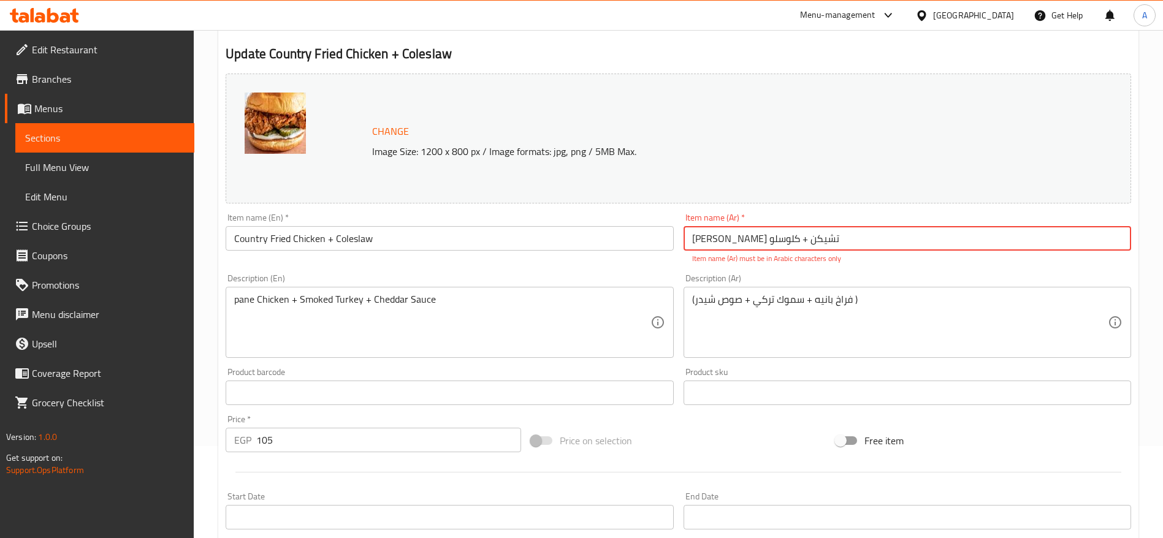
click at [459, 246] on input "Country Fried Chicken + Coleslaw" at bounding box center [450, 238] width 448 height 25
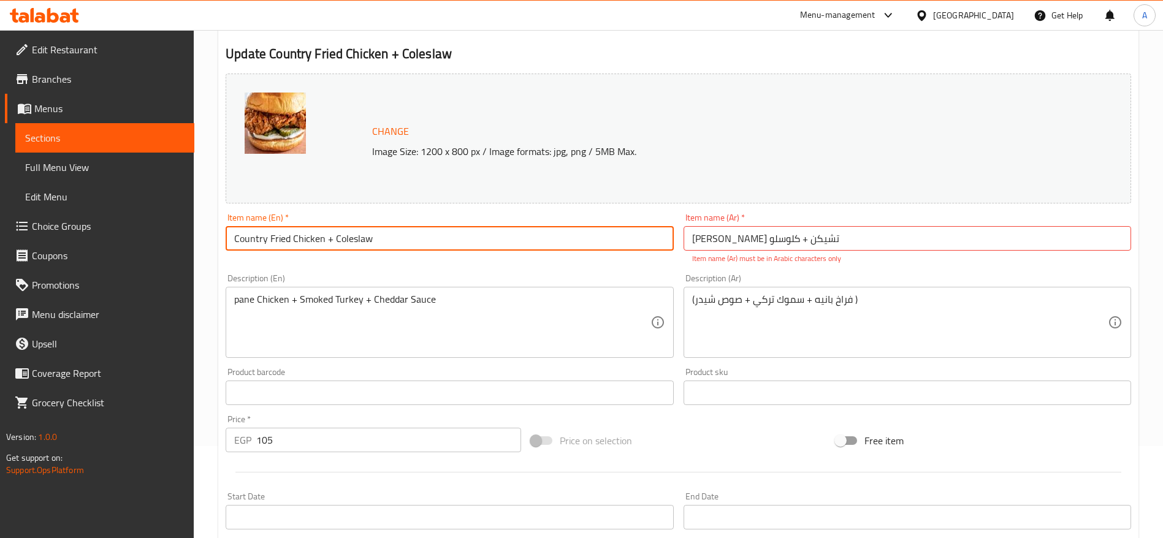
click at [459, 246] on input "Country Fried Chicken + Coleslaw" at bounding box center [450, 238] width 448 height 25
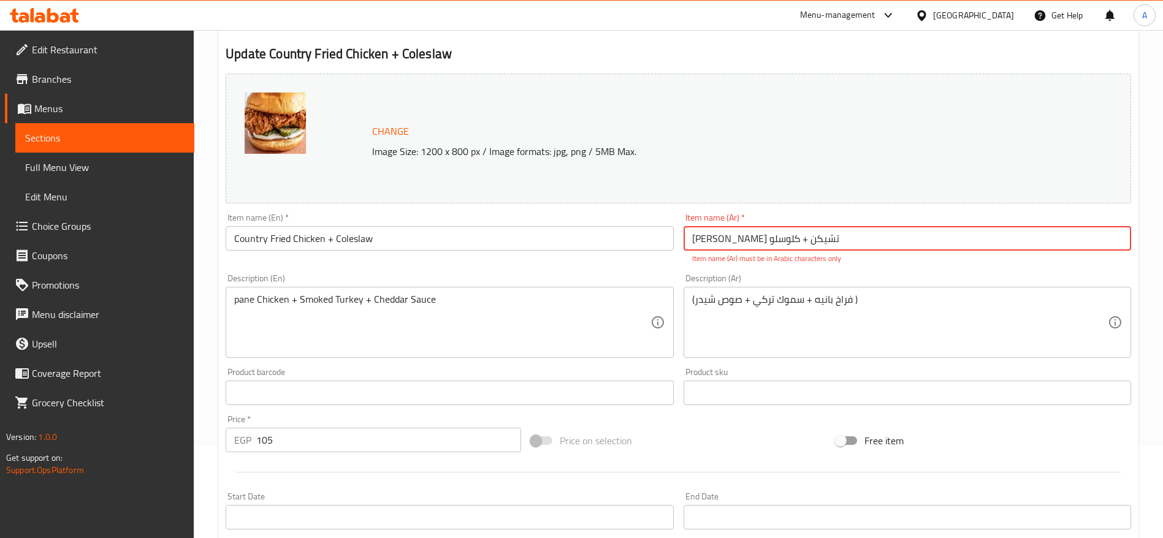
click at [841, 231] on input "كانتري فرايد تشیکن + کلوسلو" at bounding box center [908, 238] width 448 height 25
paste input "نتري فرايد تشيكن + كول"
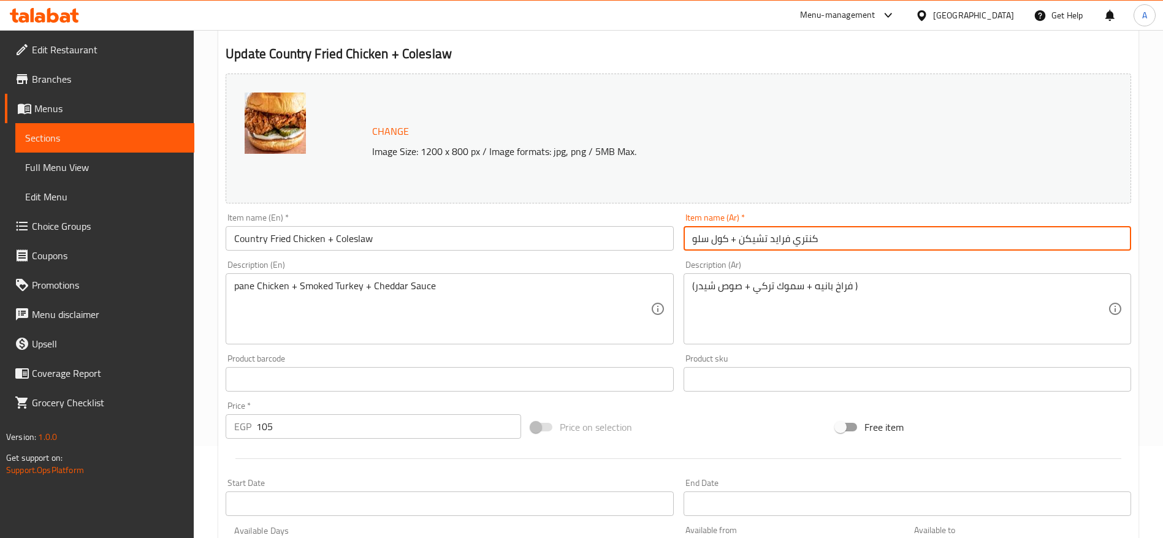
type input "كنتري فرايد تشيكن + كول سلو"
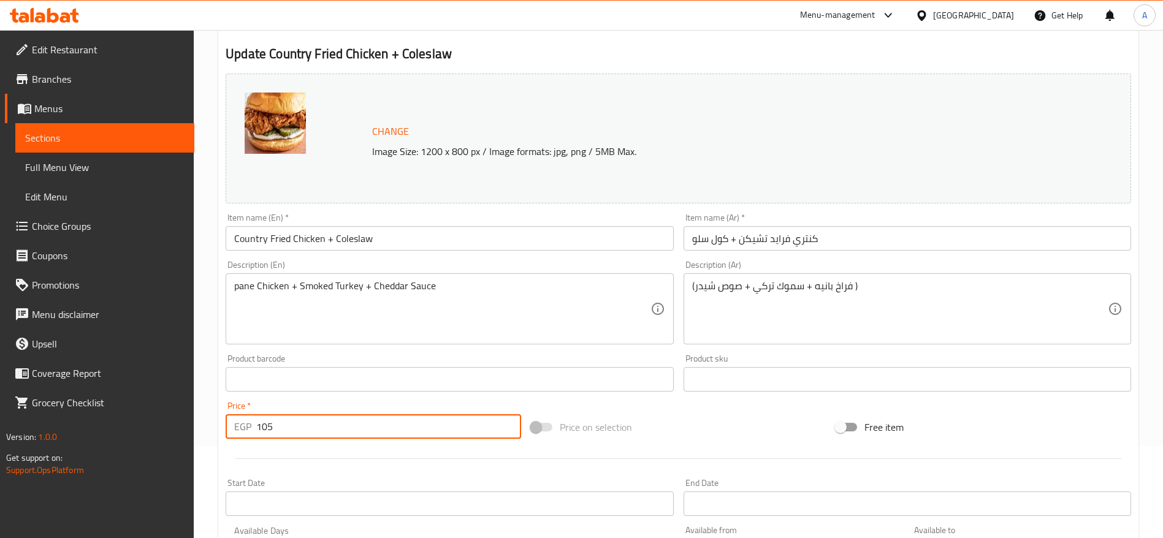
click at [443, 429] on input "105" at bounding box center [388, 427] width 265 height 25
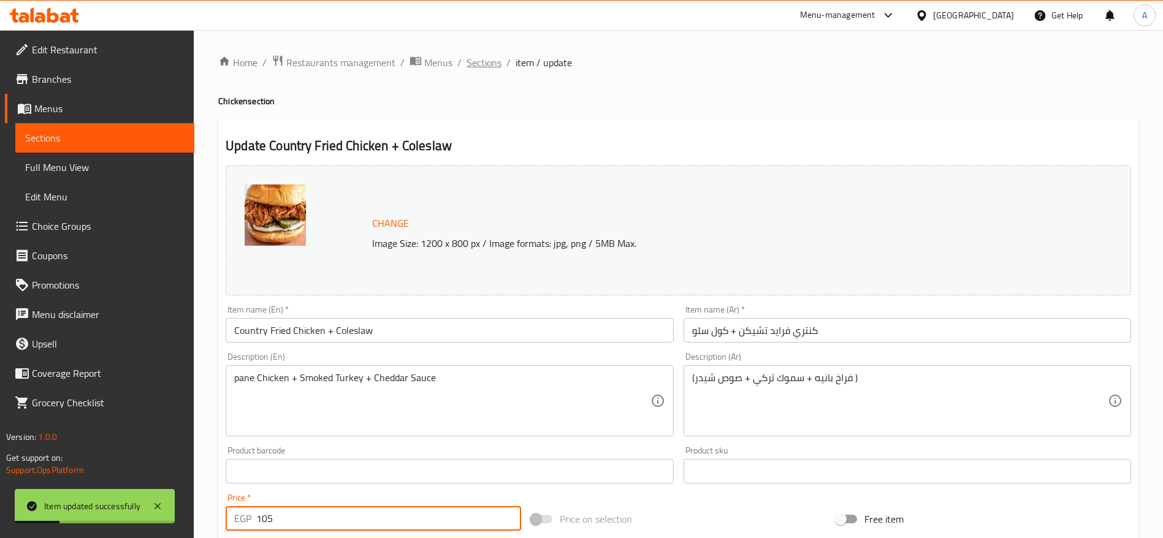
click at [494, 69] on span "Sections" at bounding box center [484, 62] width 35 height 15
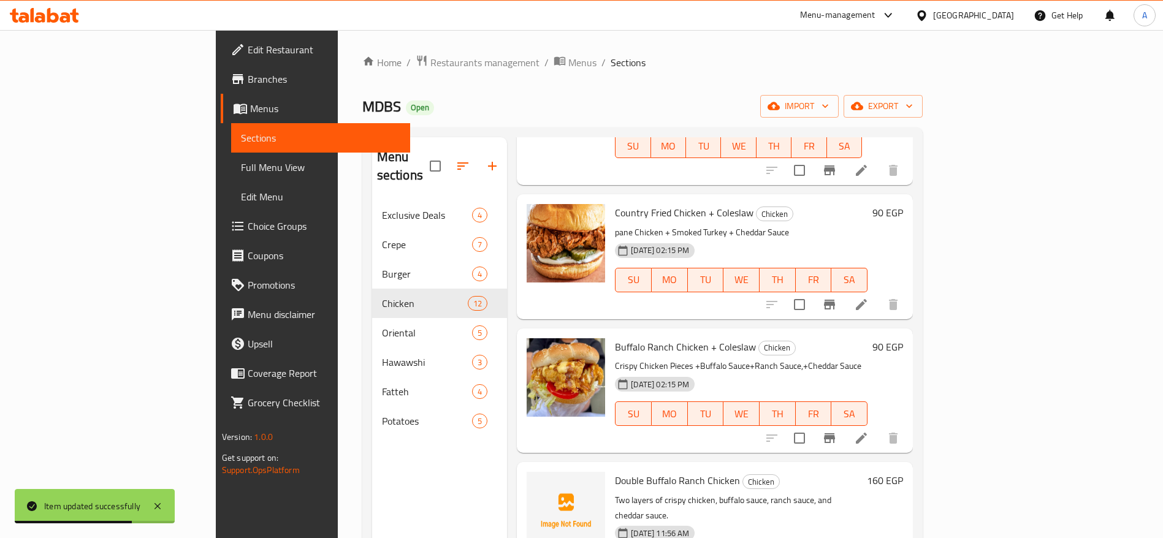
scroll to position [1012, 0]
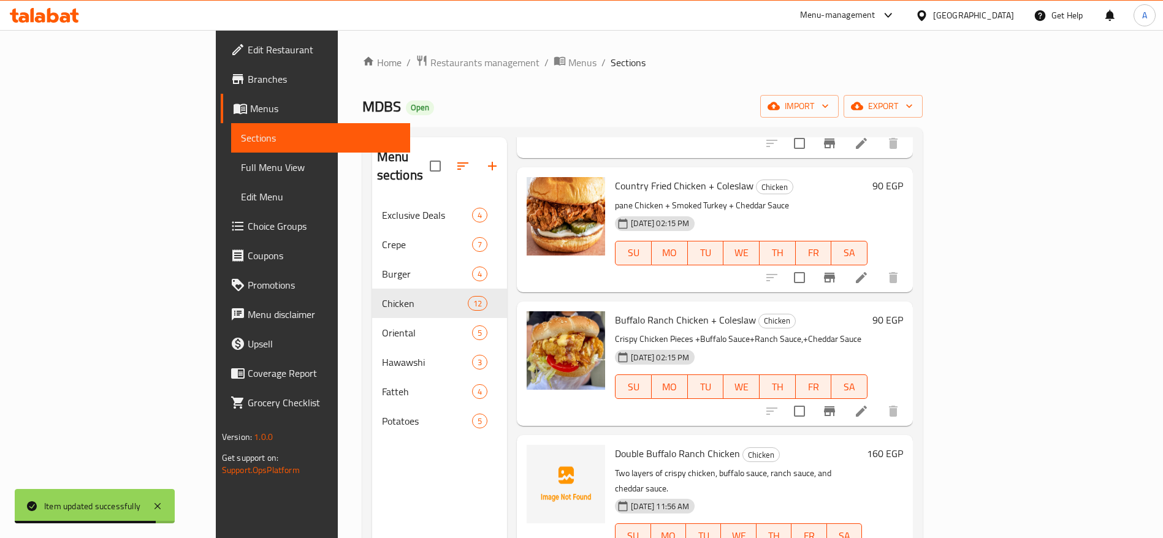
click at [869, 404] on icon at bounding box center [861, 411] width 15 height 15
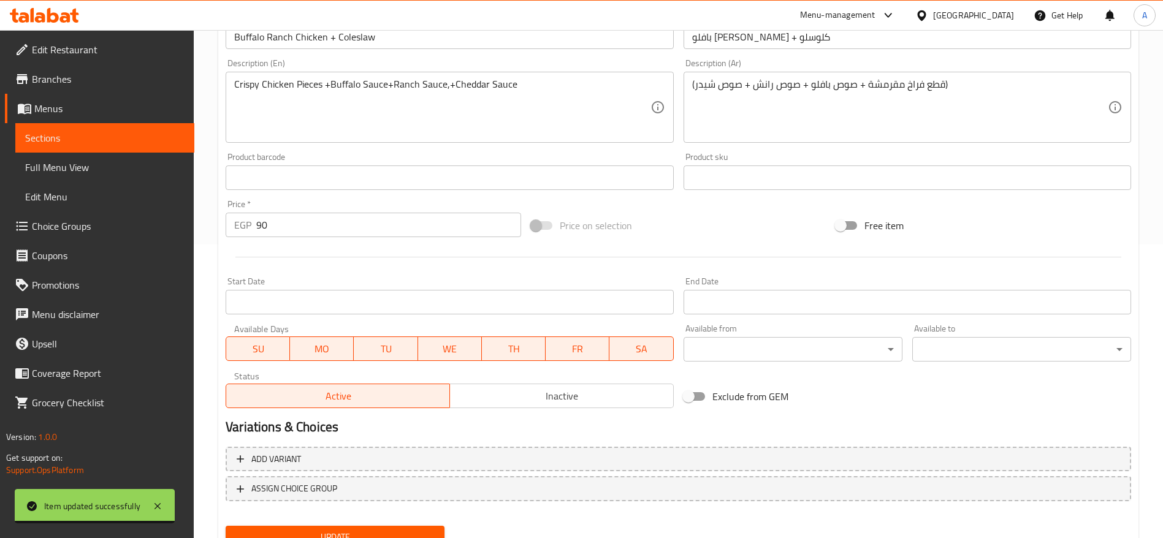
scroll to position [346, 0]
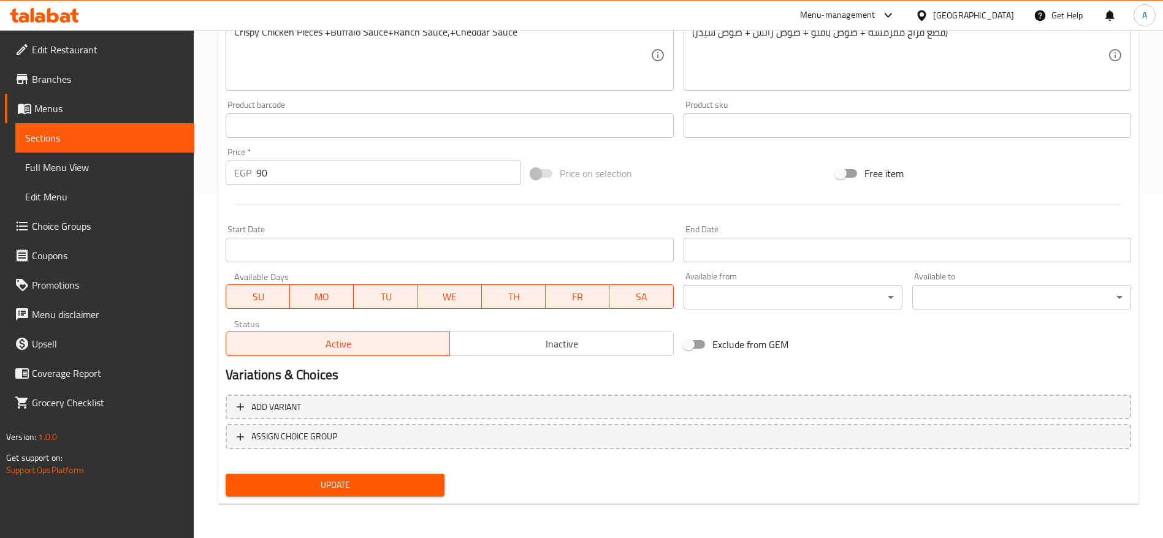
click at [403, 172] on input "90" at bounding box center [388, 173] width 265 height 25
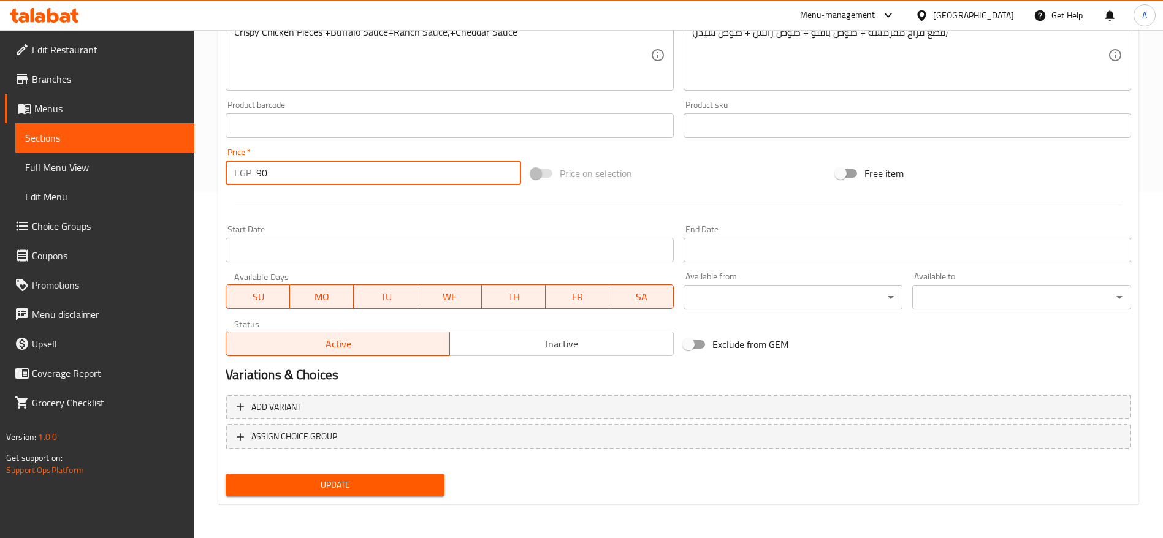
click at [403, 172] on input "90" at bounding box center [388, 173] width 265 height 25
type input "105"
click at [226, 474] on button "Update" at bounding box center [335, 485] width 219 height 23
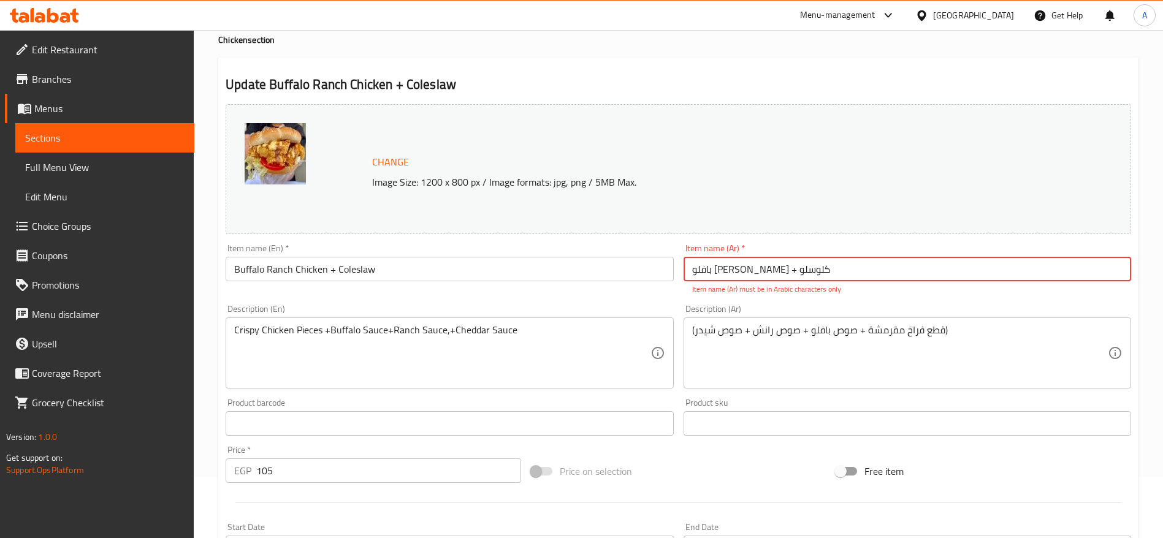
click at [550, 284] on div "Item name (En)   * Buffalo Ranch Chicken + Coleslaw Item name (En) *" at bounding box center [449, 269] width 457 height 61
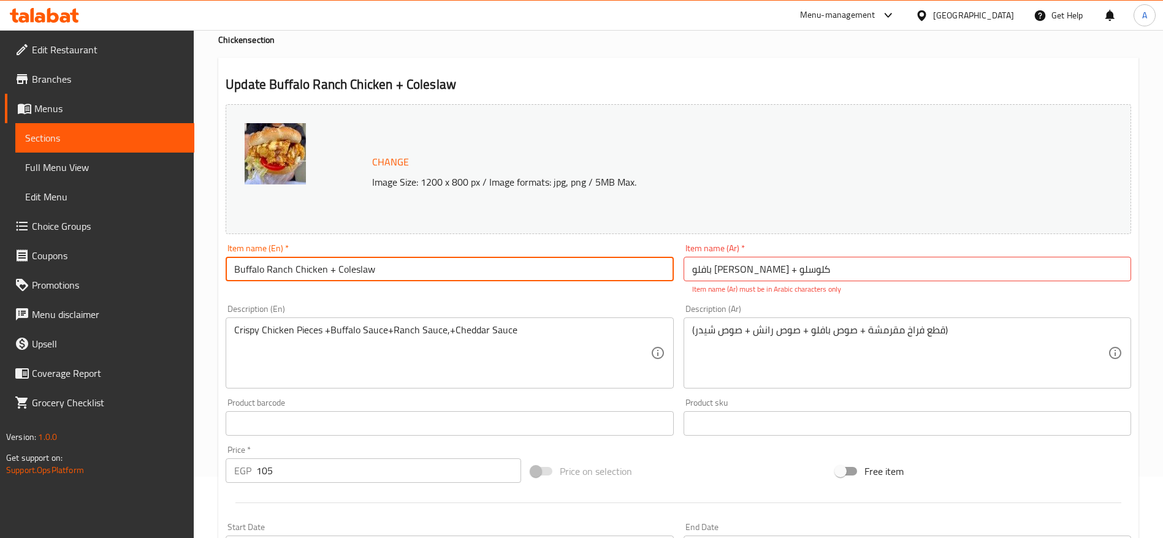
click at [550, 266] on input "Buffalo Ranch Chicken + Coleslaw" at bounding box center [450, 269] width 448 height 25
click at [826, 267] on input "بافلو رانش تشيكن + کلوسلو" at bounding box center [908, 269] width 448 height 25
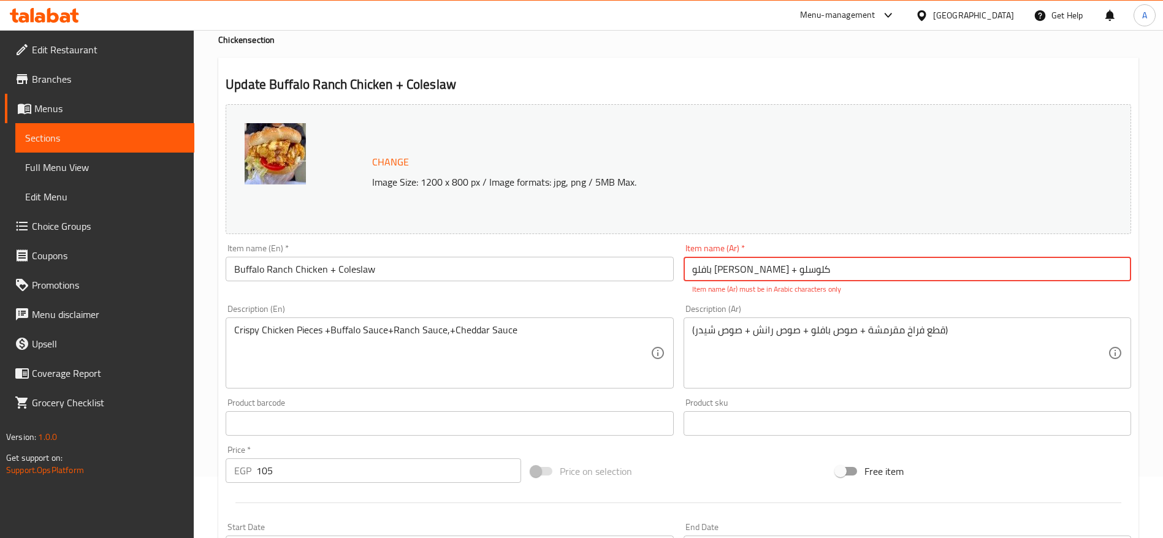
click at [826, 267] on input "بافلو رانش تشيكن + کلوسلو" at bounding box center [908, 269] width 448 height 25
paste input "كول"
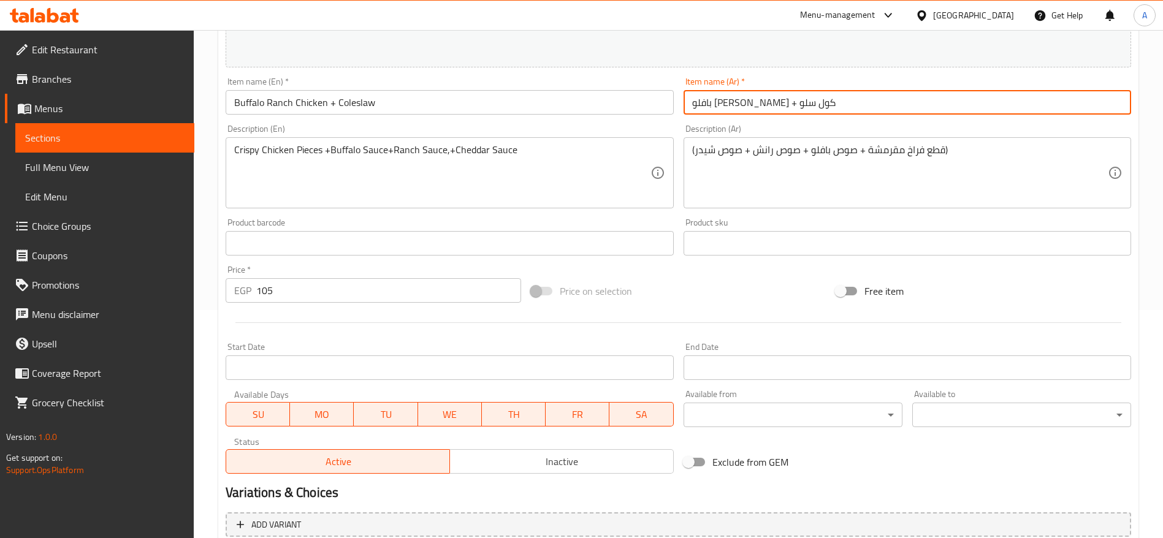
scroll to position [245, 0]
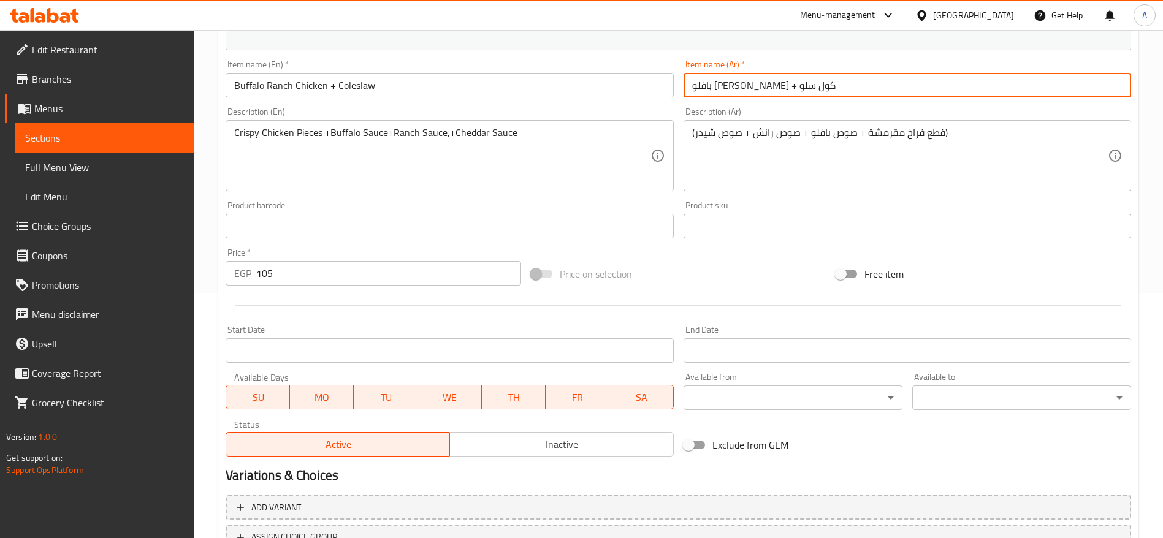
type input "بافلو رانش تشيكن + كول سلو"
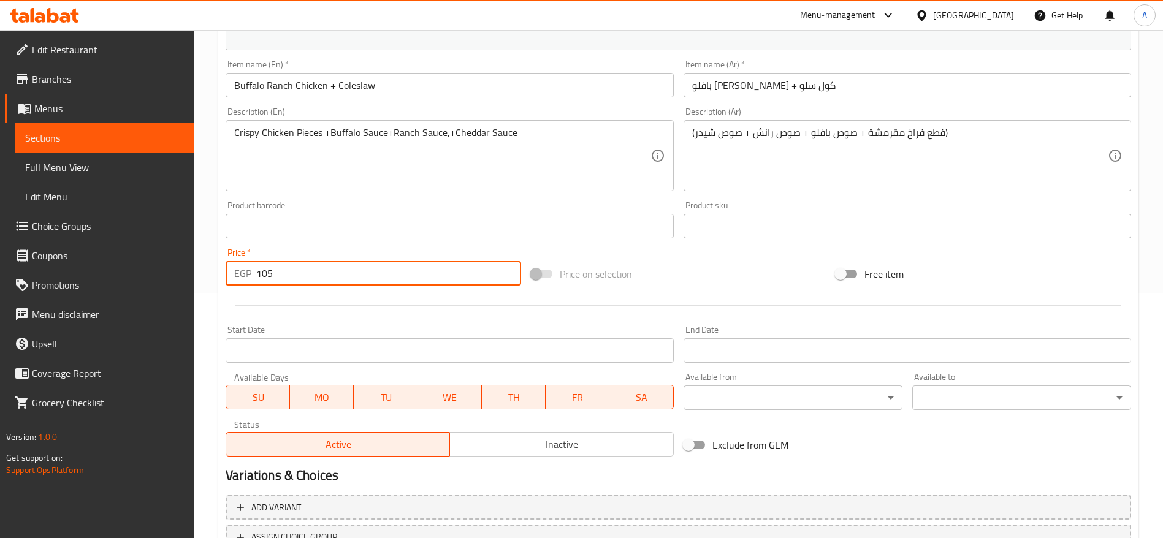
click at [390, 278] on input "105" at bounding box center [388, 273] width 265 height 25
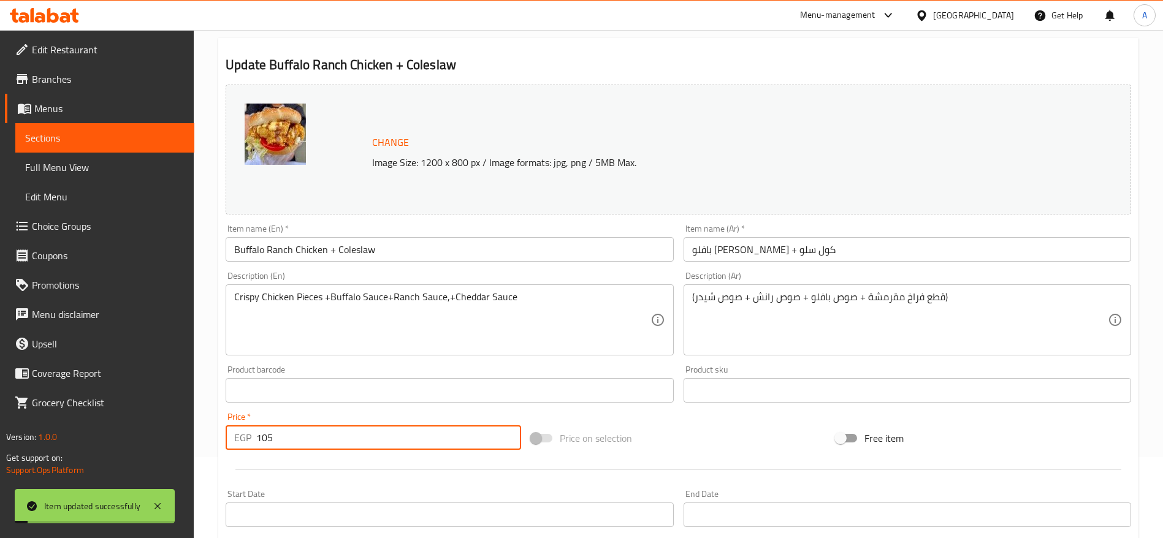
scroll to position [0, 0]
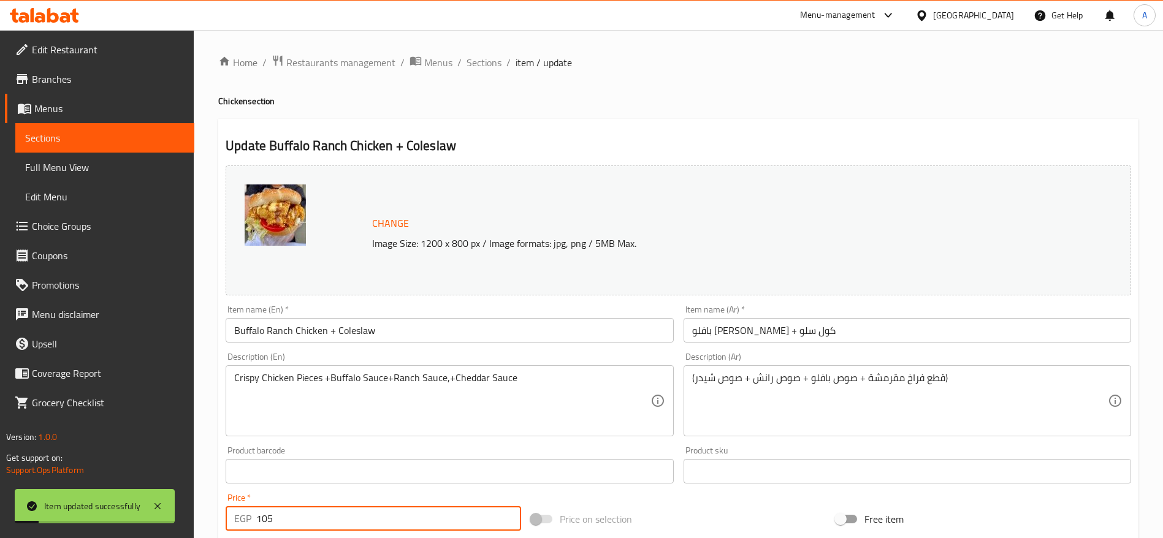
click at [481, 64] on span "Sections" at bounding box center [484, 62] width 35 height 15
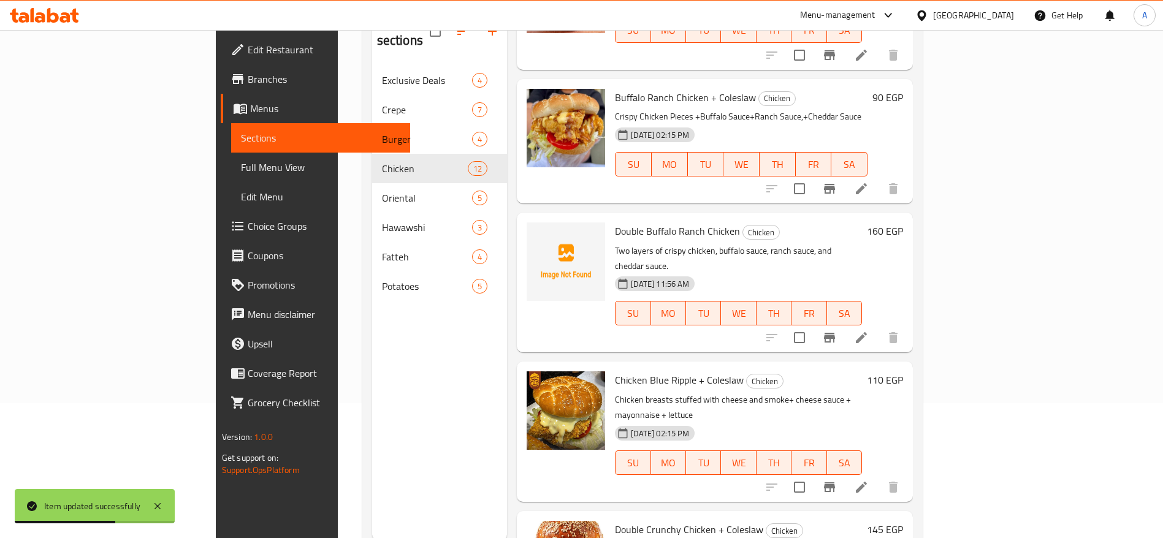
scroll to position [172, 0]
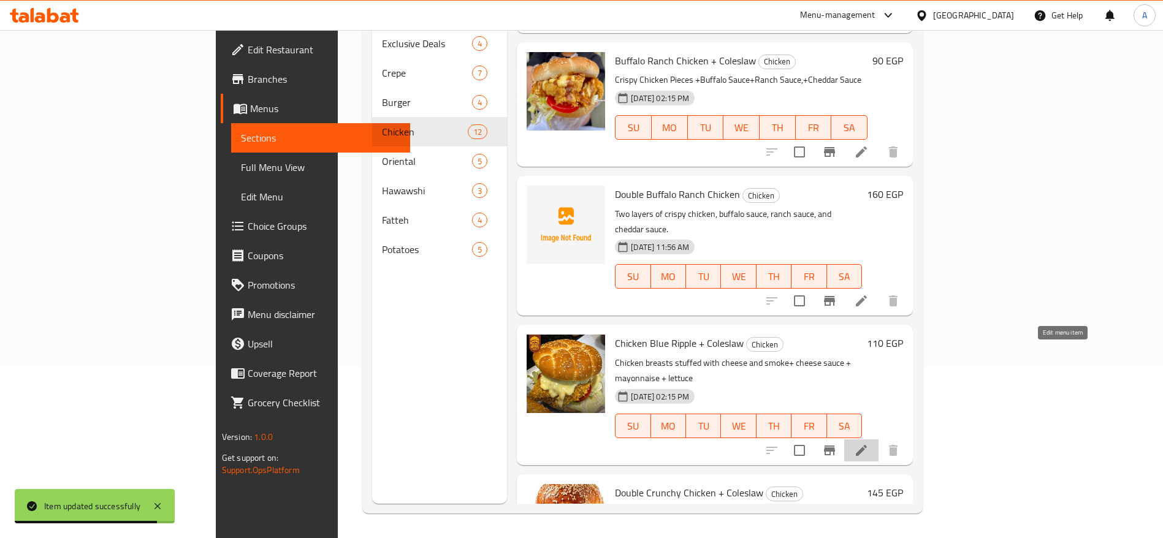
click at [869, 443] on icon at bounding box center [861, 450] width 15 height 15
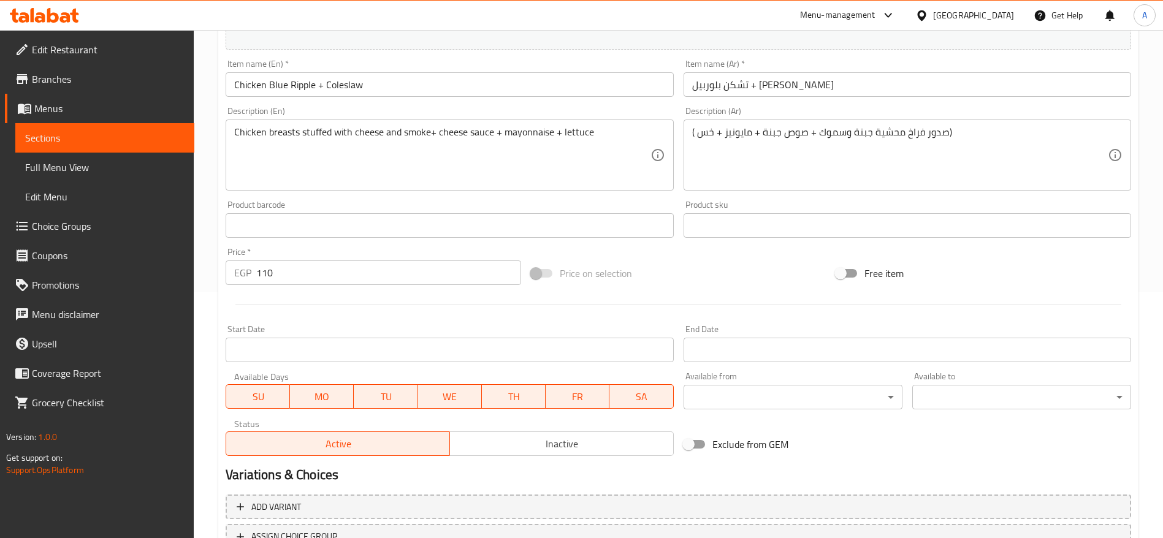
scroll to position [346, 0]
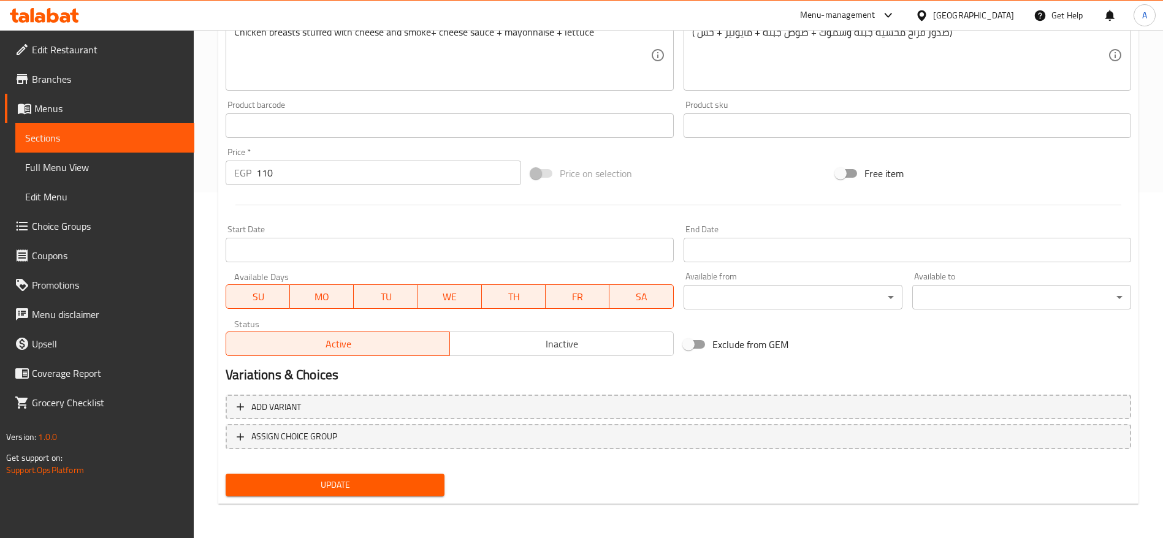
click at [377, 186] on div "Price   * EGP 110 Price *" at bounding box center [373, 166] width 305 height 47
click at [376, 177] on input "110" at bounding box center [388, 173] width 265 height 25
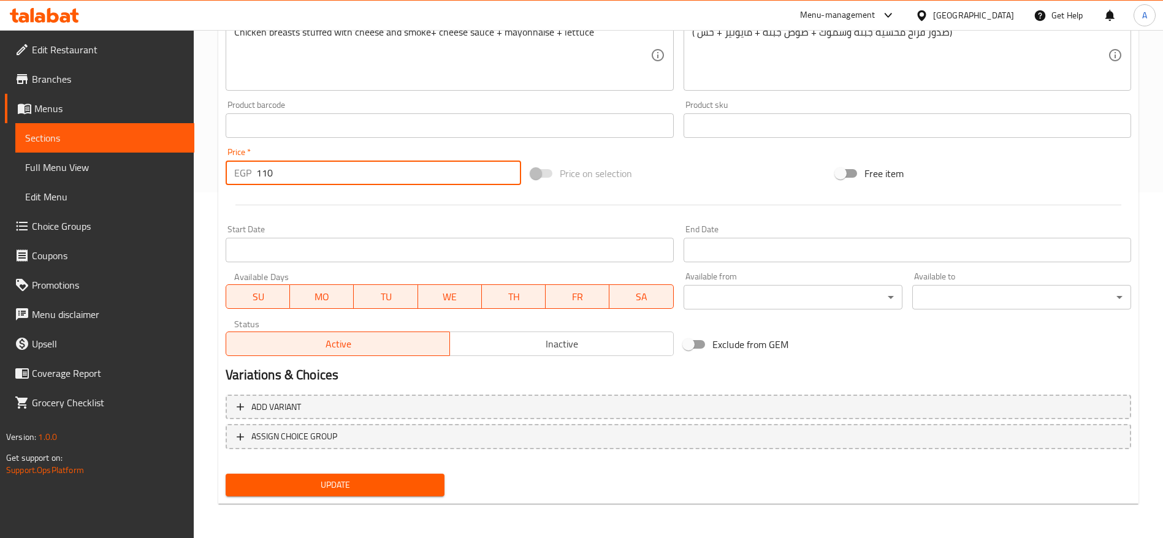
click at [376, 177] on input "110" at bounding box center [388, 173] width 265 height 25
type input "125"
click at [226, 474] on button "Update" at bounding box center [335, 485] width 219 height 23
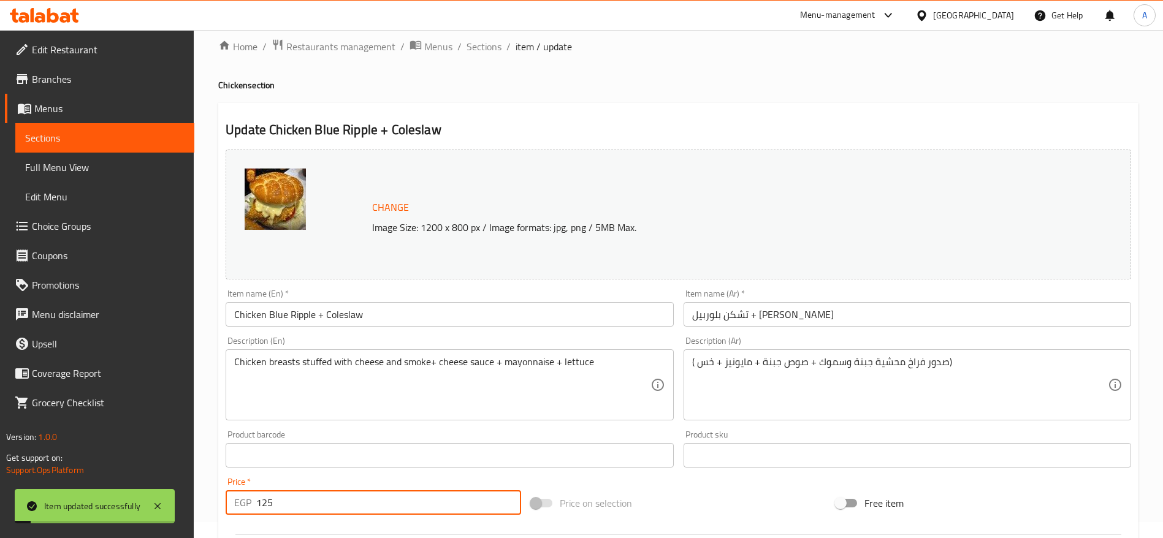
scroll to position [0, 0]
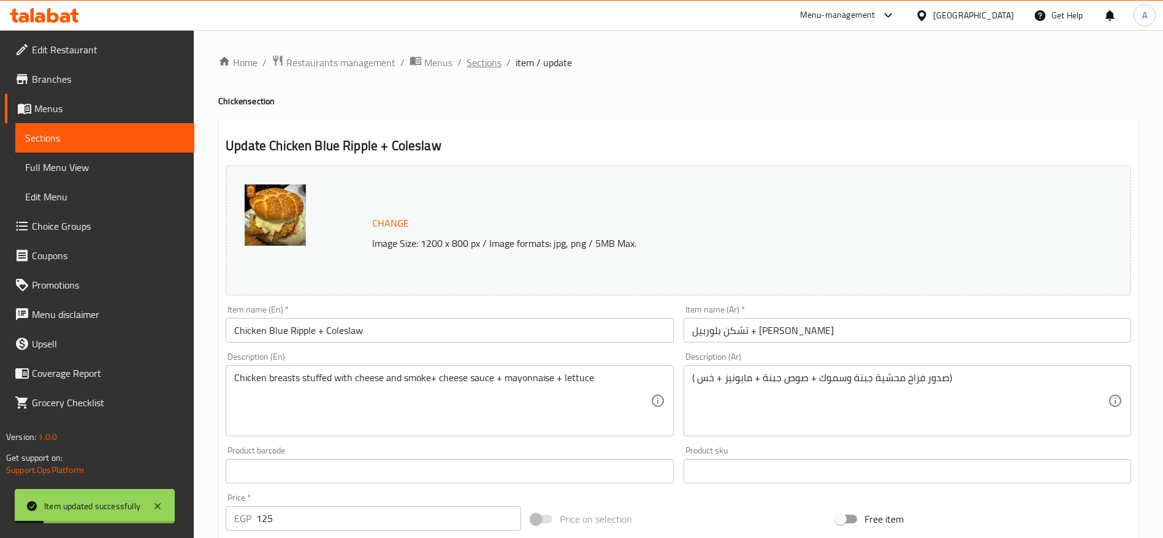
click at [486, 64] on span "Sections" at bounding box center [484, 62] width 35 height 15
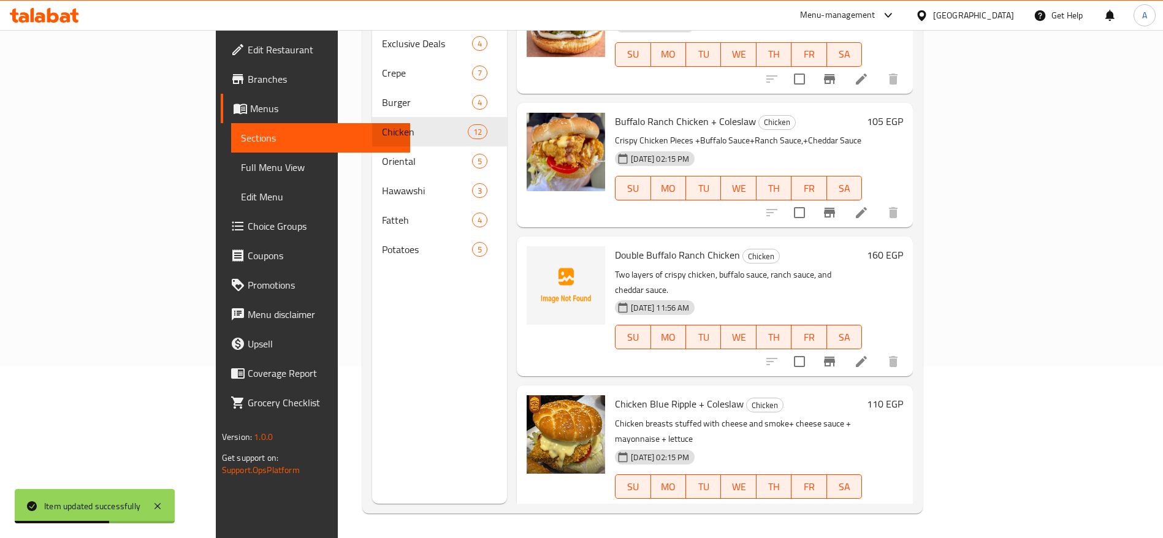
scroll to position [1099, 0]
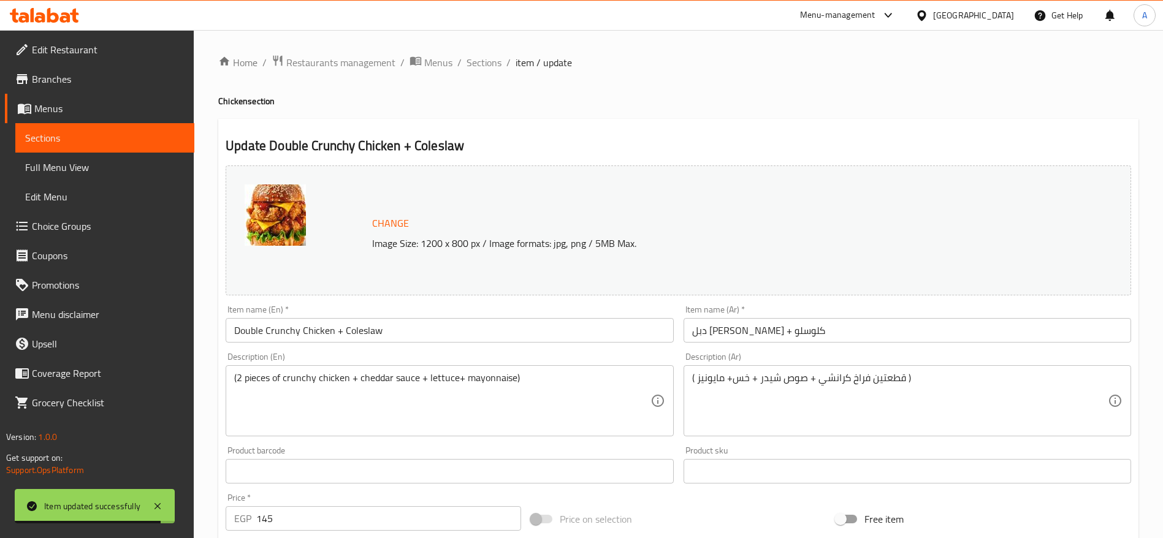
scroll to position [184, 0]
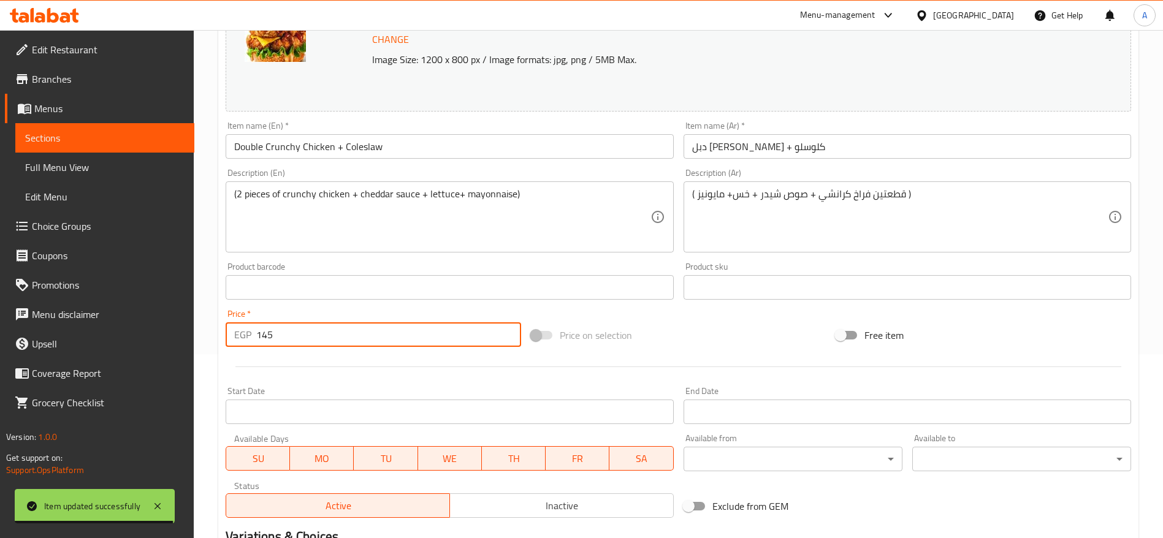
click at [367, 338] on input "145" at bounding box center [388, 335] width 265 height 25
type input "165"
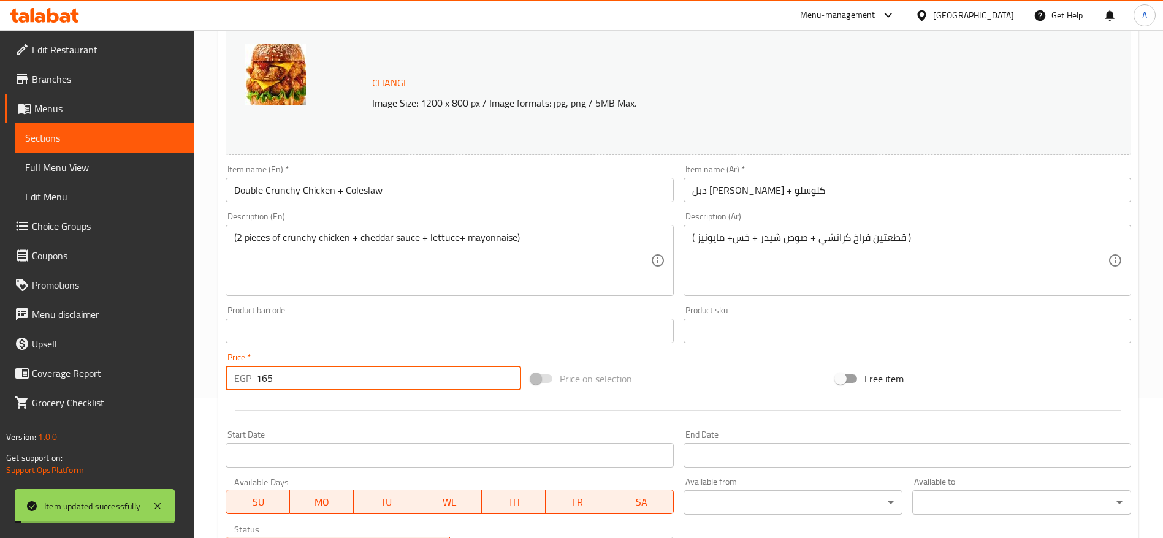
scroll to position [0, 0]
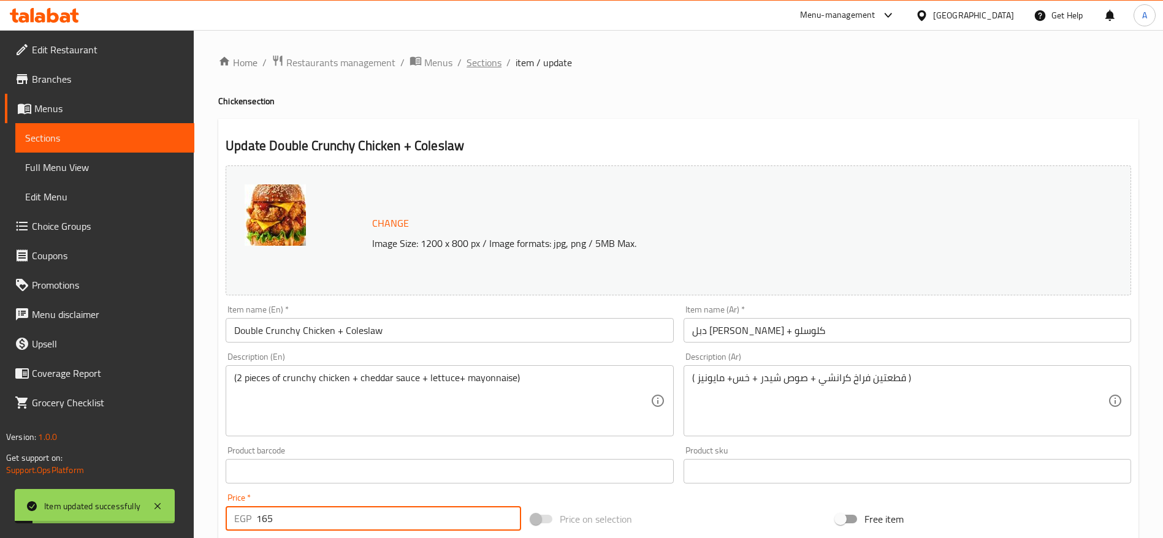
click at [491, 66] on span "Sections" at bounding box center [484, 62] width 35 height 15
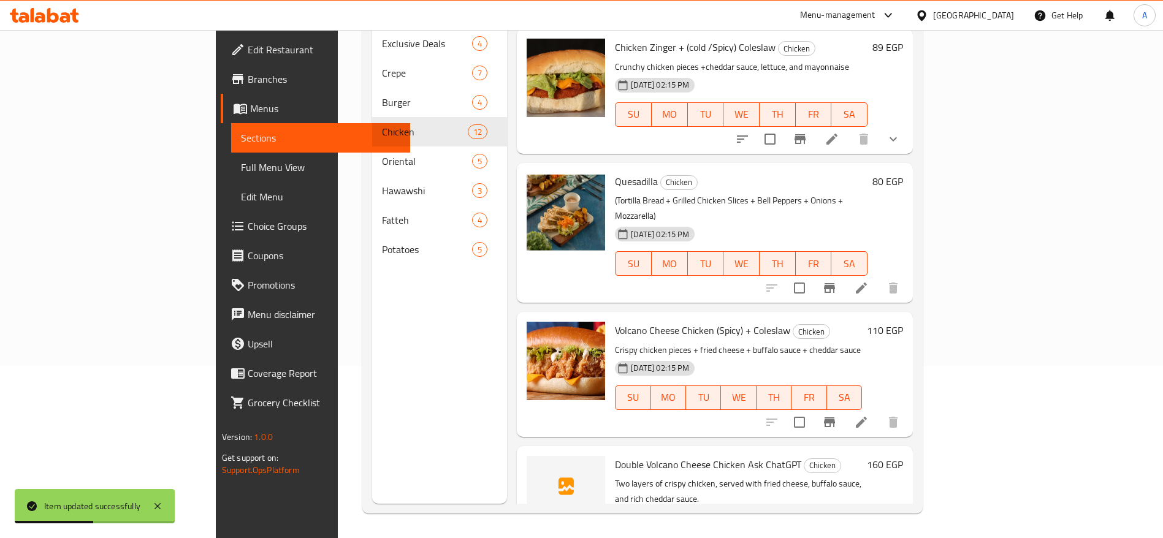
scroll to position [552, 0]
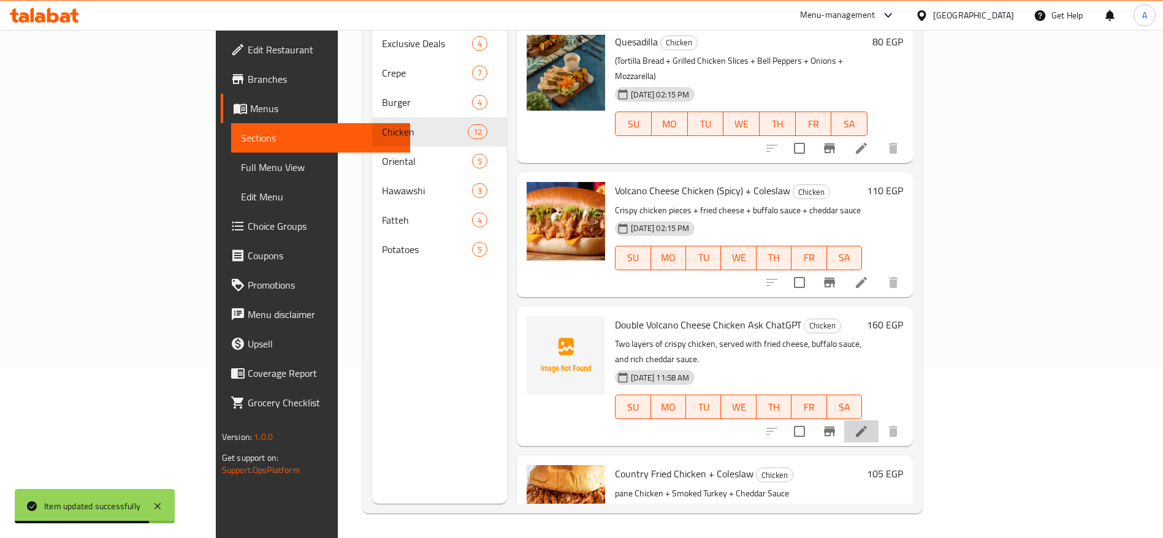
click at [879, 421] on li at bounding box center [861, 432] width 34 height 22
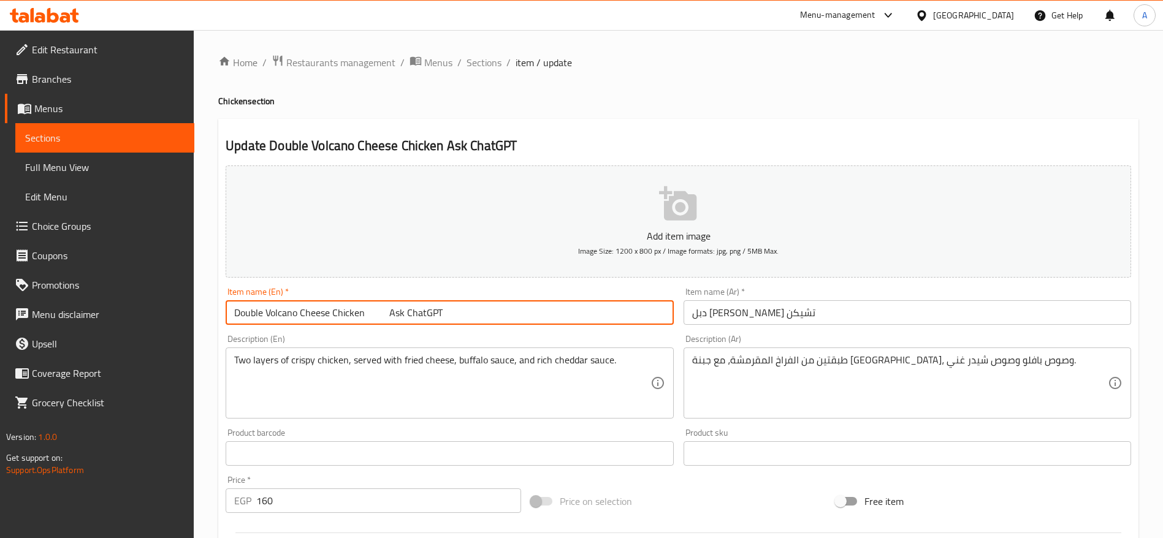
drag, startPoint x: 501, startPoint y: 316, endPoint x: 362, endPoint y: 310, distance: 139.3
click at [362, 310] on input "Double Volcano Cheese Chicken Ask ChatGPT" at bounding box center [450, 312] width 448 height 25
type input "Double Volcano Cheese Chicken"
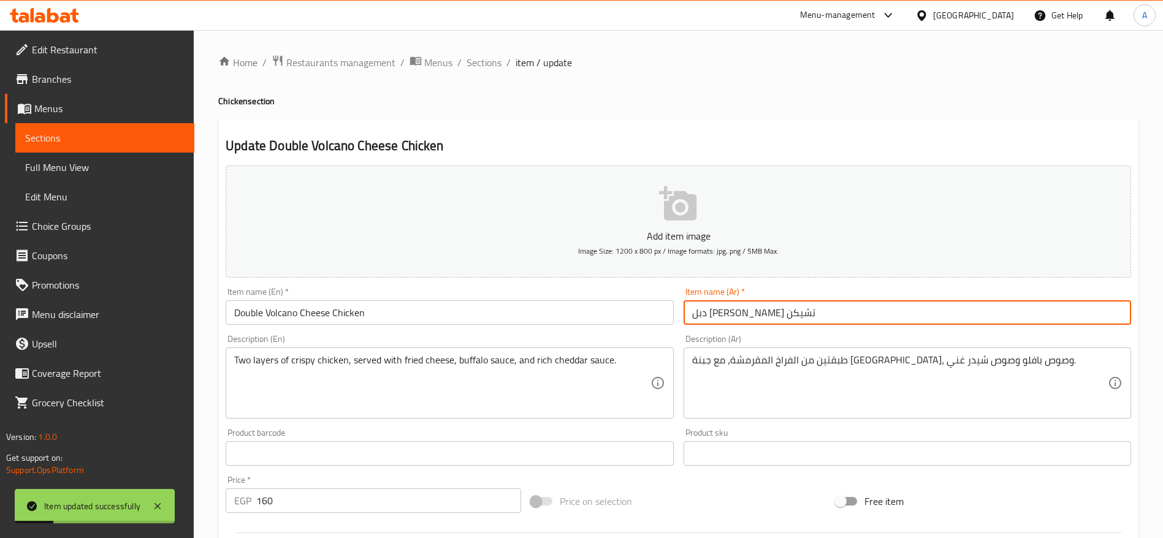
drag, startPoint x: 805, startPoint y: 315, endPoint x: 674, endPoint y: 328, distance: 131.3
click at [674, 328] on div "Add item image Image Size: 1200 x 800 px / Image formats: jpg, png / 5MB Max. I…" at bounding box center [679, 425] width 916 height 529
click at [487, 62] on span "Sections" at bounding box center [484, 62] width 35 height 15
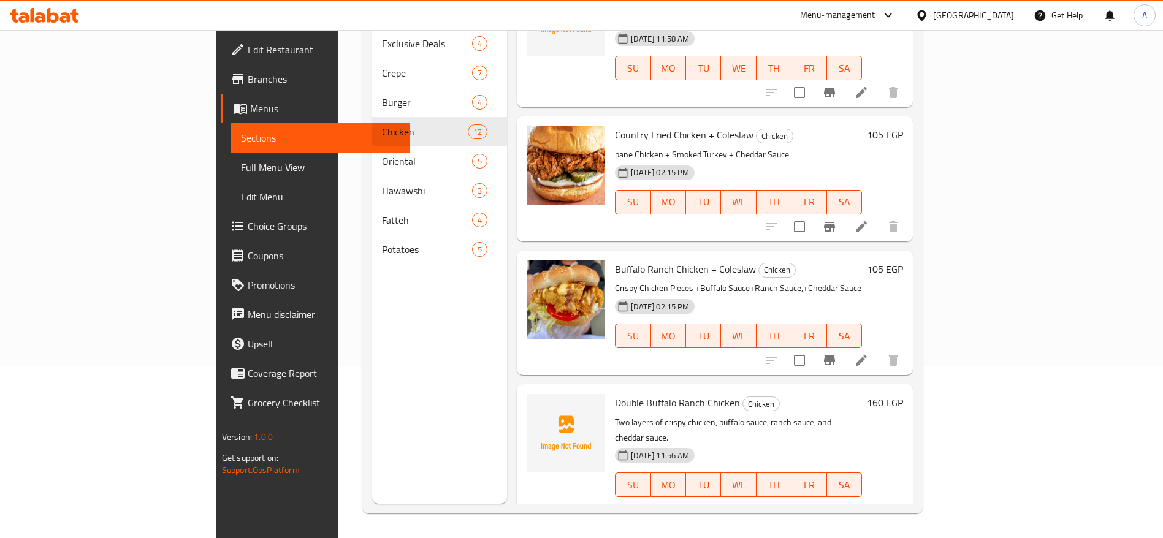
scroll to position [920, 0]
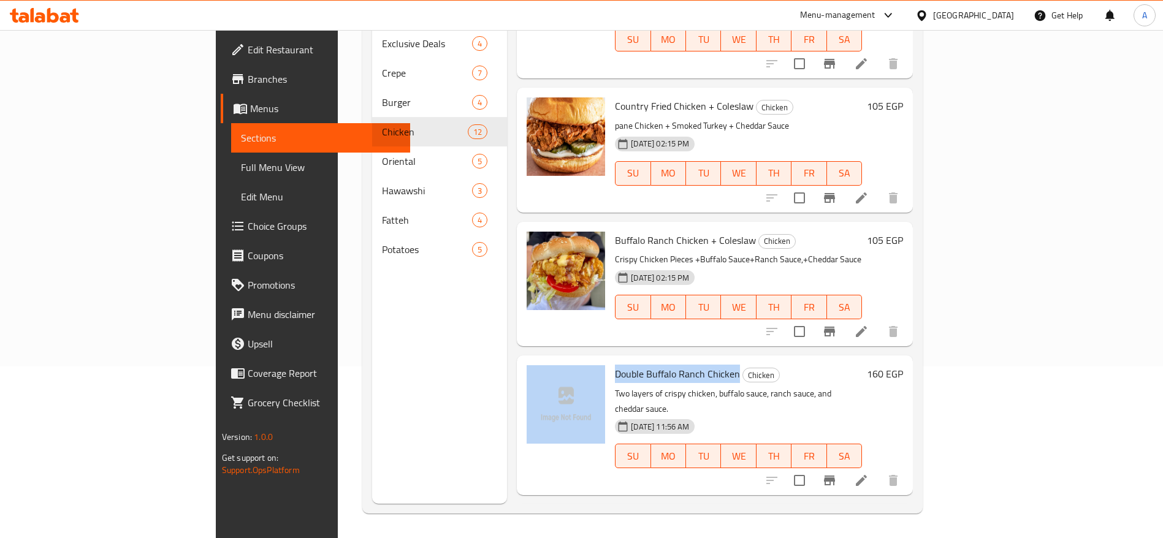
drag, startPoint x: 684, startPoint y: 306, endPoint x: 555, endPoint y: 310, distance: 128.8
click at [555, 361] on div "Double Buffalo Ranch Chicken Chicken Two layers of crispy chicken, buffalo sauc…" at bounding box center [715, 426] width 386 height 130
copy div "Double Buffalo Ranch Chicken"
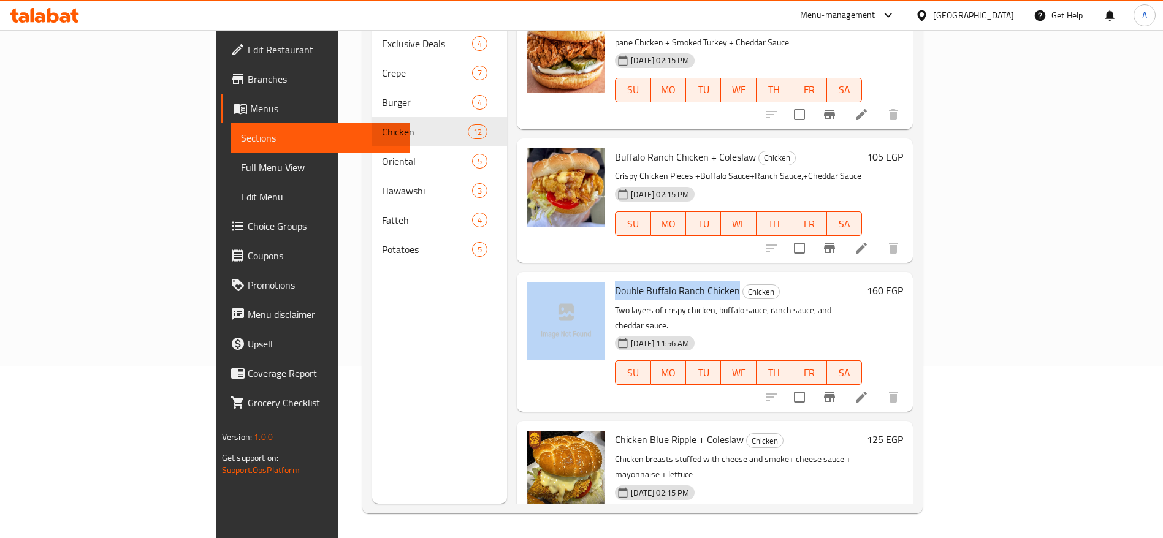
scroll to position [1099, 0]
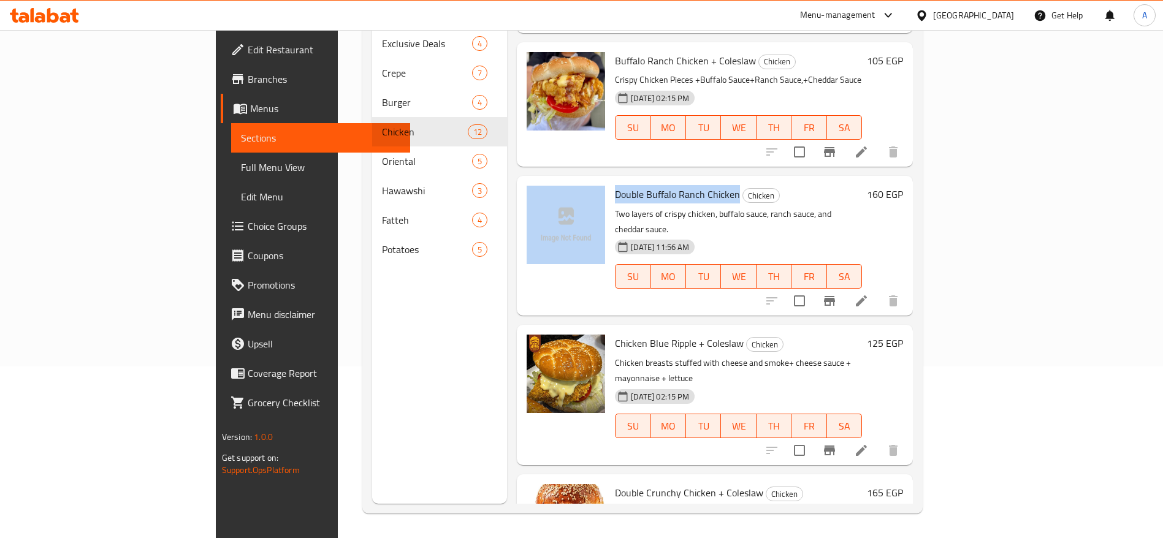
click at [869, 294] on icon at bounding box center [861, 301] width 15 height 15
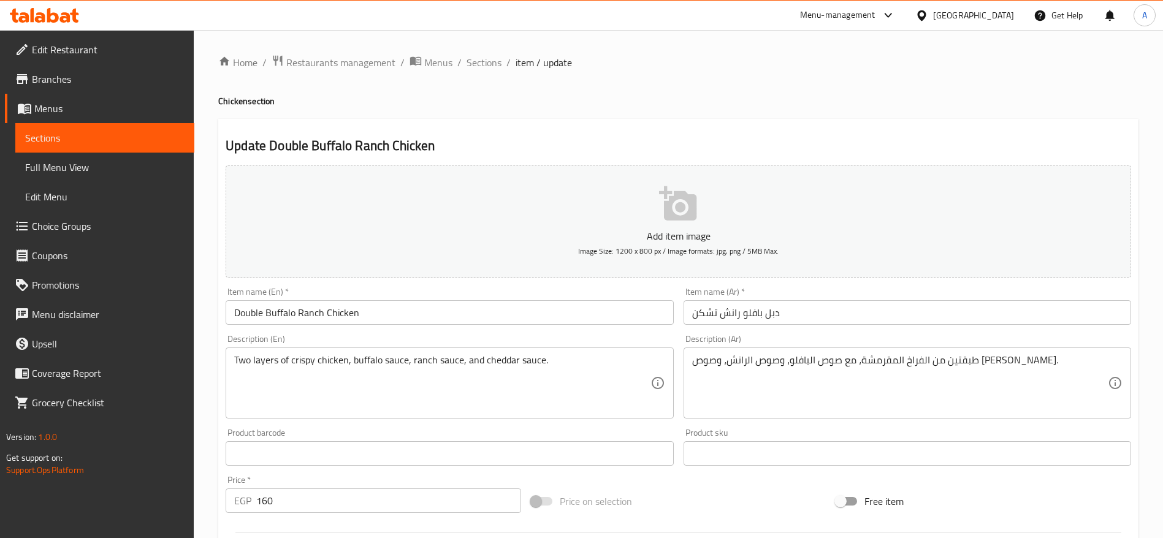
click at [865, 315] on input "دبل بافلو رانش تشكن" at bounding box center [908, 312] width 448 height 25
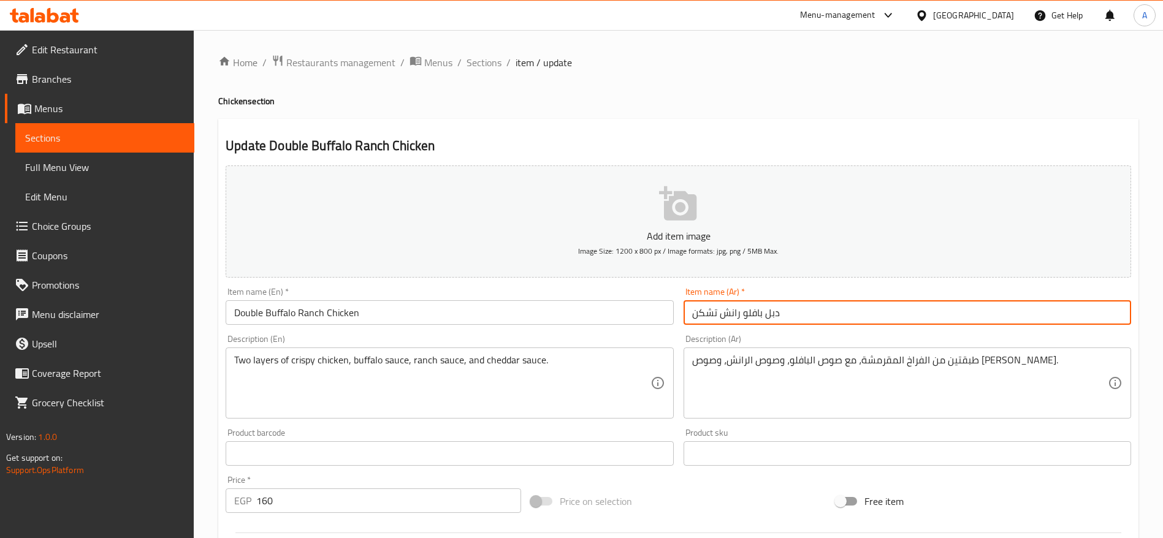
click at [865, 315] on input "دبل بافلو رانش تشكن" at bounding box center [908, 312] width 448 height 25
click at [490, 65] on span "Sections" at bounding box center [484, 62] width 35 height 15
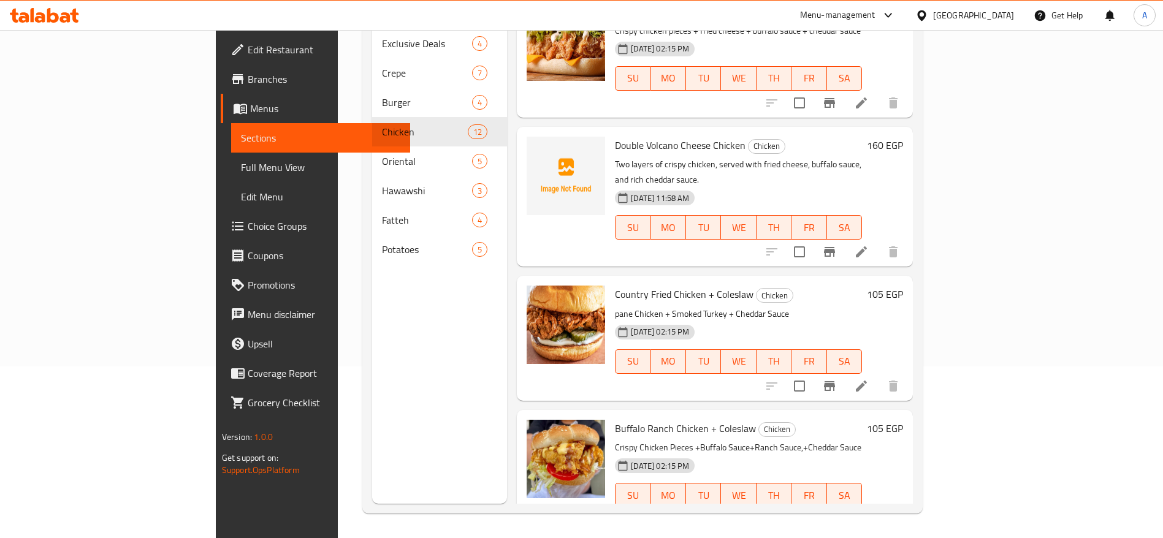
scroll to position [548, 0]
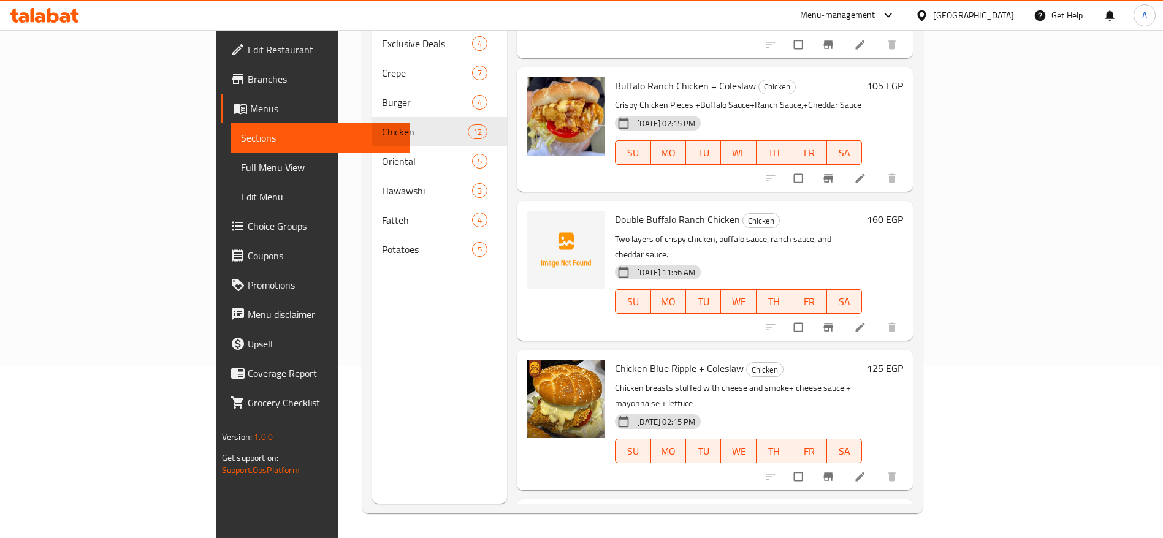
scroll to position [1099, 0]
